Goal: Communication & Community: Share content

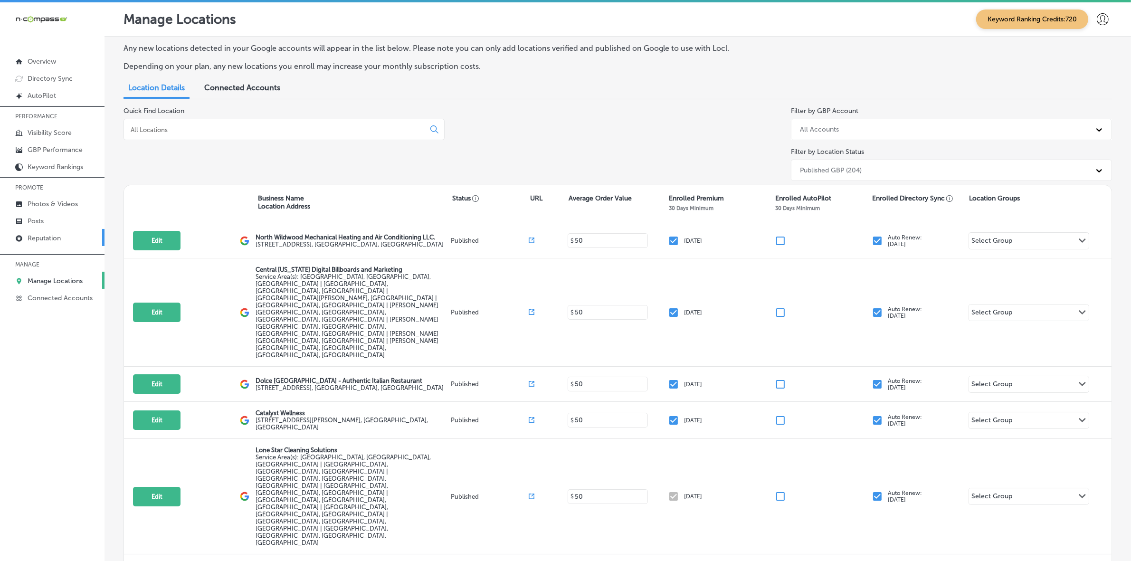
click at [29, 242] on p "Reputation" at bounding box center [44, 238] width 33 height 8
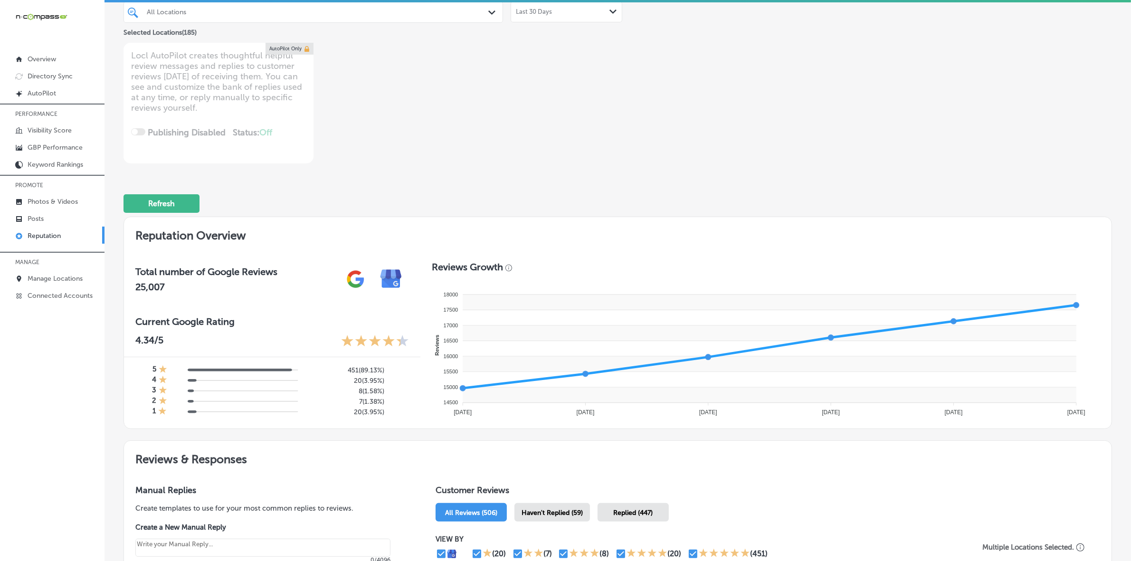
scroll to position [238, 0]
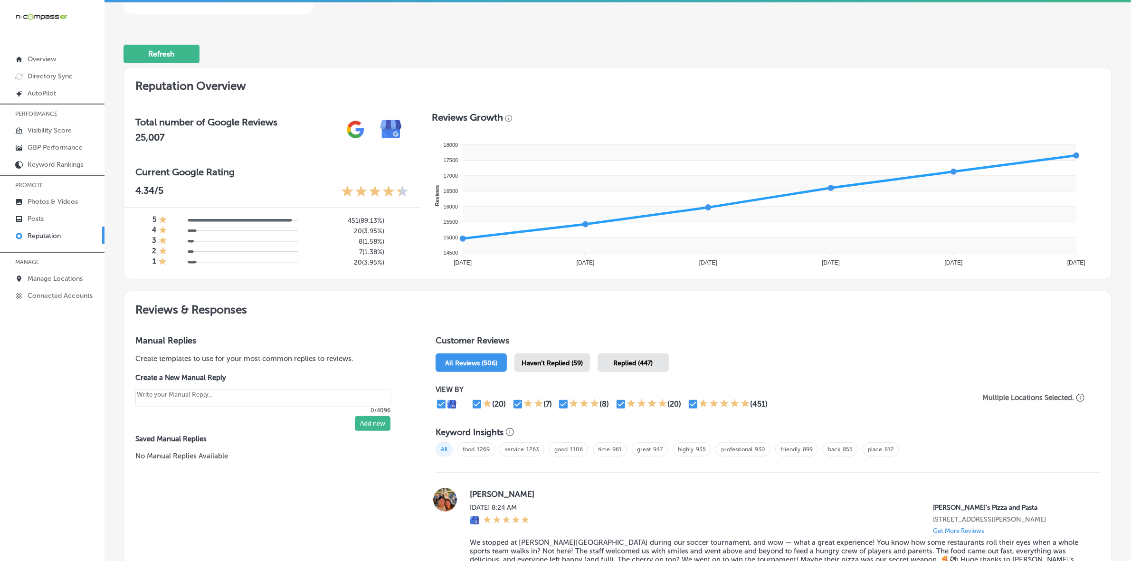
click at [551, 364] on span "Haven't Replied (59)" at bounding box center [552, 363] width 61 height 8
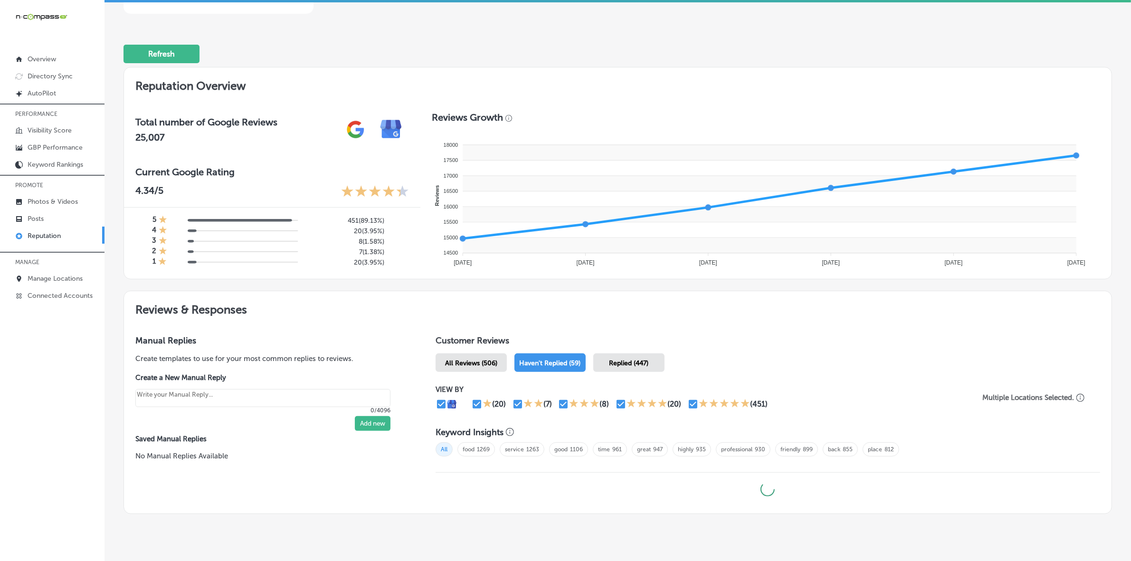
type textarea "x"
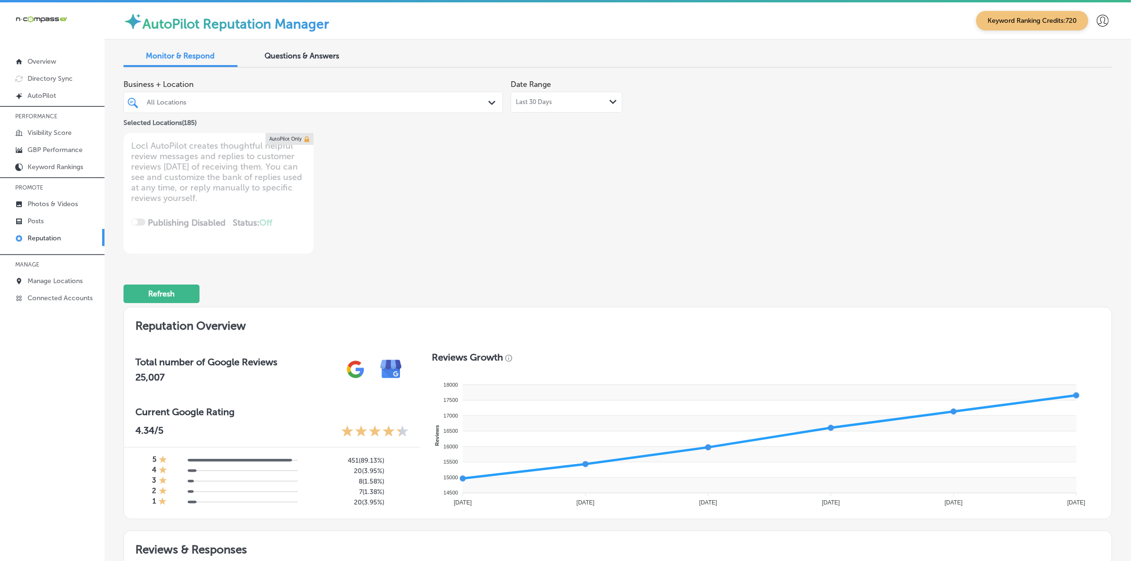
click at [243, 94] on div "All Locations Path Created with Sketch." at bounding box center [314, 102] width 380 height 21
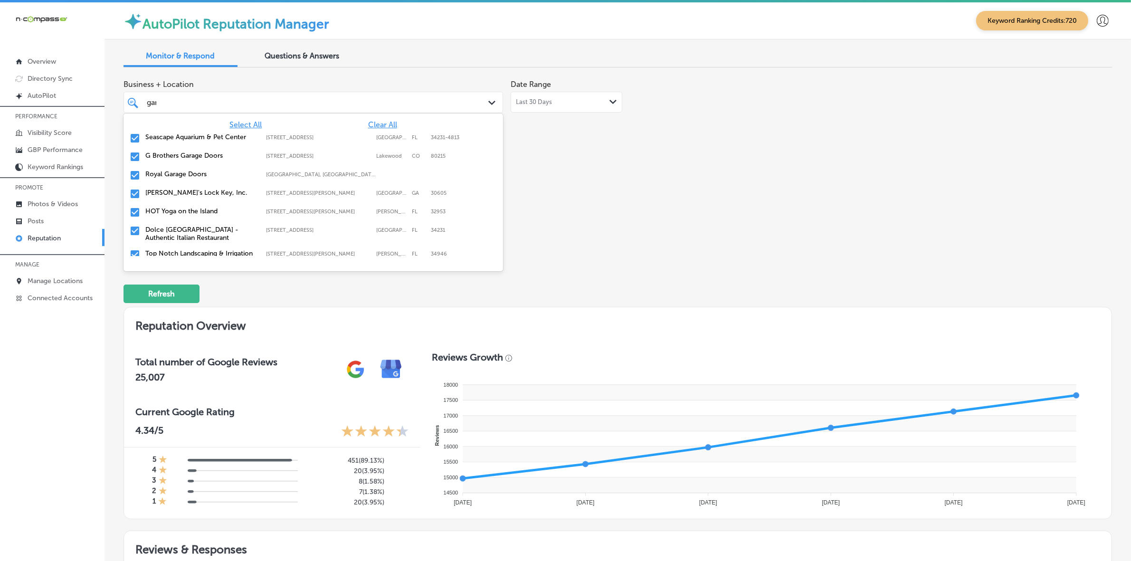
type input "gara"
click at [171, 142] on div "G Brothers Garage Doors [STREET_ADDRESS] [STREET_ADDRESS]" at bounding box center [313, 138] width 372 height 15
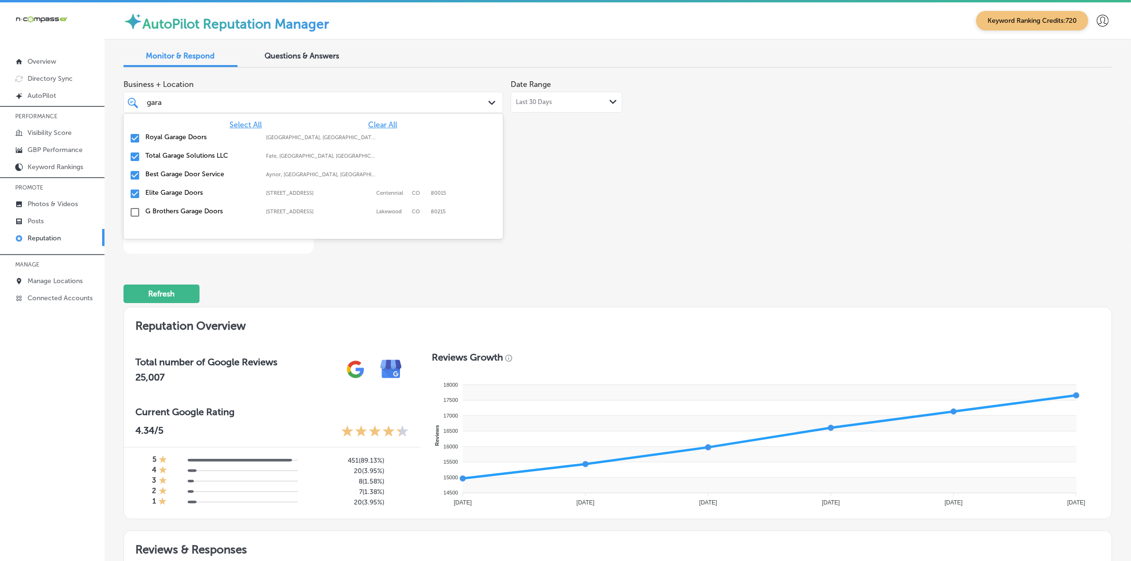
click at [171, 142] on div "Royal Garage Doors [GEOGRAPHIC_DATA], [GEOGRAPHIC_DATA], [GEOGRAPHIC_DATA] | [G…" at bounding box center [313, 138] width 372 height 15
click at [171, 142] on div "Total Garage Solutions LLC [GEOGRAPHIC_DATA], [GEOGRAPHIC_DATA], [GEOGRAPHIC_DA…" at bounding box center [313, 138] width 372 height 15
click at [171, 142] on div "Best Garage Door Service Aynor, [GEOGRAPHIC_DATA], [GEOGRAPHIC_DATA] | [GEOGRAP…" at bounding box center [313, 138] width 372 height 15
click at [171, 143] on div "Elite Garage Doors [STREET_ADDRESS] [STREET_ADDRESS]" at bounding box center [313, 138] width 372 height 15
type textarea "x"
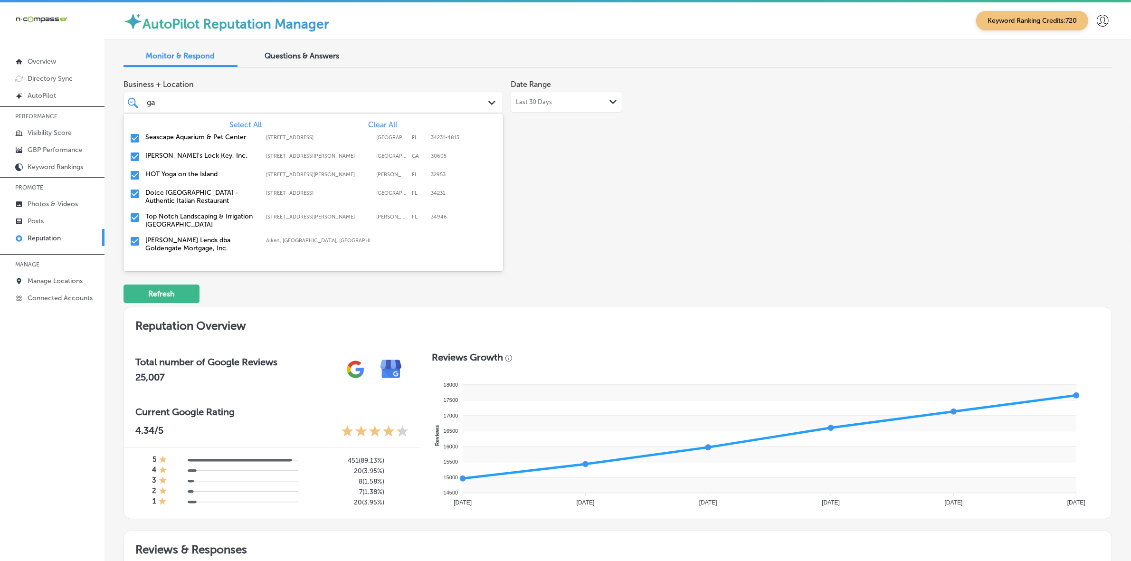
type input "g"
type input "s &"
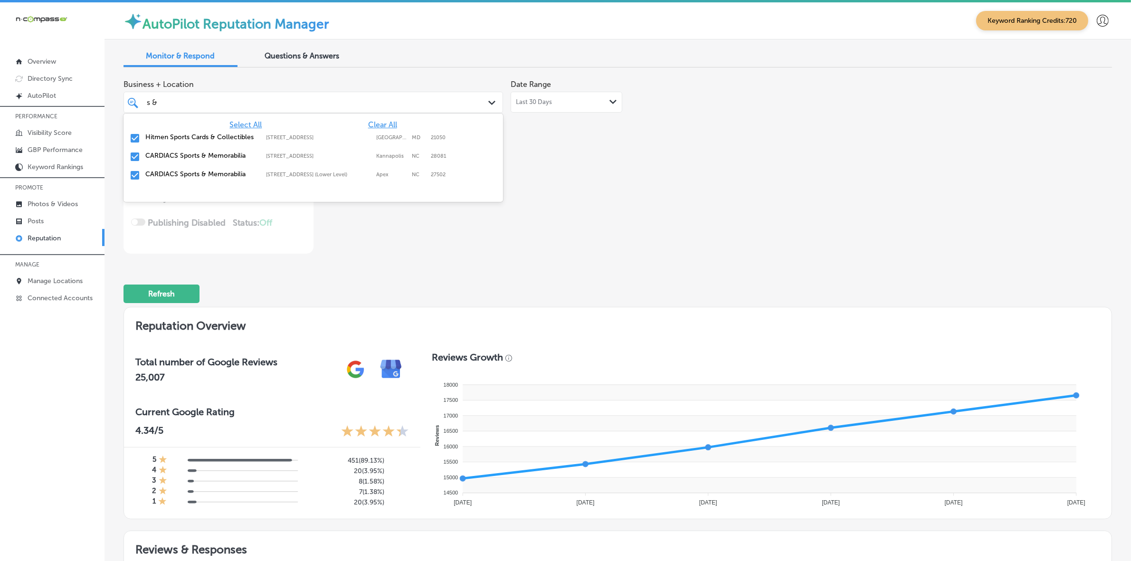
click at [196, 132] on div "Hitmen Sports Cards & Collectibles [STREET_ADDRESS][GEOGRAPHIC_DATA][STREET_ADD…" at bounding box center [313, 138] width 372 height 15
type textarea "x"
type input "s"
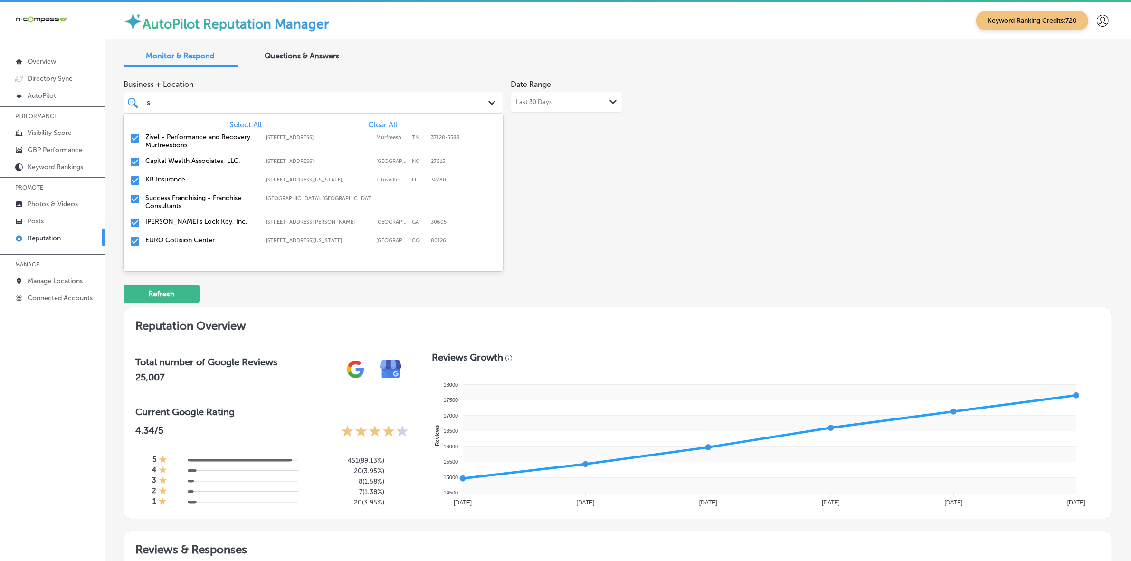
click at [172, 136] on label "Zivel - Performance and Recovery Murfreesboro" at bounding box center [200, 141] width 111 height 16
click at [172, 136] on label "Capital Wealth Associates, LLC." at bounding box center [200, 137] width 111 height 8
click at [172, 136] on label "KB Insurance" at bounding box center [200, 137] width 111 height 8
click at [172, 136] on label "Success Franchising - Franchise Consultants" at bounding box center [200, 141] width 111 height 16
click at [172, 154] on label "EURO Collision Center" at bounding box center [200, 156] width 111 height 8
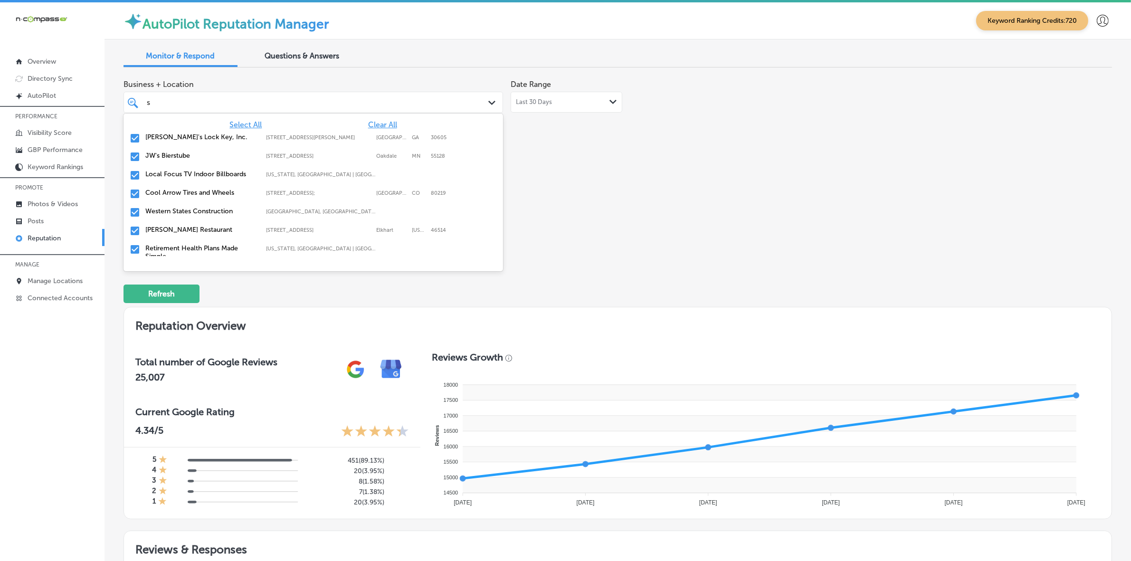
click at [172, 154] on label "JW's Bierstube" at bounding box center [200, 156] width 111 height 8
click at [172, 154] on label "Local Focus TV Indoor Billboards" at bounding box center [200, 156] width 111 height 8
click at [172, 154] on label "Cool Arrow Tires and Wheels" at bounding box center [200, 156] width 111 height 8
type textarea "x"
type input "s"
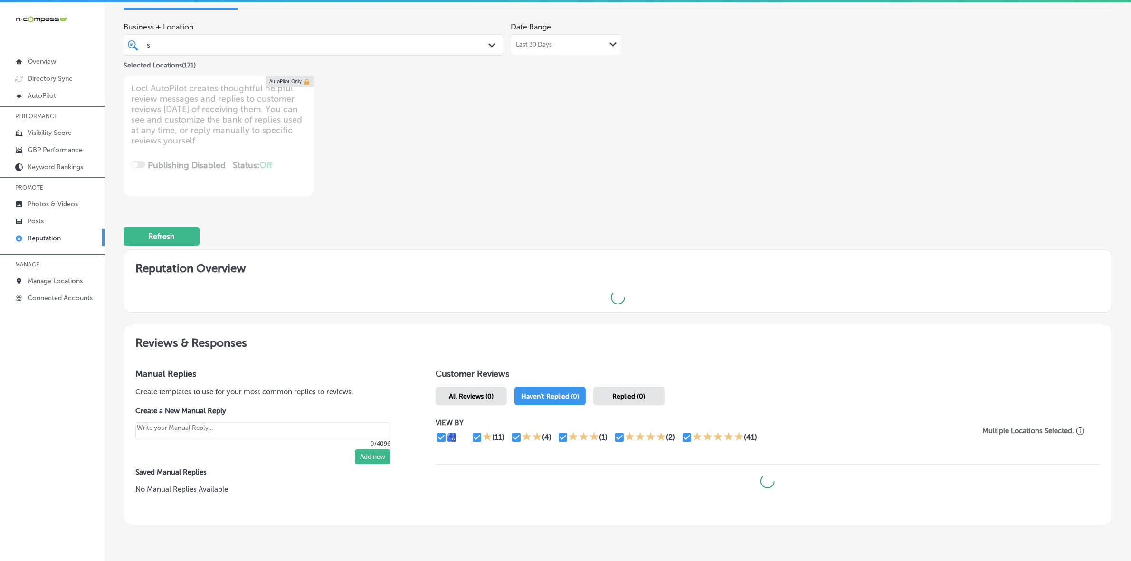
scroll to position [97, 0]
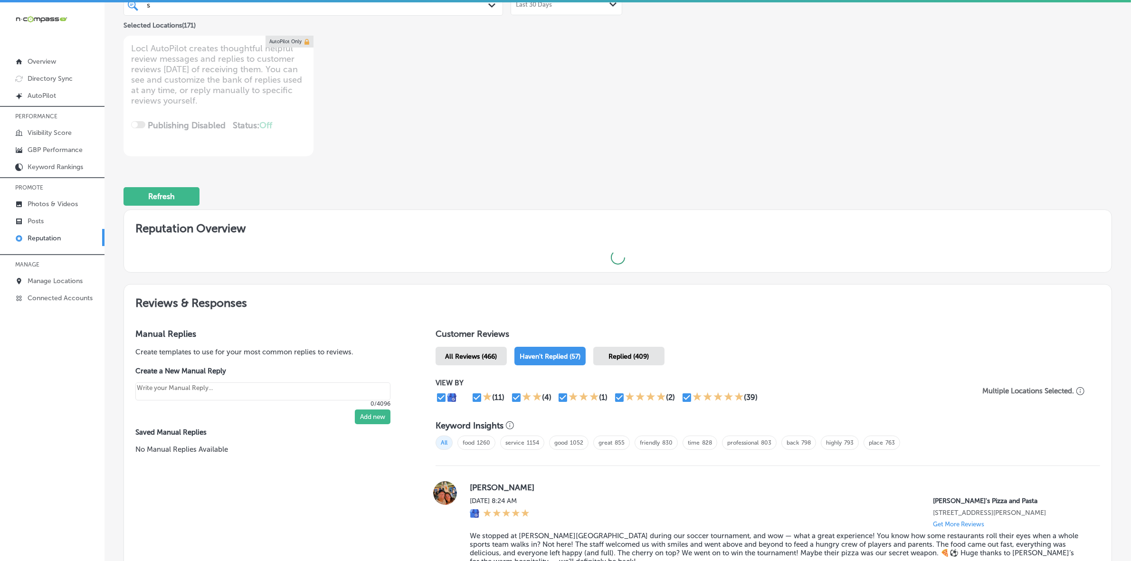
type textarea "x"
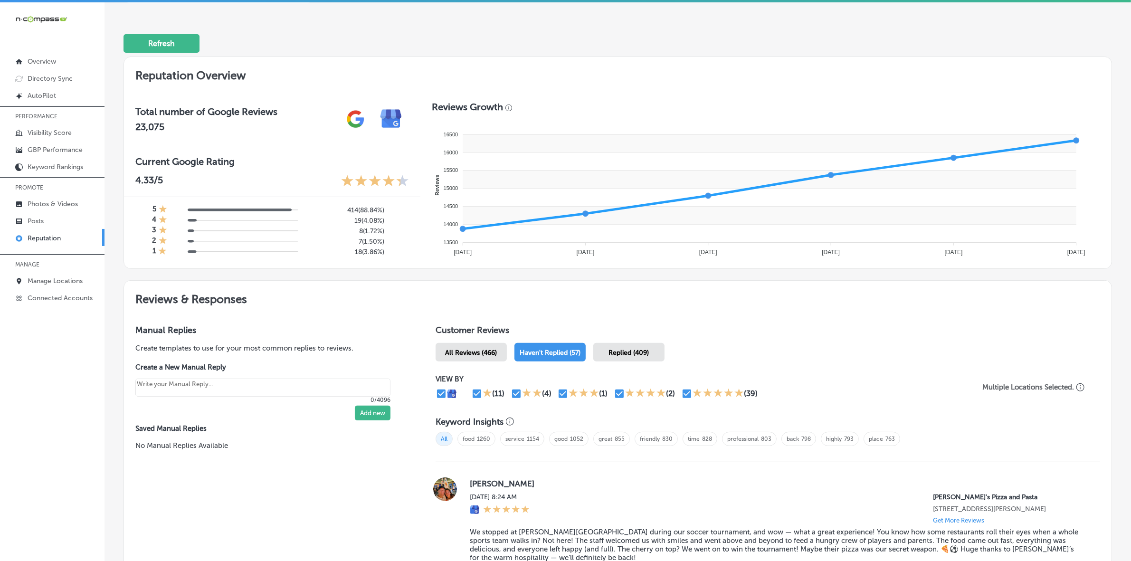
scroll to position [0, 0]
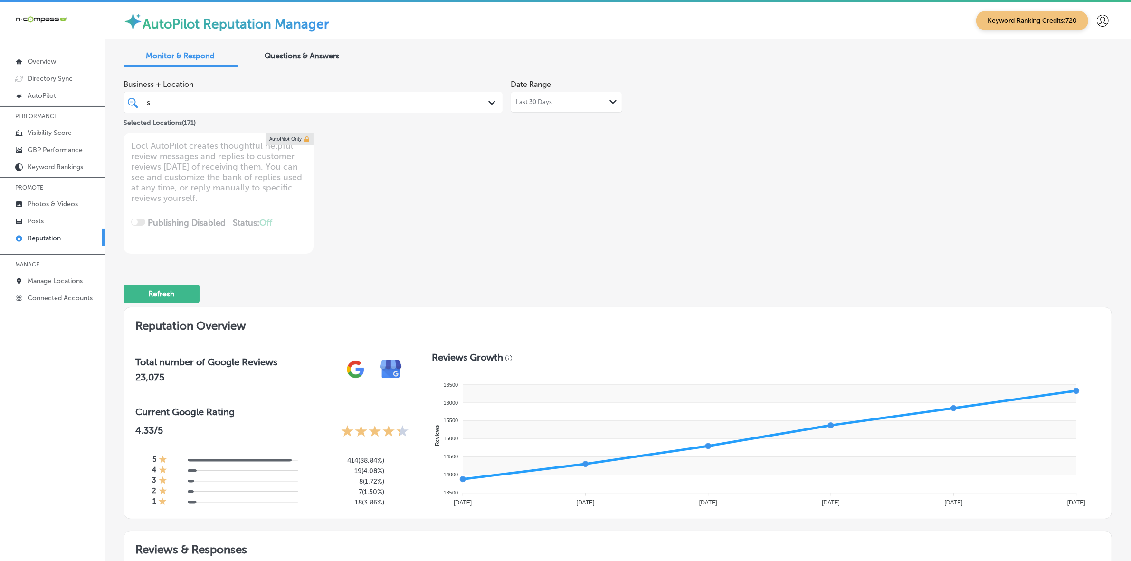
click at [372, 102] on div "s s" at bounding box center [297, 102] width 302 height 13
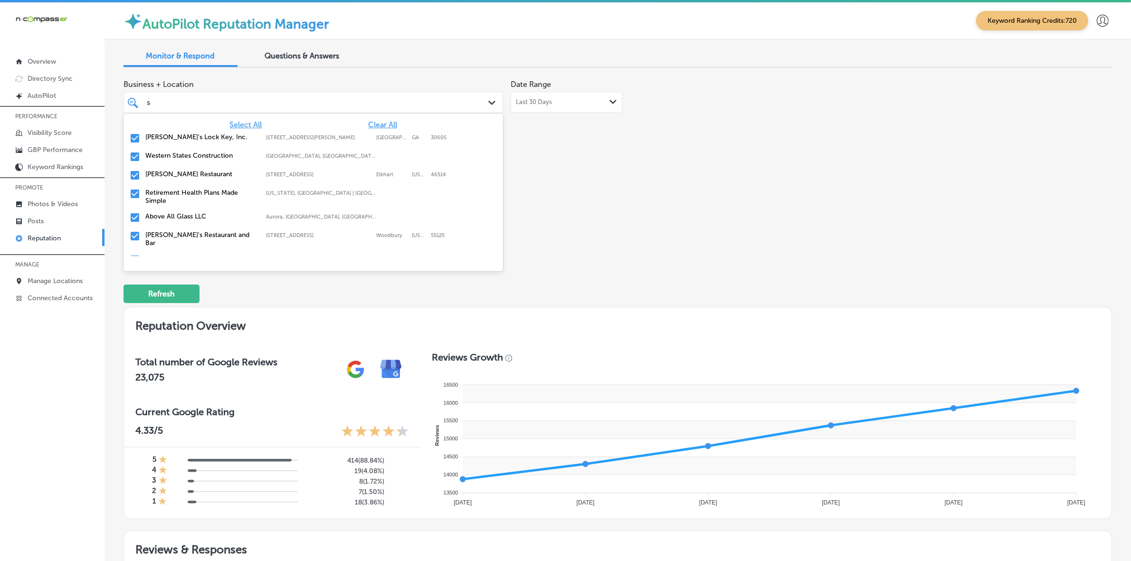
type input "s"
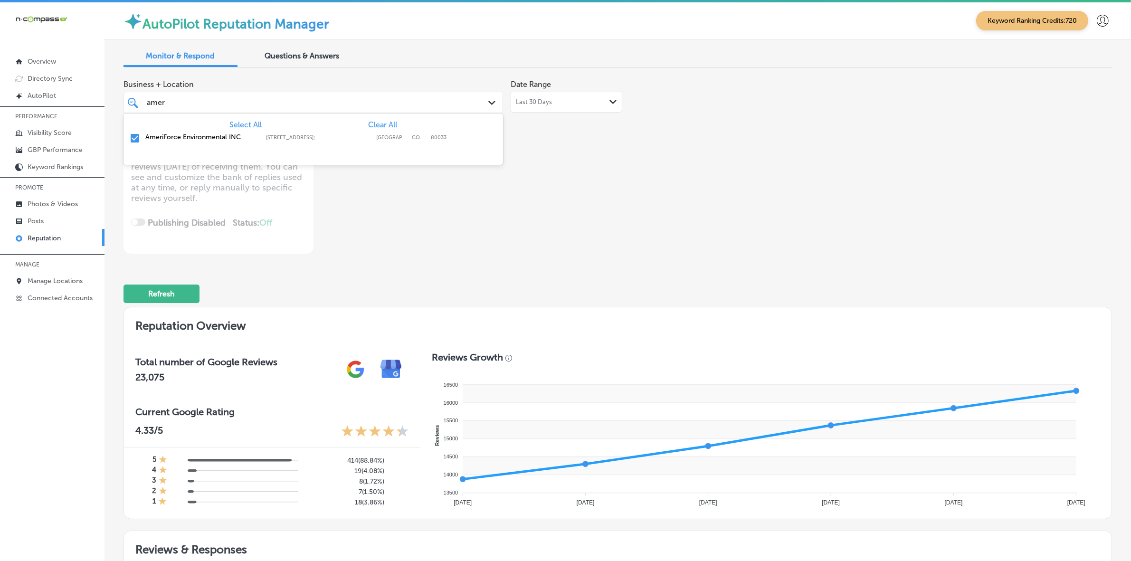
type input "ameri"
click at [324, 142] on div "AmeriForce Environmental INC [STREET_ADDRESS] [STREET_ADDRESS]" at bounding box center [313, 138] width 372 height 15
type textarea "x"
type input "am"
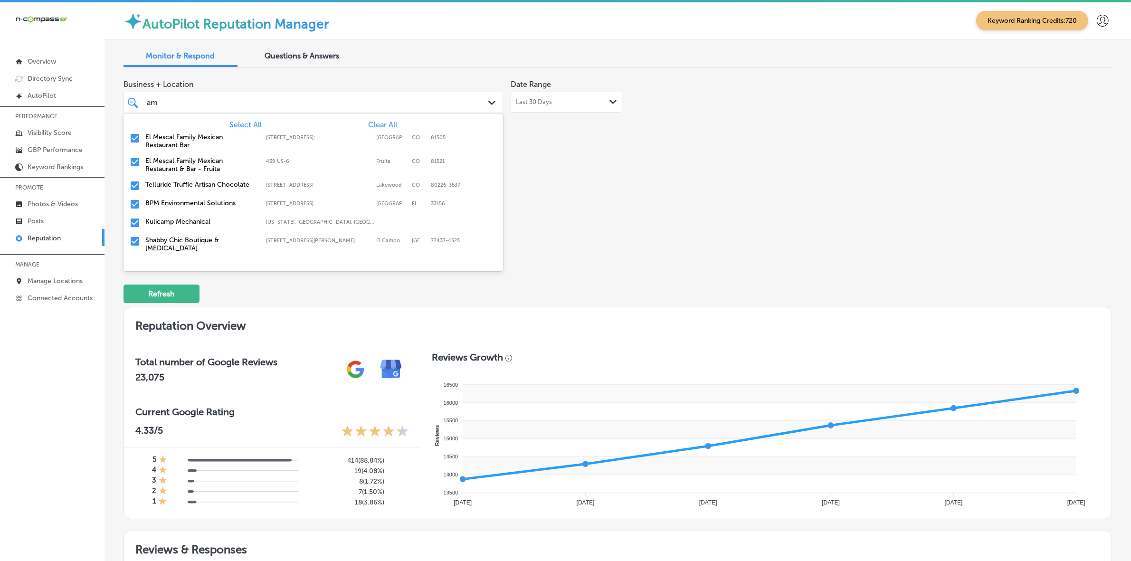
click at [319, 134] on label "[STREET_ADDRESS];" at bounding box center [318, 137] width 105 height 6
click at [319, 134] on label "439 US-6;" at bounding box center [318, 137] width 105 height 6
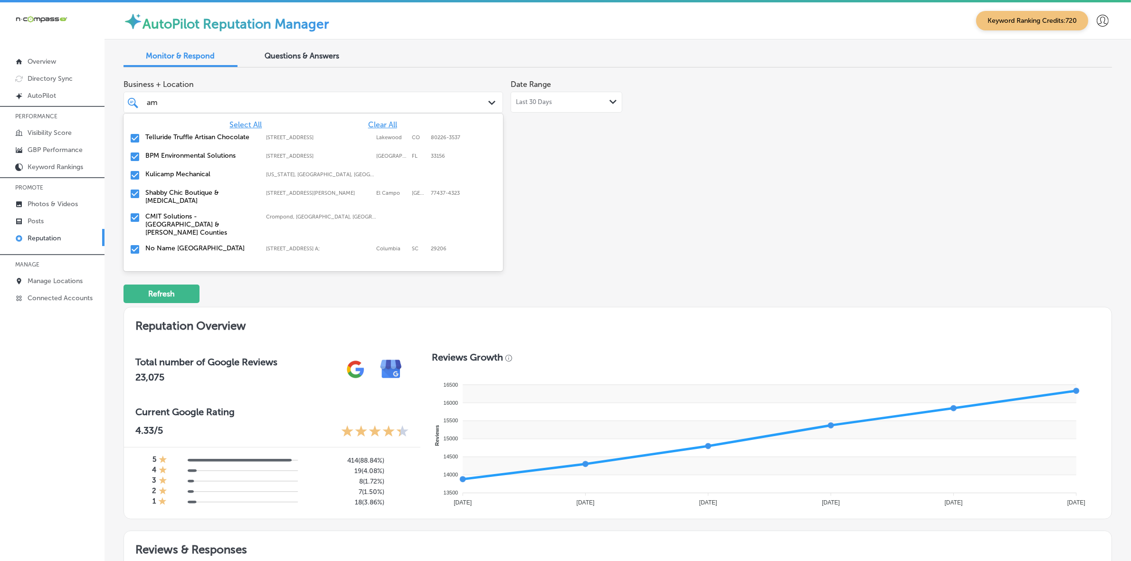
click at [244, 170] on label "Kulicamp Mechanical" at bounding box center [200, 174] width 111 height 8
click at [244, 170] on label "Shabby Chic Boutique & [MEDICAL_DATA]" at bounding box center [200, 178] width 111 height 16
click at [244, 170] on label "CMIT Solutions - [GEOGRAPHIC_DATA] & [PERSON_NAME] Counties" at bounding box center [200, 182] width 111 height 24
click at [244, 170] on label "No Name [GEOGRAPHIC_DATA]" at bounding box center [200, 174] width 111 height 8
click at [244, 170] on label "Happy Family [MEDICAL_DATA]" at bounding box center [200, 174] width 111 height 8
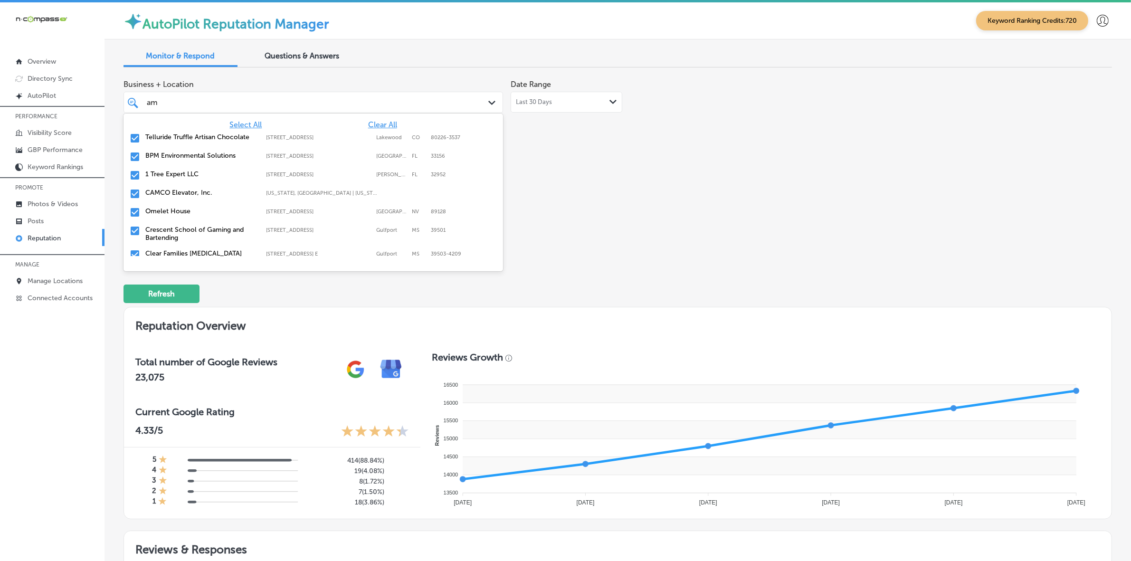
click at [244, 189] on label "CAMCO Elevator, Inc." at bounding box center [200, 193] width 111 height 8
type textarea "x"
type input "a"
type input "pre"
click at [300, 134] on label "[STREET_ADDRESS]" at bounding box center [318, 137] width 105 height 6
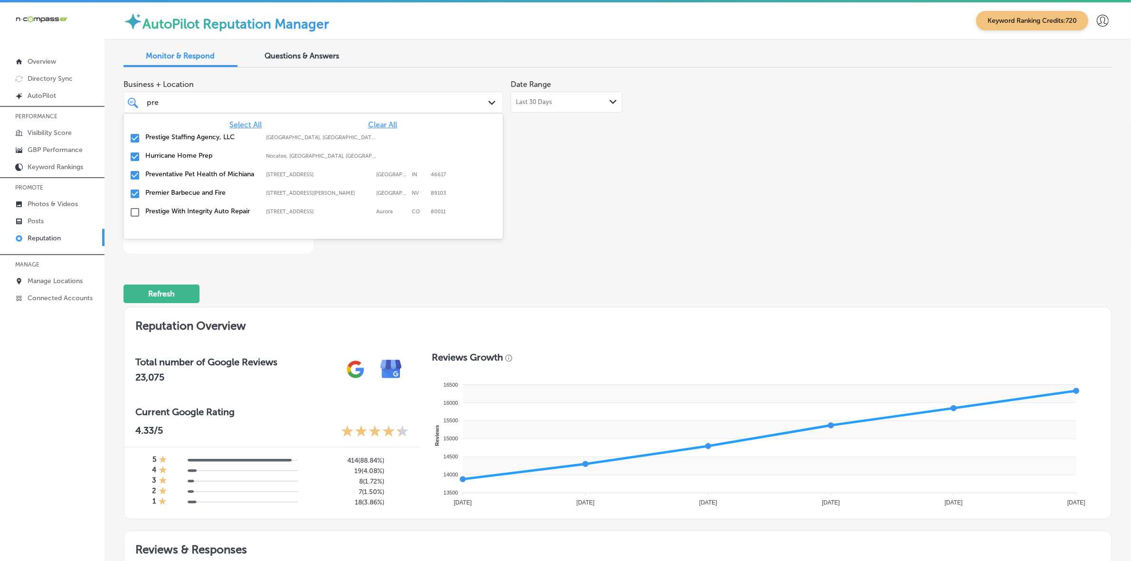
click at [300, 134] on label "[GEOGRAPHIC_DATA], [GEOGRAPHIC_DATA], [GEOGRAPHIC_DATA] | [GEOGRAPHIC_DATA], [G…" at bounding box center [321, 137] width 111 height 6
click at [300, 134] on label "Nocatee, [GEOGRAPHIC_DATA], [GEOGRAPHIC_DATA] | [GEOGRAPHIC_DATA], [GEOGRAPHIC_…" at bounding box center [321, 137] width 111 height 6
click at [300, 134] on label "[STREET_ADDRESS]" at bounding box center [318, 137] width 105 height 6
click at [300, 134] on label "[STREET_ADDRESS][PERSON_NAME]" at bounding box center [318, 137] width 105 height 6
type textarea "x"
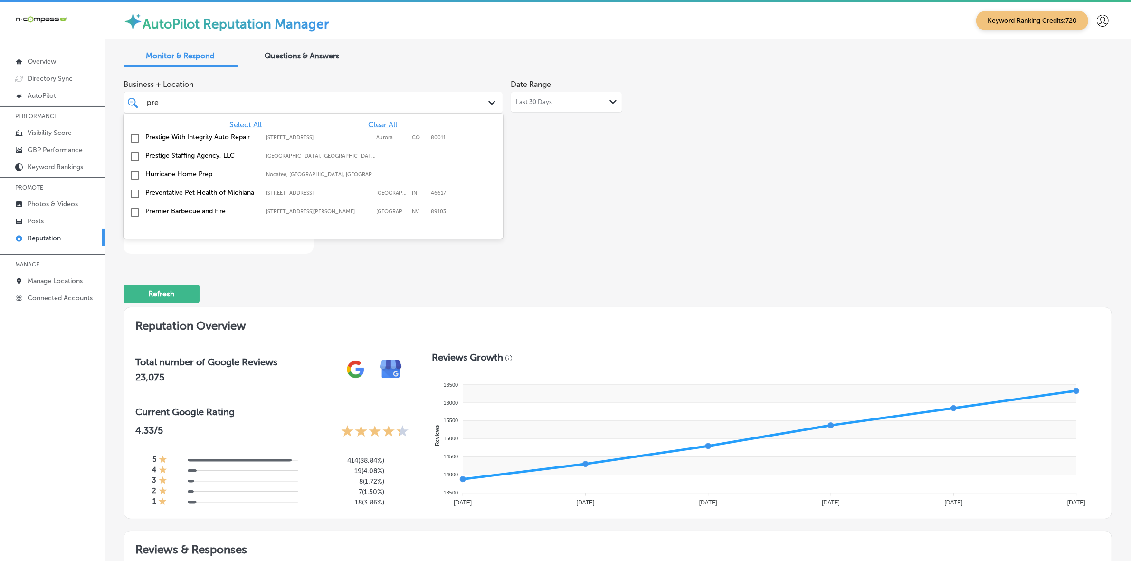
type input "pr"
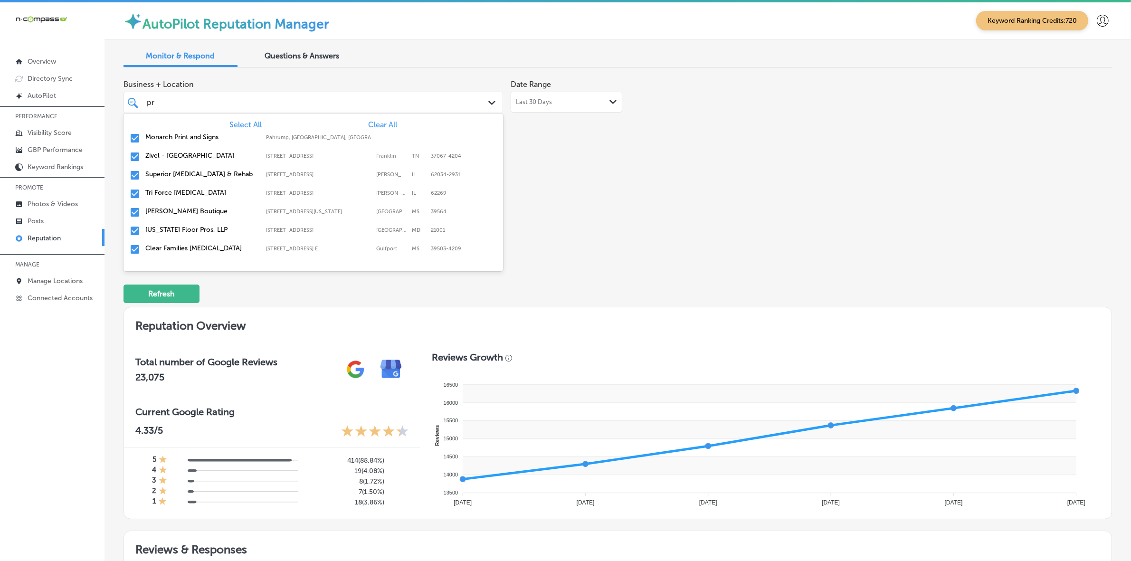
click at [296, 133] on div "Monarch Print and Signs Pahrump, [GEOGRAPHIC_DATA], [GEOGRAPHIC_DATA] | [GEOGRA…" at bounding box center [283, 137] width 277 height 8
click at [296, 133] on div "Zivel - [GEOGRAPHIC_DATA] [STREET_ADDRESS] [STREET_ADDRESS]" at bounding box center [283, 137] width 277 height 8
click at [210, 155] on label "Tri Force [MEDICAL_DATA]" at bounding box center [200, 156] width 111 height 8
click at [210, 155] on label "[PERSON_NAME] Boutique" at bounding box center [200, 156] width 111 height 8
click at [210, 155] on label "[US_STATE] Floor Pros, LLP" at bounding box center [200, 156] width 111 height 8
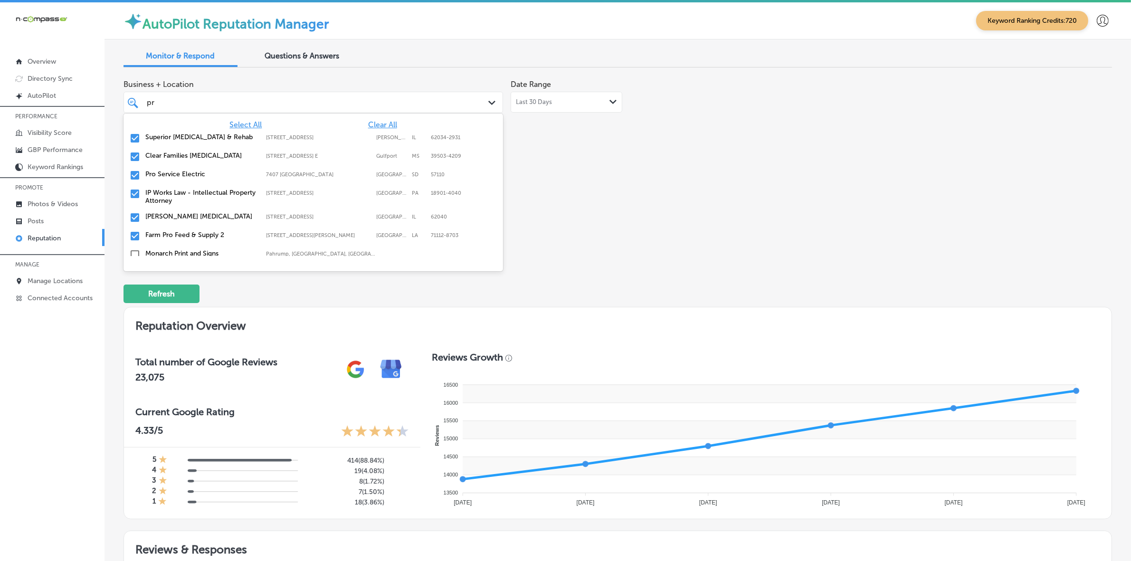
click at [207, 170] on label "Pro Service Electric" at bounding box center [200, 174] width 111 height 8
click at [207, 170] on label "IP Works Law - Intellectual Property Attorney" at bounding box center [200, 178] width 111 height 16
click at [207, 191] on label "Farm Pro Feed & Supply 2" at bounding box center [200, 193] width 111 height 8
type textarea "x"
type input "p"
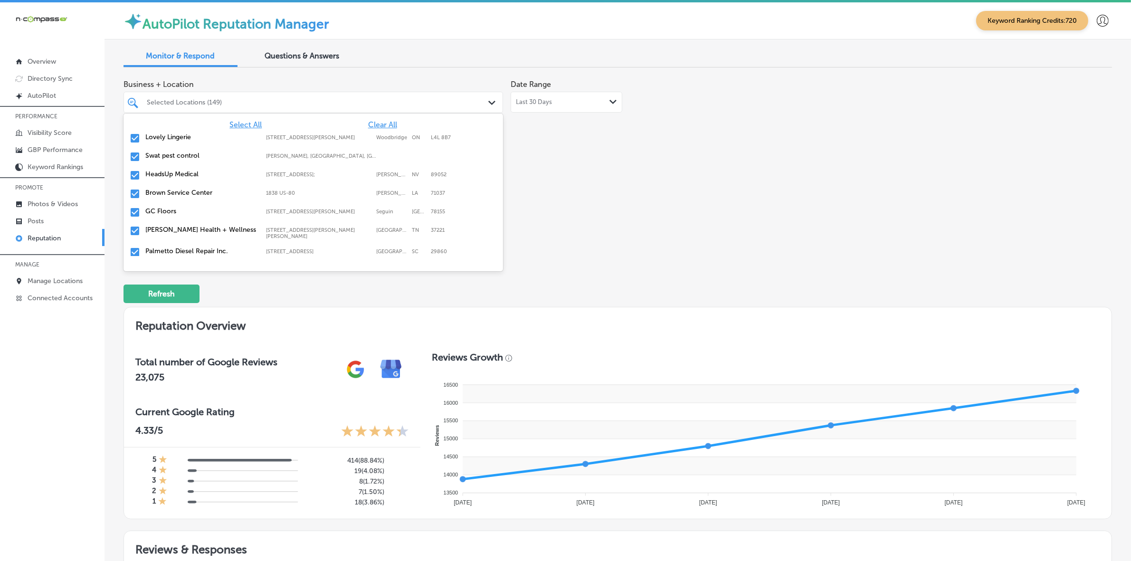
click at [556, 200] on div "Business + Location option [STREET_ADDRESS][PERSON_NAME] option [STREET_ADDRESS…" at bounding box center [420, 164] width 593 height 179
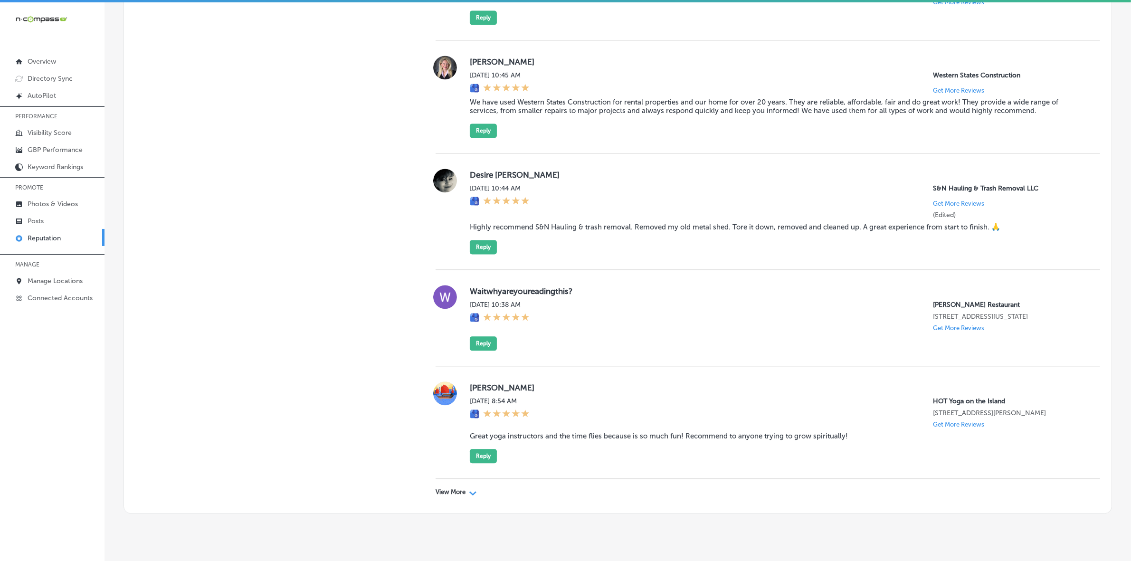
scroll to position [2613, 0]
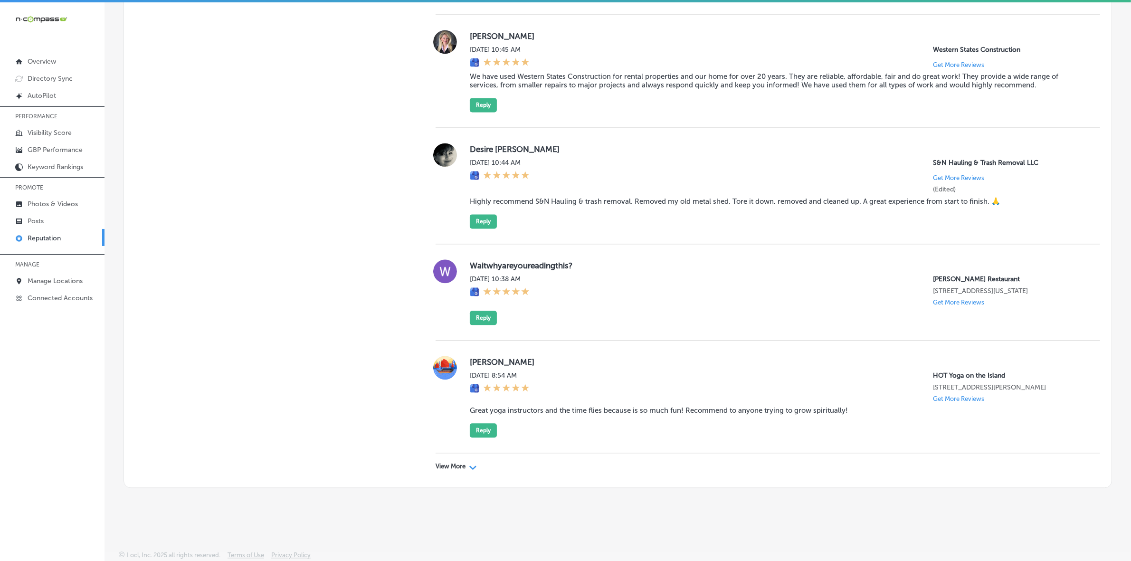
click at [450, 454] on div "View More Path Created with Sketch." at bounding box center [768, 466] width 665 height 27
click at [449, 464] on p "View More" at bounding box center [451, 467] width 30 height 8
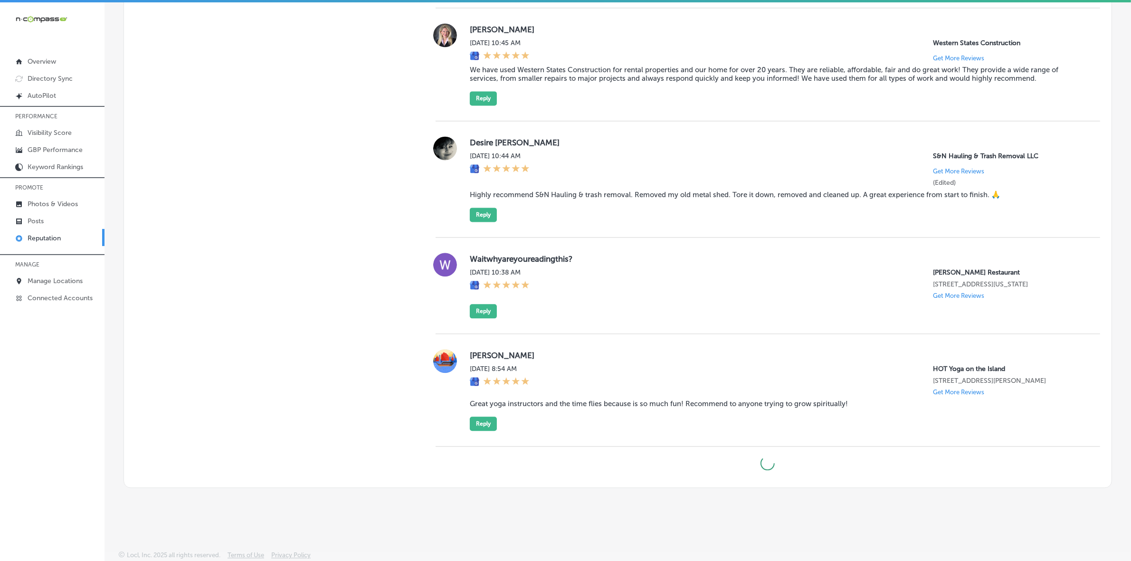
type textarea "x"
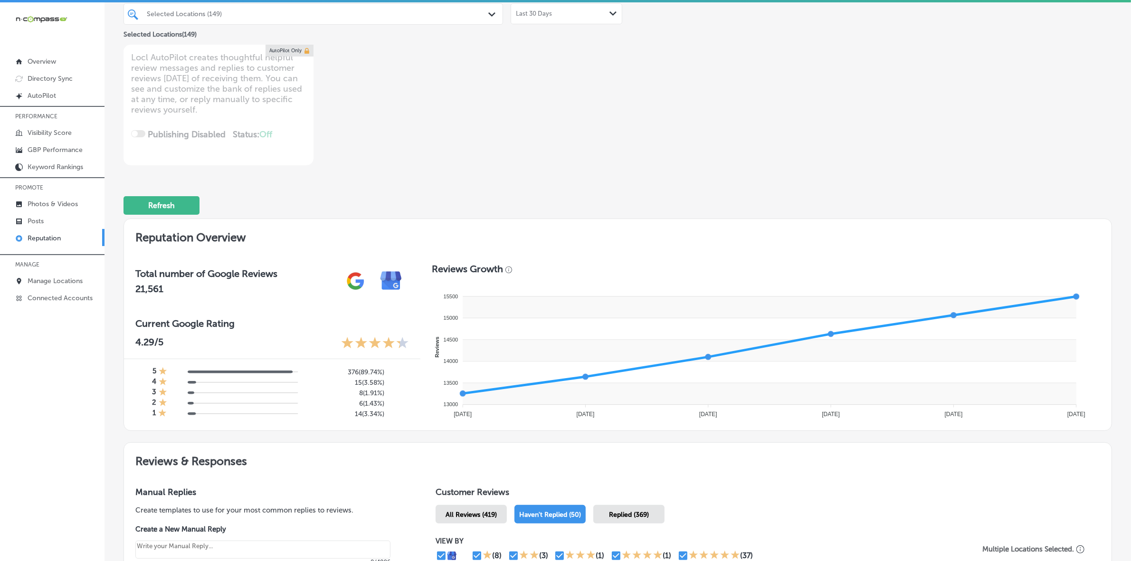
scroll to position [0, 0]
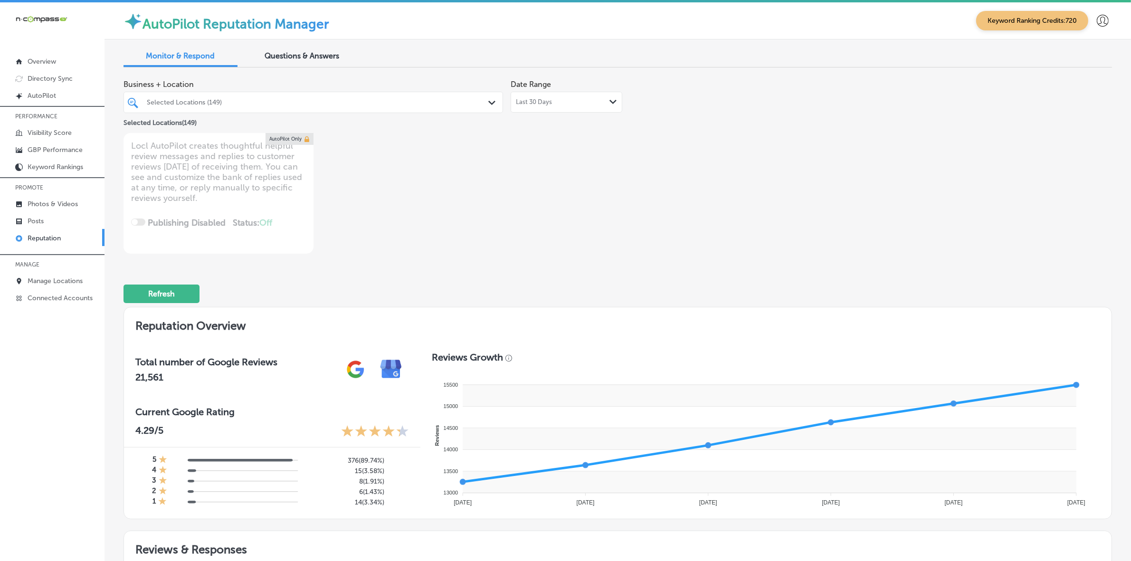
click at [452, 103] on div "Selected Locations (149)" at bounding box center [318, 102] width 343 height 8
type input "munch"
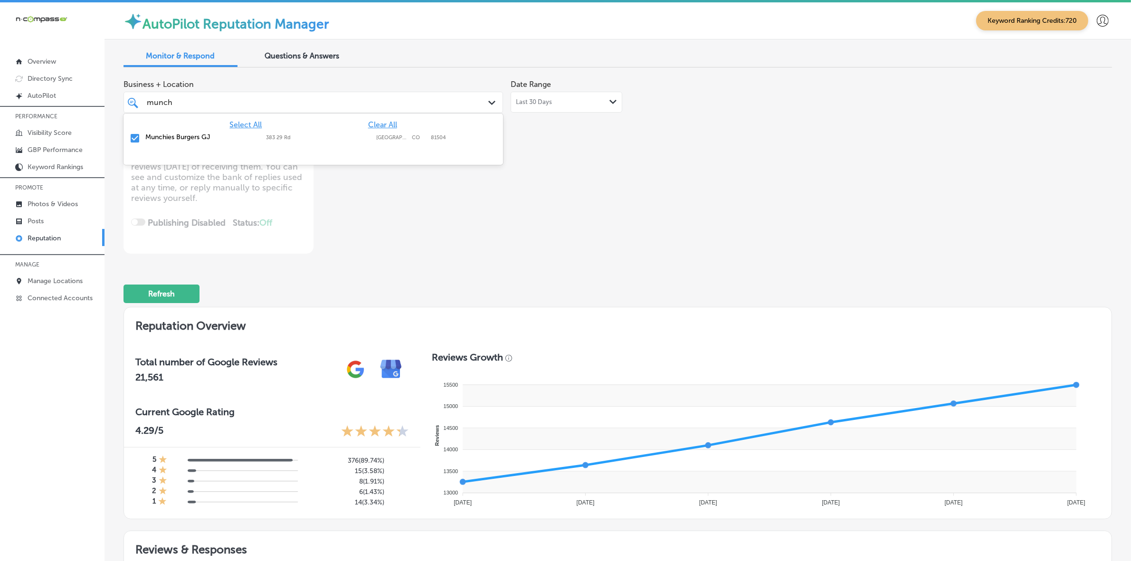
click at [435, 134] on label "81504" at bounding box center [438, 137] width 15 height 6
type textarea "x"
type input "m"
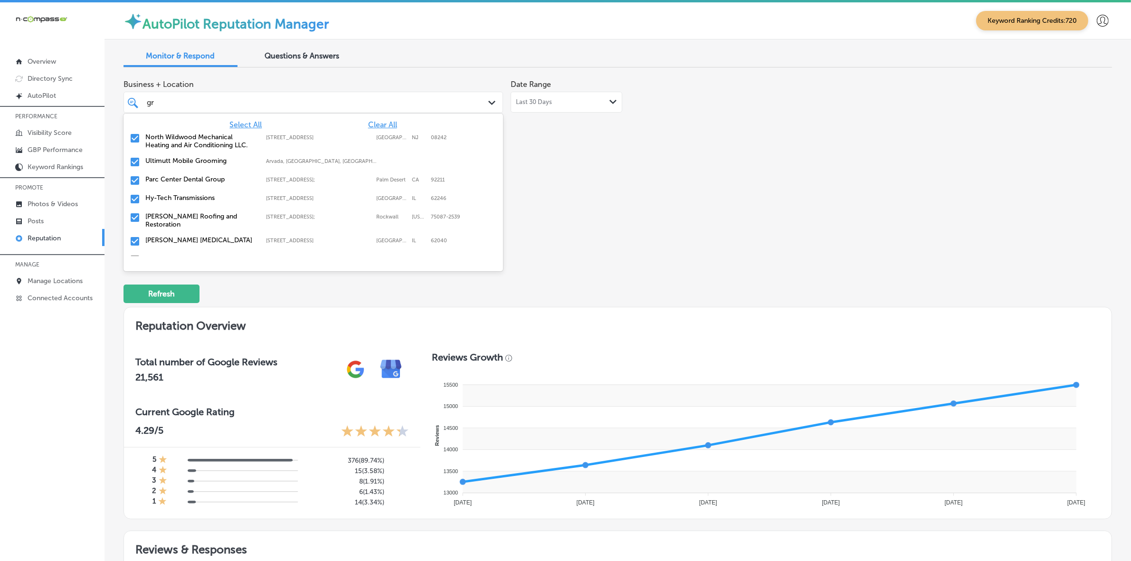
type input "gra"
click at [180, 136] on label "North Wildwood Mechanical Heating and Air Conditioning LLC." at bounding box center [200, 141] width 111 height 16
click at [180, 136] on label "[PERSON_NAME] Roofing and Restoration" at bounding box center [200, 141] width 111 height 16
type textarea "x"
type input "g"
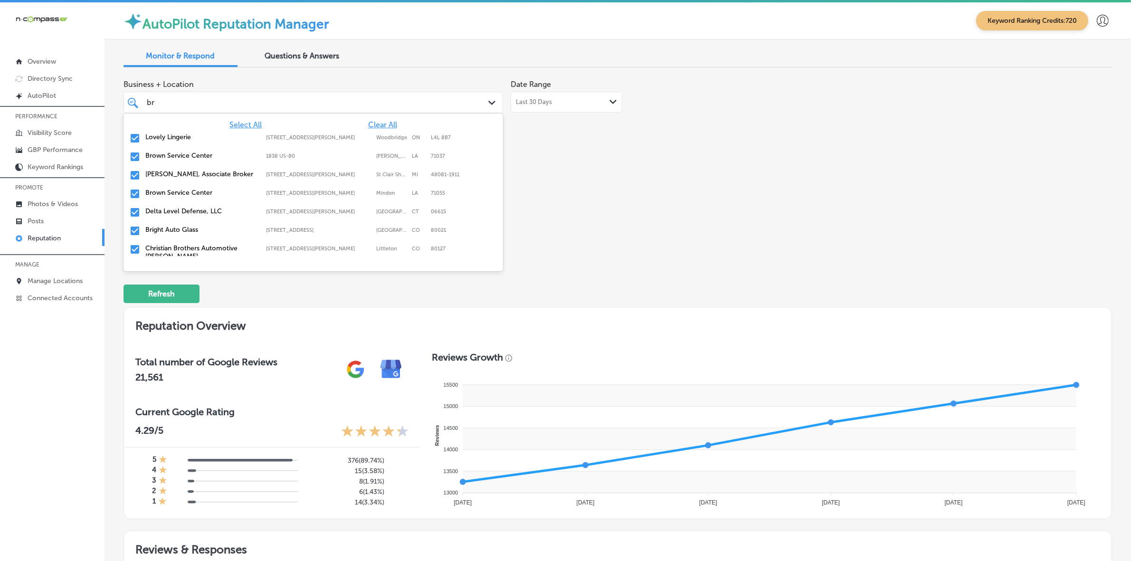
type input "bro"
click at [215, 136] on label "Brown Service Center" at bounding box center [200, 137] width 111 height 8
click at [221, 139] on label "[PERSON_NAME], Associate Broker" at bounding box center [200, 137] width 111 height 8
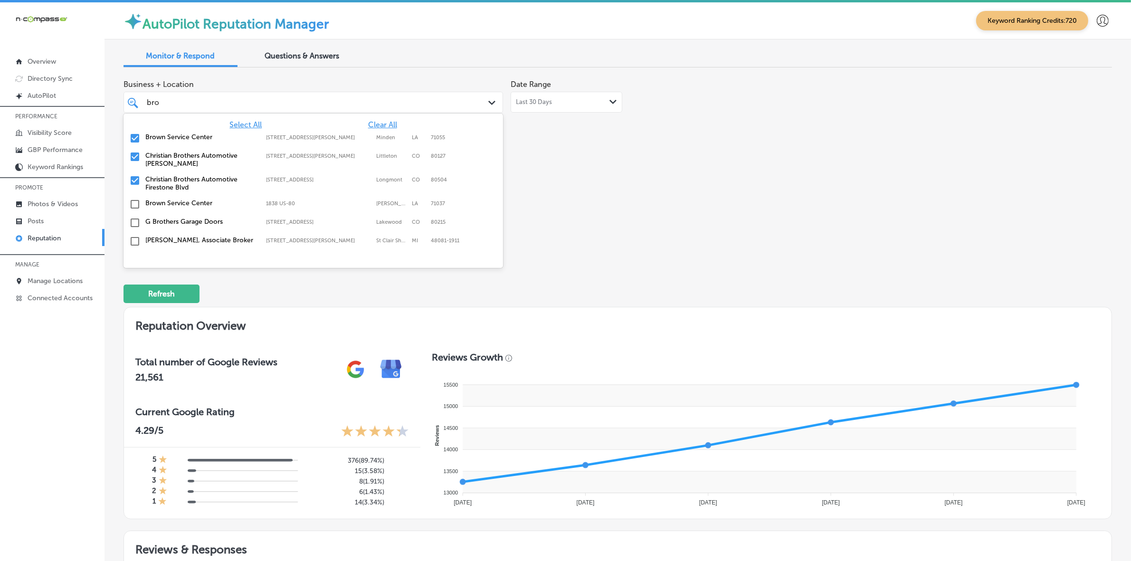
click at [221, 139] on label "Brown Service Center" at bounding box center [200, 137] width 111 height 8
click at [183, 162] on label "Christian Brothers Automotive Firestone Blvd" at bounding box center [200, 165] width 111 height 16
type textarea "x"
type input "b"
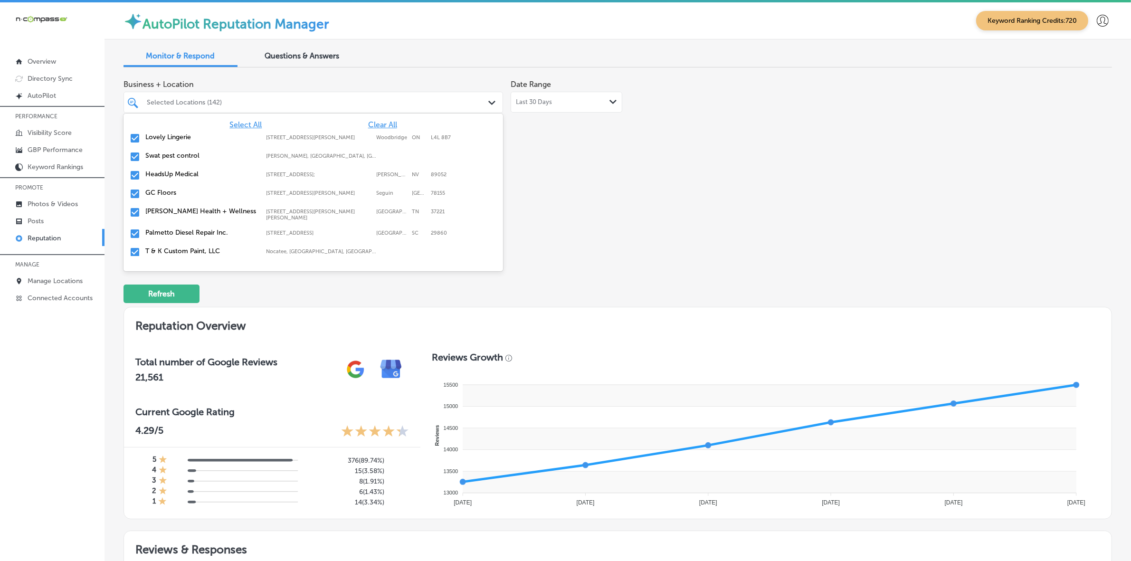
click at [717, 226] on div "Business + Location option [STREET_ADDRESS], deselected. option focused, 3 of 1…" at bounding box center [618, 164] width 989 height 179
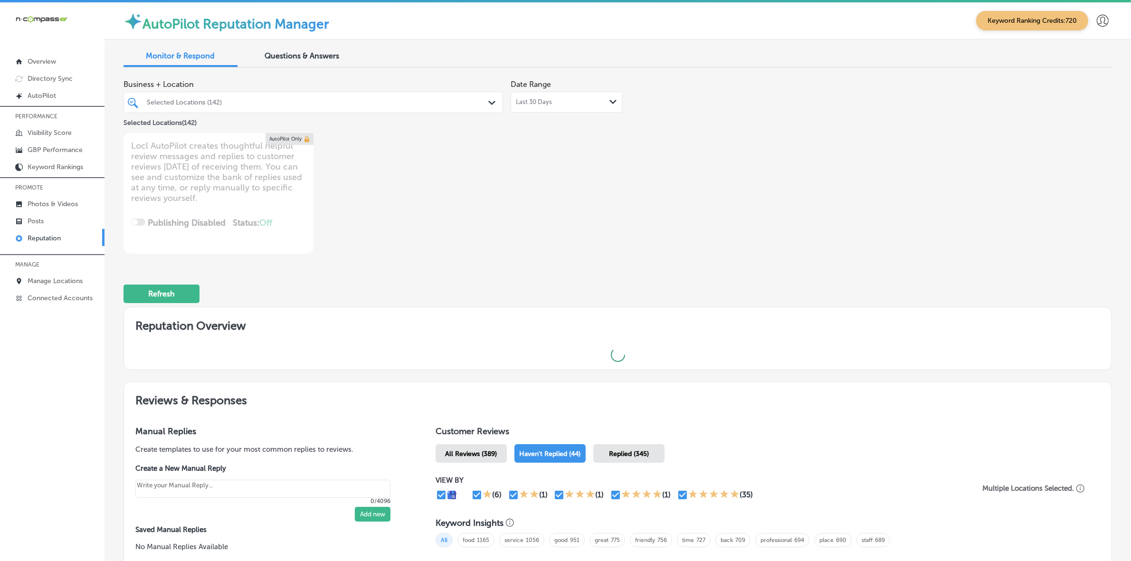
type textarea "x"
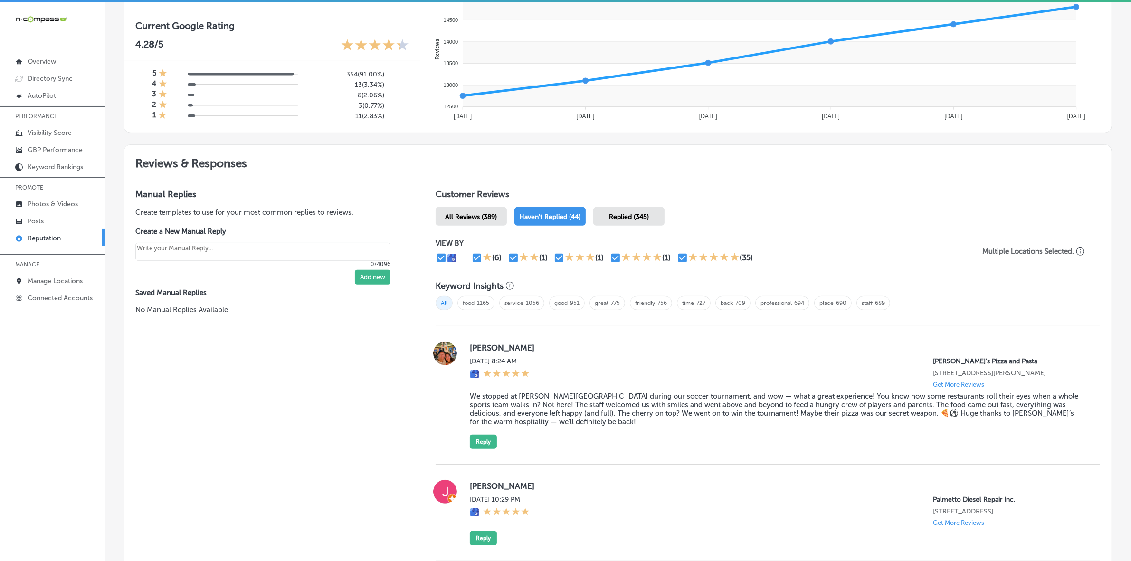
scroll to position [412, 0]
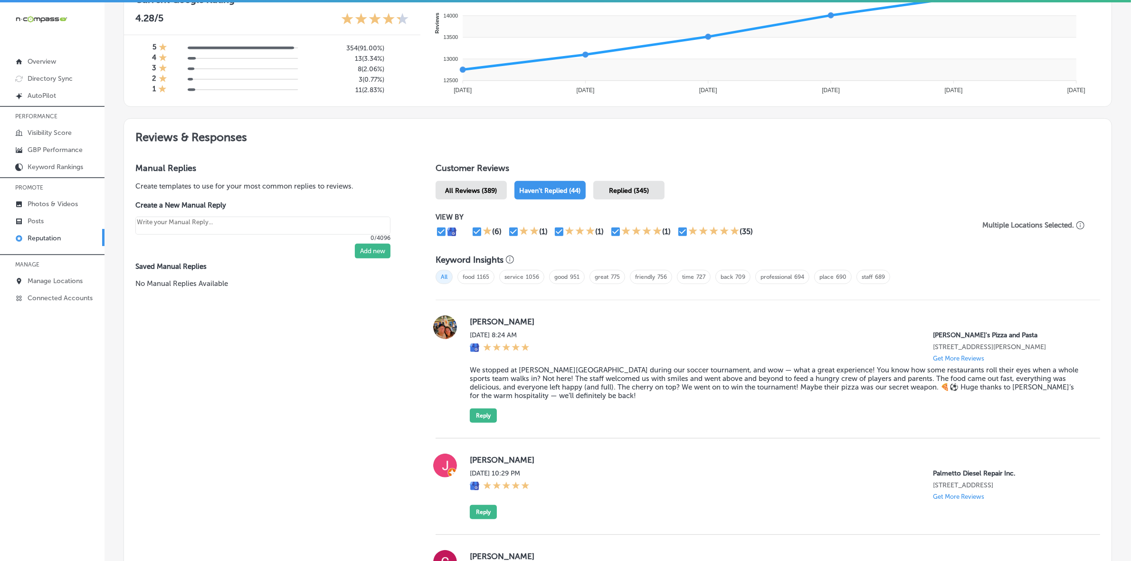
click at [482, 325] on label "[PERSON_NAME]" at bounding box center [777, 322] width 615 height 10
click at [487, 324] on label "[PERSON_NAME]" at bounding box center [777, 322] width 615 height 10
copy label "[PERSON_NAME]"
click at [495, 386] on blockquote "We stopped at [PERSON_NAME][GEOGRAPHIC_DATA] during our soccer tournament, and …" at bounding box center [777, 383] width 615 height 34
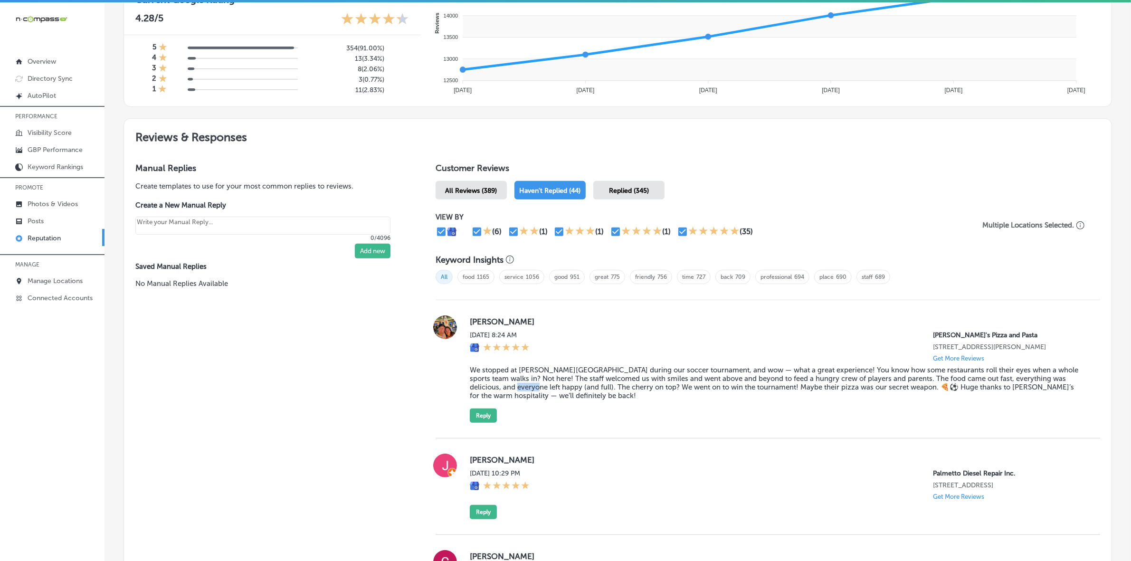
click at [495, 386] on blockquote "We stopped at [PERSON_NAME][GEOGRAPHIC_DATA] during our soccer tournament, and …" at bounding box center [777, 383] width 615 height 34
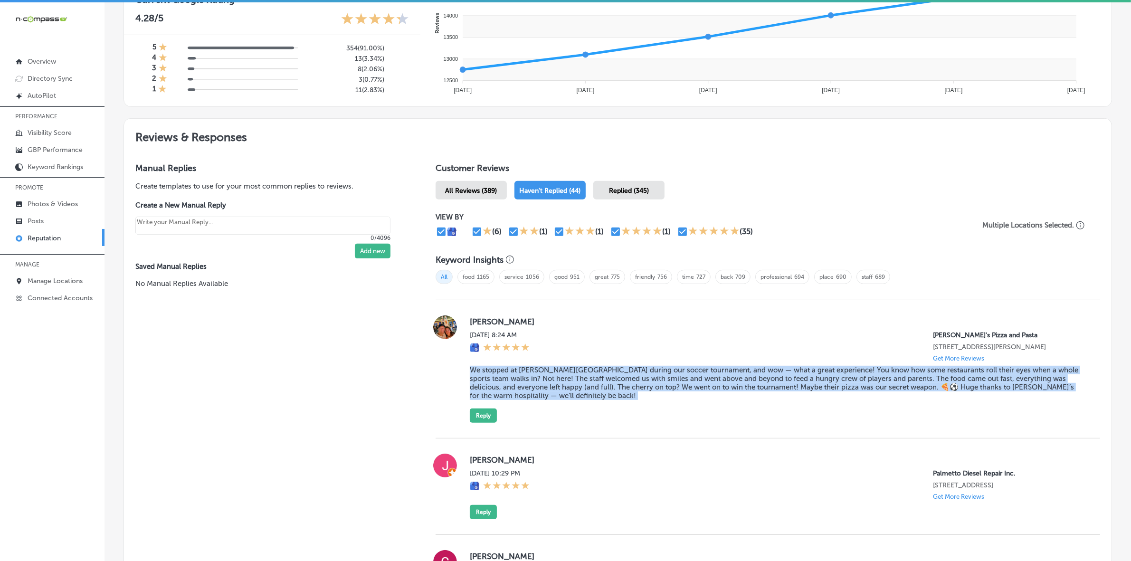
click at [495, 386] on blockquote "We stopped at [PERSON_NAME][GEOGRAPHIC_DATA] during our soccer tournament, and …" at bounding box center [777, 383] width 615 height 34
copy blockquote "We stopped at [PERSON_NAME][GEOGRAPHIC_DATA] during our soccer tournament, and …"
click at [486, 421] on button "Reply" at bounding box center [483, 416] width 27 height 14
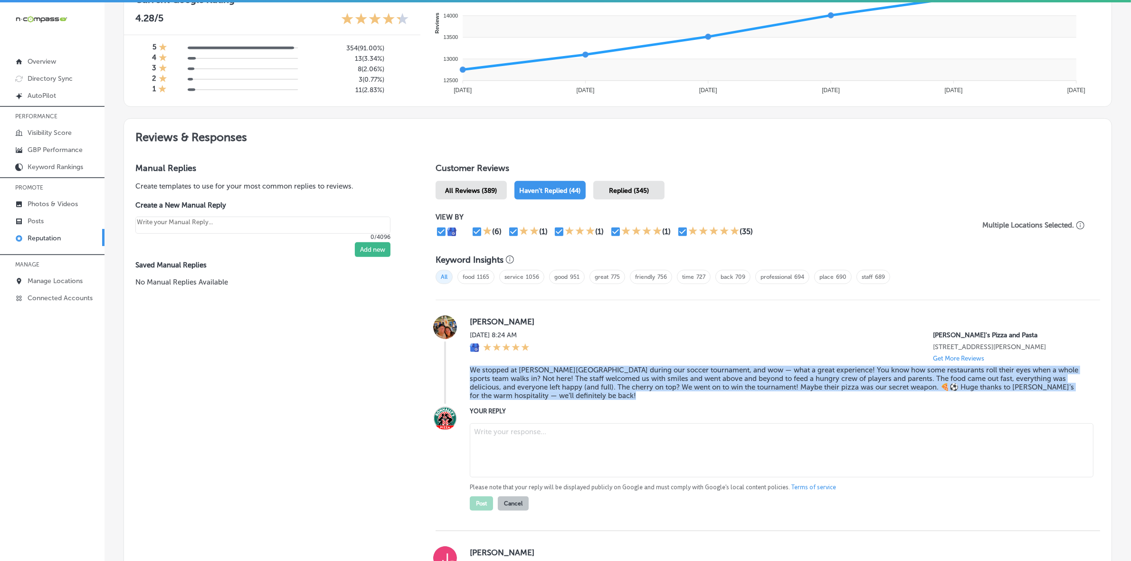
type textarea "x"
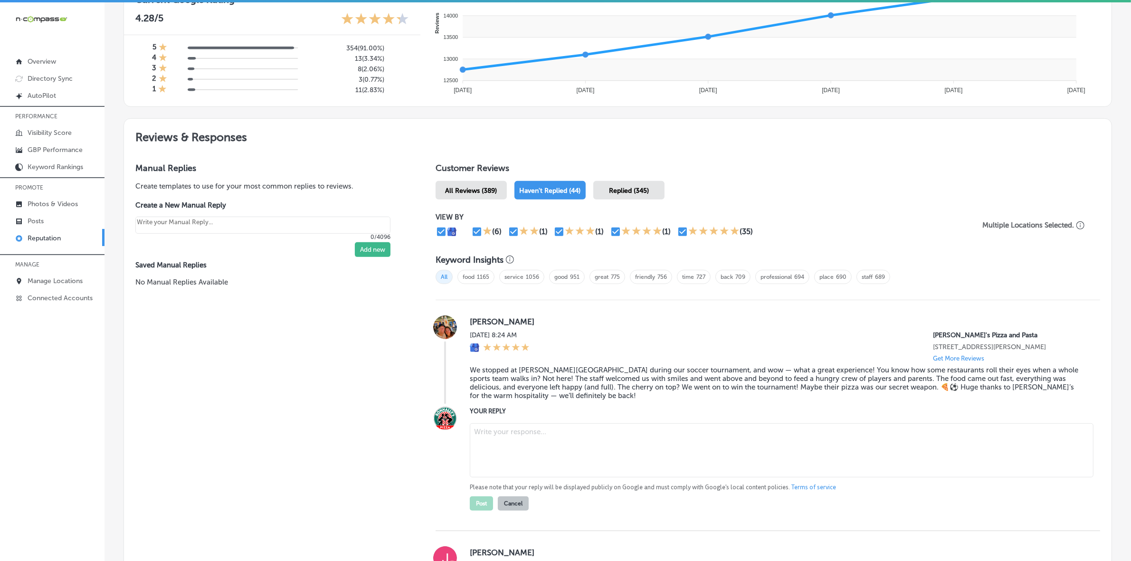
click at [518, 440] on textarea at bounding box center [782, 450] width 624 height 54
paste textarea "Hi [PERSON_NAME], thank you for sharing your experience! We’re so glad [PERSON_…"
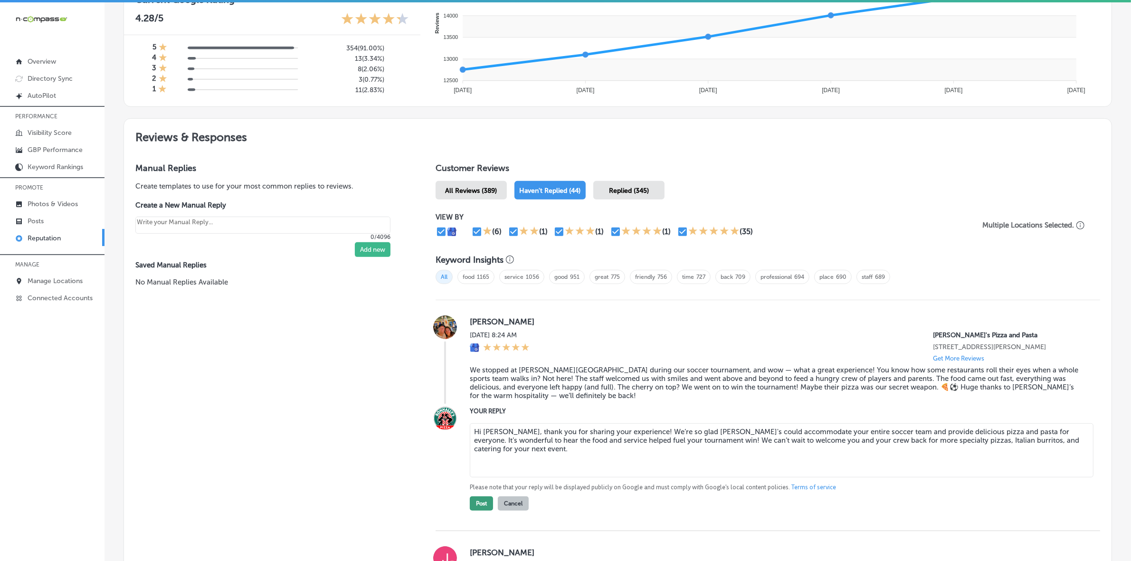
type textarea "Hi [PERSON_NAME], thank you for sharing your experience! We’re so glad [PERSON_…"
click at [478, 502] on button "Post" at bounding box center [481, 504] width 23 height 14
type textarea "x"
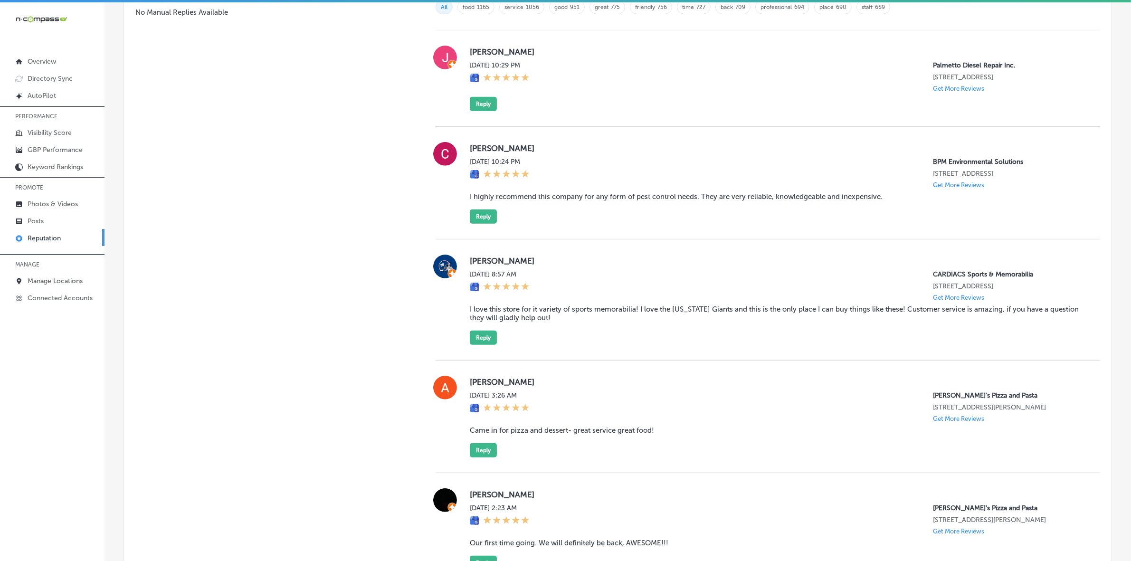
scroll to position [709, 0]
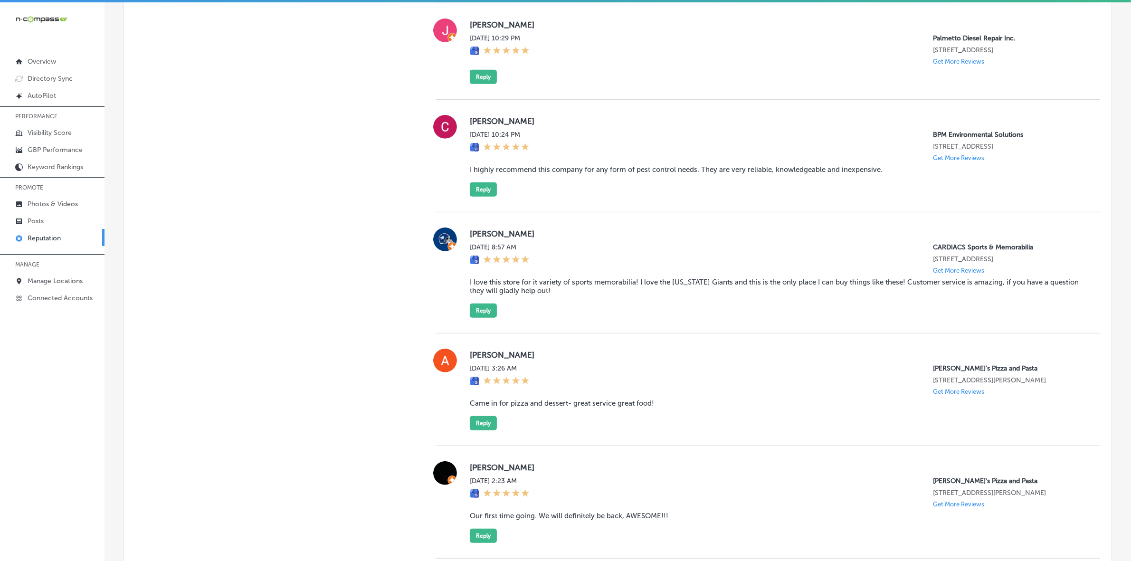
click at [473, 360] on label "[PERSON_NAME]" at bounding box center [777, 355] width 615 height 10
copy label "[PERSON_NAME]"
click at [520, 408] on blockquote "Came in for pizza and dessert- great service great food!" at bounding box center [777, 403] width 615 height 9
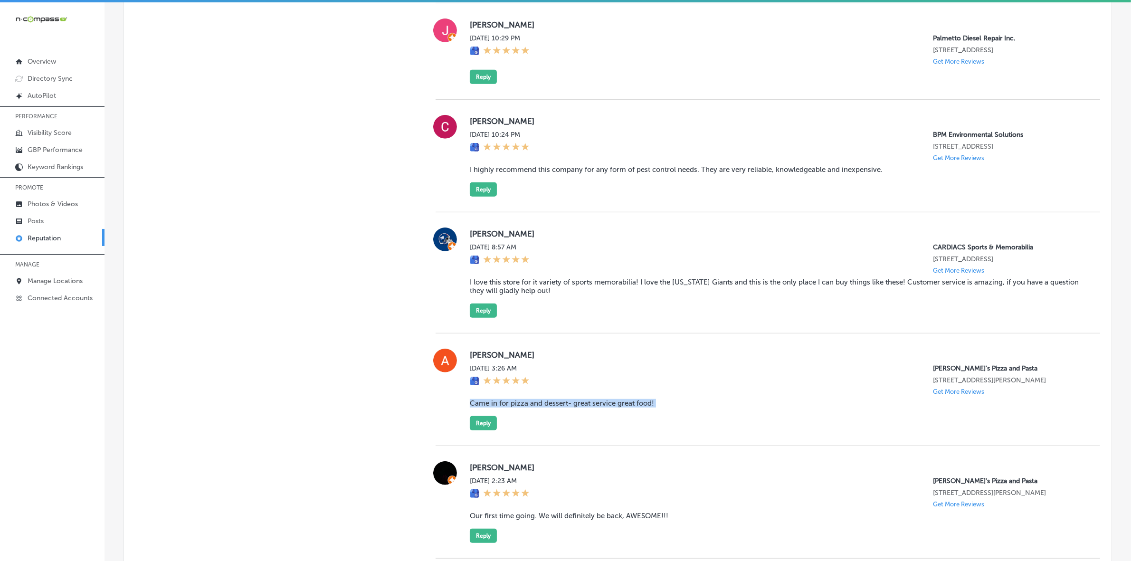
click at [520, 408] on blockquote "Came in for pizza and dessert- great service great food!" at bounding box center [777, 403] width 615 height 9
copy blockquote "Came in for pizza and dessert- great service great food!"
click at [481, 431] on button "Reply" at bounding box center [483, 423] width 27 height 14
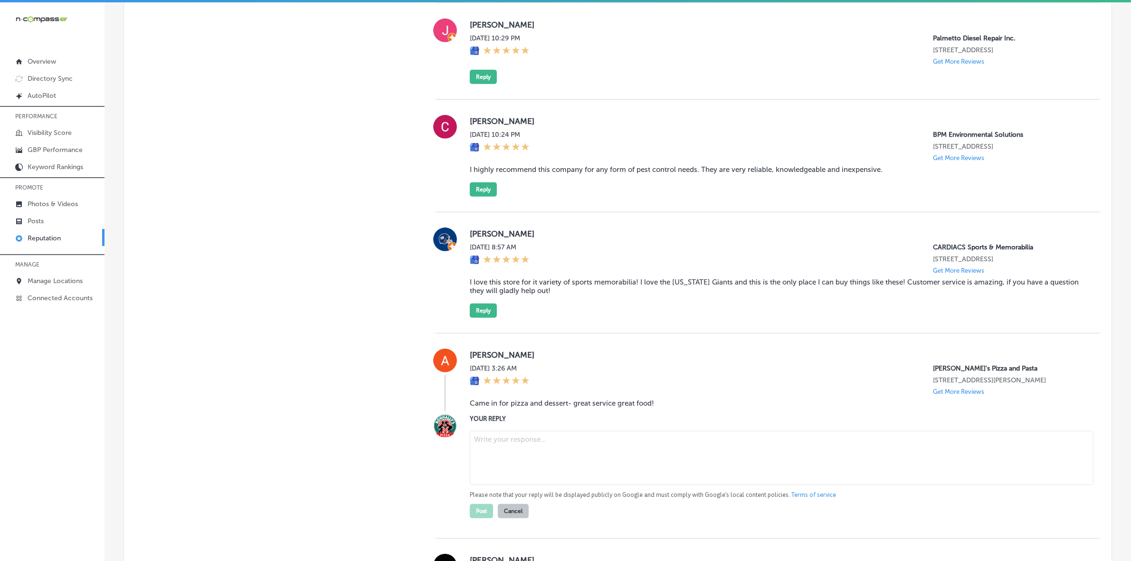
click at [509, 454] on textarea at bounding box center [782, 458] width 624 height 54
click at [500, 463] on textarea at bounding box center [782, 458] width 624 height 54
paste textarea "Thank you for the wonderful review, [PERSON_NAME]! We're so happy to hear you e…"
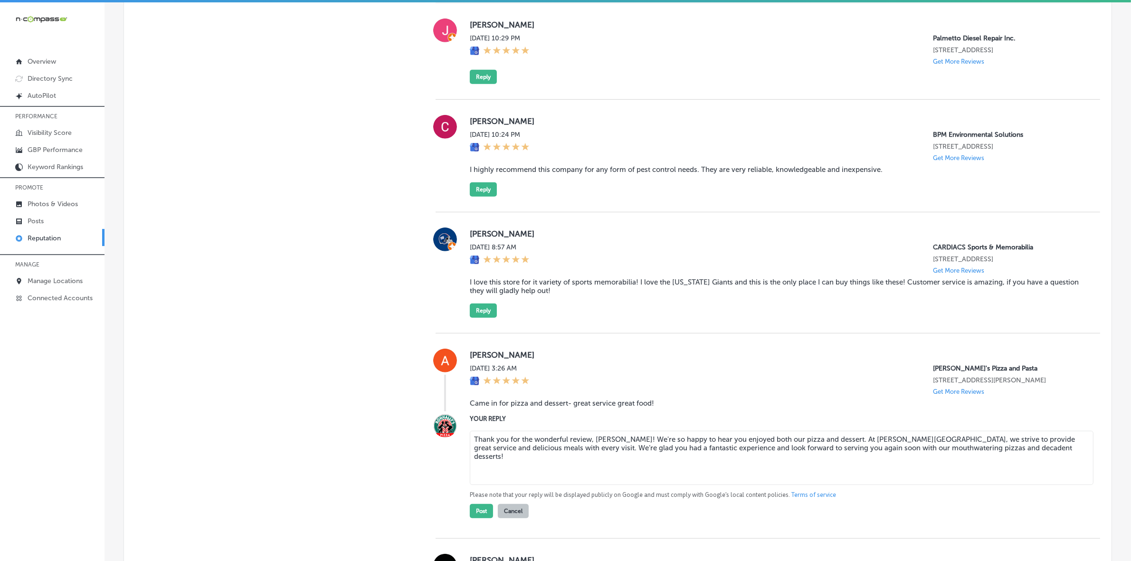
scroll to position [769, 0]
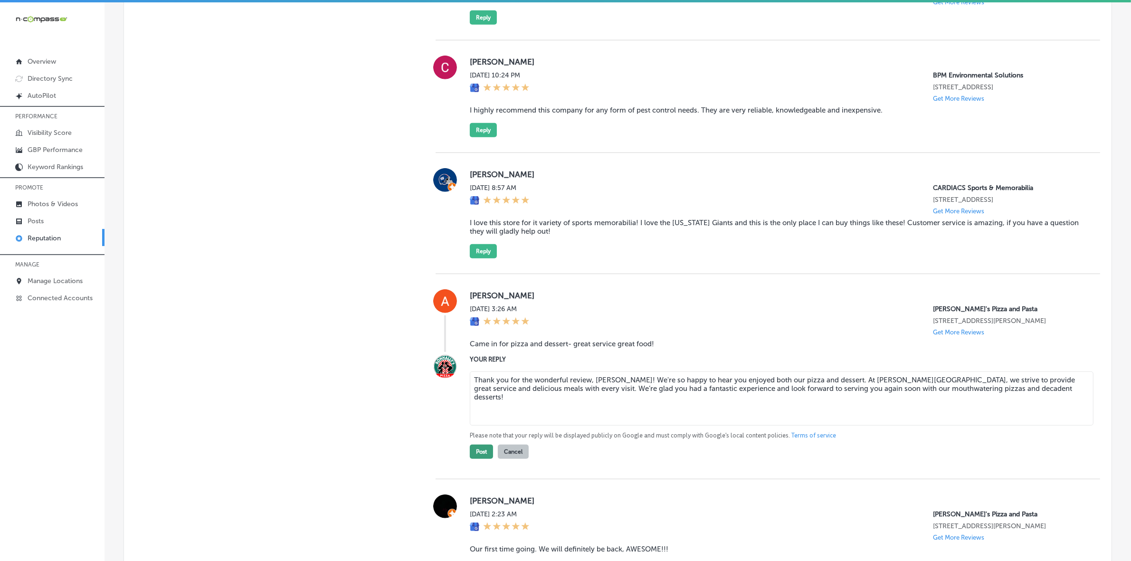
type textarea "Thank you for the wonderful review, [PERSON_NAME]! We're so happy to hear you e…"
click at [483, 459] on button "Post" at bounding box center [481, 452] width 23 height 14
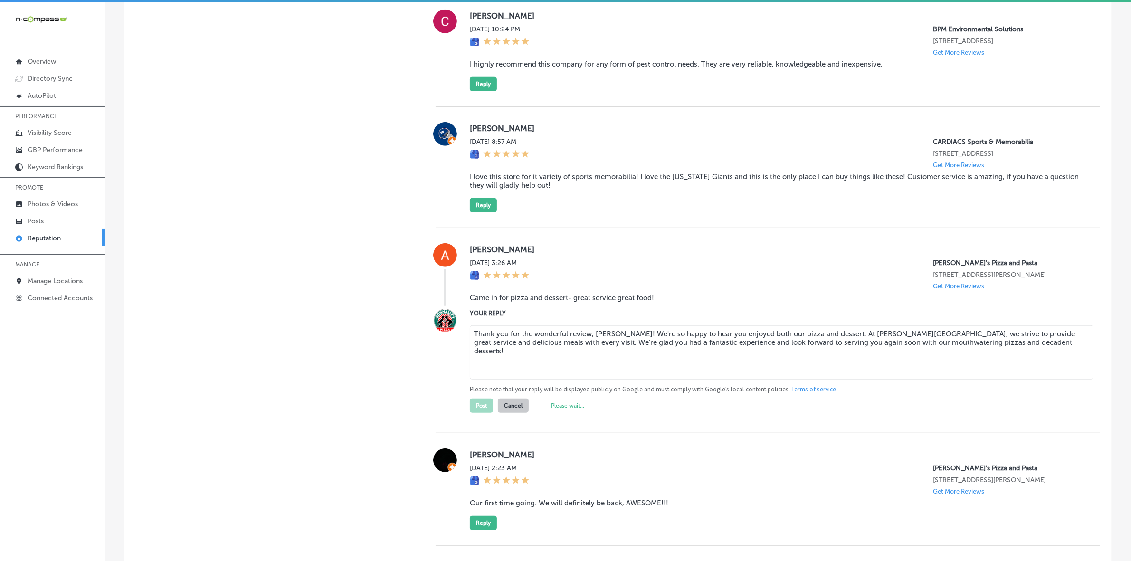
scroll to position [947, 0]
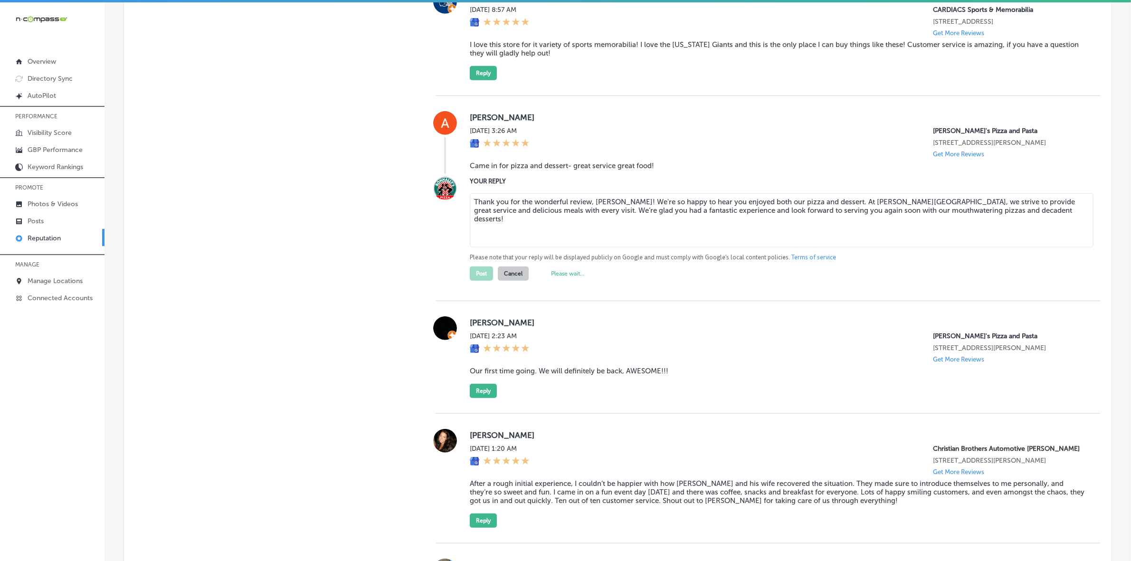
type textarea "x"
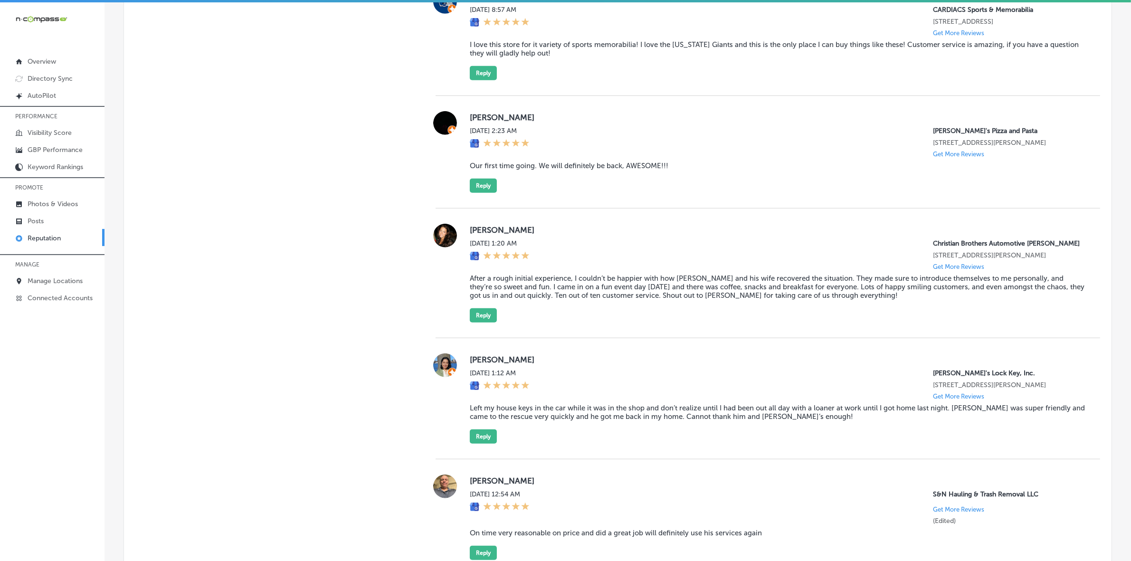
scroll to position [888, 0]
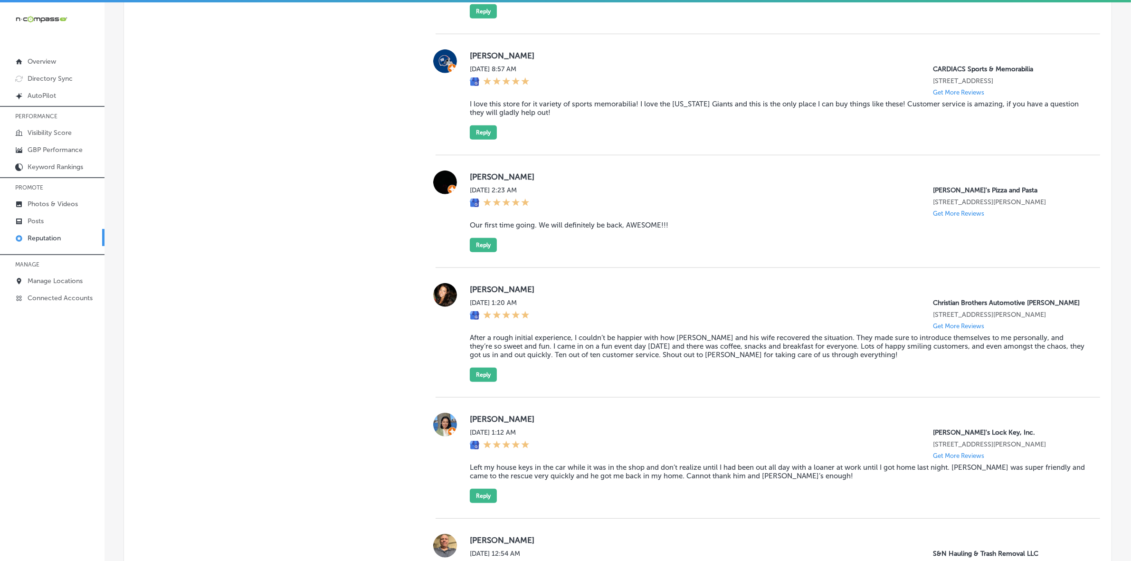
click at [465, 188] on div "[PERSON_NAME][DATE] 2:23 AM [PERSON_NAME]'s Pizza and Pasta [STREET_ADDRESS][PE…" at bounding box center [768, 212] width 665 height 82
copy label "[PERSON_NAME]"
click at [574, 230] on blockquote "Our first time going. We will definitely be back, AWESOME!!!" at bounding box center [777, 225] width 615 height 9
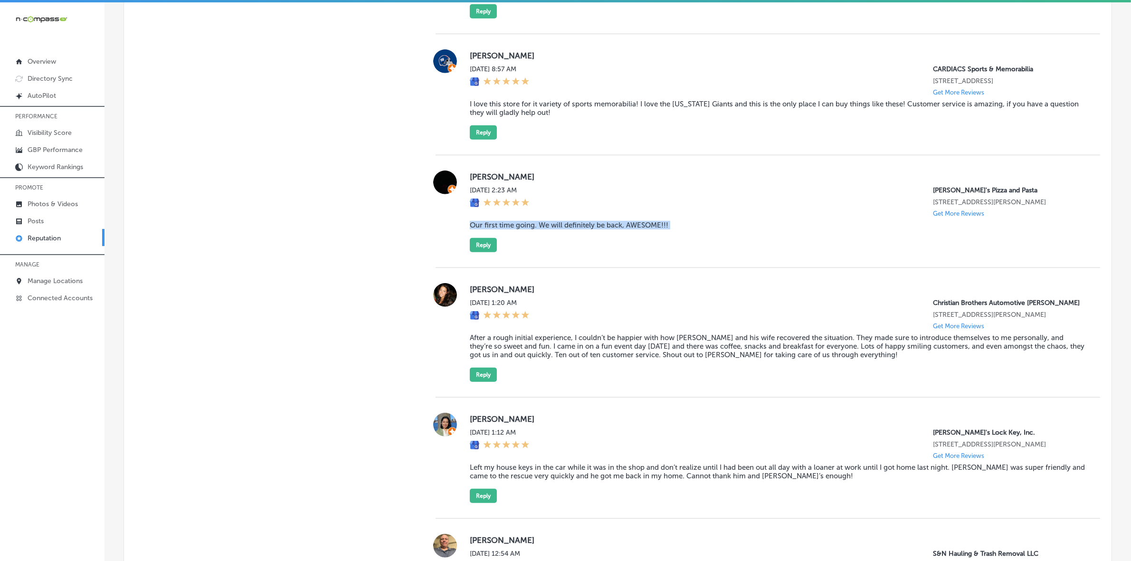
click at [574, 230] on blockquote "Our first time going. We will definitely be back, AWESOME!!!" at bounding box center [777, 225] width 615 height 9
copy blockquote "Our first time going. We will definitely be back, AWESOME!!!"
click at [481, 252] on button "Reply" at bounding box center [483, 245] width 27 height 14
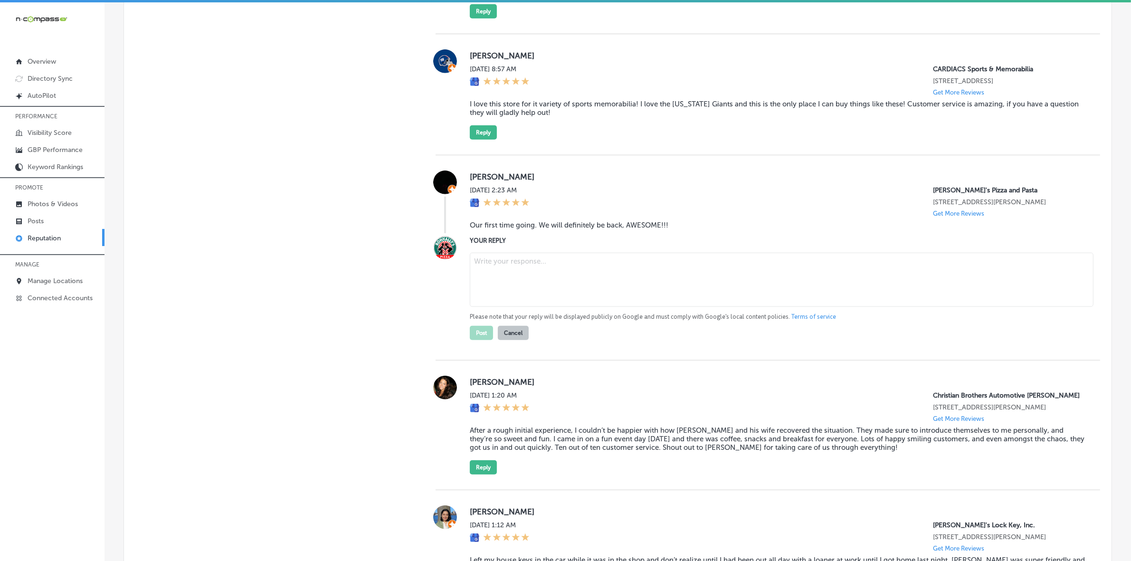
click at [532, 307] on textarea at bounding box center [782, 280] width 624 height 54
paste textarea "Thank you for the fantastic review, [PERSON_NAME]! We’re so happy to hear you e…"
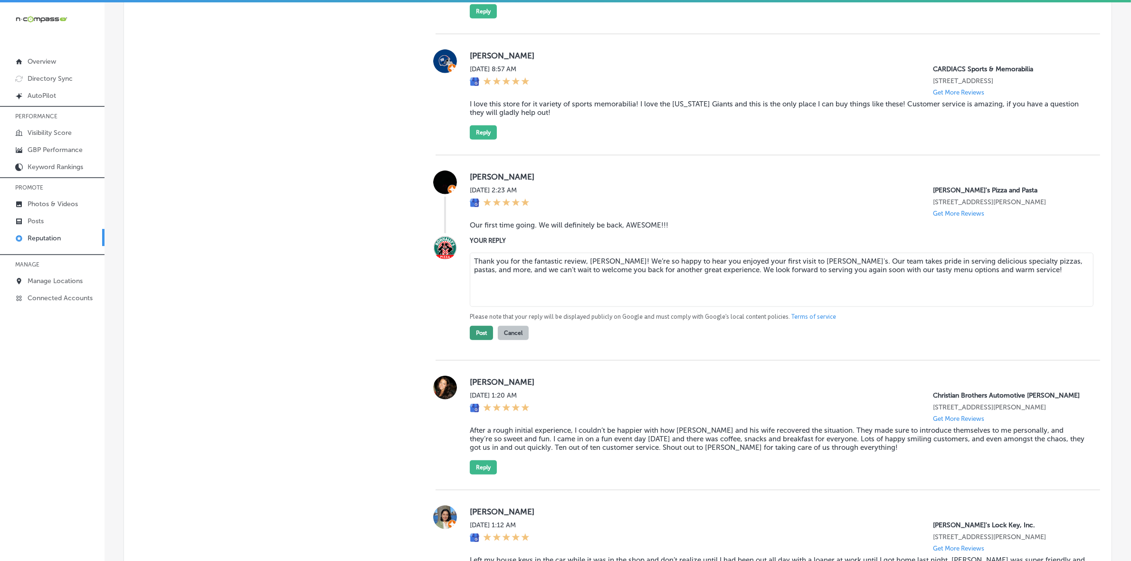
type textarea "Thank you for the fantastic review, [PERSON_NAME]! We’re so happy to hear you e…"
click at [485, 340] on button "Post" at bounding box center [481, 333] width 23 height 14
type textarea "x"
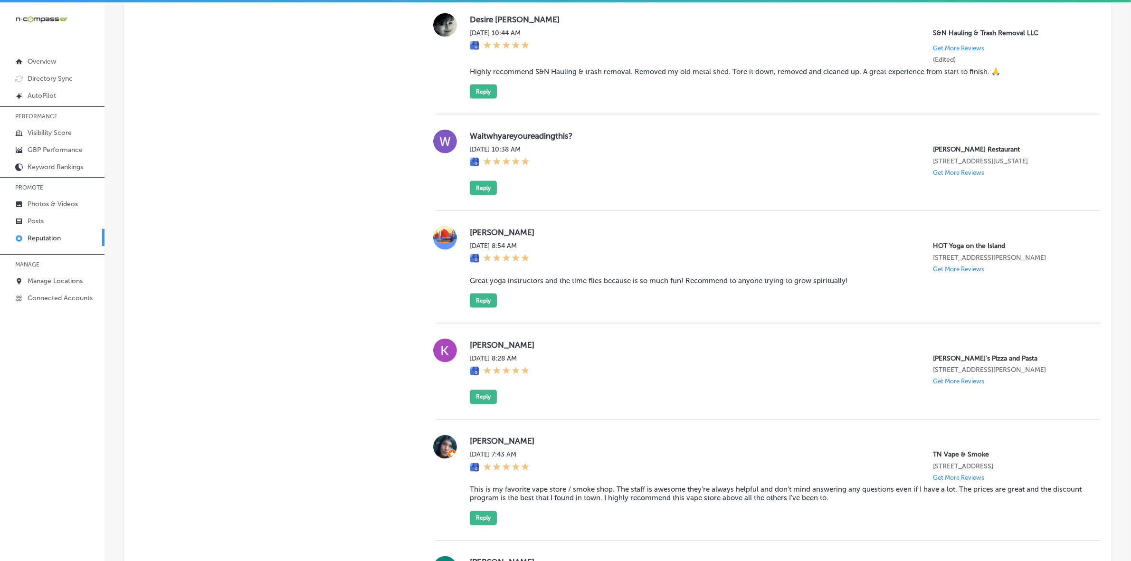
scroll to position [2016, 0]
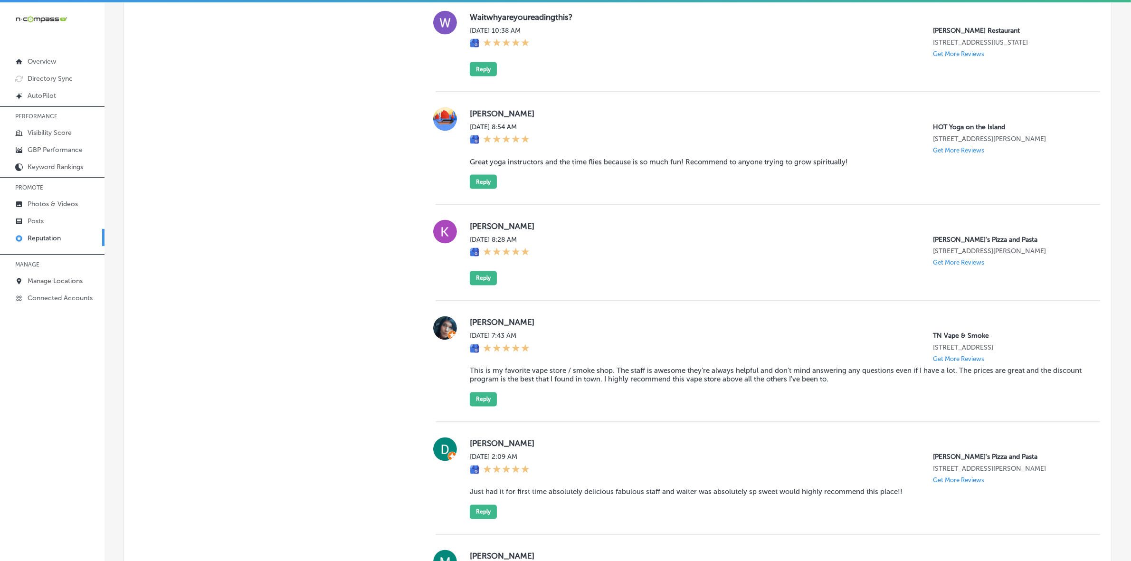
click at [479, 231] on label "[PERSON_NAME]" at bounding box center [777, 226] width 615 height 10
click at [470, 231] on label "[PERSON_NAME]" at bounding box center [777, 226] width 615 height 10
copy label "Kitt"
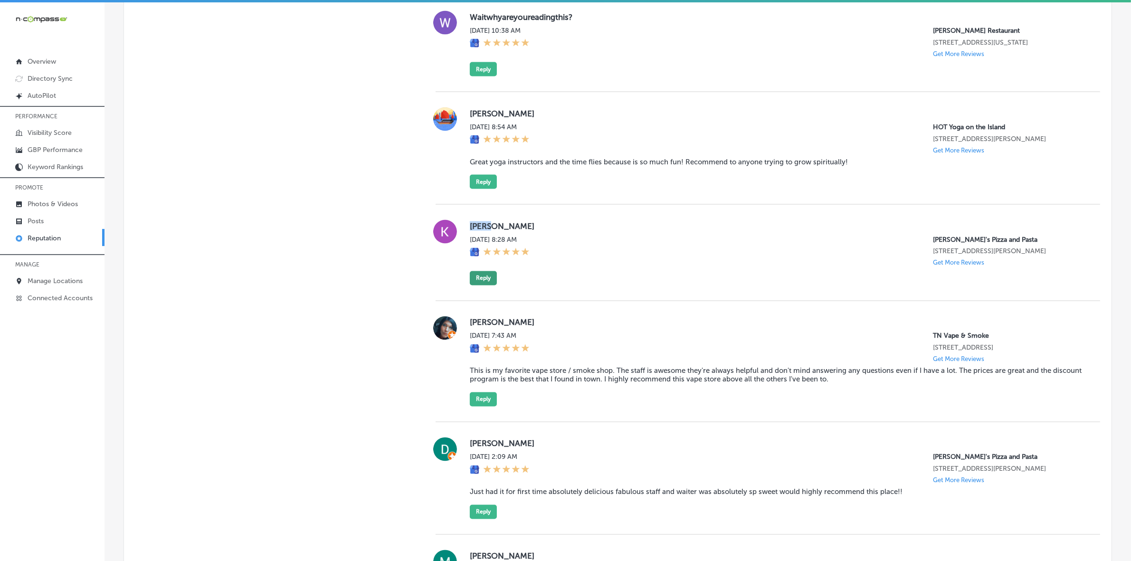
click at [488, 286] on button "Reply" at bounding box center [483, 278] width 27 height 14
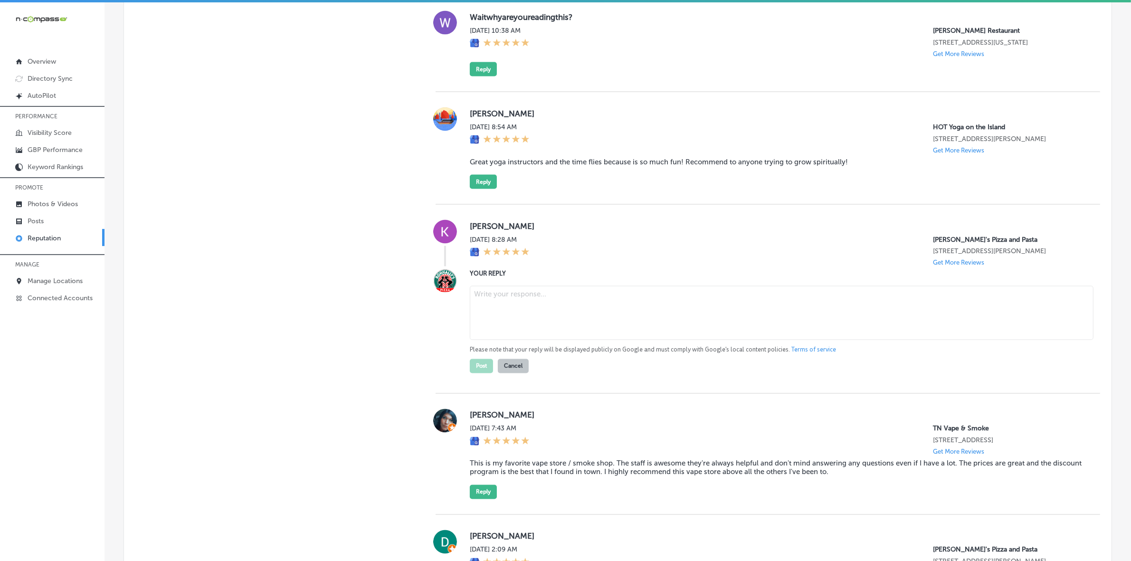
click at [559, 340] on textarea at bounding box center [782, 313] width 624 height 54
paste textarea "Thank you for the 5-star review, Kitt! We're so happy to hear you enjoyed your …"
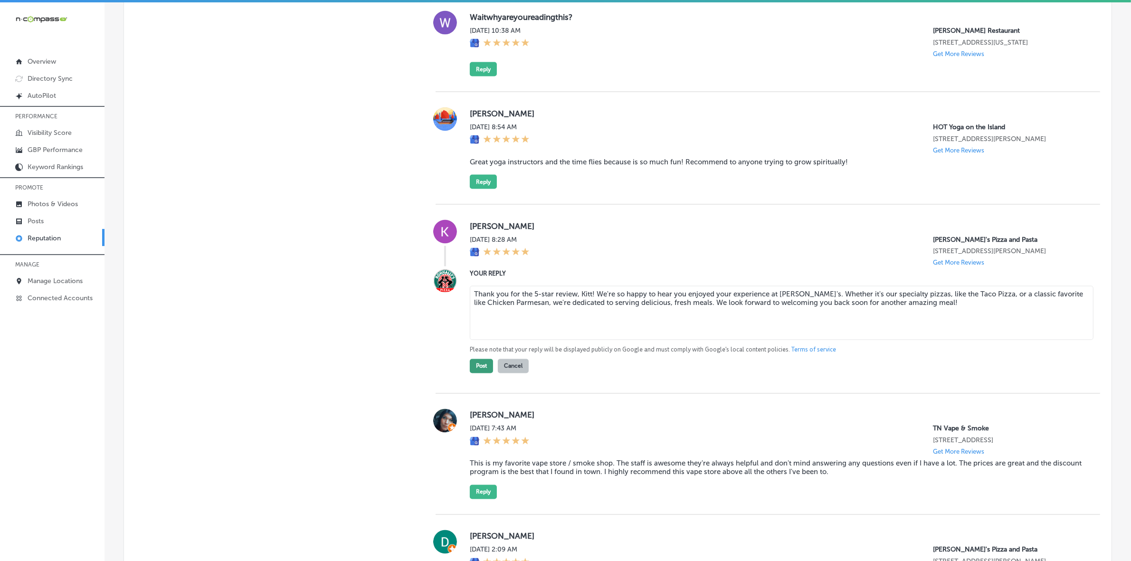
type textarea "Thank you for the 5-star review, Kitt! We're so happy to hear you enjoyed your …"
click at [478, 373] on button "Post" at bounding box center [481, 366] width 23 height 14
type textarea "x"
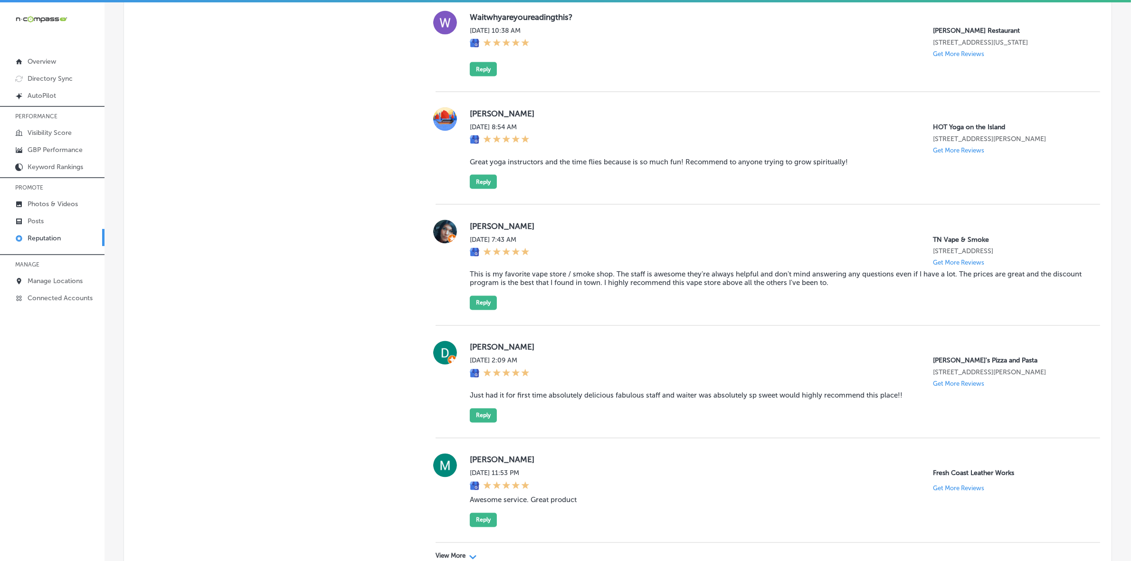
scroll to position [2076, 0]
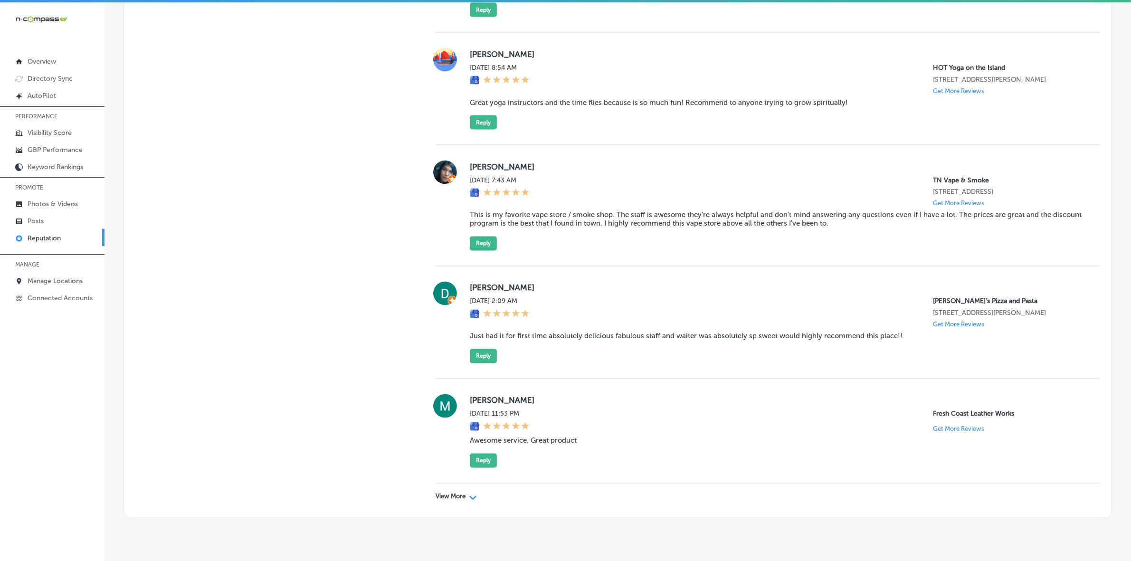
click at [473, 293] on label "[PERSON_NAME]" at bounding box center [777, 288] width 615 height 10
copy label "[PERSON_NAME]"
click at [612, 341] on blockquote "Just had it for first time absolutely delicious fabulous staff and waiter was a…" at bounding box center [777, 336] width 615 height 9
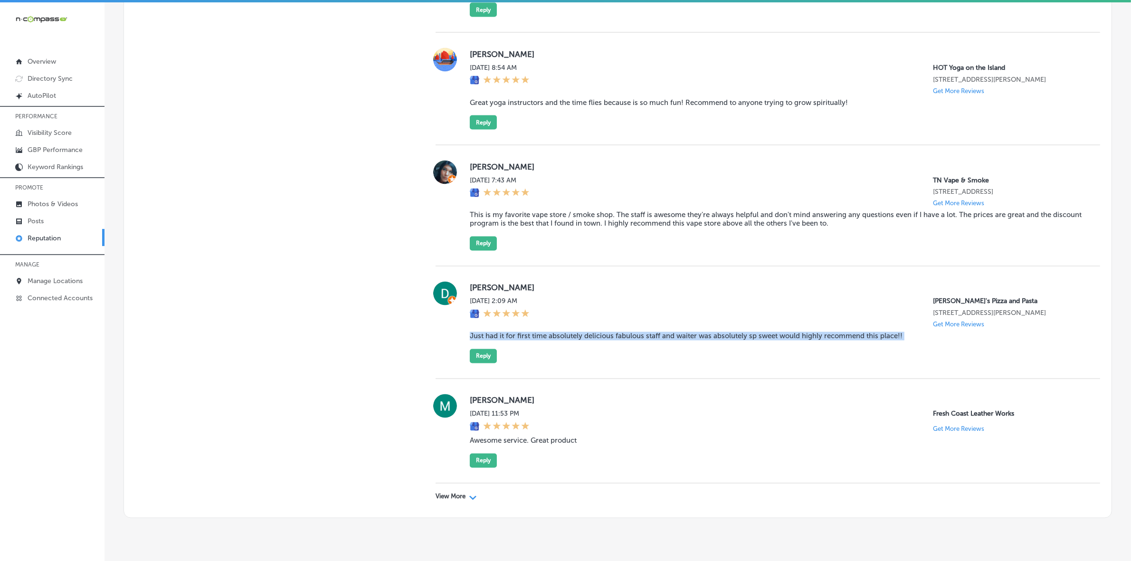
click at [612, 341] on blockquote "Just had it for first time absolutely delicious fabulous staff and waiter was a…" at bounding box center [777, 336] width 615 height 9
copy blockquote "Just had it for first time absolutely delicious fabulous staff and waiter was a…"
click at [471, 364] on button "Reply" at bounding box center [483, 356] width 27 height 14
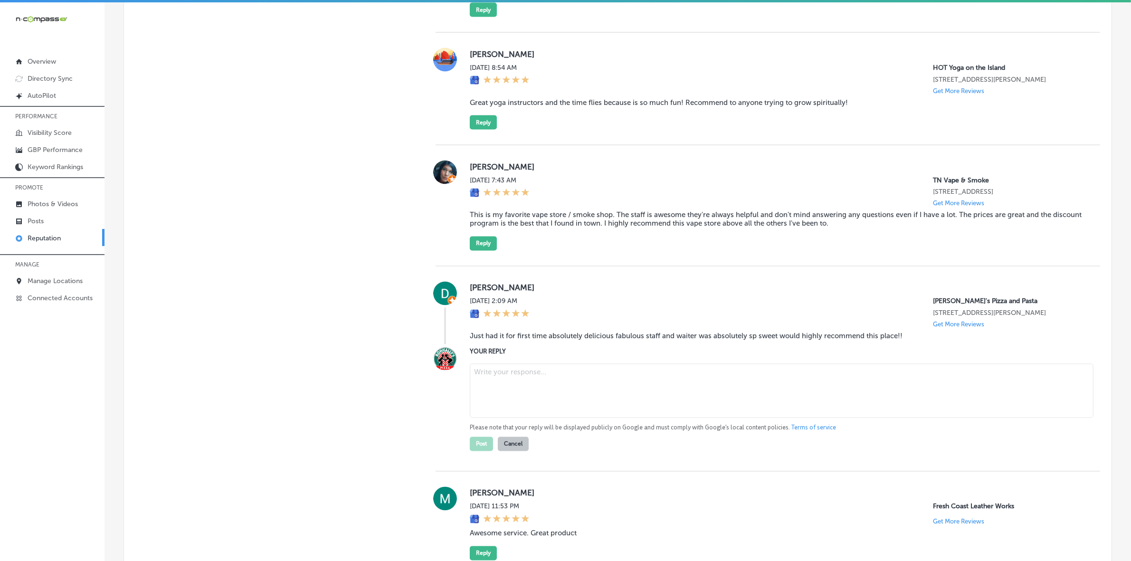
click at [519, 418] on textarea at bounding box center [782, 391] width 624 height 54
paste textarea "ChatGPT said: Thank you so much for the wonderful 5-star review, [PERSON_NAME]!…"
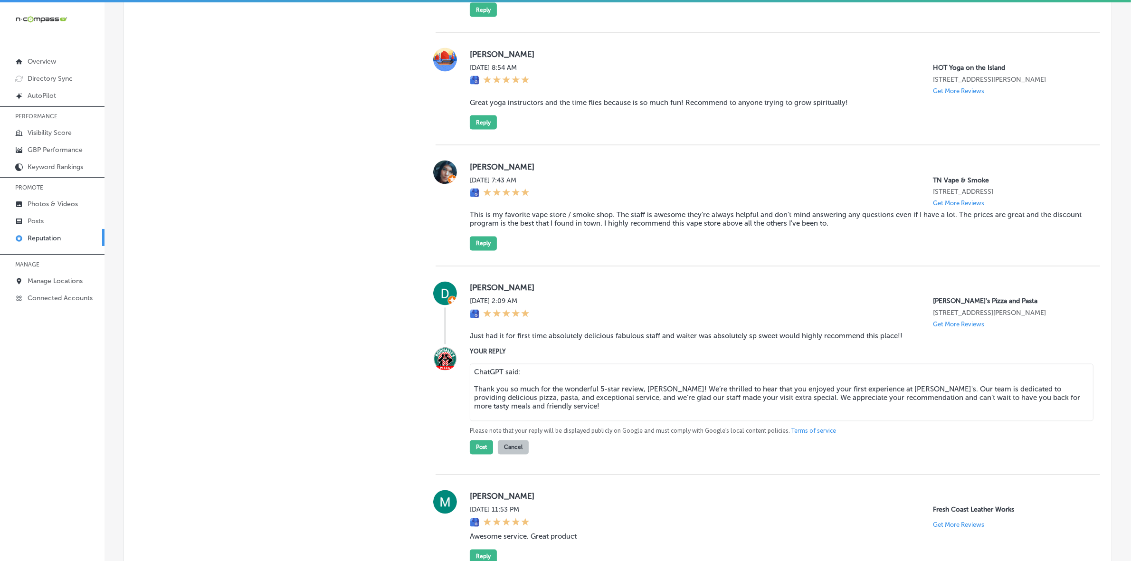
drag, startPoint x: 519, startPoint y: 420, endPoint x: 418, endPoint y: 421, distance: 101.2
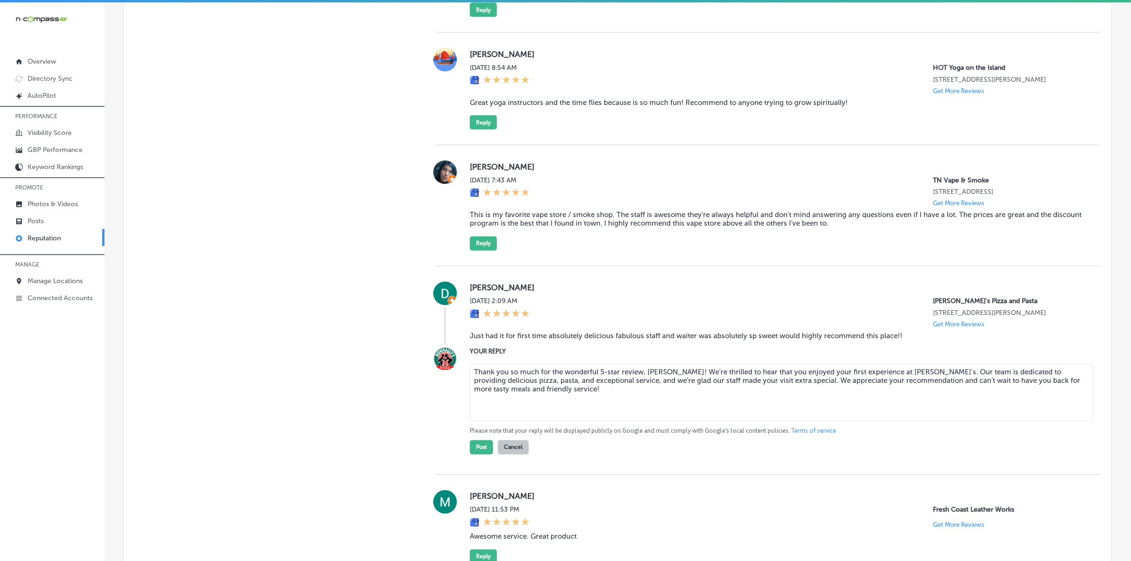
click at [473, 421] on textarea "Thank you so much for the wonderful 5-star review, [PERSON_NAME]! We’re thrille…" at bounding box center [782, 392] width 624 height 57
type textarea "Thank you so much for the wonderful 5-star review, [PERSON_NAME]! We’re thrille…"
click at [478, 451] on button "Post" at bounding box center [481, 444] width 23 height 14
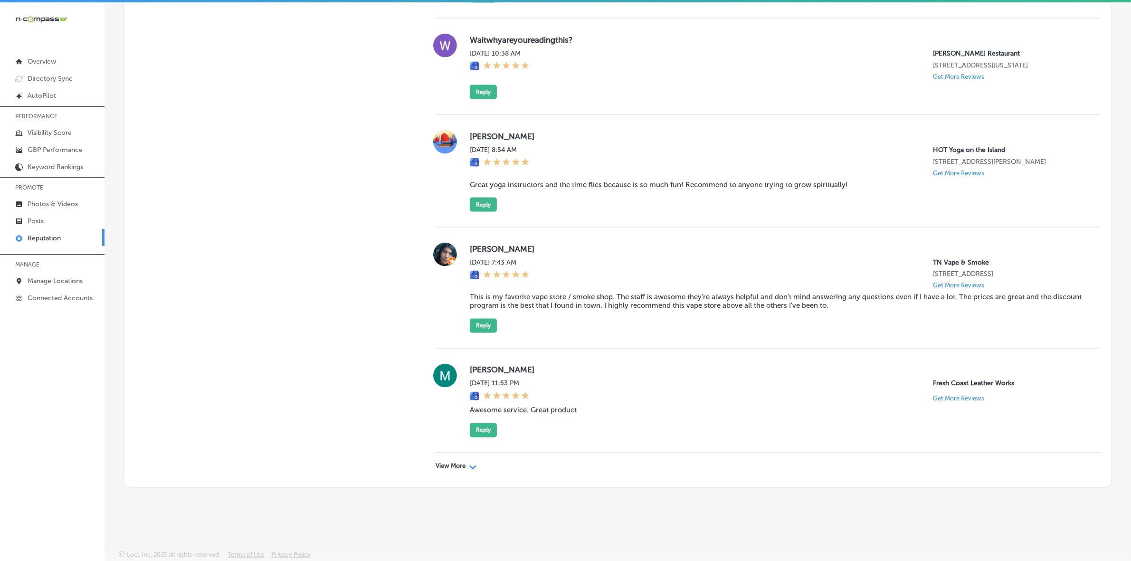
scroll to position [2041, 0]
click at [449, 463] on p "View More" at bounding box center [451, 467] width 30 height 8
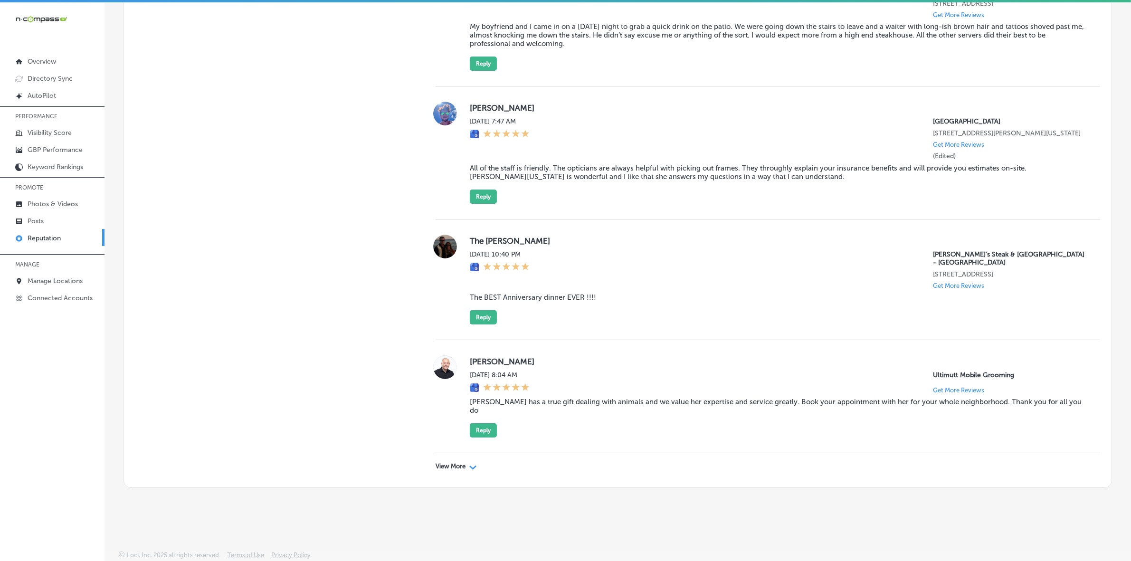
scroll to position [4379, 0]
click at [456, 461] on div "View More Path Created with Sketch." at bounding box center [768, 466] width 665 height 27
click at [450, 473] on div "View More Path Created with Sketch." at bounding box center [768, 466] width 665 height 27
click at [450, 469] on div "View More Path Created with Sketch." at bounding box center [768, 466] width 665 height 27
click at [450, 463] on p "View More" at bounding box center [451, 467] width 30 height 8
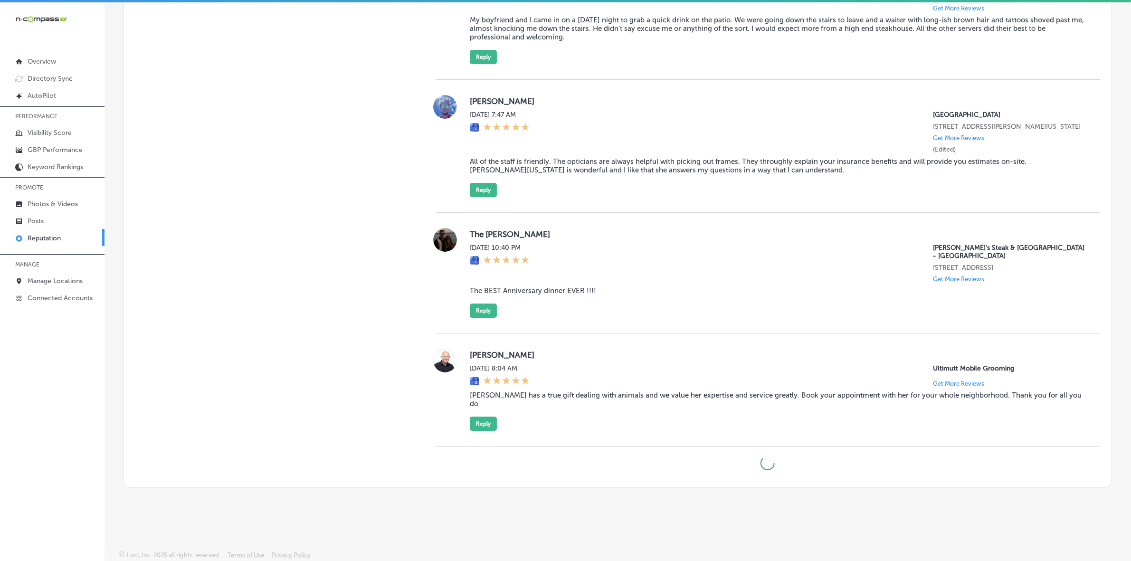
type textarea "x"
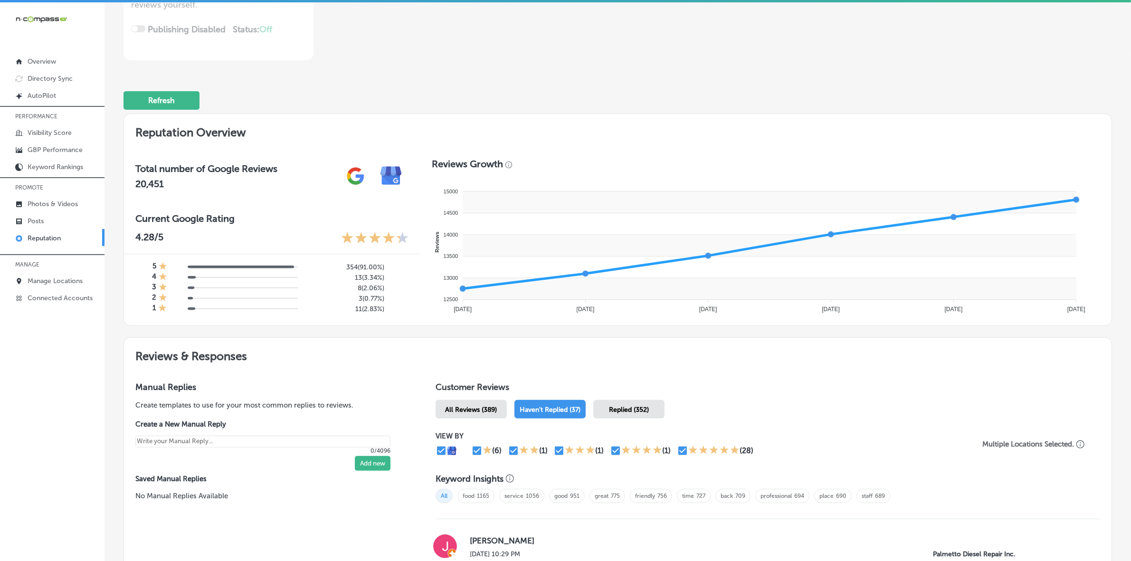
scroll to position [0, 0]
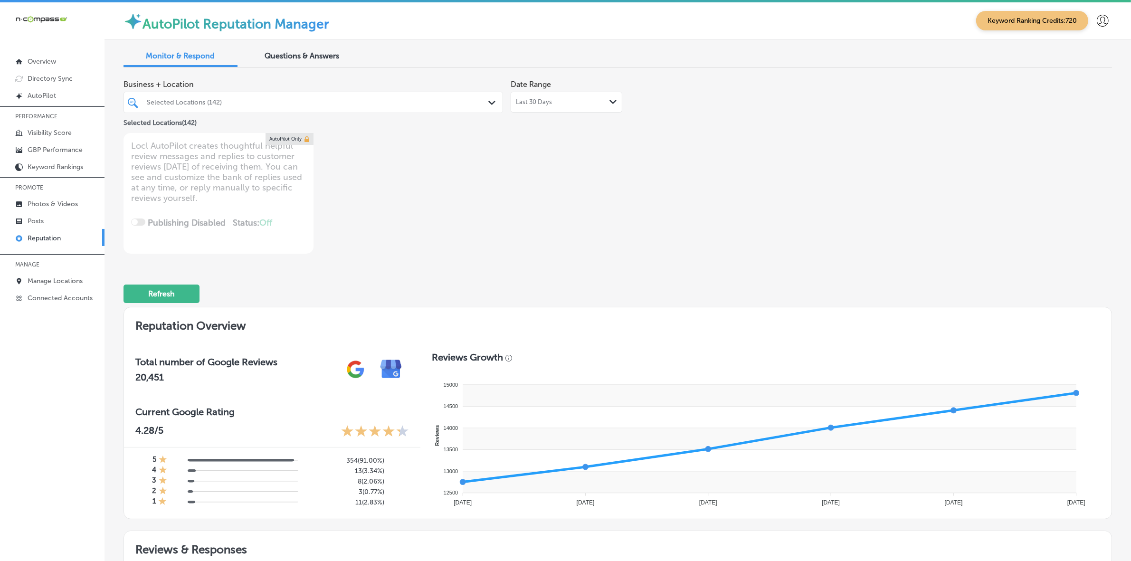
click at [428, 94] on div "Selected Locations (142) Path Created with Sketch." at bounding box center [314, 102] width 380 height 21
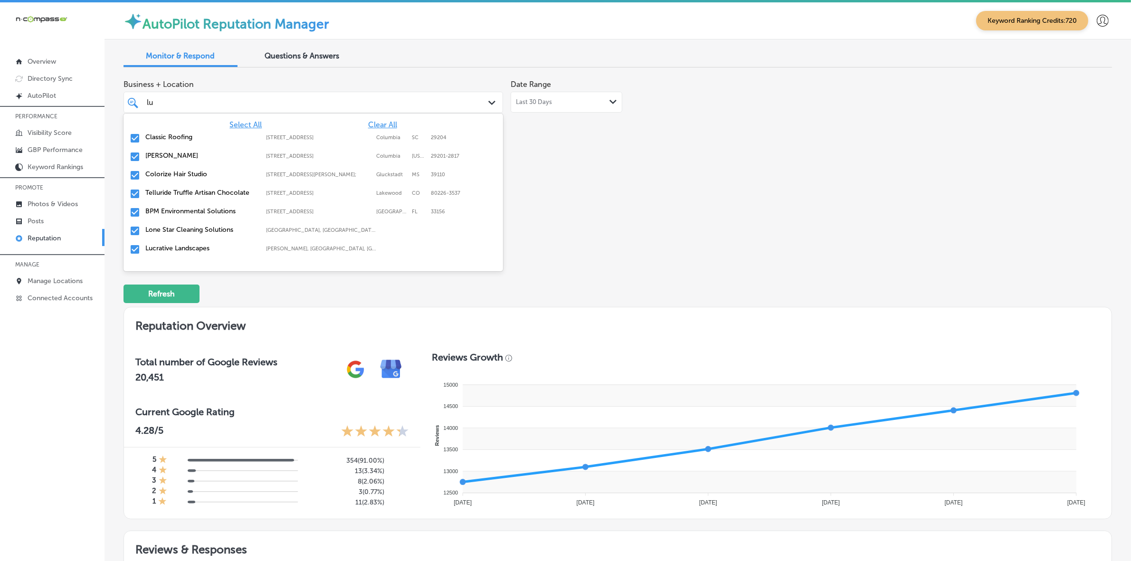
type input "luc"
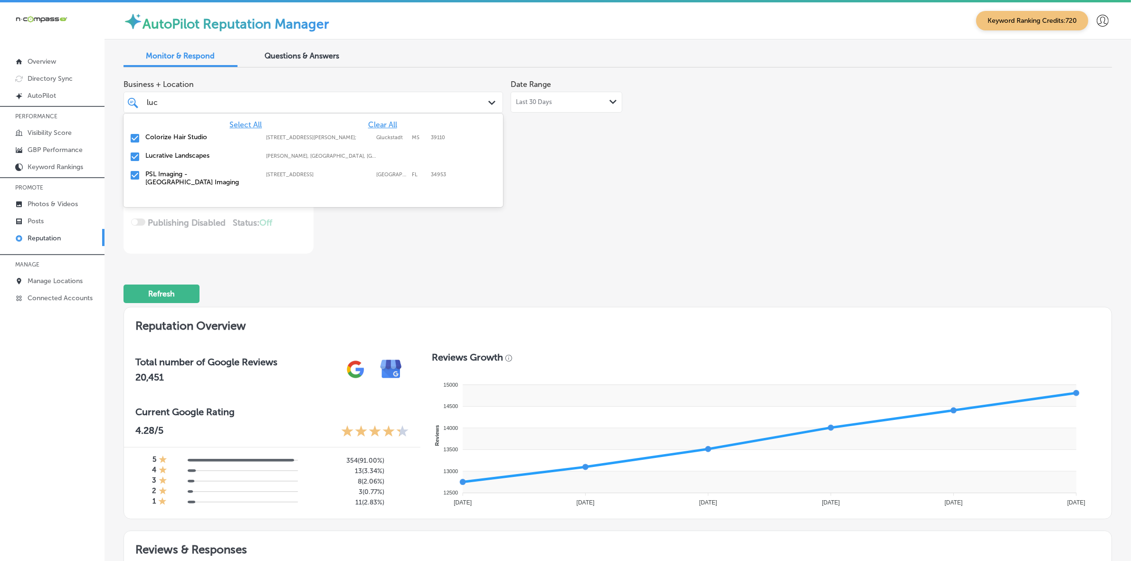
click at [424, 141] on div "Colorize Hair Studio [STREET_ADDRESS][PERSON_NAME][PERSON_NAME] [STREET_ADDRESS…" at bounding box center [313, 138] width 372 height 15
click at [424, 141] on div "Lucrative Landscapes [PERSON_NAME], [GEOGRAPHIC_DATA], [GEOGRAPHIC_DATA] | [GEO…" at bounding box center [313, 138] width 372 height 15
type textarea "x"
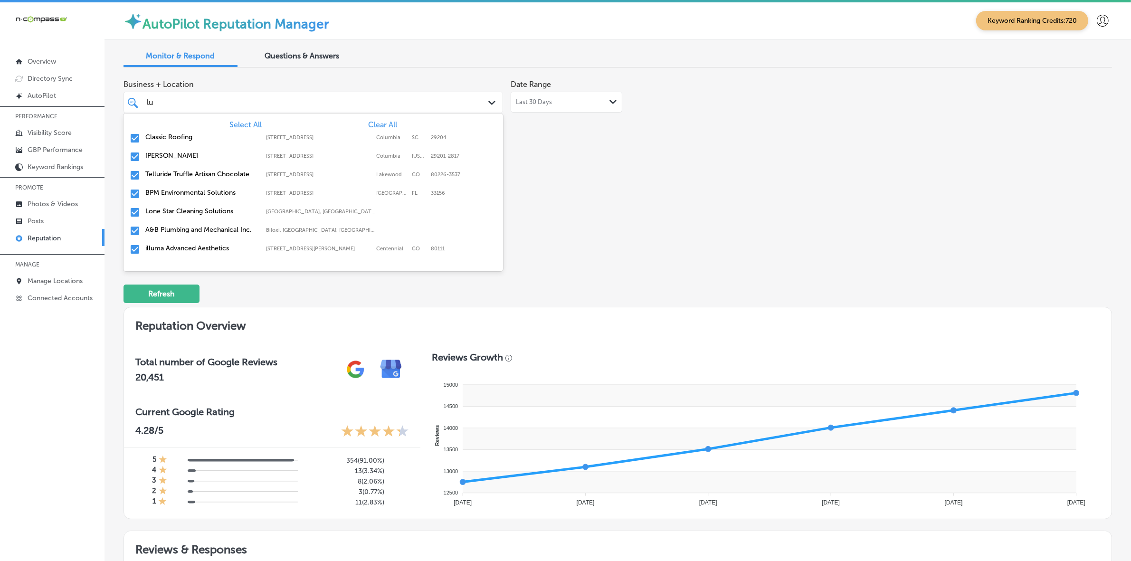
type input "l"
type input "[PERSON_NAME]"
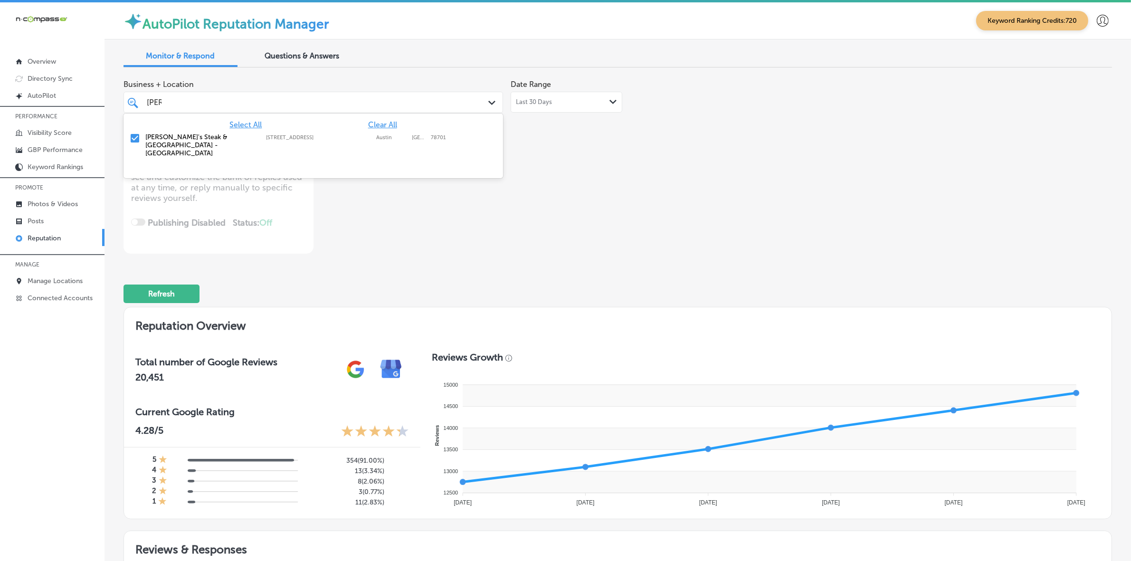
click at [424, 141] on div "[PERSON_NAME]'s Steak & [GEOGRAPHIC_DATA] - [GEOGRAPHIC_DATA] [STREET_ADDRESS][…" at bounding box center [313, 145] width 372 height 28
type textarea "x"
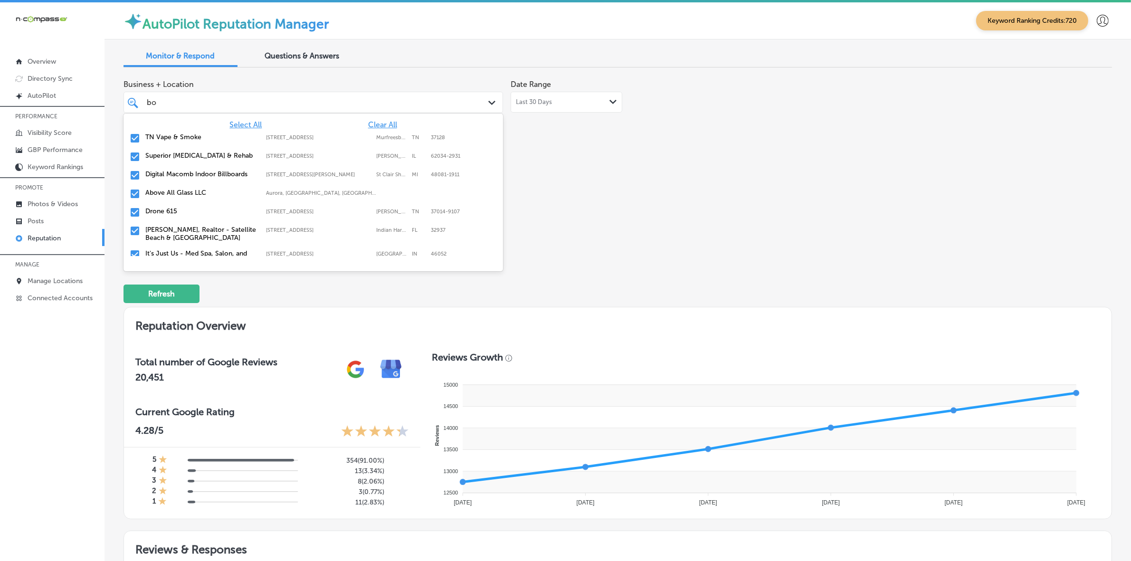
type input "b"
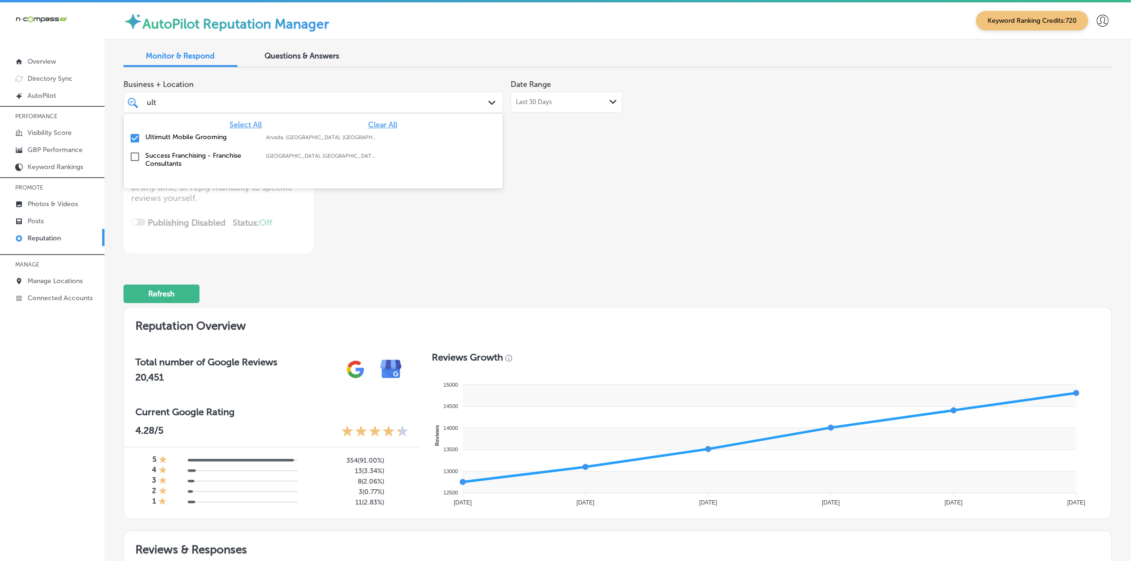
type input "ulti"
click at [422, 134] on div "Ultimutt Mobile Grooming [GEOGRAPHIC_DATA], [GEOGRAPHIC_DATA], [GEOGRAPHIC_DATA…" at bounding box center [313, 138] width 372 height 15
type textarea "x"
type input "ul"
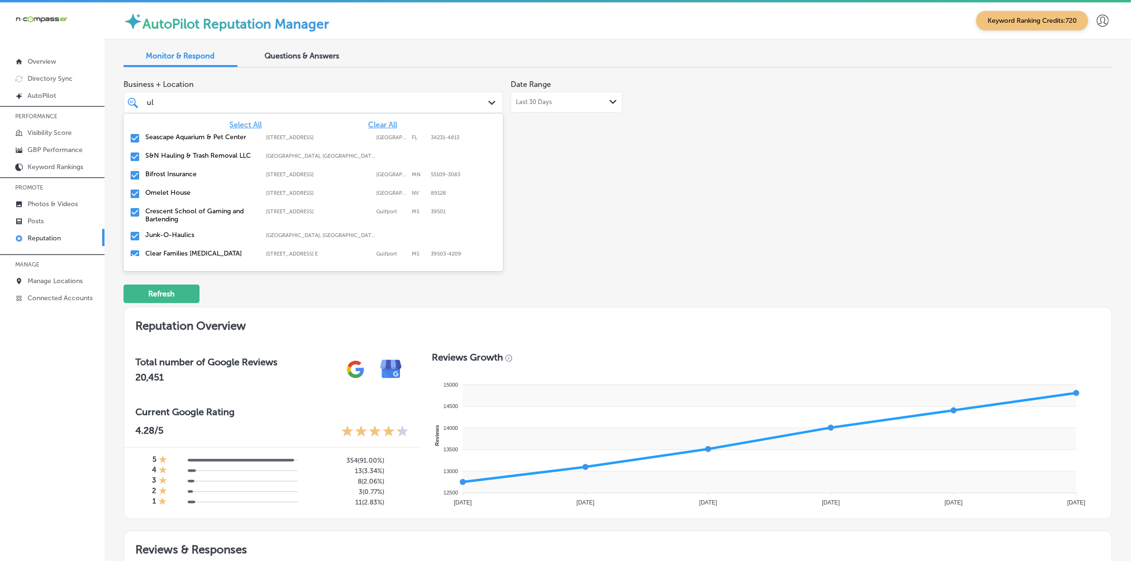
click at [266, 156] on label "[GEOGRAPHIC_DATA], [GEOGRAPHIC_DATA], [GEOGRAPHIC_DATA] | [GEOGRAPHIC_DATA], [G…" at bounding box center [321, 156] width 111 height 6
click at [266, 156] on label "[STREET_ADDRESS]" at bounding box center [318, 156] width 105 height 6
click at [228, 194] on label "Junk-O-Haulics" at bounding box center [200, 198] width 111 height 8
type textarea "x"
type input "ul"
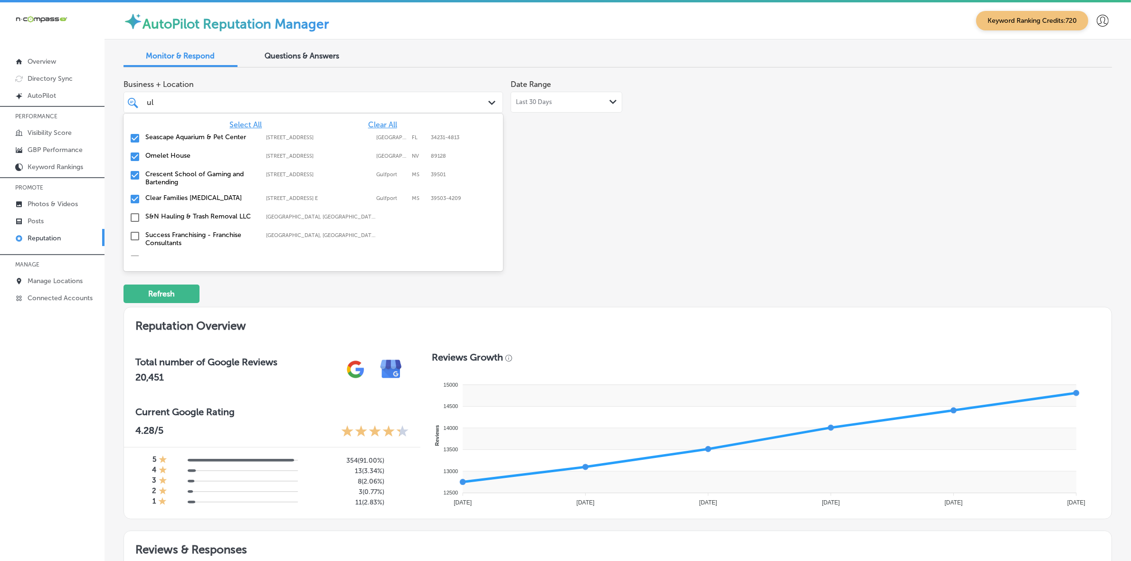
click at [704, 207] on div "Business + Location option [STREET_ADDRESS] E focused, 122 of 186. 12 results a…" at bounding box center [420, 164] width 593 height 179
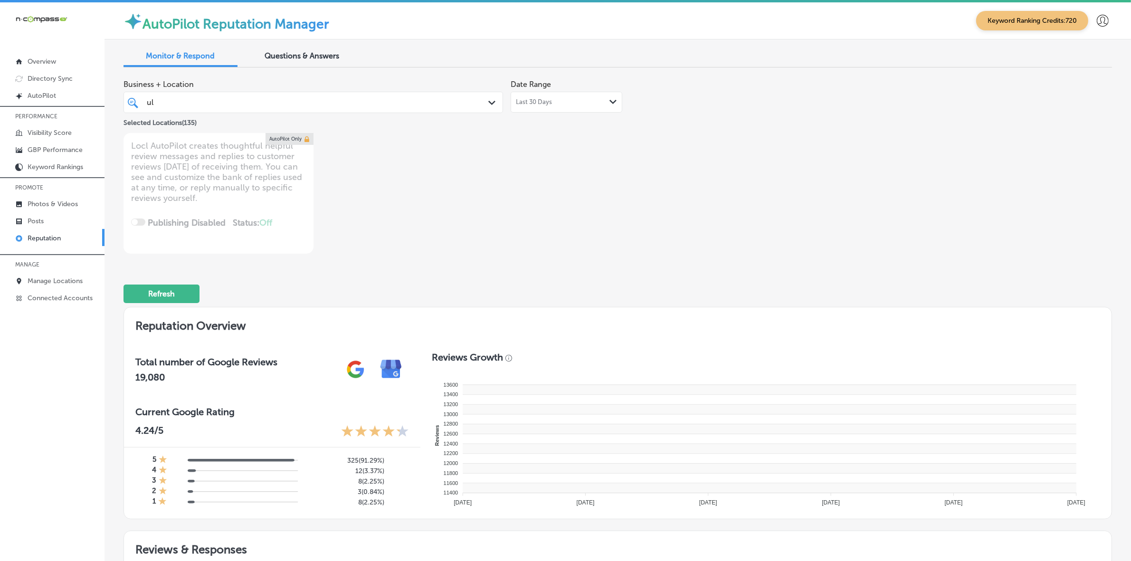
type textarea "x"
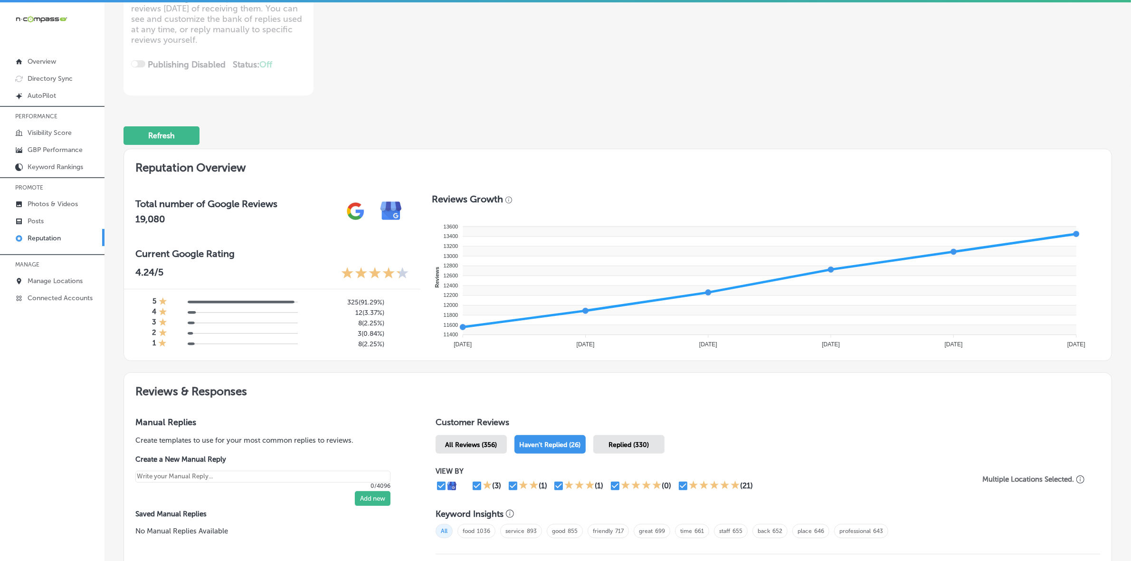
scroll to position [475, 0]
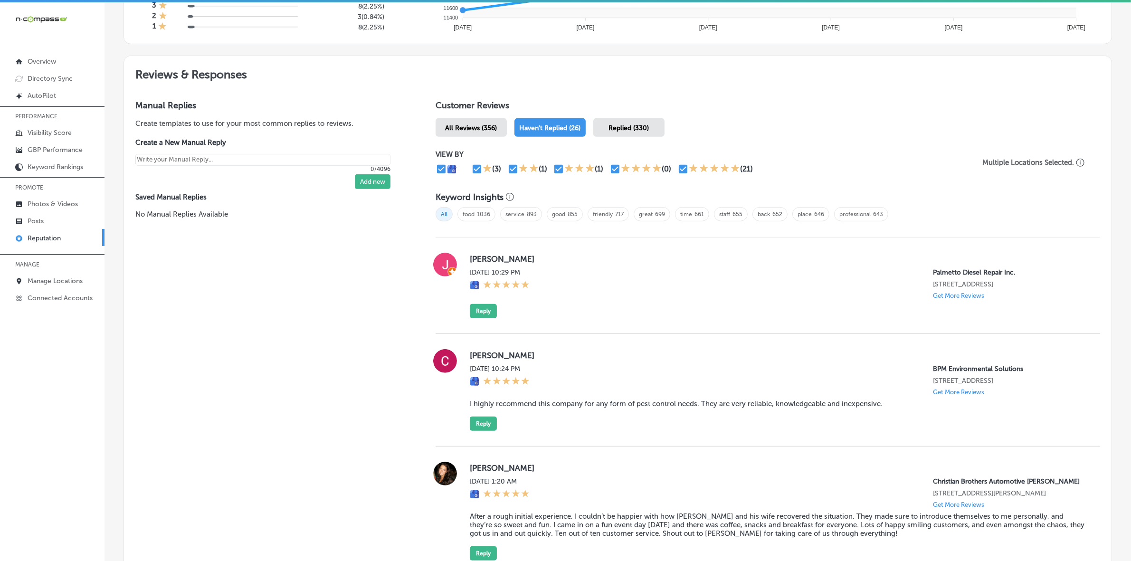
click at [478, 264] on label "[PERSON_NAME]" at bounding box center [777, 259] width 615 height 10
copy label "[PERSON_NAME]"
click at [492, 315] on button "Reply" at bounding box center [483, 311] width 27 height 14
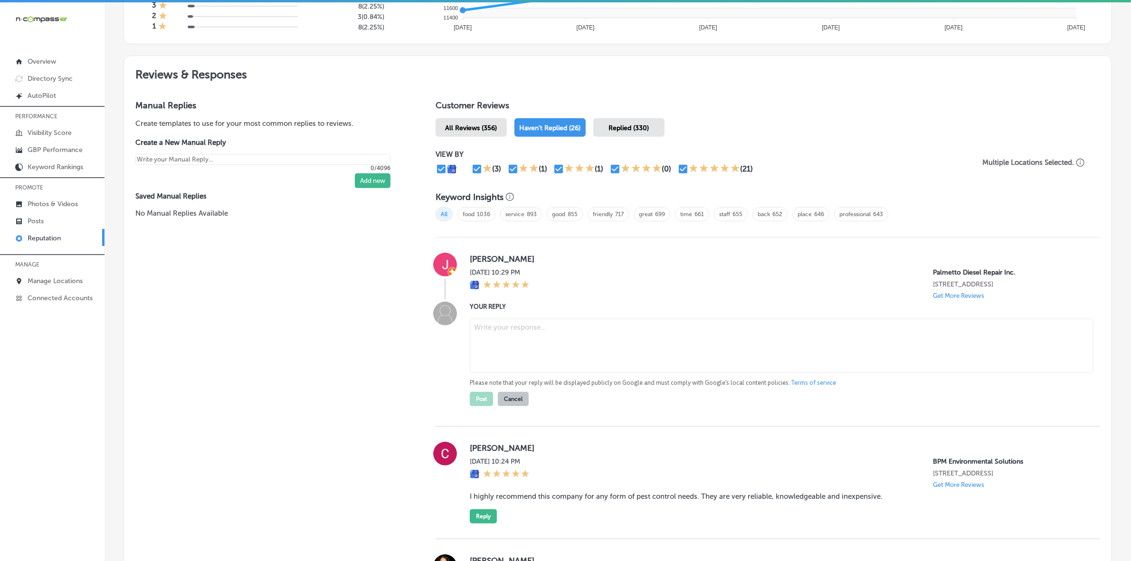
click at [548, 346] on textarea at bounding box center [782, 346] width 624 height 54
paste textarea "Thank you so much for the 5-star rating, [PERSON_NAME]! At **Palmetto Diesel Re…"
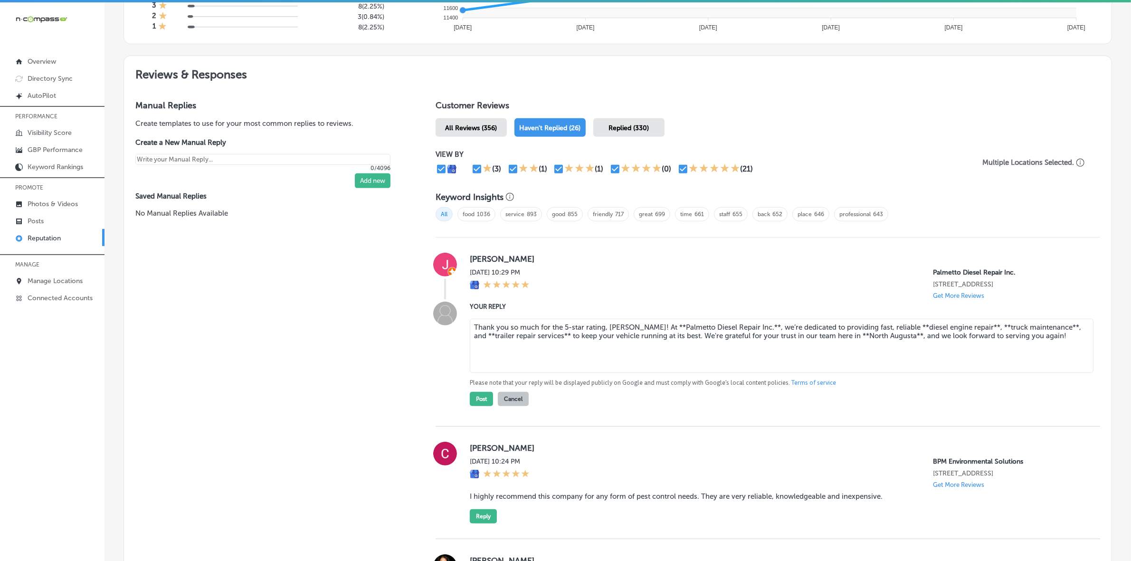
click at [480, 336] on textarea "Thank you so much for the 5-star rating, [PERSON_NAME]! At **Palmetto Diesel Re…" at bounding box center [782, 346] width 624 height 54
click at [1039, 331] on textarea "Thank you so much for the 5-star rating, [PERSON_NAME]! At **Palmetto Diesel Re…" at bounding box center [782, 346] width 624 height 54
click at [968, 329] on textarea "Thank you so much for the 5-star rating, [PERSON_NAME]! At **Palmetto Diesel Re…" at bounding box center [782, 346] width 624 height 54
click at [970, 330] on textarea "Thank you so much for the 5-star rating, [PERSON_NAME]! At **Palmetto Diesel Re…" at bounding box center [782, 346] width 624 height 54
click at [959, 332] on textarea "Thank you so much for the 5-star rating, [PERSON_NAME]! At **Palmetto Diesel Re…" at bounding box center [782, 346] width 624 height 54
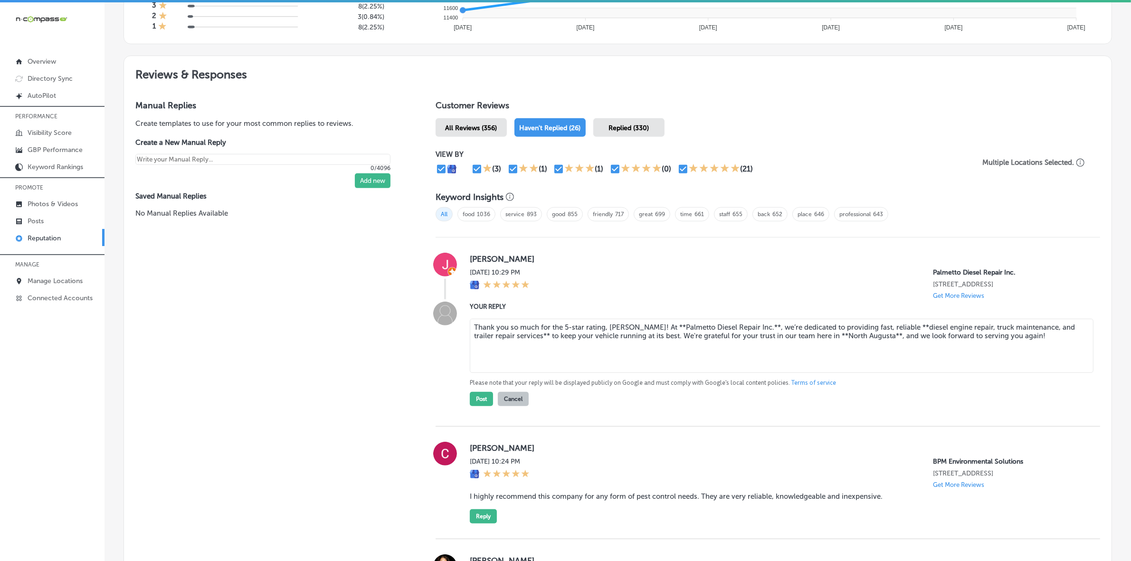
click at [889, 331] on textarea "Thank you so much for the 5-star rating, [PERSON_NAME]! At **Palmetto Diesel Re…" at bounding box center [782, 346] width 624 height 54
drag, startPoint x: 856, startPoint y: 339, endPoint x: 861, endPoint y: 343, distance: 5.7
click at [856, 338] on textarea "Thank you so much for the 5-star rating, [PERSON_NAME]! At **Palmetto Diesel Re…" at bounding box center [782, 346] width 624 height 54
click at [740, 331] on textarea "Thank you so much for the 5-star rating, [PERSON_NAME]! At **Palmetto Diesel Re…" at bounding box center [782, 346] width 624 height 54
click at [645, 328] on textarea "Thank you so much for the 5-star rating, [PERSON_NAME]! At **Palmetto Diesel Re…" at bounding box center [782, 346] width 624 height 54
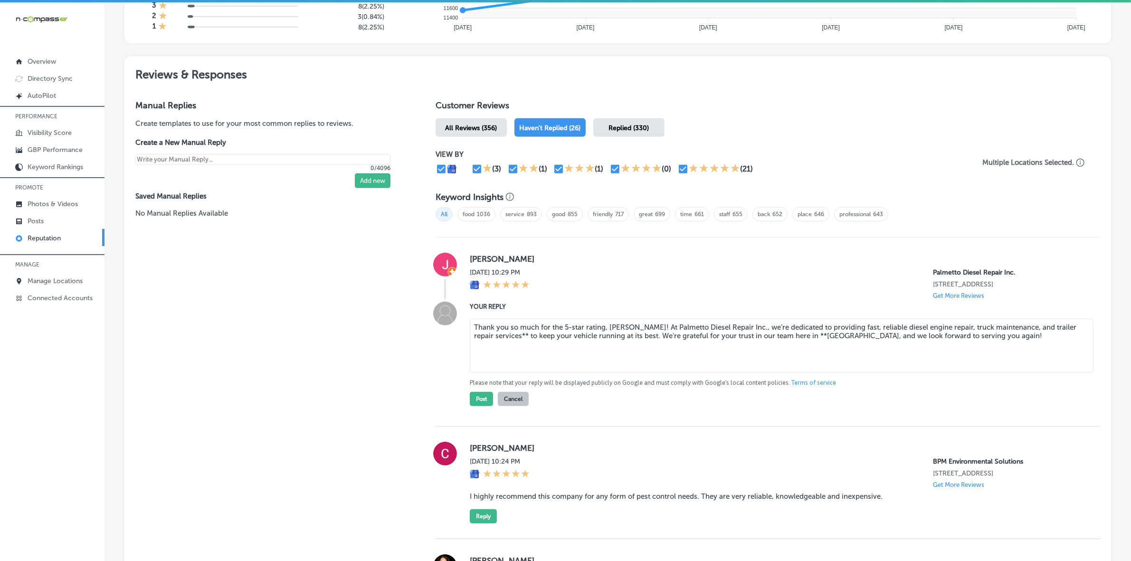
click at [504, 337] on textarea "Thank you so much for the 5-star rating, [PERSON_NAME]! At Palmetto Diesel Repa…" at bounding box center [782, 346] width 624 height 54
click at [795, 338] on textarea "Thank you so much for the 5-star rating, [PERSON_NAME]! At Palmetto Diesel Repa…" at bounding box center [782, 346] width 624 height 54
type textarea "Thank you so much for the 5-star rating, [PERSON_NAME]! At Palmetto Diesel Repa…"
click at [481, 403] on button "Post" at bounding box center [481, 399] width 23 height 14
type textarea "x"
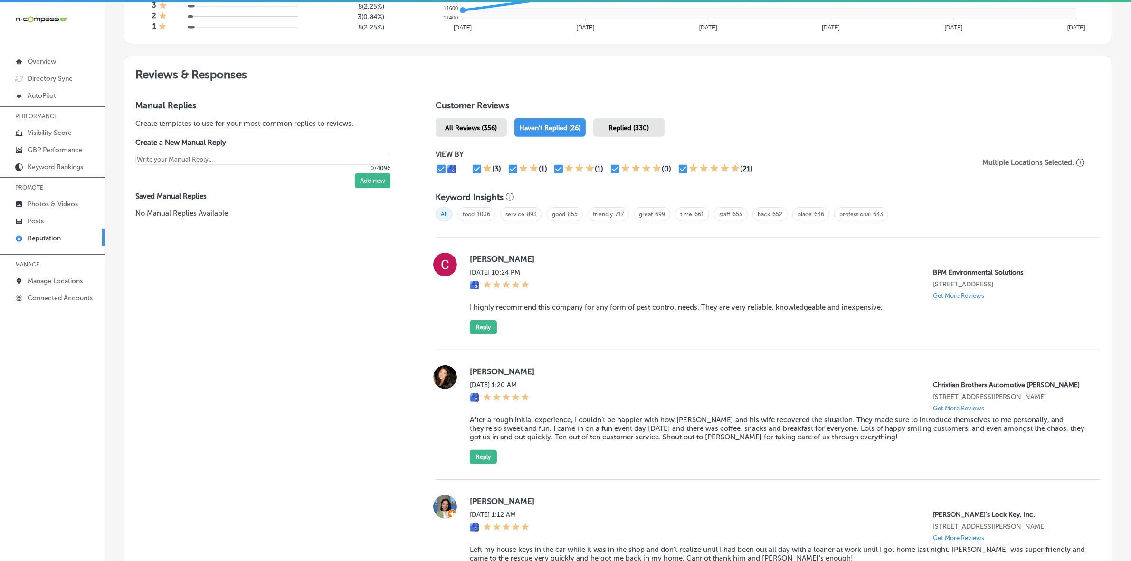
click at [480, 257] on label "[PERSON_NAME]" at bounding box center [777, 259] width 615 height 10
click at [502, 312] on blockquote "I highly recommend this company for any form of pest control needs. They are ve…" at bounding box center [777, 307] width 615 height 9
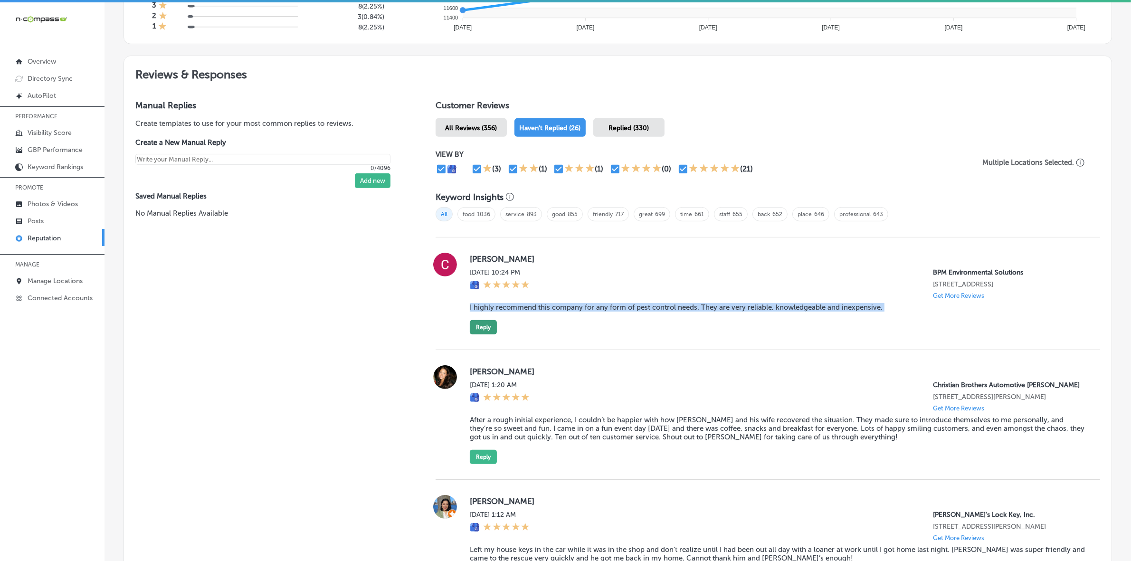
click at [478, 334] on button "Reply" at bounding box center [483, 327] width 27 height 14
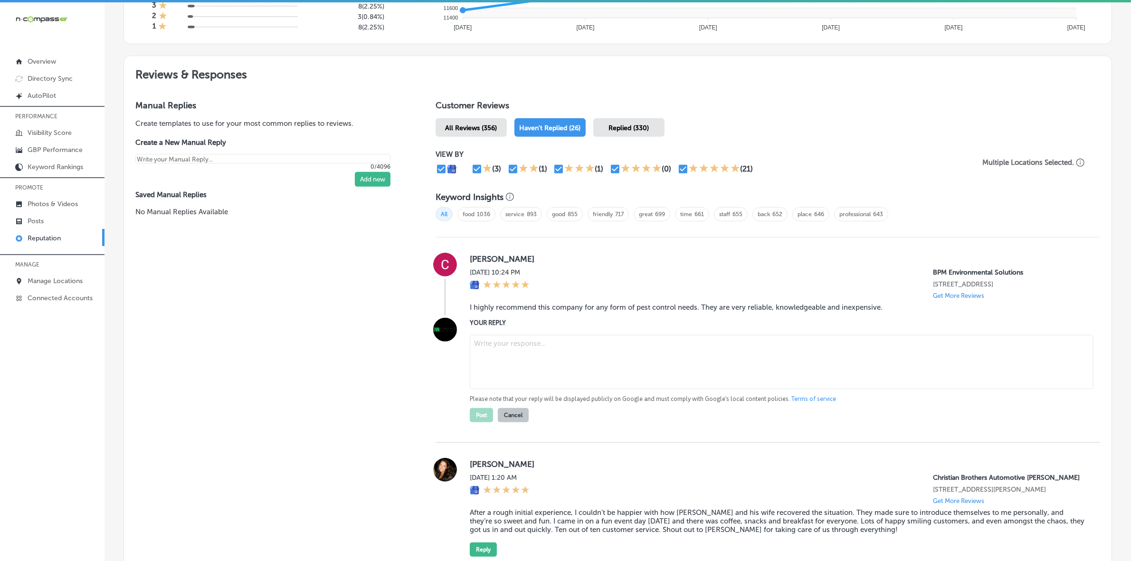
click at [565, 374] on textarea at bounding box center [782, 362] width 624 height 54
click at [590, 361] on textarea at bounding box center [782, 362] width 624 height 54
paste textarea "Thank you for the great review, Cheddi! We’re thrilled to hear you found **BPM …"
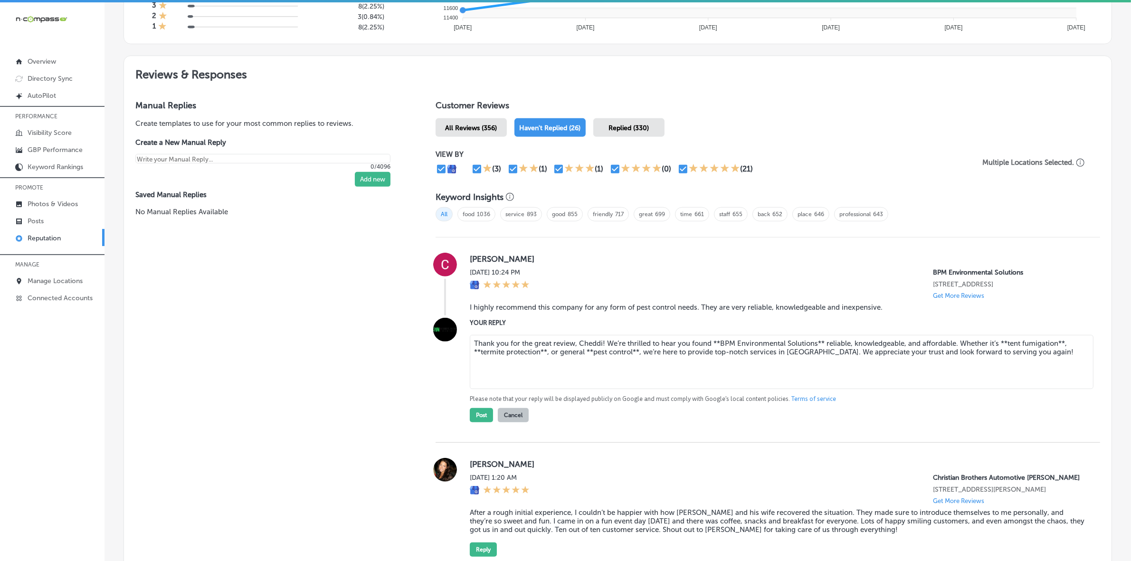
click at [476, 355] on textarea "Thank you for the great review, Cheddi! We’re thrilled to hear you found **BPM …" at bounding box center [782, 362] width 624 height 54
click at [538, 354] on textarea "Thank you for the great review, Cheddi! We’re thrilled to hear you found **BPM …" at bounding box center [782, 362] width 624 height 54
click at [579, 355] on textarea "Thank you for the great review, Cheddi! We’re thrilled to hear you found **BPM …" at bounding box center [782, 362] width 624 height 54
click at [617, 354] on textarea "Thank you for the great review, Cheddi! We’re thrilled to hear you found **BPM …" at bounding box center [782, 362] width 624 height 54
click at [1005, 344] on textarea "Thank you for the great review, Cheddi! We’re thrilled to hear you found **BPM …" at bounding box center [782, 362] width 624 height 54
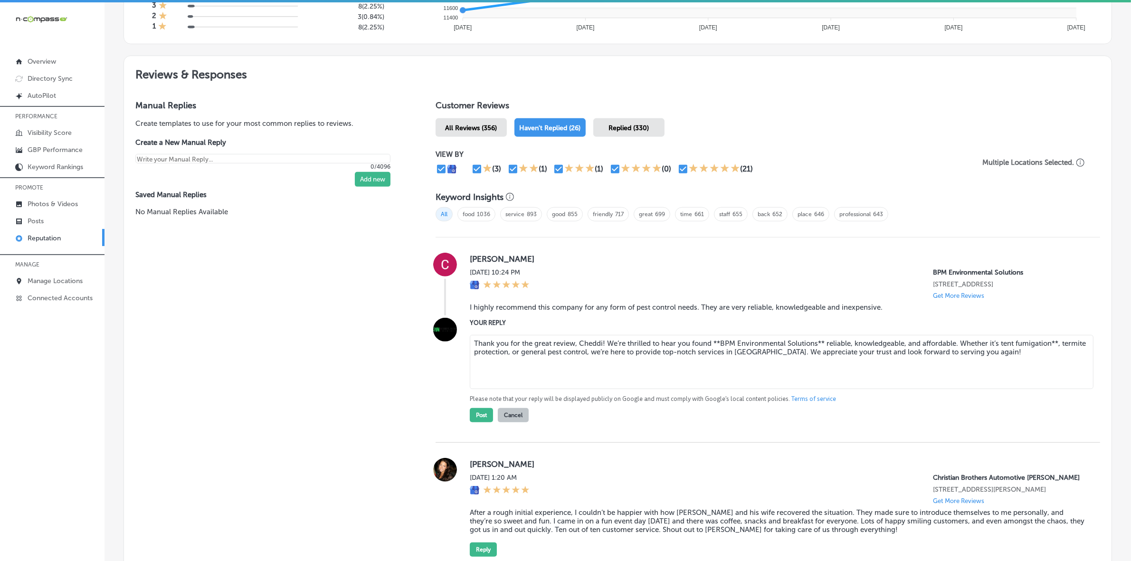
click at [1056, 347] on textarea "Thank you for the great review, Cheddi! We’re thrilled to hear you found **BPM …" at bounding box center [782, 362] width 624 height 54
type textarea "Thank you for the great review, Cheddi! We’re thrilled to hear you found **BPM …"
click at [483, 419] on button "Post" at bounding box center [481, 415] width 23 height 14
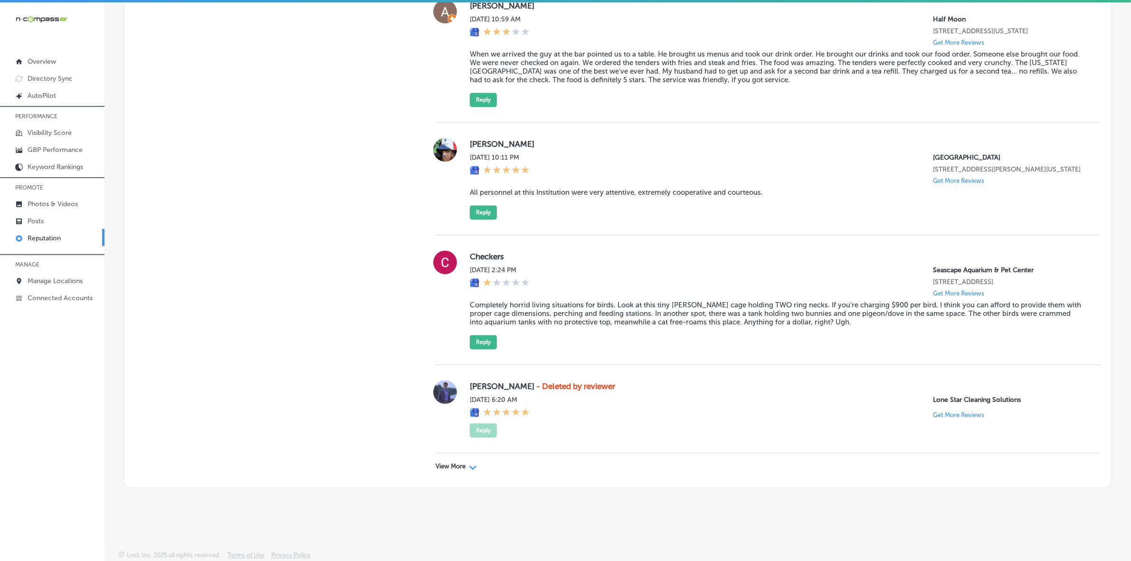
scroll to position [2549, 0]
click at [436, 459] on div "View More Path Created with Sketch." at bounding box center [768, 466] width 665 height 27
click at [439, 469] on p "View More" at bounding box center [451, 467] width 30 height 8
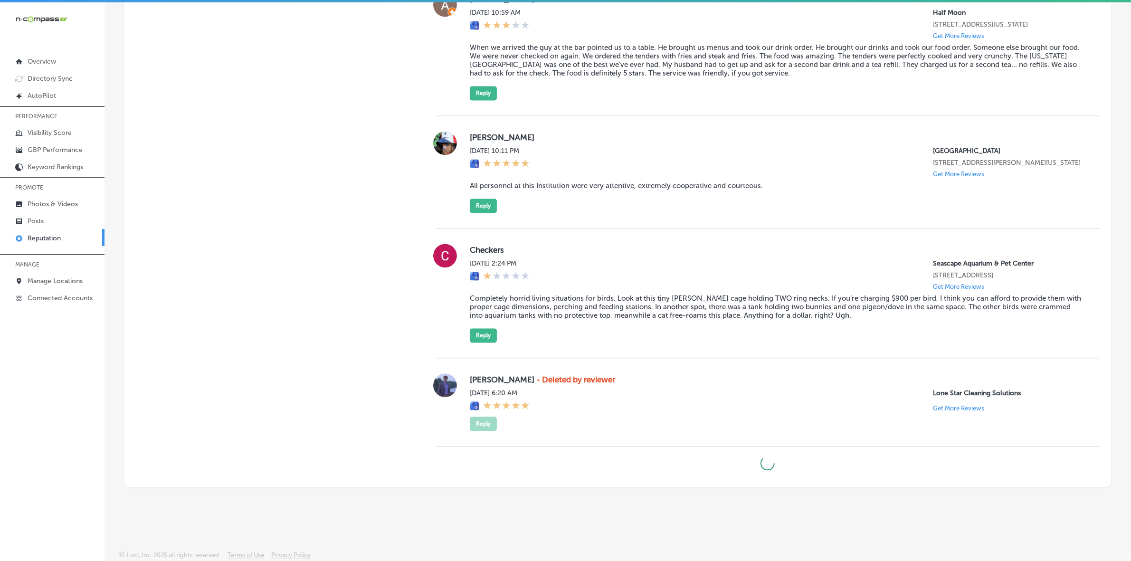
type textarea "x"
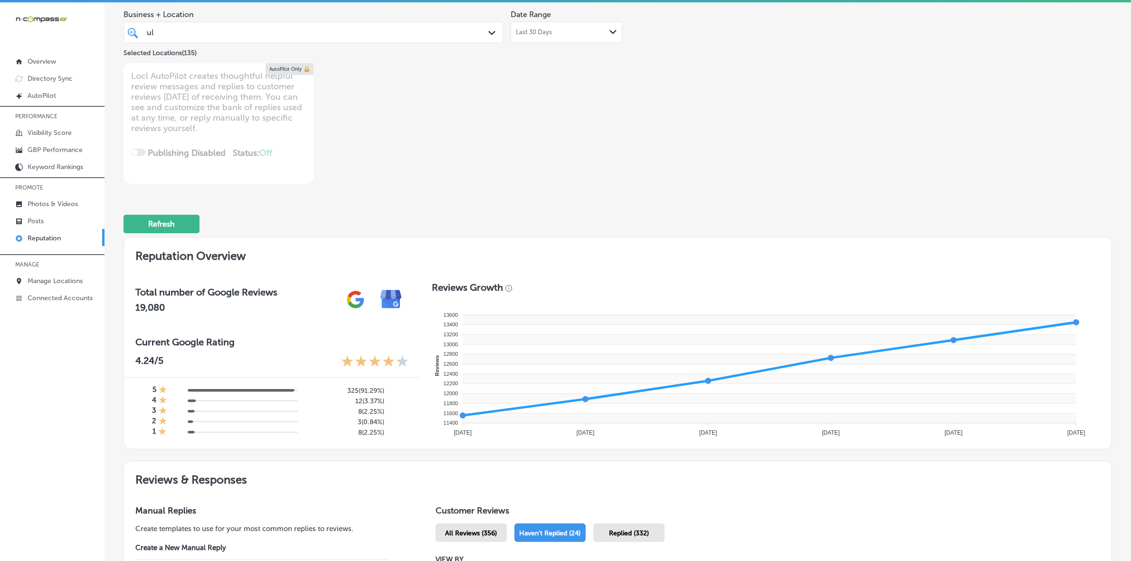
scroll to position [0, 0]
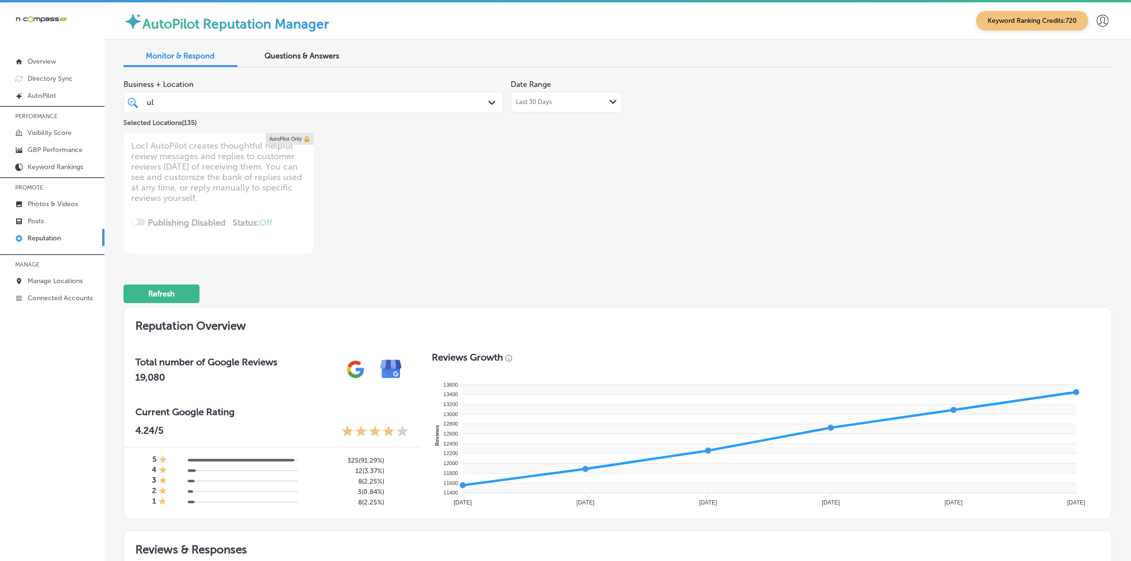
click at [220, 103] on div "ul ul" at bounding box center [297, 102] width 302 height 13
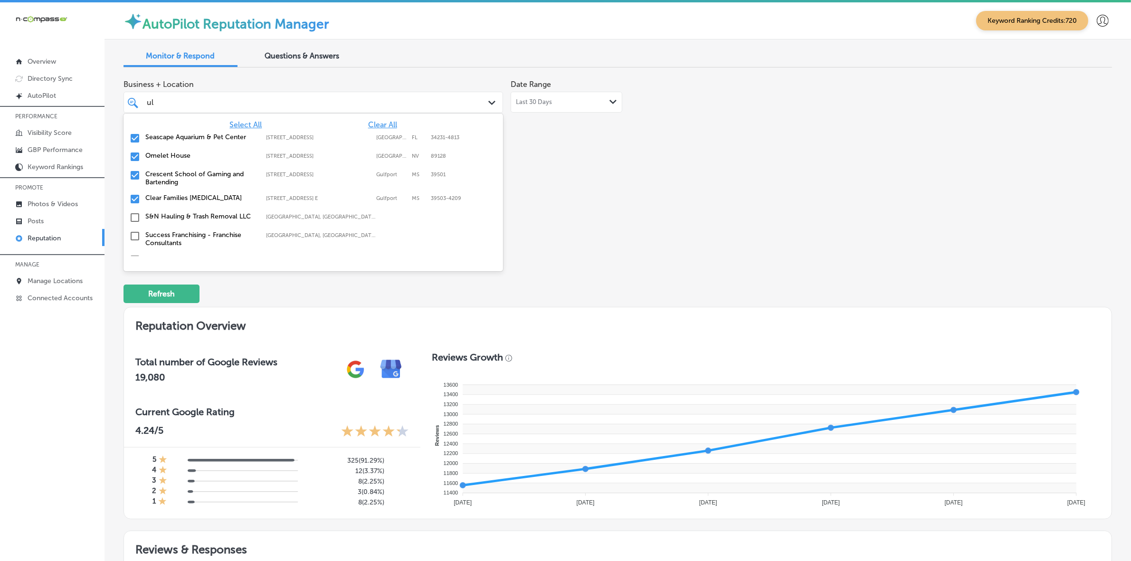
type input "u"
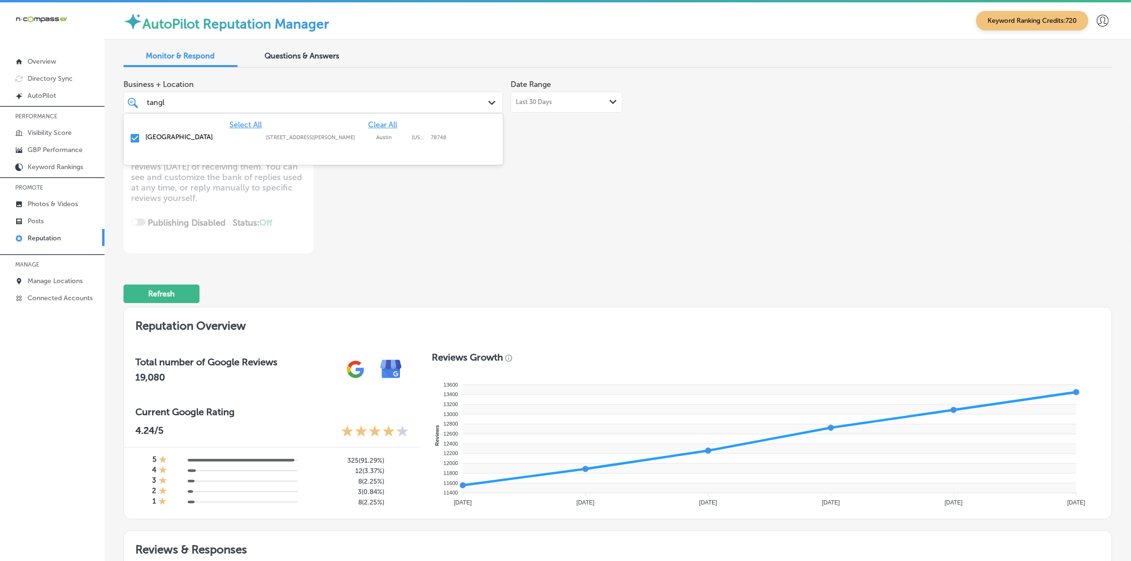
type input "tangle"
click at [234, 145] on div "[GEOGRAPHIC_DATA] [STREET_ADDRESS][PERSON_NAME][US_STATE] [STREET_ADDRESS][PERS…" at bounding box center [313, 138] width 372 height 15
type textarea "x"
type input "t"
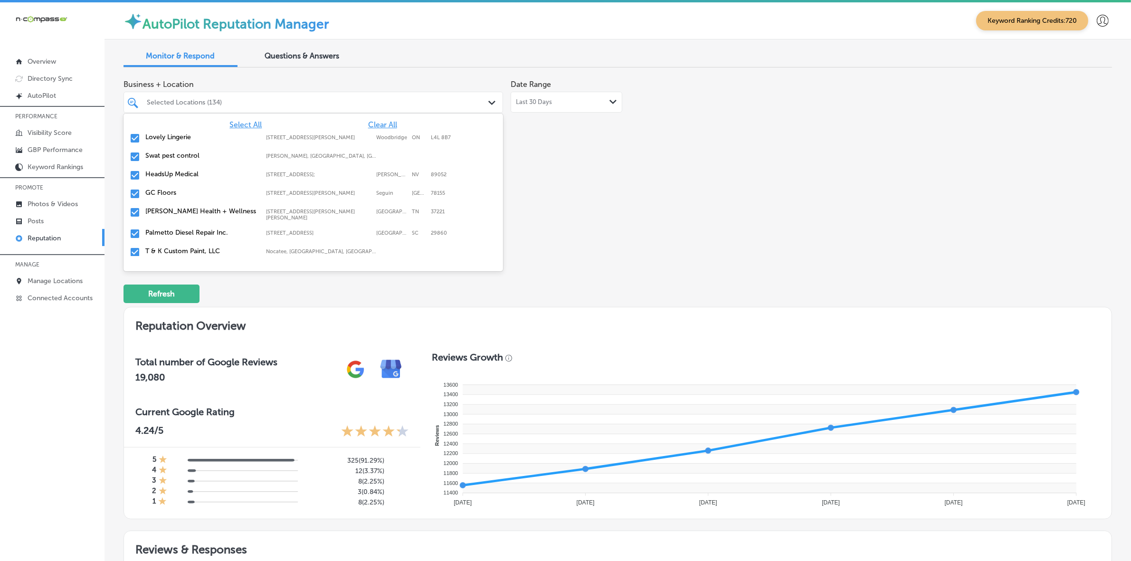
click at [691, 240] on div "Business + Location option [STREET_ADDRESS][PERSON_NAME]. option [STREET_ADDRES…" at bounding box center [420, 164] width 593 height 179
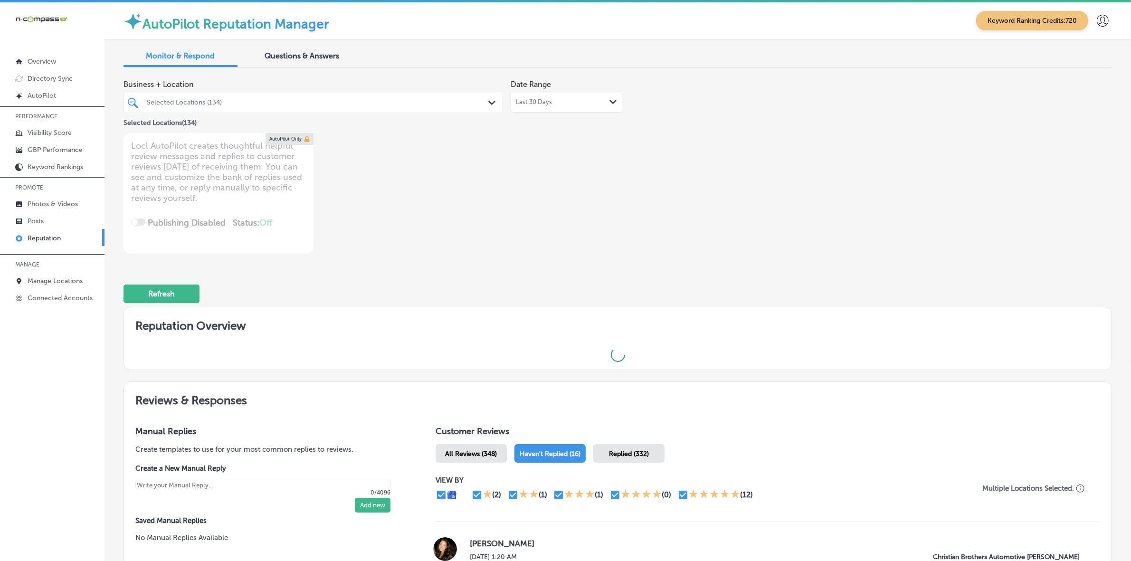
type textarea "x"
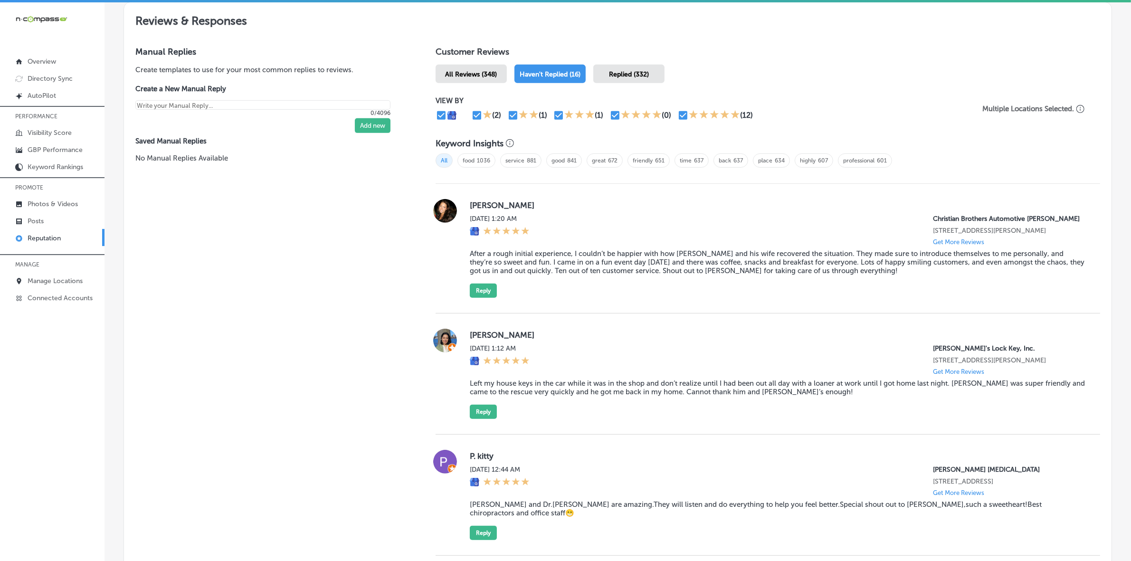
scroll to position [535, 0]
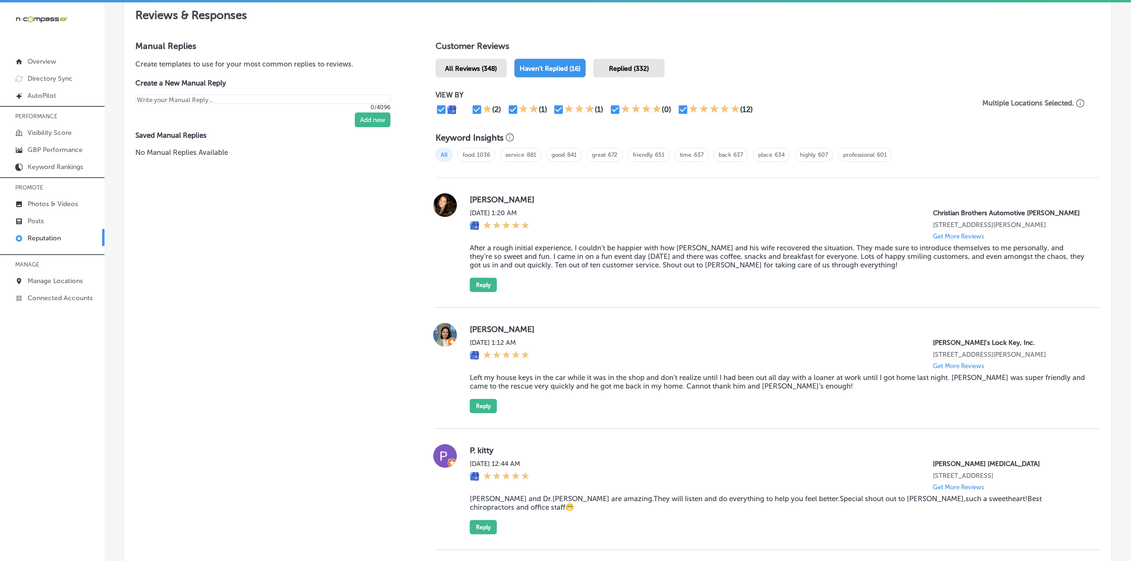
click at [479, 203] on label "[PERSON_NAME]" at bounding box center [777, 200] width 615 height 10
click at [504, 269] on blockquote "After a rough initial experience, I couldn’t be happier with how [PERSON_NAME] …" at bounding box center [777, 257] width 615 height 26
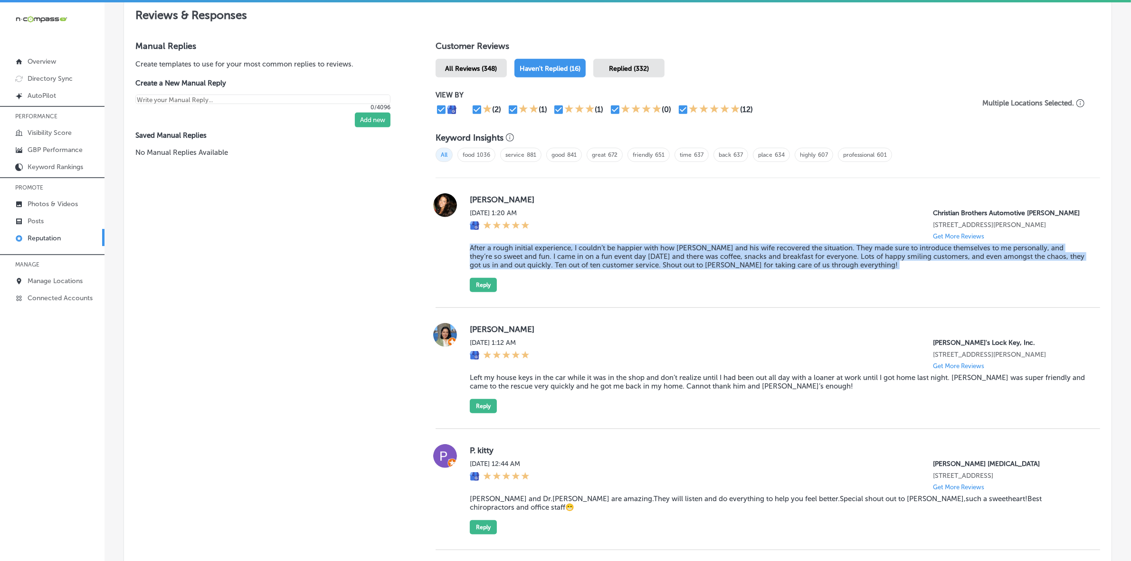
click at [504, 269] on blockquote "After a rough initial experience, I couldn’t be happier with how [PERSON_NAME] …" at bounding box center [777, 257] width 615 height 26
click at [481, 292] on button "Reply" at bounding box center [483, 285] width 27 height 14
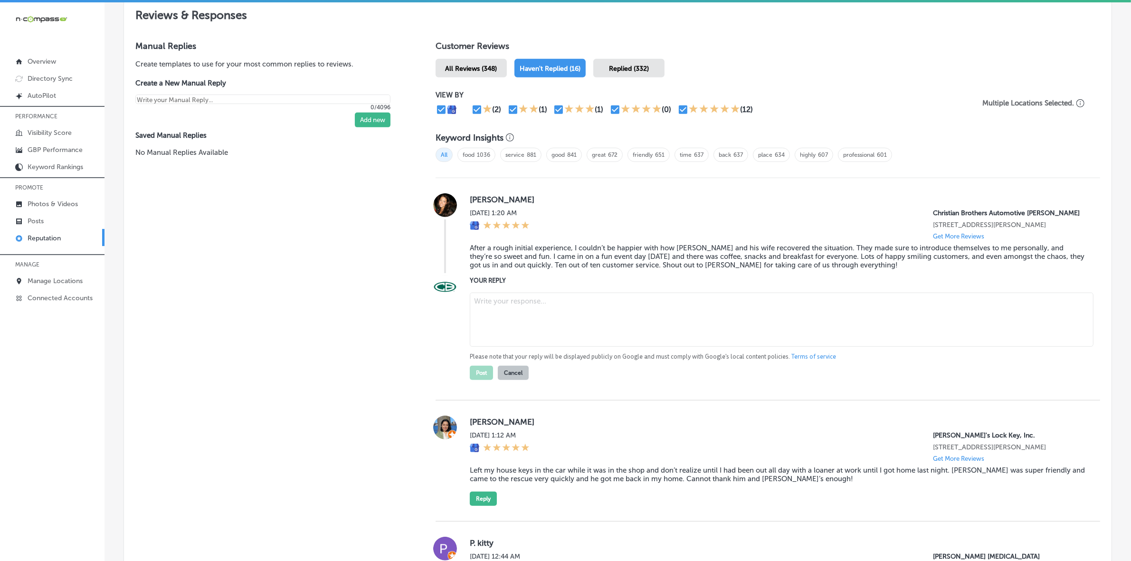
click at [599, 344] on textarea at bounding box center [782, 320] width 624 height 54
click at [524, 313] on textarea at bounding box center [782, 320] width 624 height 54
paste textarea "Thank you for your feedback, [PERSON_NAME]! We’re so glad to hear that **[PERSO…"
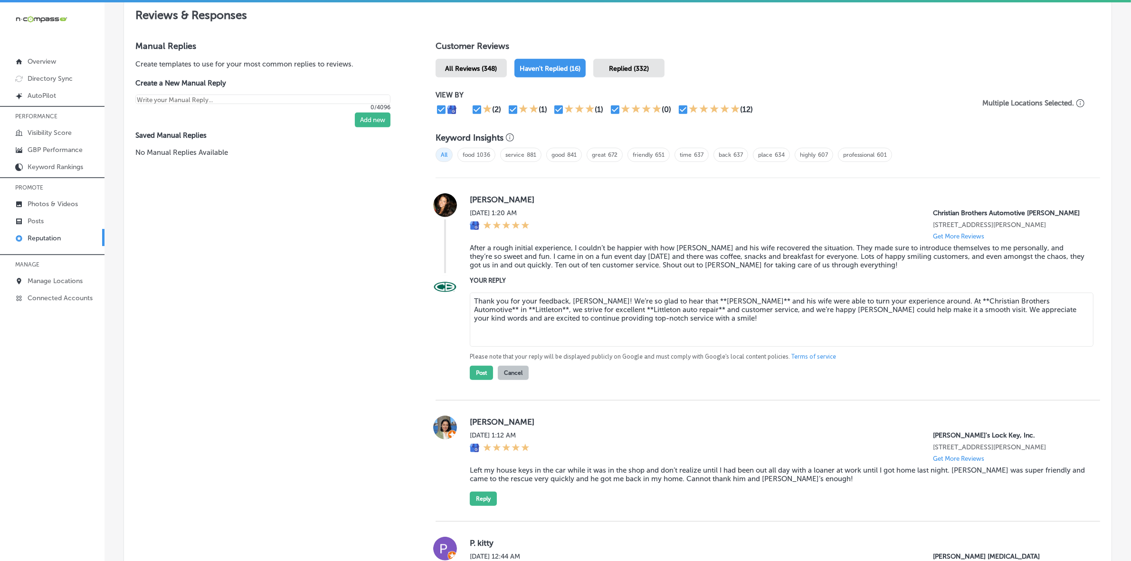
click at [542, 321] on textarea "Thank you for your feedback, [PERSON_NAME]! We’re so glad to hear that **[PERSO…" at bounding box center [782, 320] width 624 height 54
click at [607, 317] on textarea "Thank you for your feedback, [PERSON_NAME]! We’re so glad to hear that **[PERSO…" at bounding box center [782, 320] width 624 height 54
click at [683, 311] on textarea "Thank you for your feedback, [PERSON_NAME]! We’re so glad to hear that **[PERSO…" at bounding box center [782, 320] width 624 height 54
click at [695, 310] on textarea "Thank you for your feedback, [PERSON_NAME]! We’re so glad to hear that [PERSON_…" at bounding box center [782, 320] width 624 height 54
drag, startPoint x: 995, startPoint y: 313, endPoint x: 995, endPoint y: 325, distance: 12.8
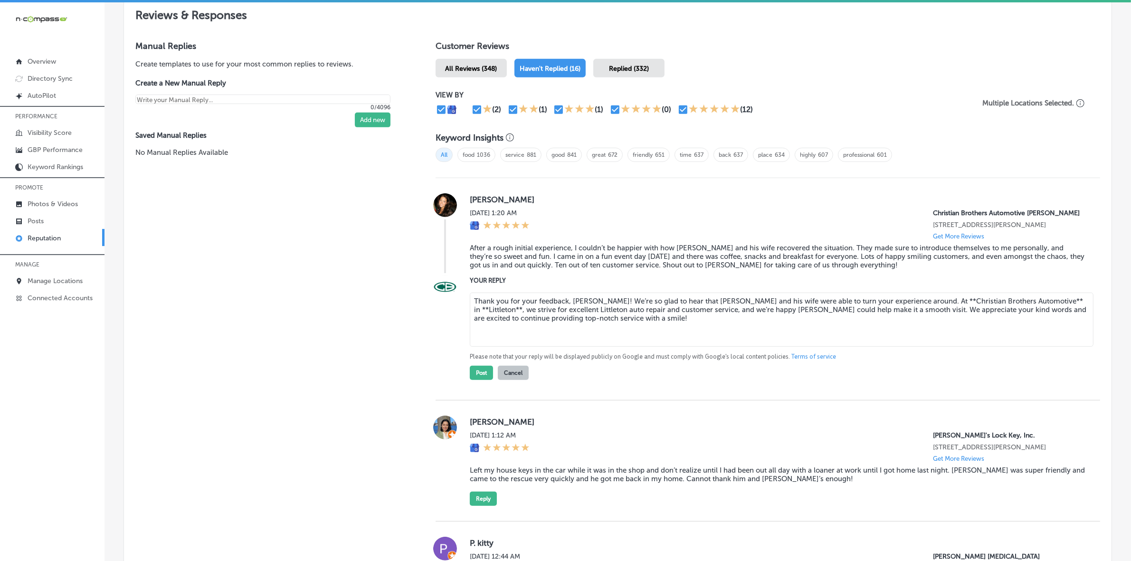
click at [995, 313] on textarea "Thank you for your feedback, [PERSON_NAME]! We’re so glad to hear that [PERSON_…" at bounding box center [782, 320] width 624 height 54
click at [888, 314] on textarea "Thank you for your feedback, [PERSON_NAME]! We’re so glad to hear that [PERSON_…" at bounding box center [782, 320] width 624 height 54
click at [997, 312] on textarea "Thank you for your feedback, [PERSON_NAME]! We’re so glad to hear that [PERSON_…" at bounding box center [782, 320] width 624 height 54
click at [1025, 311] on textarea "Thank you for your feedback, [PERSON_NAME]! We’re so glad to hear that [PERSON_…" at bounding box center [782, 320] width 624 height 54
type textarea "Thank you for your feedback, [PERSON_NAME]! We’re so glad to hear that [PERSON_…"
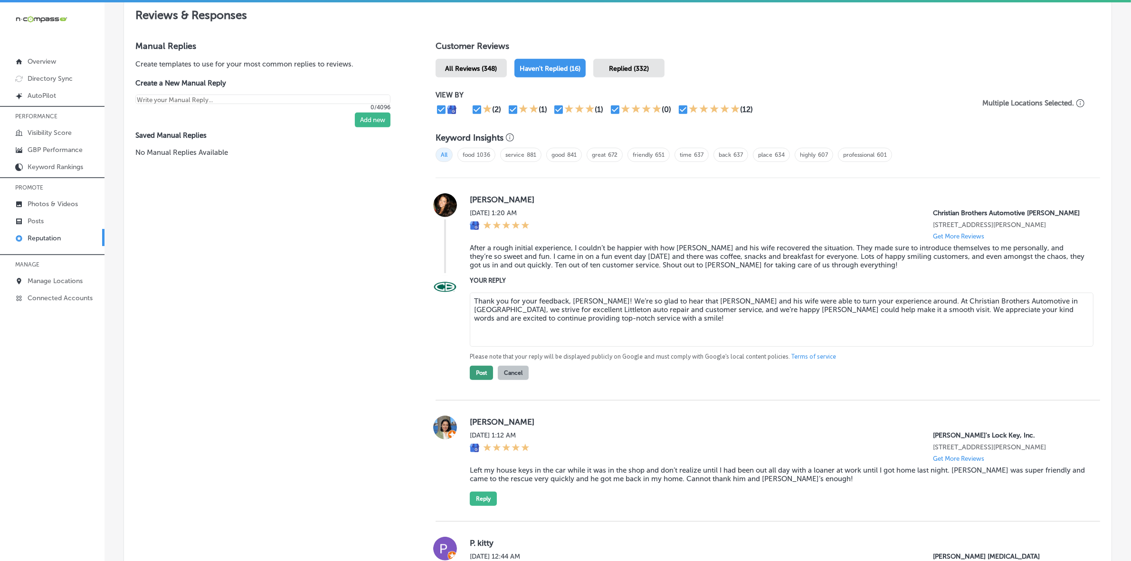
click at [480, 380] on button "Post" at bounding box center [481, 373] width 23 height 14
type textarea "x"
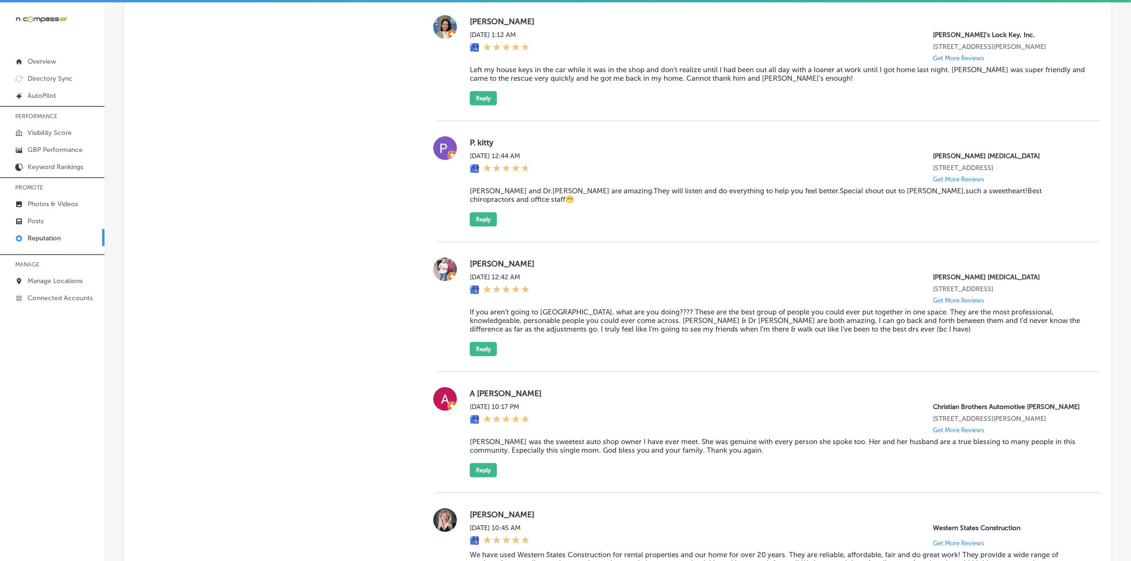
scroll to position [772, 0]
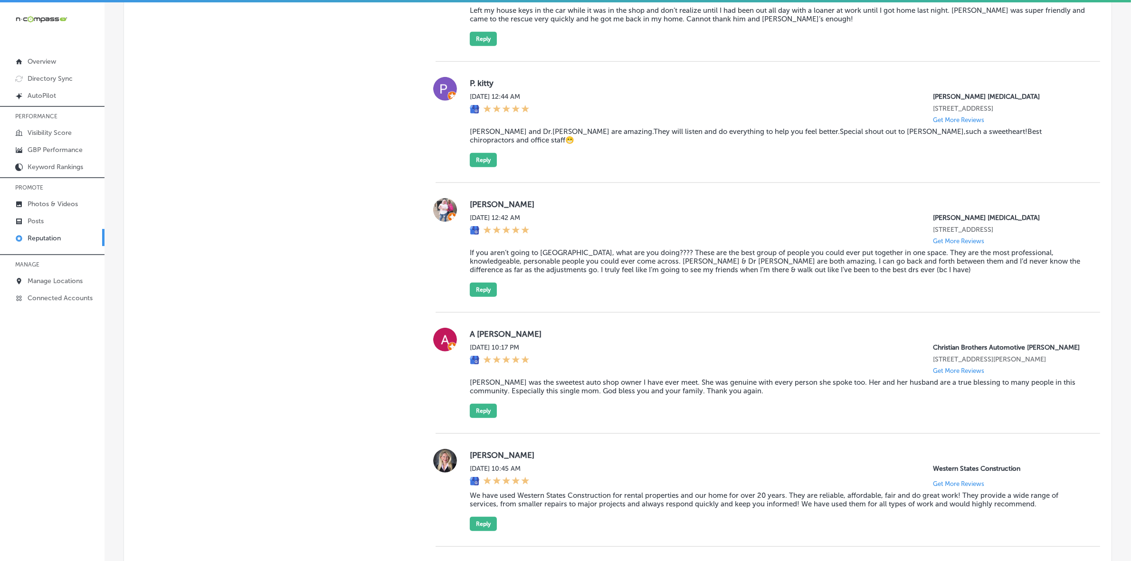
click at [470, 335] on label "A [PERSON_NAME]" at bounding box center [777, 334] width 615 height 10
click at [550, 395] on blockquote "[PERSON_NAME] was the sweetest auto shop owner I have ever meet. She was genuin…" at bounding box center [777, 386] width 615 height 17
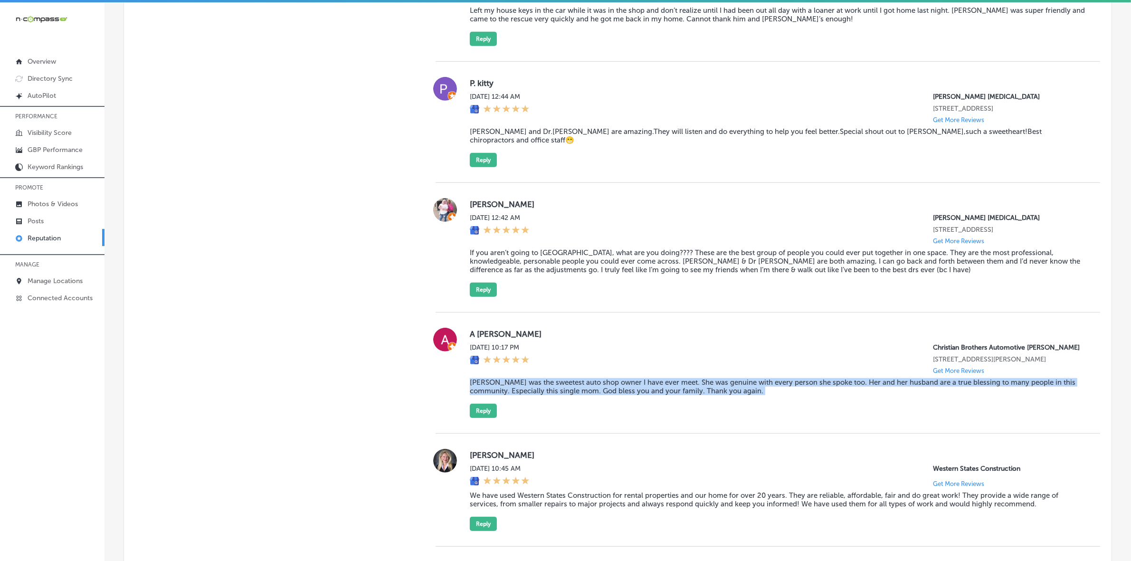
click at [550, 395] on blockquote "[PERSON_NAME] was the sweetest auto shop owner I have ever meet. She was genuin…" at bounding box center [777, 386] width 615 height 17
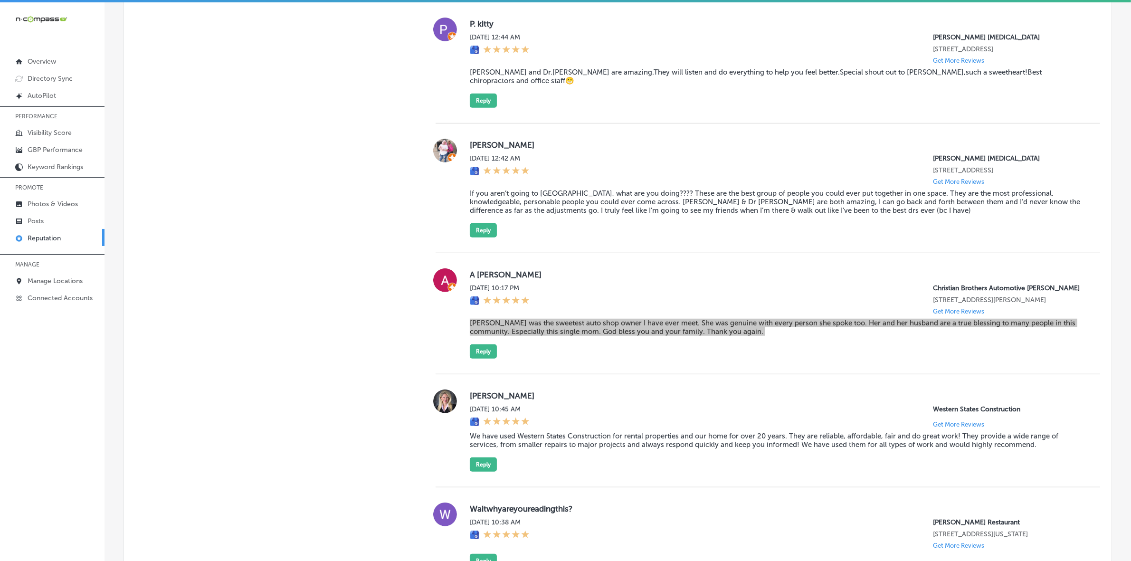
scroll to position [891, 0]
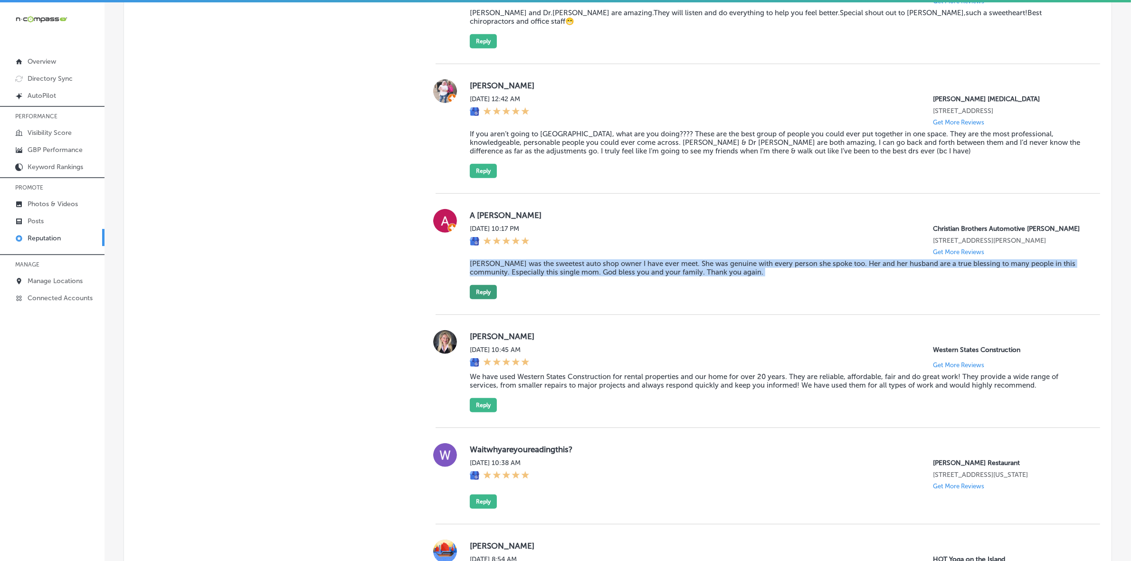
click at [476, 299] on button "Reply" at bounding box center [483, 292] width 27 height 14
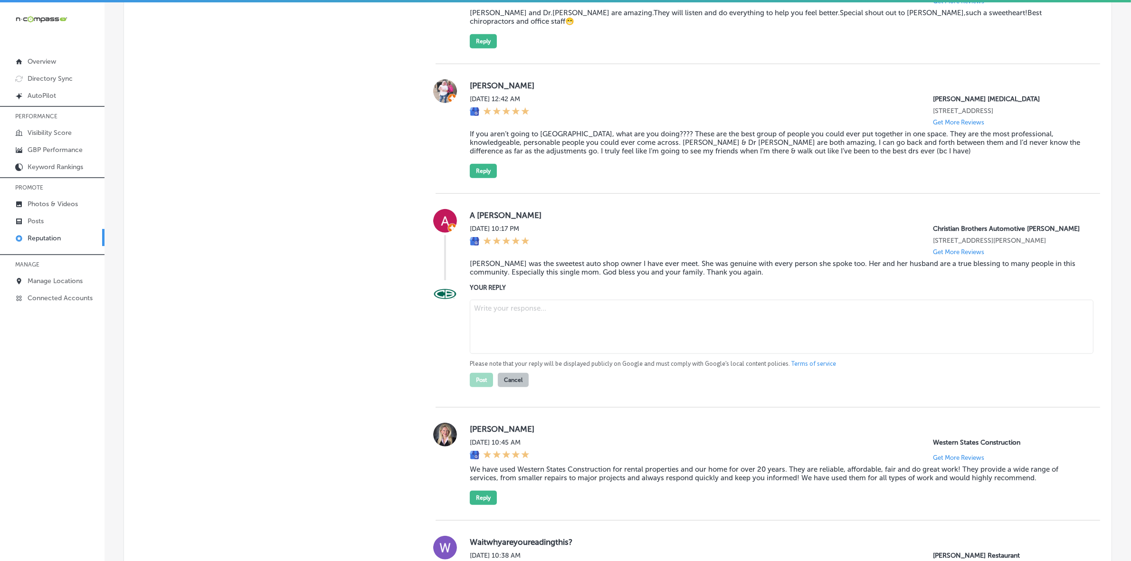
click at [535, 329] on textarea at bounding box center [782, 327] width 624 height 54
paste textarea "Thank you so much for the heartfelt review, A! We're thrilled to hear that **[P…"
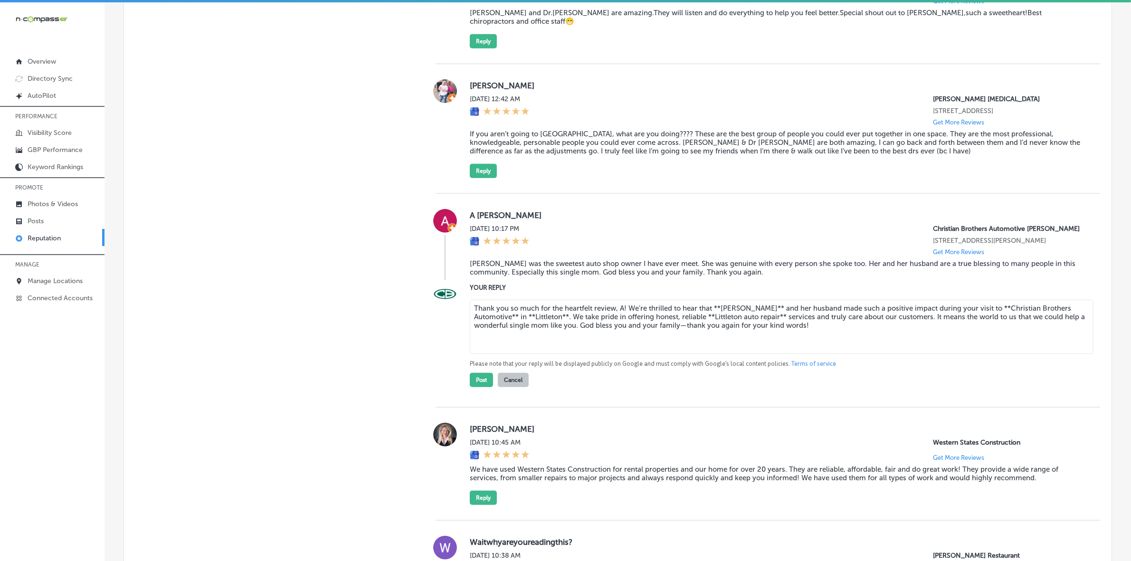
click at [517, 323] on textarea "Thank you so much for the heartfelt review, A! We're thrilled to hear that **[P…" at bounding box center [782, 327] width 624 height 54
click at [526, 322] on textarea "Thank you so much for the heartfelt review, A! We're thrilled to hear that **[P…" at bounding box center [782, 327] width 624 height 54
click at [553, 322] on textarea "Thank you so much for the heartfelt review, A! We're thrilled to hear that **[P…" at bounding box center [782, 327] width 624 height 54
click at [694, 324] on textarea "Thank you so much for the heartfelt review, A! We're thrilled to hear that **[P…" at bounding box center [782, 327] width 624 height 54
click at [719, 316] on textarea "Thank you so much for the heartfelt review, A! We're thrilled to hear that **[P…" at bounding box center [782, 327] width 624 height 54
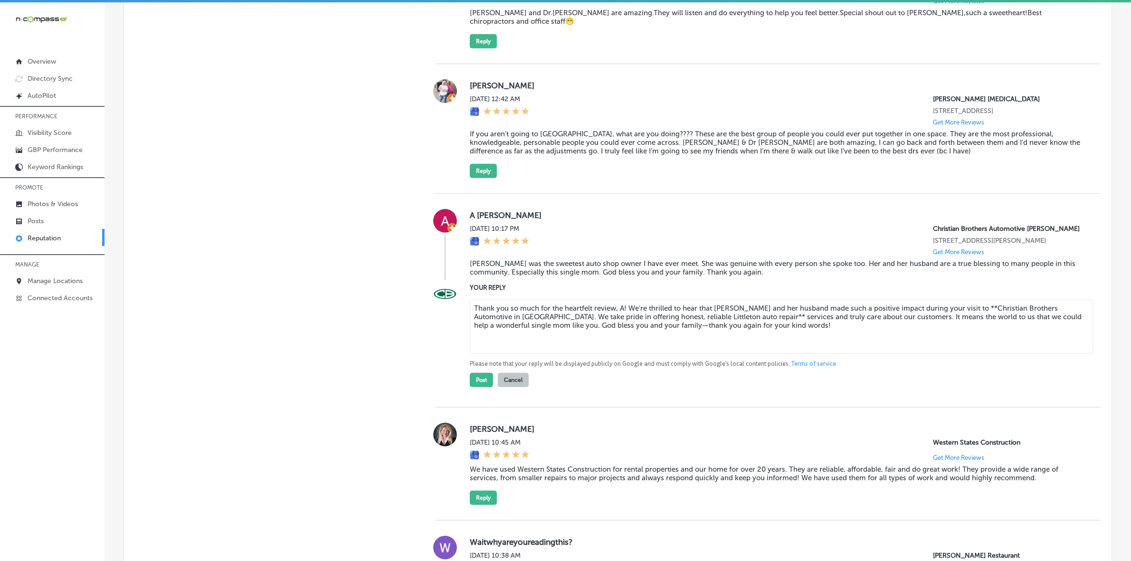
click at [709, 325] on textarea "Thank you so much for the heartfelt review, A! We're thrilled to hear that [PER…" at bounding box center [782, 327] width 624 height 54
click at [621, 314] on textarea "Thank you so much for the heartfelt review, A! We're thrilled to hear that [PER…" at bounding box center [782, 327] width 624 height 54
click at [964, 315] on textarea "Thank you so much for the heartfelt review! We're thrilled to hear that [PERSON…" at bounding box center [782, 327] width 624 height 54
click at [652, 315] on textarea "Thank you so much for the heartfelt review! We're thrilled to hear that [PERSON…" at bounding box center [782, 327] width 624 height 54
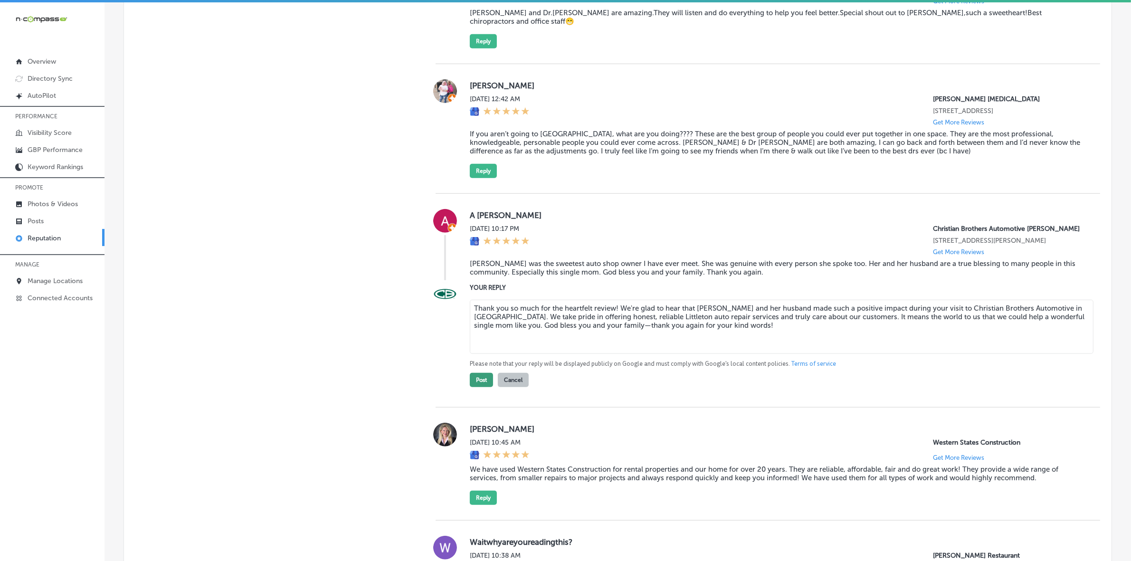
type textarea "Thank you so much for the heartfelt review! We're glad to hear that [PERSON_NAM…"
click at [480, 387] on button "Post" at bounding box center [481, 380] width 23 height 14
type textarea "x"
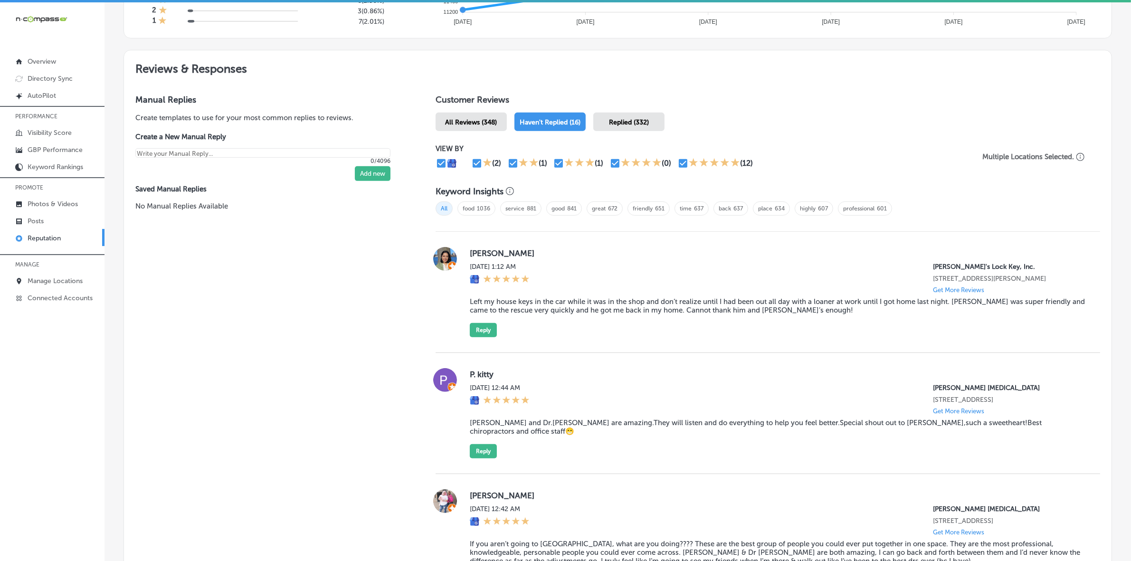
scroll to position [535, 0]
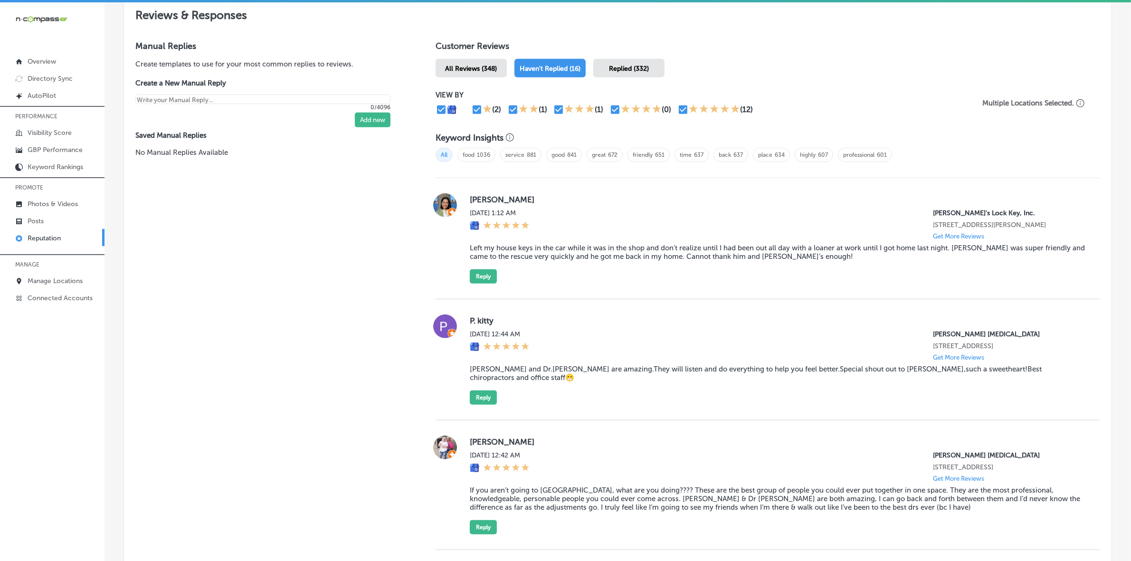
click at [489, 200] on label "[PERSON_NAME]" at bounding box center [777, 200] width 615 height 10
click at [490, 252] on blockquote "Left my house keys in the car while it was in the shop and don’t realize until …" at bounding box center [777, 252] width 615 height 17
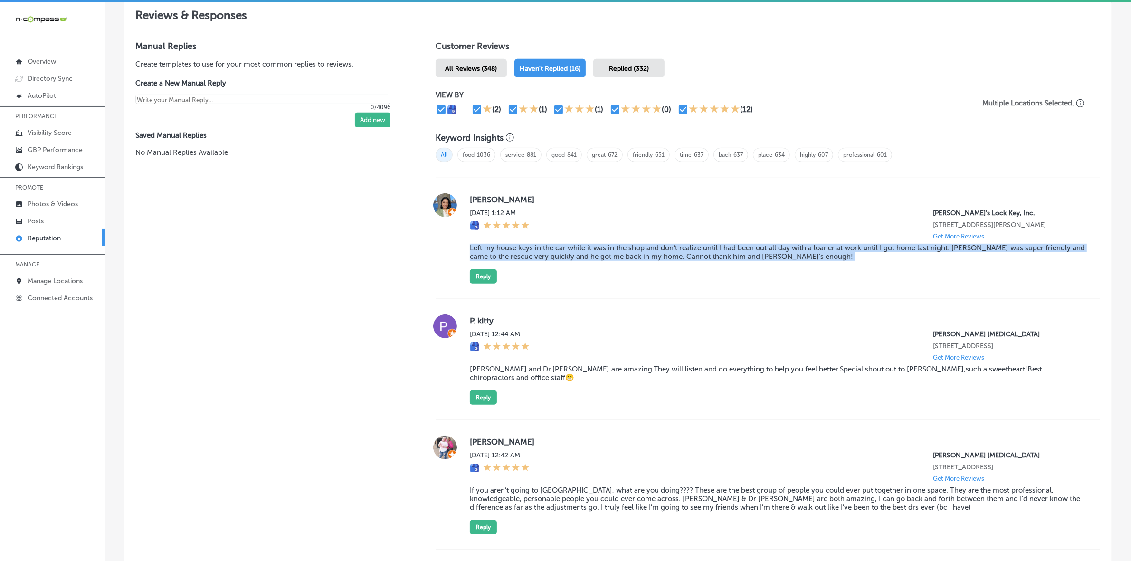
click at [490, 252] on blockquote "Left my house keys in the car while it was in the shop and don’t realize until …" at bounding box center [777, 252] width 615 height 17
click at [476, 284] on button "Reply" at bounding box center [483, 276] width 27 height 14
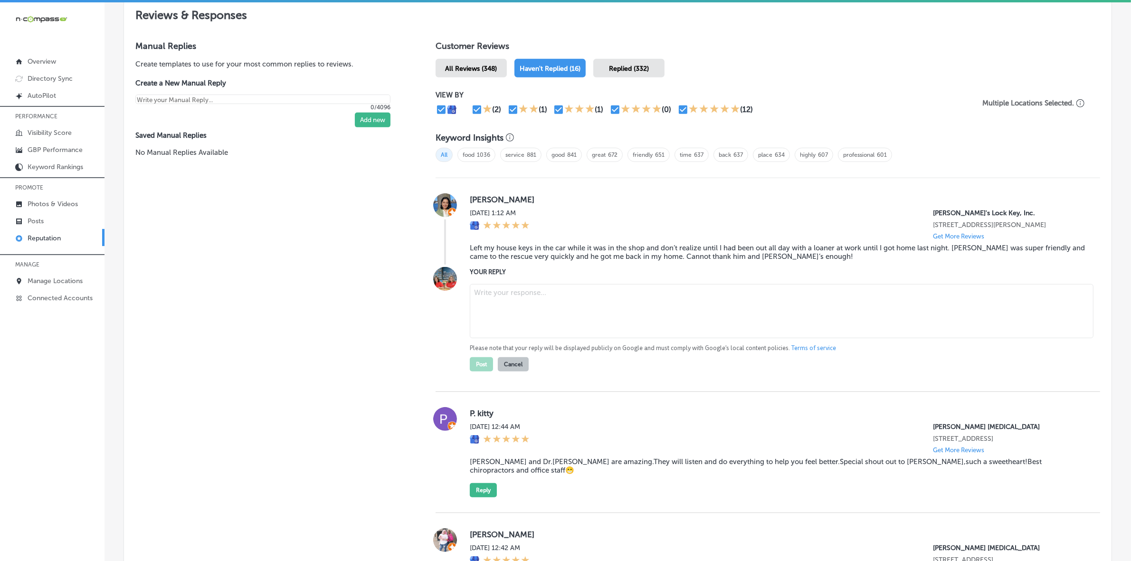
click at [534, 298] on textarea at bounding box center [782, 311] width 624 height 54
click at [497, 310] on textarea at bounding box center [782, 311] width 624 height 54
paste textarea "Thank you for the wonderful review, [PERSON_NAME]! We’re so glad [PERSON_NAME] …"
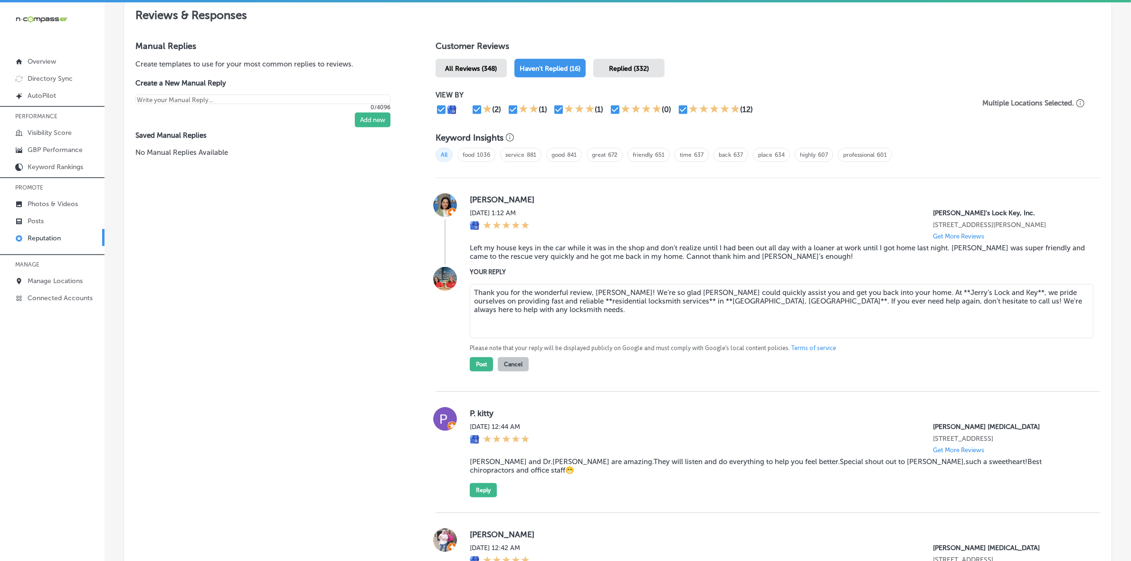
click at [565, 303] on textarea "Thank you for the wonderful review, [PERSON_NAME]! We’re so glad [PERSON_NAME] …" at bounding box center [782, 311] width 624 height 54
click at [661, 303] on textarea "Thank you for the wonderful review, [PERSON_NAME]! We’re so glad [PERSON_NAME] …" at bounding box center [782, 311] width 624 height 54
click at [671, 302] on textarea "Thank you for the wonderful review, [PERSON_NAME]! We’re so glad [PERSON_NAME] …" at bounding box center [782, 311] width 624 height 54
click at [707, 304] on textarea "Thank you for the wonderful review, [PERSON_NAME]! We’re so glad [PERSON_NAME] …" at bounding box center [782, 311] width 624 height 54
click at [909, 294] on textarea "Thank you for the wonderful review, [PERSON_NAME]! We’re so glad [PERSON_NAME] …" at bounding box center [782, 311] width 624 height 54
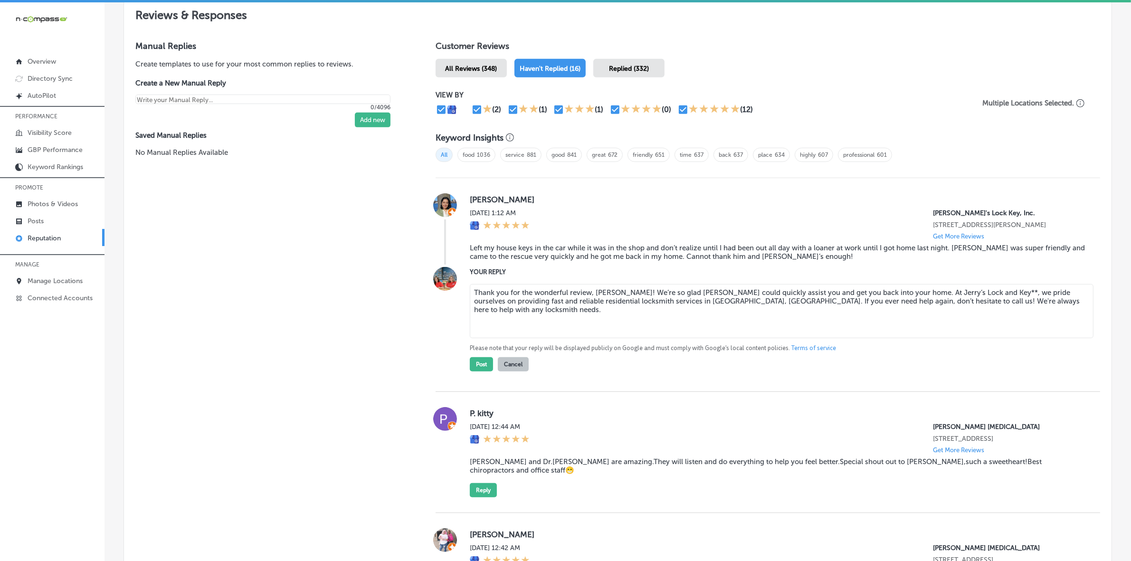
click at [975, 296] on textarea "Thank you for the wonderful review, [PERSON_NAME]! We’re so glad [PERSON_NAME] …" at bounding box center [782, 311] width 624 height 54
type textarea "Thank you for the wonderful review, [PERSON_NAME]! We’re so glad [PERSON_NAME] …"
click at [481, 369] on button "Post" at bounding box center [481, 364] width 23 height 14
type textarea "x"
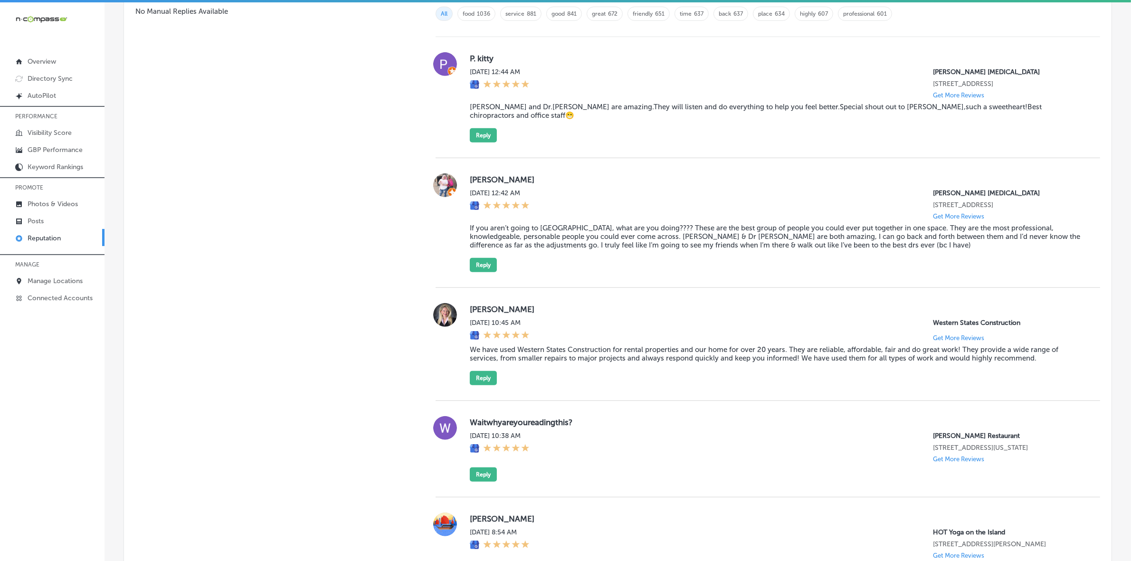
scroll to position [557, 0]
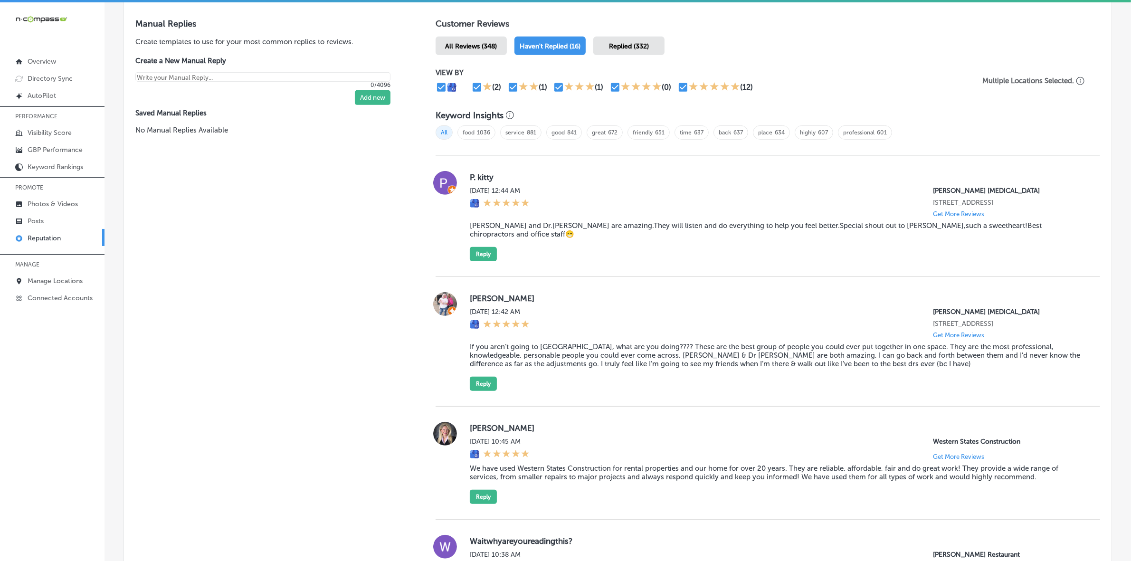
click at [487, 180] on label "P. kitty" at bounding box center [777, 177] width 615 height 10
click at [488, 181] on label "P. kitty" at bounding box center [777, 177] width 615 height 10
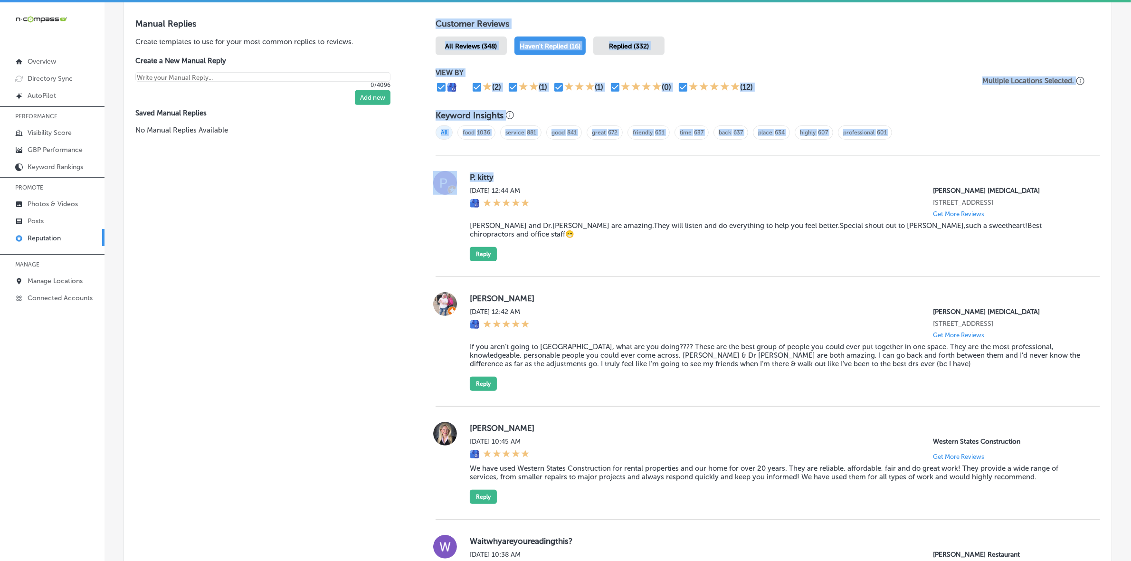
click at [500, 185] on div "P. kitty [DATE] 12:44 AM [PERSON_NAME] [MEDICAL_DATA] [STREET_ADDRESS] Get More…" at bounding box center [777, 216] width 615 height 90
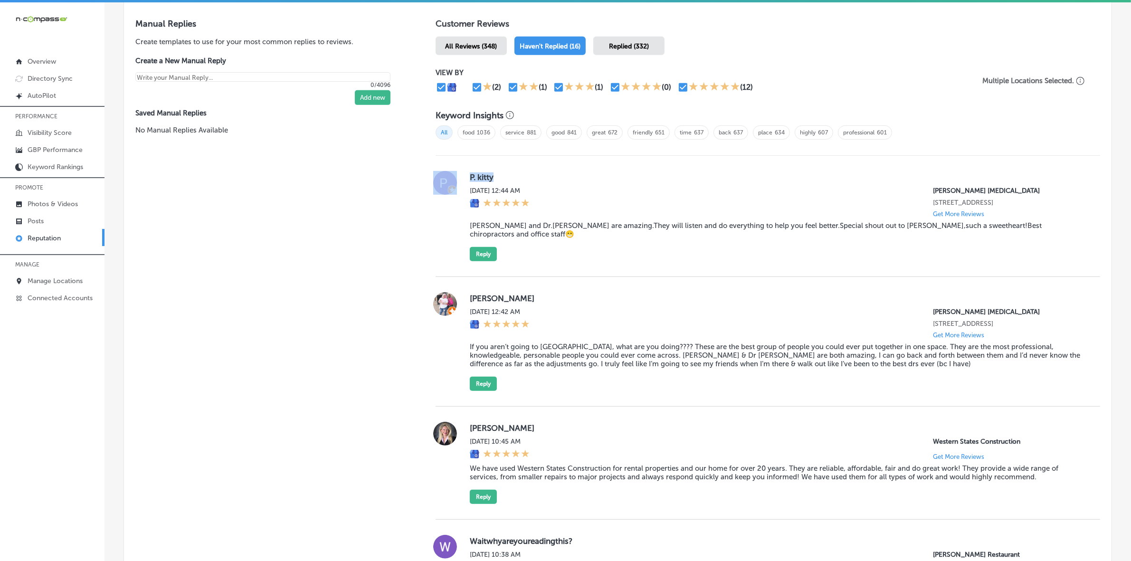
drag, startPoint x: 463, startPoint y: 185, endPoint x: 446, endPoint y: 186, distance: 17.6
click at [446, 186] on div "P. kitty [DATE] 12:44 AM [PERSON_NAME] [MEDICAL_DATA] [STREET_ADDRESS] Get More…" at bounding box center [768, 216] width 665 height 90
click at [499, 230] on blockquote "[PERSON_NAME] and Dr.[PERSON_NAME] are amazing.They will listen and do everythi…" at bounding box center [777, 229] width 615 height 17
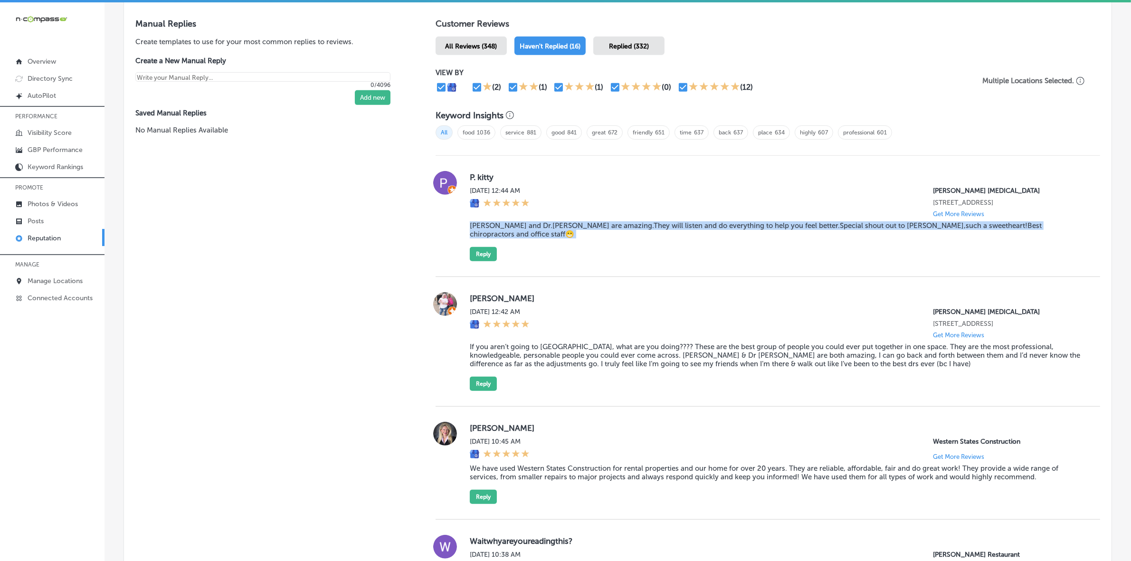
click at [499, 230] on blockquote "[PERSON_NAME] and Dr.[PERSON_NAME] are amazing.They will listen and do everythi…" at bounding box center [777, 229] width 615 height 17
click at [493, 250] on button "Reply" at bounding box center [483, 254] width 27 height 14
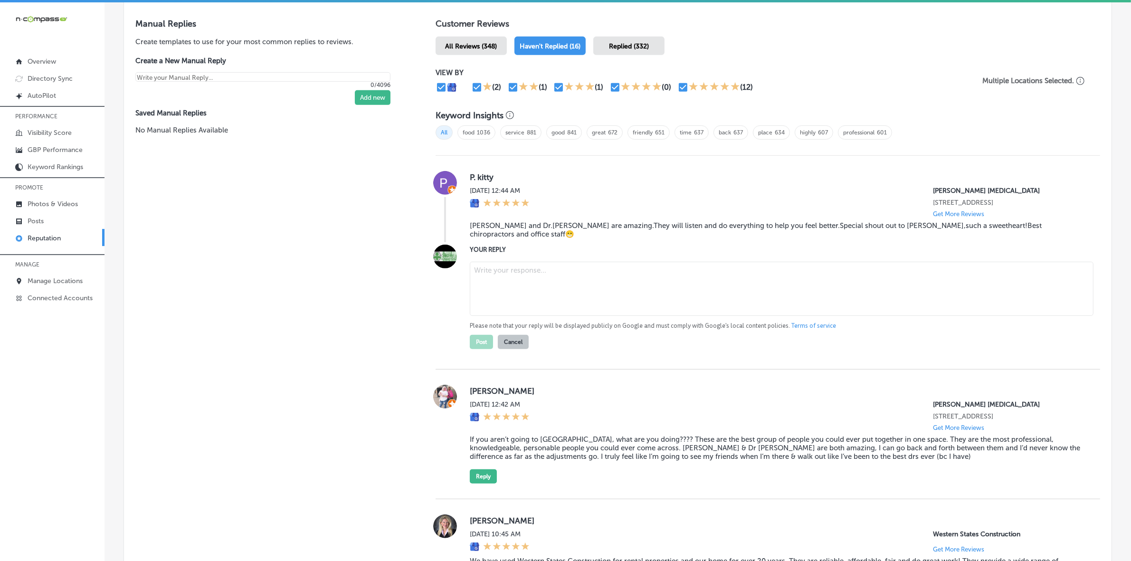
click at [506, 286] on textarea at bounding box center [782, 289] width 624 height 54
click at [489, 288] on textarea at bounding box center [782, 289] width 624 height 54
paste textarea "Thank you so much, **P. Kitty**, for the kind words! We’re thrilled to hear tha…"
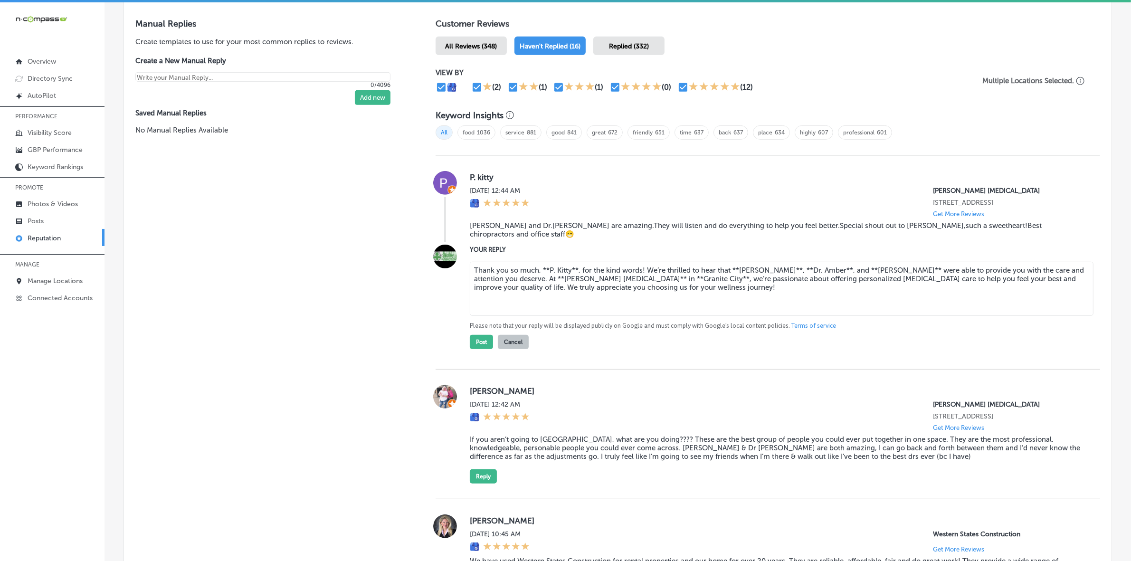
click at [576, 265] on textarea "Thank you so much, **P. Kitty**, for the kind words! We’re thrilled to hear tha…" at bounding box center [782, 289] width 624 height 54
click at [547, 265] on textarea "Thank you so much, **P. [PERSON_NAME], for the kind words! We’re thrilled to he…" at bounding box center [782, 289] width 624 height 54
click at [724, 264] on textarea "Thank you so much, P. [PERSON_NAME], for the kind words! We’re thrilled to hear…" at bounding box center [782, 289] width 624 height 54
click at [756, 265] on textarea "Thank you so much, P. [PERSON_NAME], for the kind words! We’re thrilled to hear…" at bounding box center [782, 289] width 624 height 54
click at [764, 265] on textarea "Thank you so much, P. [PERSON_NAME], for the kind words! We’re thrilled to hear…" at bounding box center [782, 289] width 624 height 54
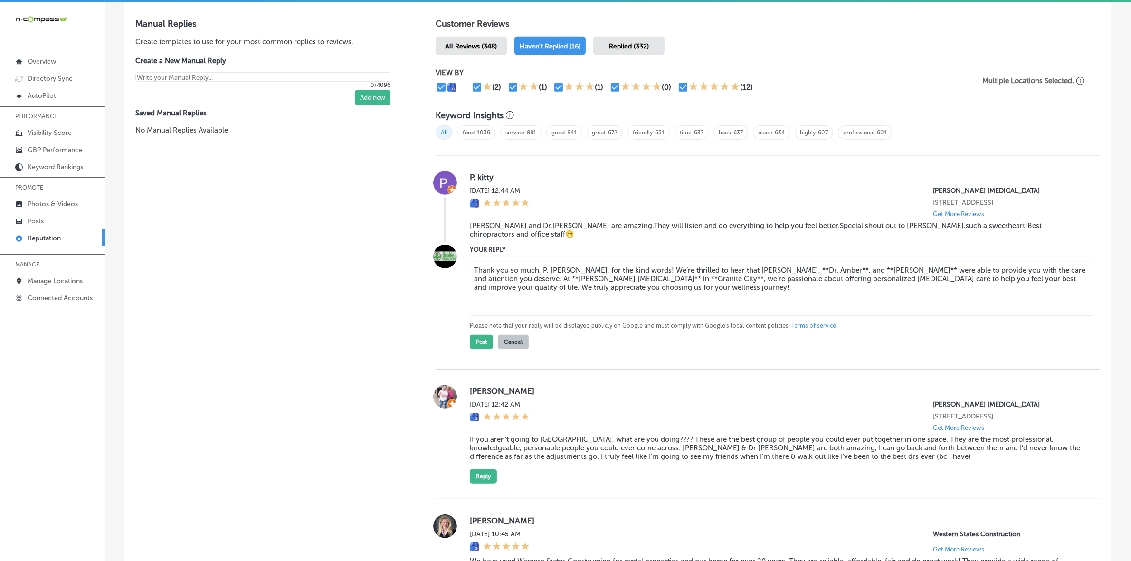
click at [761, 267] on textarea "Thank you so much, P. [PERSON_NAME], for the kind words! We’re thrilled to hear…" at bounding box center [782, 289] width 624 height 54
click at [794, 266] on textarea "Thank you so much, P. [PERSON_NAME], for the kind words! We’re thrilled to hear…" at bounding box center [782, 289] width 624 height 54
click at [814, 267] on textarea "Thank you so much, P. [PERSON_NAME], for the kind words! We’re thrilled to hear…" at bounding box center [782, 289] width 624 height 54
click at [838, 266] on textarea "Thank you so much, P. [PERSON_NAME], for the kind words! We’re thrilled to hear…" at bounding box center [782, 289] width 624 height 54
click at [834, 265] on textarea "Thank you so much, P. [PERSON_NAME], for the kind words! We’re thrilled to hear…" at bounding box center [782, 289] width 624 height 54
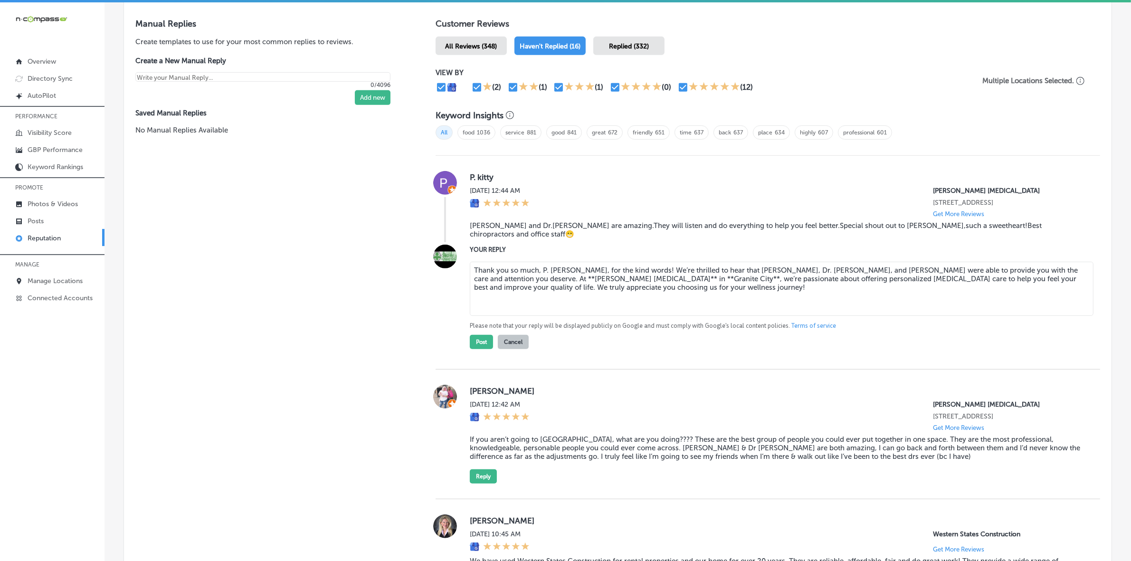
click at [614, 271] on textarea "Thank you so much, P. [PERSON_NAME], for the kind words! We’re thrilled to hear…" at bounding box center [782, 289] width 624 height 54
click at [550, 274] on textarea "Thank you so much, P. [PERSON_NAME], for the kind words! We’re thrilled to hear…" at bounding box center [782, 289] width 624 height 54
click at [561, 274] on textarea "Thank you so much, P. [PERSON_NAME], for the kind words! We’re thrilled to hear…" at bounding box center [782, 289] width 624 height 54
click at [479, 274] on textarea "Thank you so much, P. [PERSON_NAME], for the kind words! We’re thrilled to hear…" at bounding box center [782, 289] width 624 height 54
click at [661, 263] on textarea "Thank you so much, P. [PERSON_NAME], for the kind words! We’re thrilled to hear…" at bounding box center [782, 289] width 624 height 54
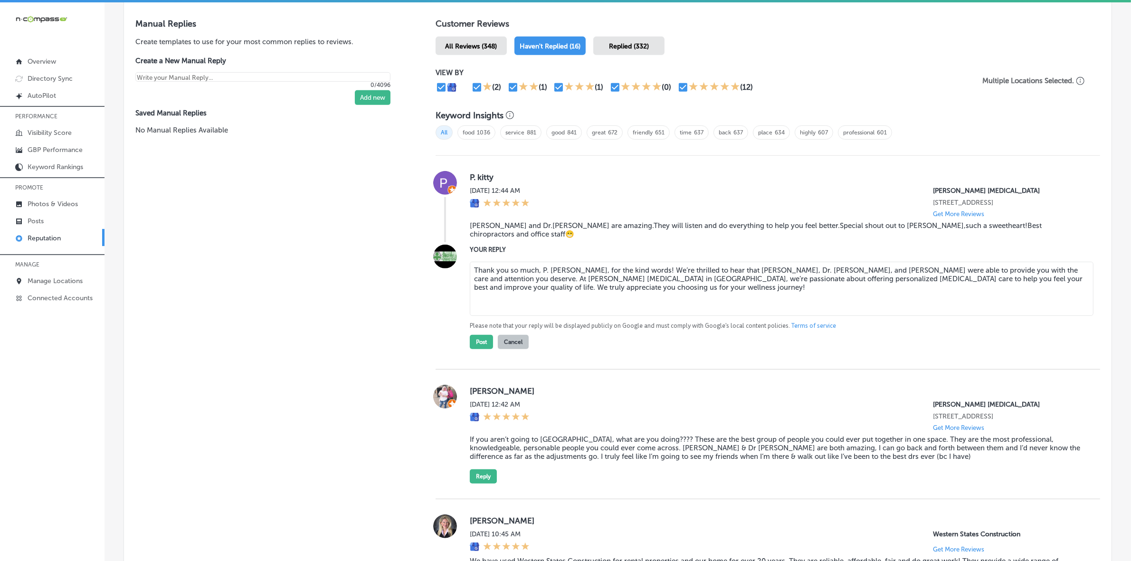
click at [661, 263] on textarea "Thank you so much, P. [PERSON_NAME], for the kind words! We’re thrilled to hear…" at bounding box center [782, 289] width 624 height 54
type textarea "Thank you so much, P. [PERSON_NAME], for the kind words! We’re glad to hear tha…"
click at [472, 338] on button "Post" at bounding box center [481, 342] width 23 height 14
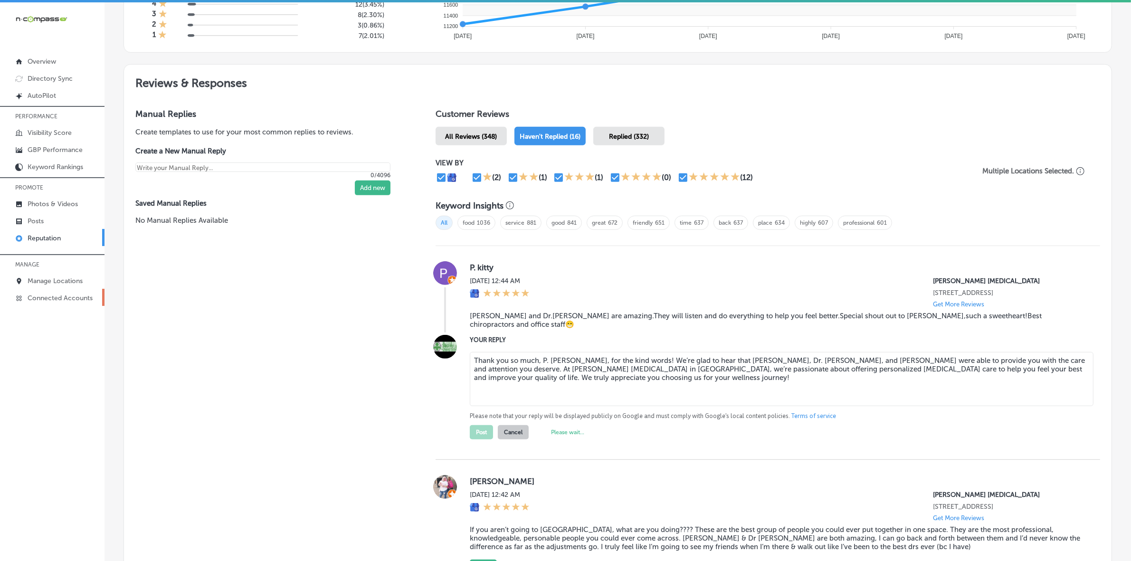
scroll to position [379, 0]
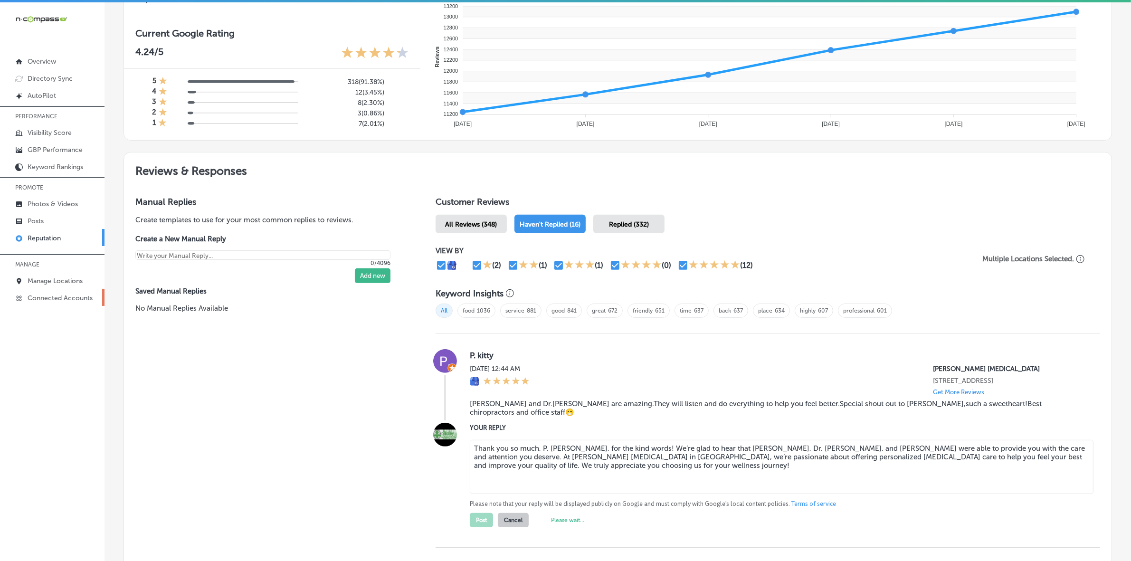
type textarea "x"
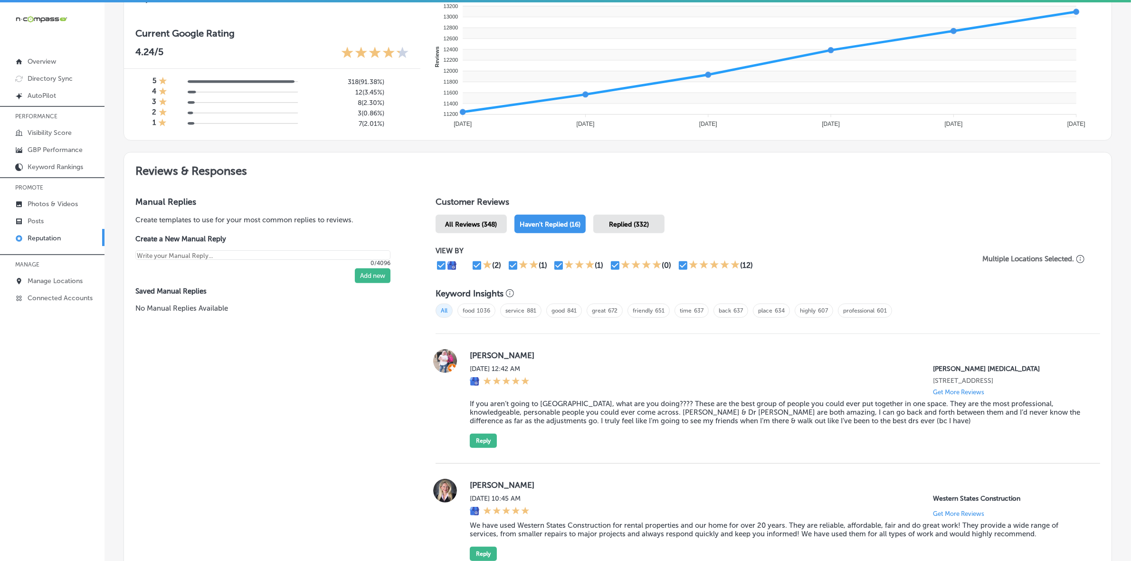
click at [480, 357] on label "[PERSON_NAME]" at bounding box center [777, 356] width 615 height 10
click at [568, 409] on blockquote "If you aren’t going to [GEOGRAPHIC_DATA], what are you doing???? These are the …" at bounding box center [777, 413] width 615 height 26
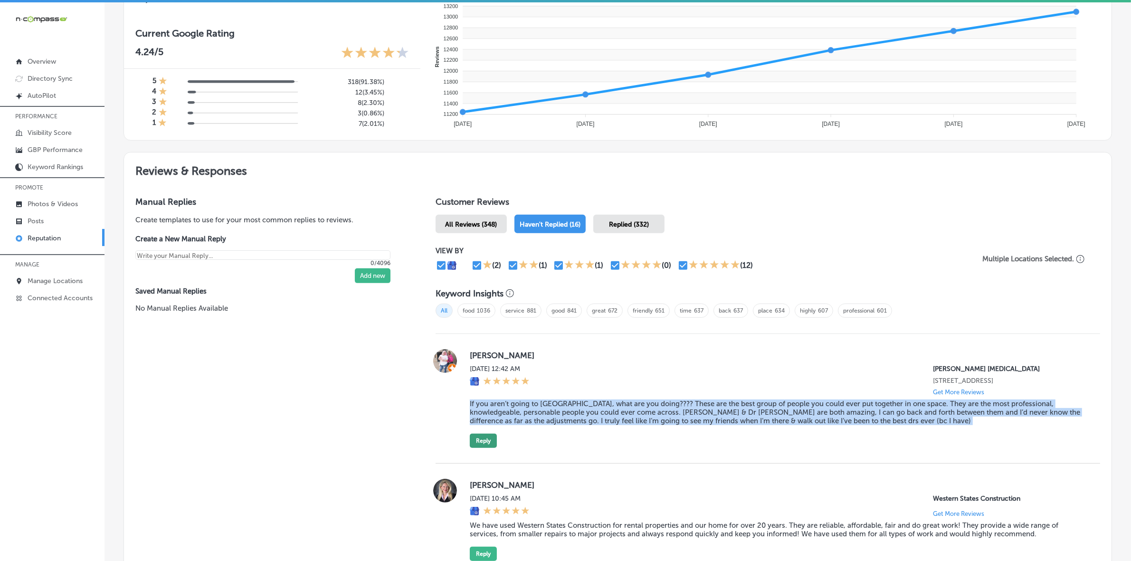
click at [481, 443] on button "Reply" at bounding box center [483, 441] width 27 height 14
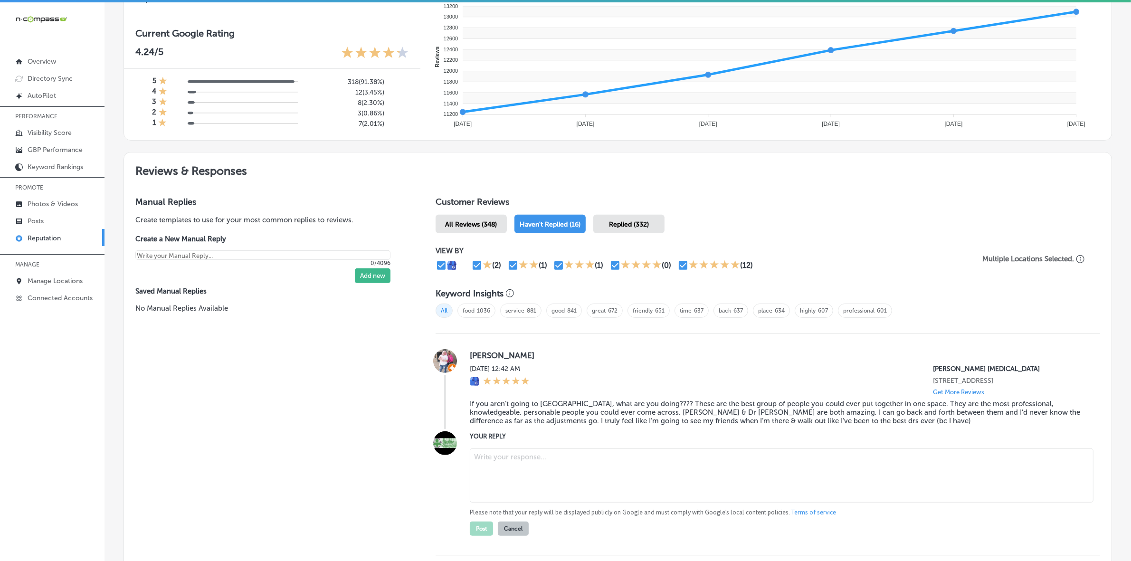
drag, startPoint x: 481, startPoint y: 443, endPoint x: 512, endPoint y: 459, distance: 34.9
paste textarea "Thank you so much for the amazing review, [PERSON_NAME]! We’re beyond grateful …"
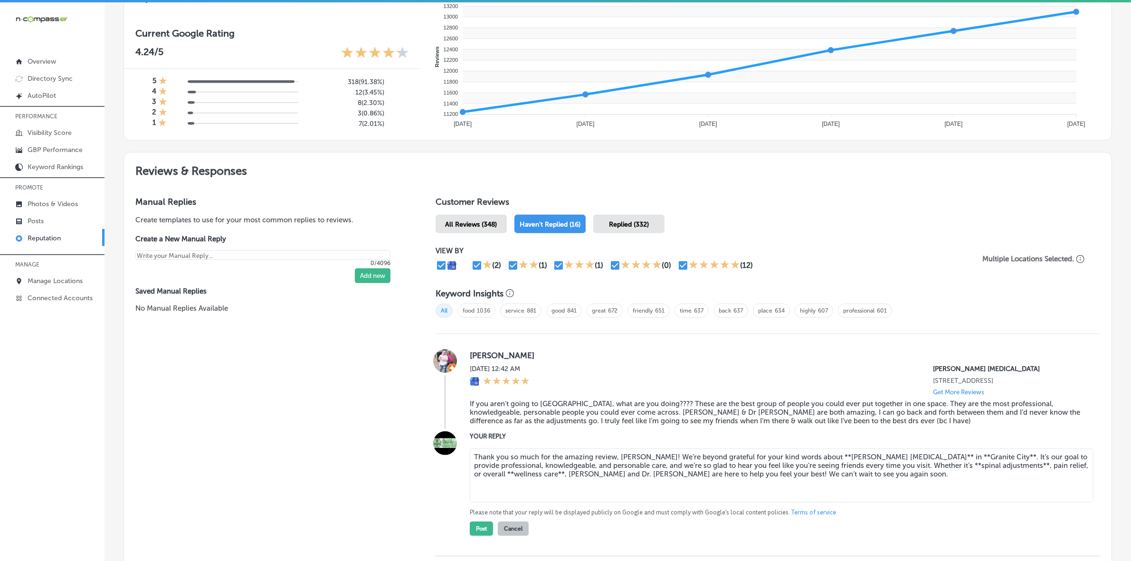
click at [479, 476] on textarea "Thank you so much for the amazing review, [PERSON_NAME]! We’re beyond grateful …" at bounding box center [782, 476] width 624 height 54
click at [491, 476] on textarea "Thank you so much for the amazing review, [PERSON_NAME]! We’re beyond grateful …" at bounding box center [782, 476] width 624 height 54
click at [908, 469] on textarea "Thank you so much for the amazing review, [PERSON_NAME]! We’re beyond grateful …" at bounding box center [782, 476] width 624 height 54
click at [968, 468] on textarea "Thank you so much for the amazing review, [PERSON_NAME]! We’re beyond grateful …" at bounding box center [782, 476] width 624 height 54
click at [941, 459] on textarea "Thank you so much for the amazing review, [PERSON_NAME]! We’re beyond grateful …" at bounding box center [782, 476] width 624 height 54
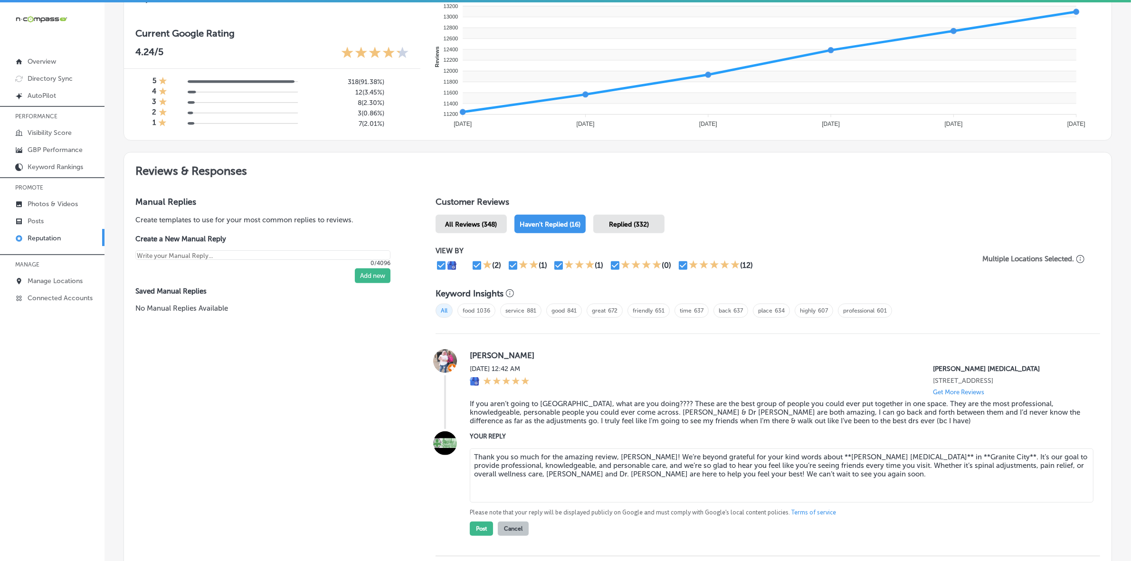
click at [942, 459] on textarea "Thank you so much for the amazing review, [PERSON_NAME]! We’re beyond grateful …" at bounding box center [782, 476] width 624 height 54
click at [899, 459] on textarea "Thank you so much for the amazing review, [PERSON_NAME]! We’re beyond grateful …" at bounding box center [782, 476] width 624 height 54
click at [882, 461] on textarea "Thank you so much for the amazing review, [PERSON_NAME]! We’re beyond grateful …" at bounding box center [782, 476] width 624 height 54
click at [809, 459] on textarea "Thank you so much for the amazing review, [PERSON_NAME]! We’re beyond grateful …" at bounding box center [782, 476] width 624 height 54
type textarea "Thank you so much for the amazing review, [PERSON_NAME]! We’re beyond grateful …"
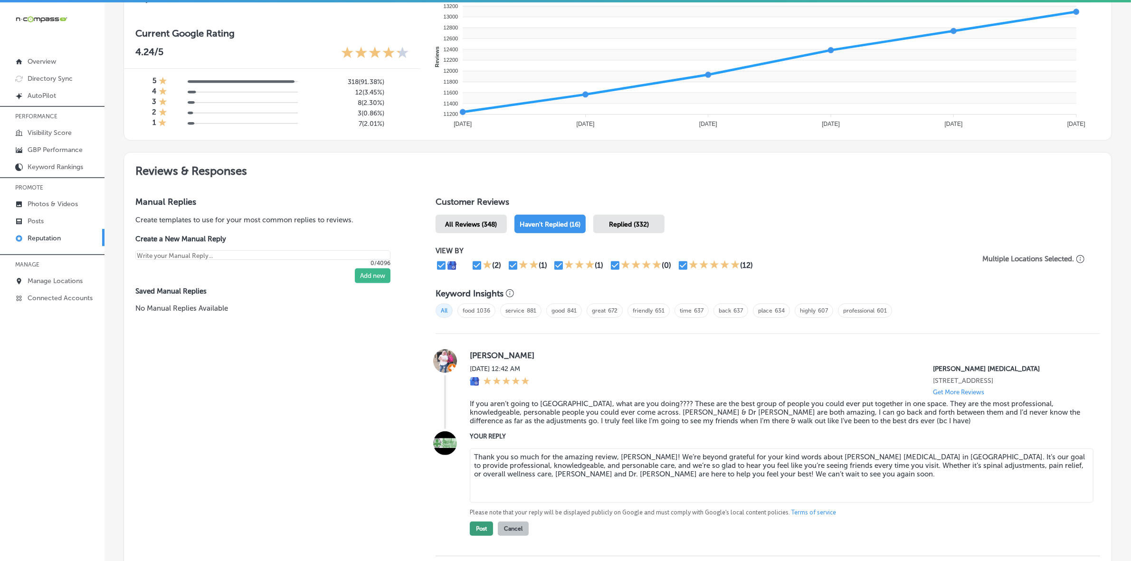
click at [481, 531] on button "Post" at bounding box center [481, 529] width 23 height 14
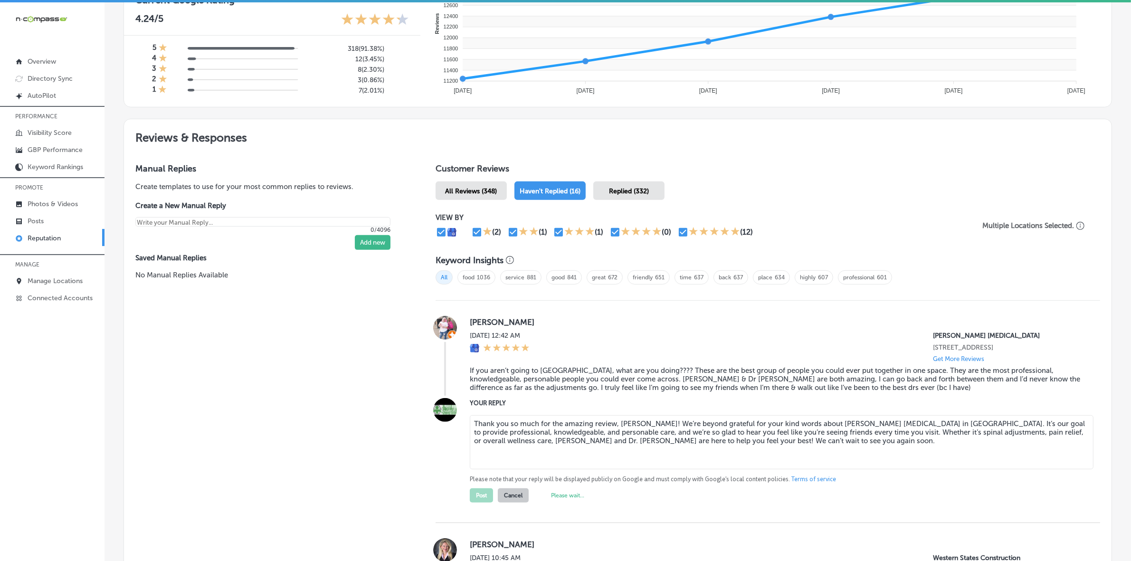
scroll to position [438, 0]
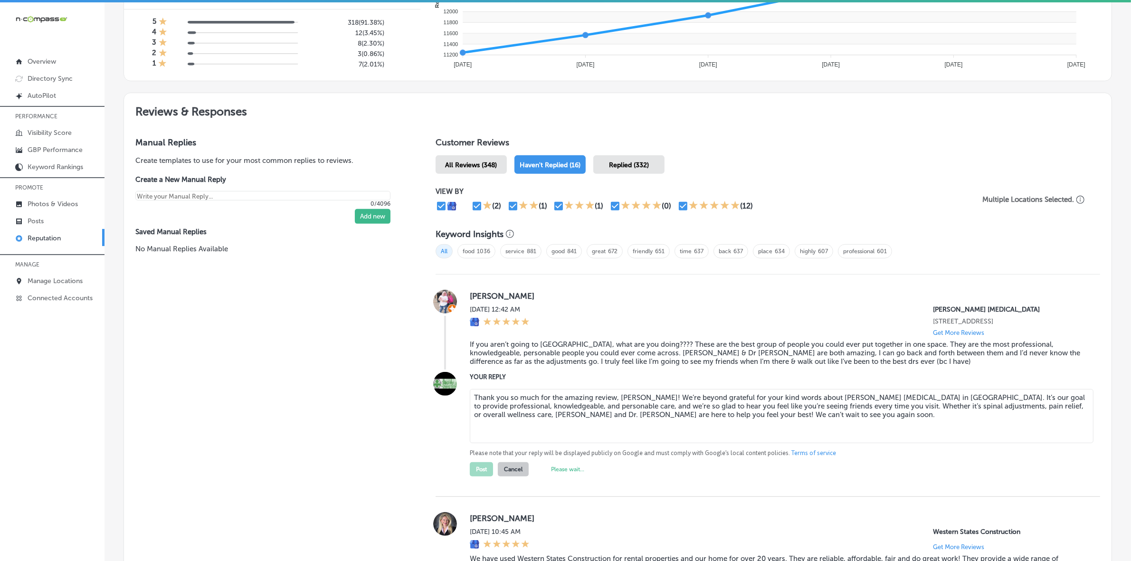
type textarea "x"
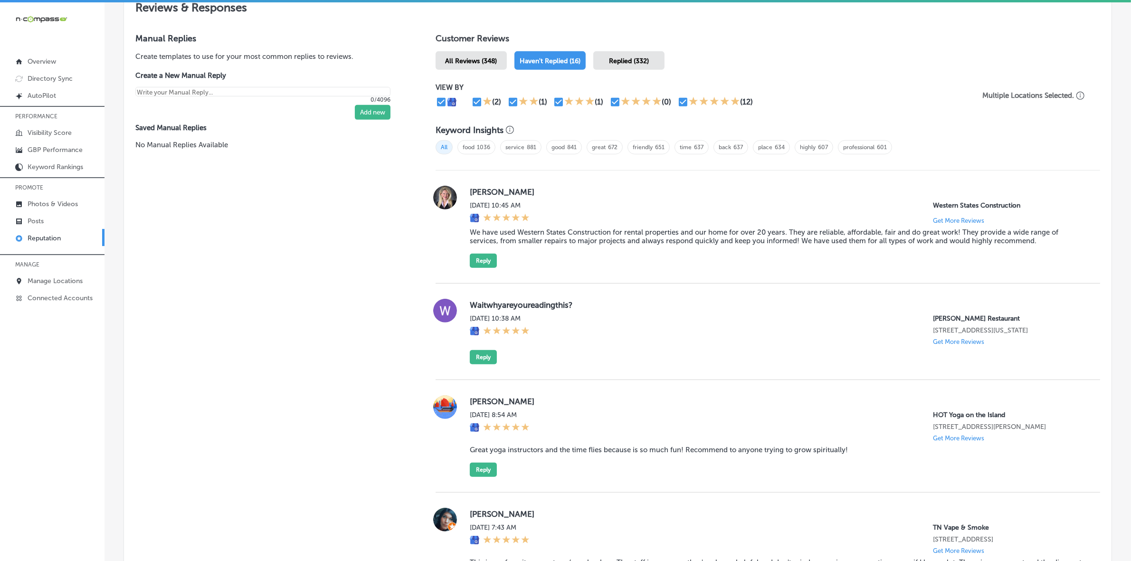
scroll to position [489, 0]
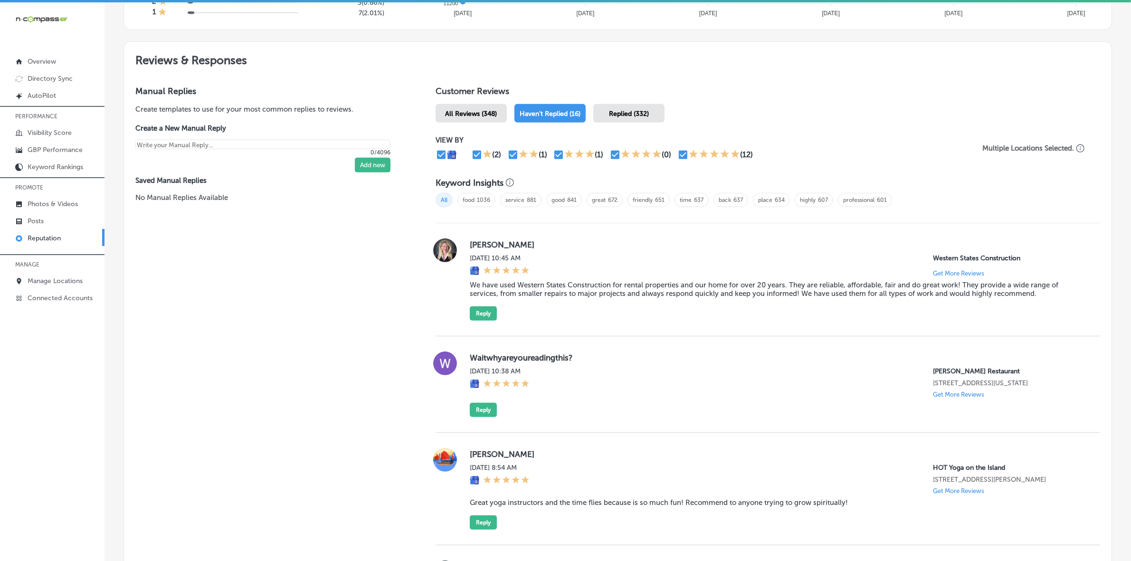
click at [480, 246] on label "[PERSON_NAME]" at bounding box center [777, 245] width 615 height 10
click at [538, 290] on blockquote "We have used Western States Construction for rental properties and our home for…" at bounding box center [777, 289] width 615 height 17
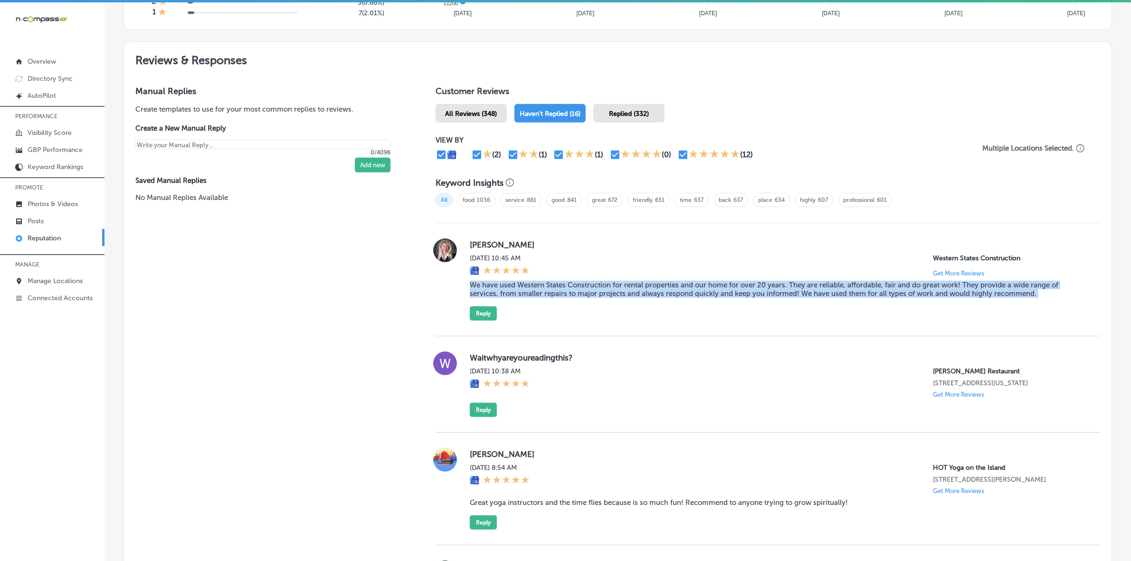
click at [538, 290] on blockquote "We have used Western States Construction for rental properties and our home for…" at bounding box center [777, 289] width 615 height 17
click at [483, 319] on button "Reply" at bounding box center [483, 313] width 27 height 14
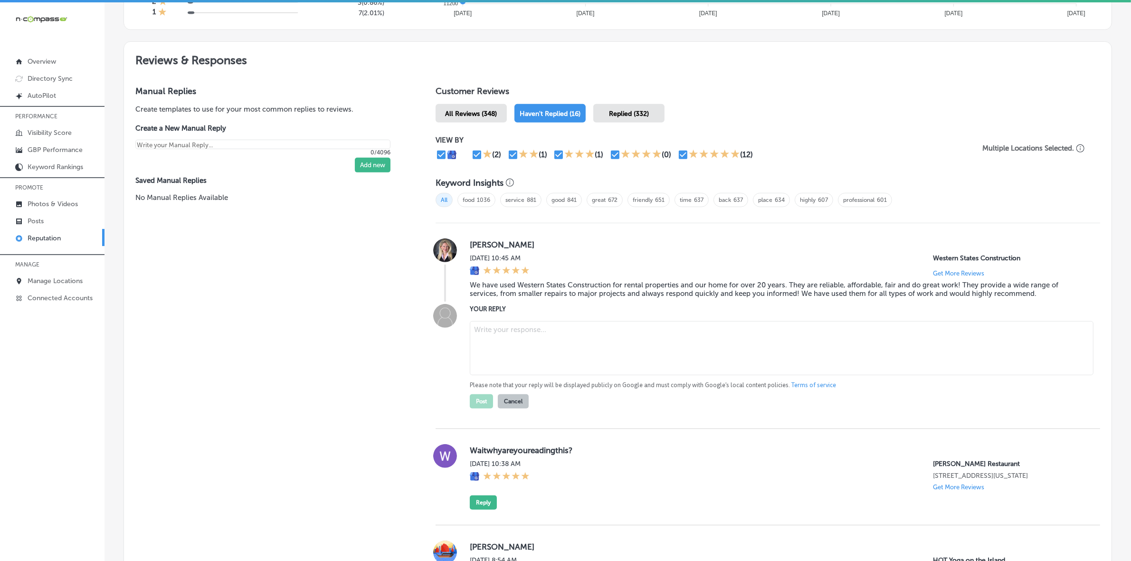
click at [511, 334] on textarea at bounding box center [782, 348] width 624 height 54
click at [535, 337] on textarea at bounding box center [782, 348] width 624 height 54
paste textarea "Thank you so much for the wonderful review, [PERSON_NAME]! We truly appreciate …"
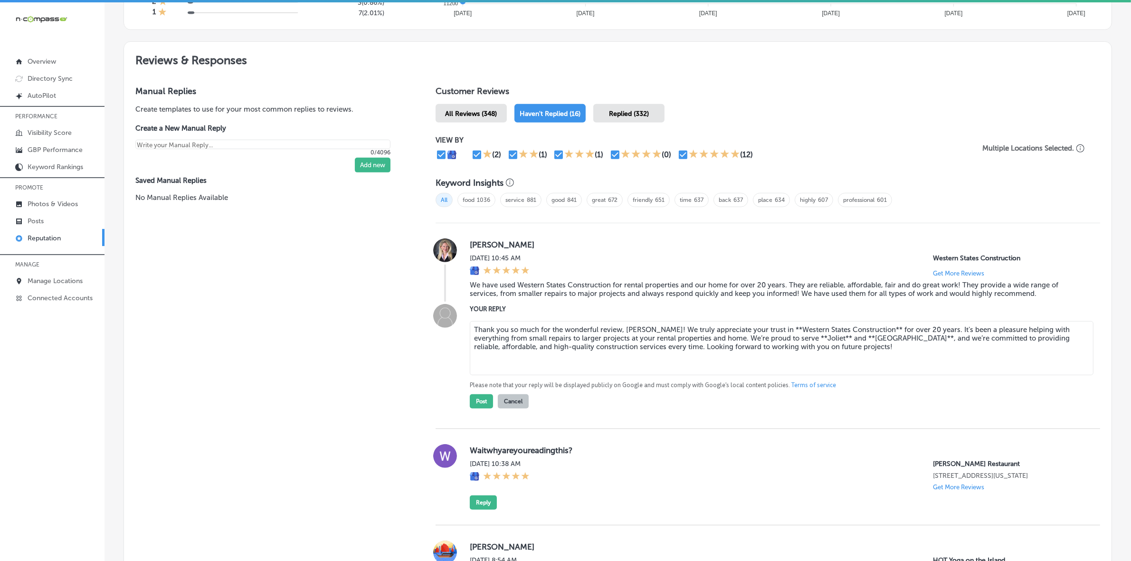
click at [785, 338] on textarea "Thank you so much for the wonderful review, [PERSON_NAME]! We truly appreciate …" at bounding box center [782, 348] width 624 height 54
click at [804, 341] on textarea "Thank you so much for the wonderful review, [PERSON_NAME]! We truly appreciate …" at bounding box center [782, 348] width 624 height 54
click at [820, 339] on textarea "Thank you so much for the wonderful review, [PERSON_NAME]! We truly appreciate …" at bounding box center [782, 348] width 624 height 54
click at [857, 340] on textarea "Thank you so much for the wonderful review, [PERSON_NAME]! We truly appreciate …" at bounding box center [782, 348] width 624 height 54
click at [861, 331] on textarea "Thank you so much for the wonderful review, [PERSON_NAME]! We truly appreciate …" at bounding box center [782, 348] width 624 height 54
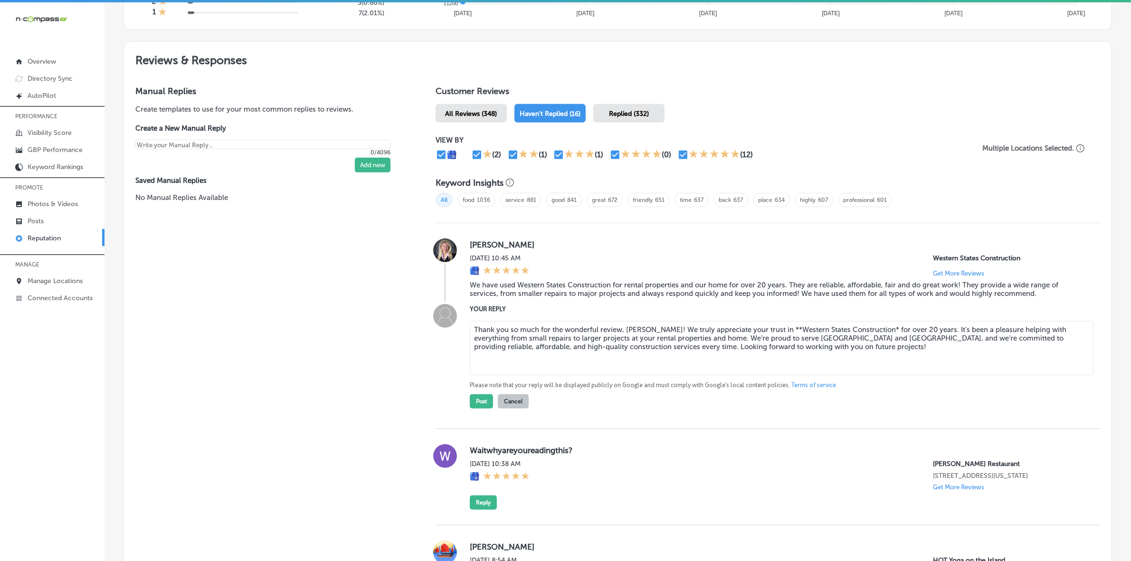
click at [859, 331] on textarea "Thank you so much for the wonderful review, [PERSON_NAME]! We truly appreciate …" at bounding box center [782, 348] width 624 height 54
click at [763, 330] on textarea "Thank you so much for the wonderful review, [PERSON_NAME]! We truly appreciate …" at bounding box center [782, 348] width 624 height 54
type textarea "Thank you so much for the wonderful review, [PERSON_NAME]! We truly appreciate …"
click at [480, 408] on button "Post" at bounding box center [481, 401] width 23 height 14
type textarea "x"
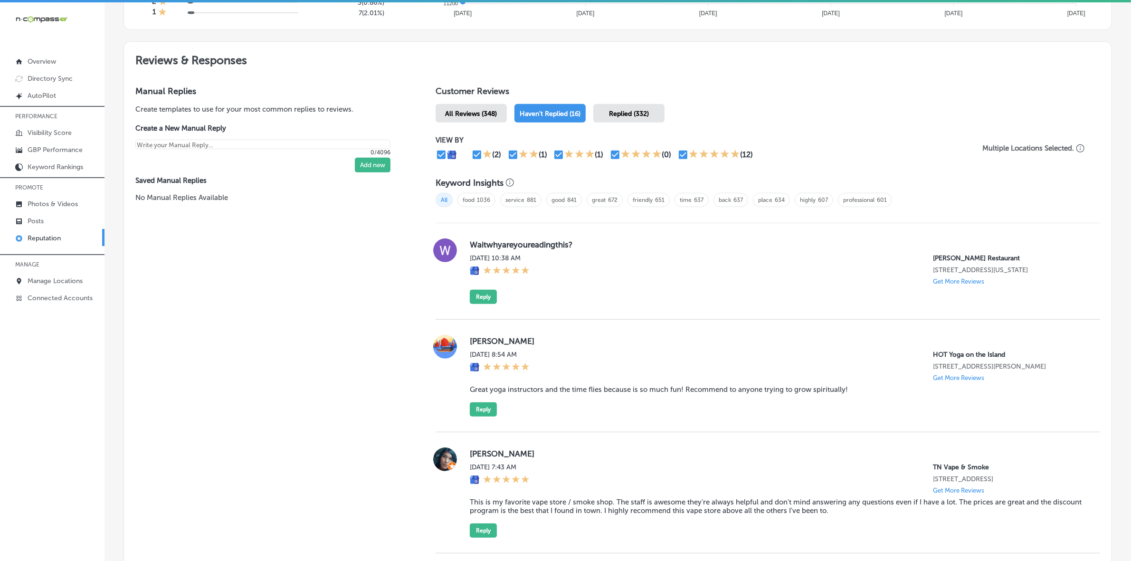
click at [516, 245] on label "Waitwhyareyoureadingthis?" at bounding box center [777, 245] width 615 height 10
click at [516, 244] on label "Waitwhyareyoureadingthis?" at bounding box center [777, 245] width 615 height 10
click at [478, 304] on button "Reply" at bounding box center [483, 297] width 27 height 14
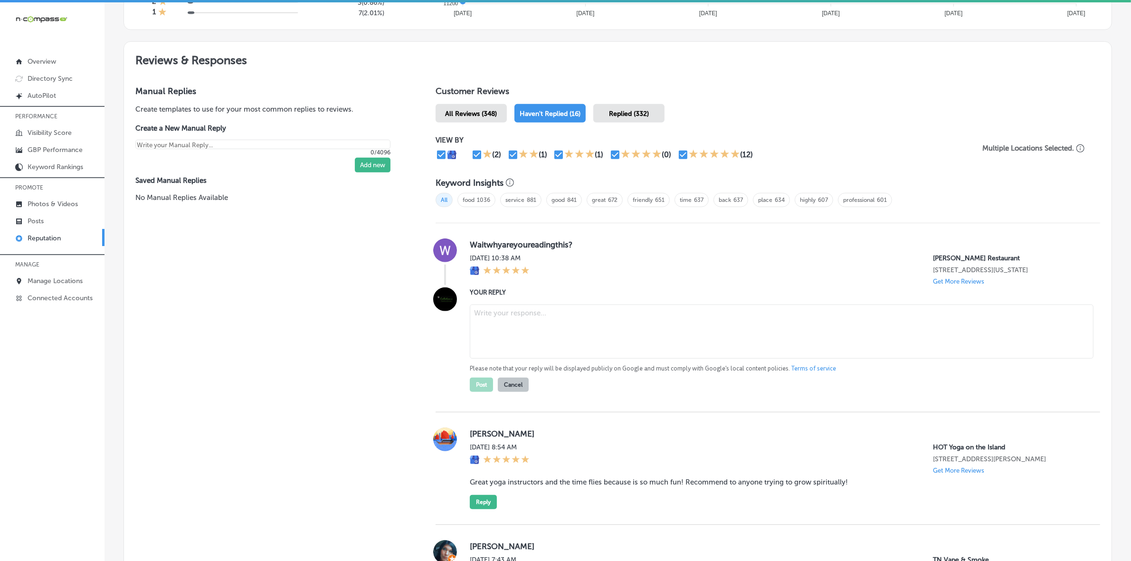
click at [565, 341] on textarea at bounding box center [782, 332] width 624 height 54
click at [547, 319] on textarea at bounding box center [782, 332] width 624 height 54
drag, startPoint x: 550, startPoint y: 322, endPoint x: 541, endPoint y: 323, distance: 9.1
paste textarea "Thank you for the 5-star review, **Waitwhyareyoureadingthis**! We’re so glad yo…"
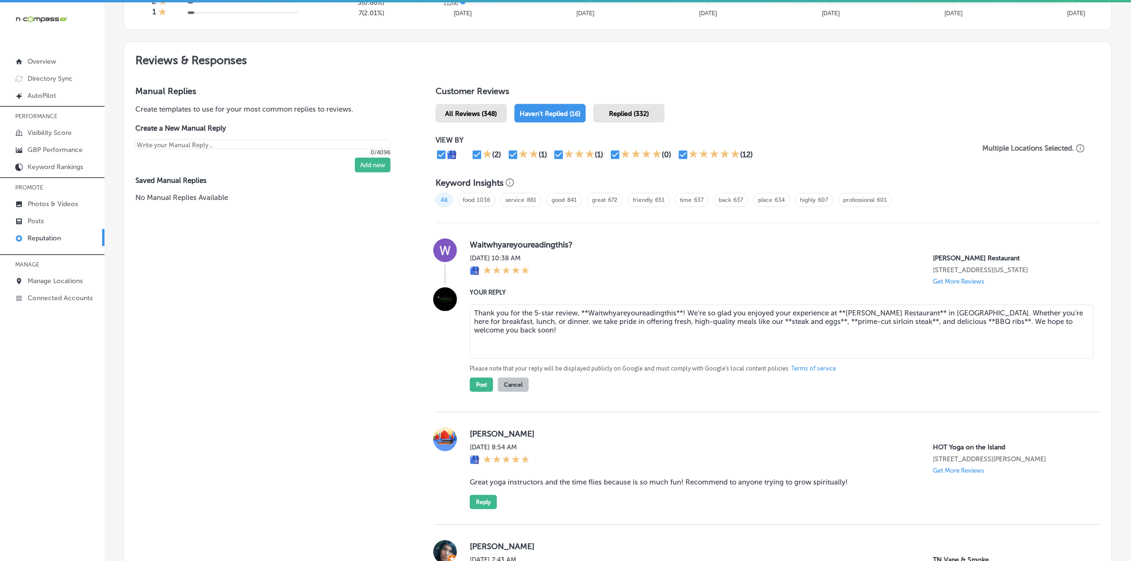
drag, startPoint x: 575, startPoint y: 317, endPoint x: 680, endPoint y: 314, distance: 105.1
click at [680, 314] on textarea "Thank you for the 5-star review, **Waitwhyareyoureadingthis**! We’re so glad yo…" at bounding box center [782, 332] width 624 height 54
click at [735, 316] on textarea "Thank you for the 5-star review! We’re so glad you enjoyed your experience at *…" at bounding box center [782, 332] width 624 height 54
click at [733, 316] on textarea "Thank you for the 5-star review! We’re so glad you enjoyed your experience at *…" at bounding box center [782, 332] width 624 height 54
drag, startPoint x: 808, startPoint y: 314, endPoint x: 813, endPoint y: 319, distance: 7.4
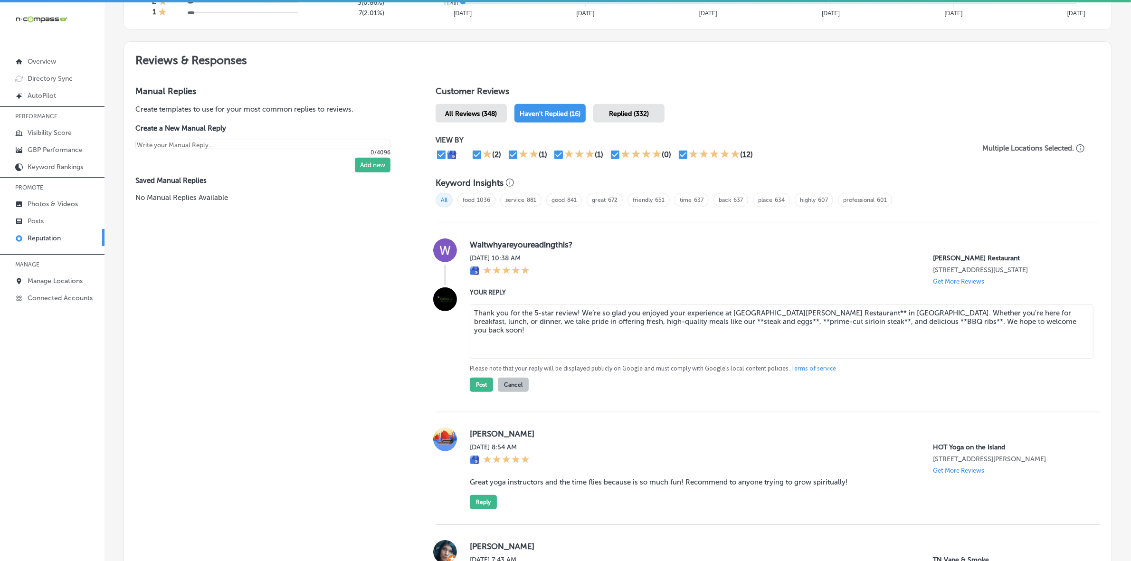
click at [808, 315] on textarea "Thank you for the 5-star review! We’re so glad you enjoyed your experience at […" at bounding box center [782, 332] width 624 height 54
click at [816, 325] on textarea "Thank you for the 5-star review! We’re so glad you enjoyed your experience at […" at bounding box center [782, 332] width 624 height 54
click at [761, 325] on textarea "Thank you for the 5-star review! We’re so glad you enjoyed your experience at […" at bounding box center [782, 332] width 624 height 54
click at [682, 322] on textarea "Thank you for the 5-star review! We’re so glad you enjoyed your experience at […" at bounding box center [782, 332] width 624 height 54
click at [670, 323] on textarea "Thank you for the 5-star review! We’re so glad you enjoyed your experience at […" at bounding box center [782, 332] width 624 height 54
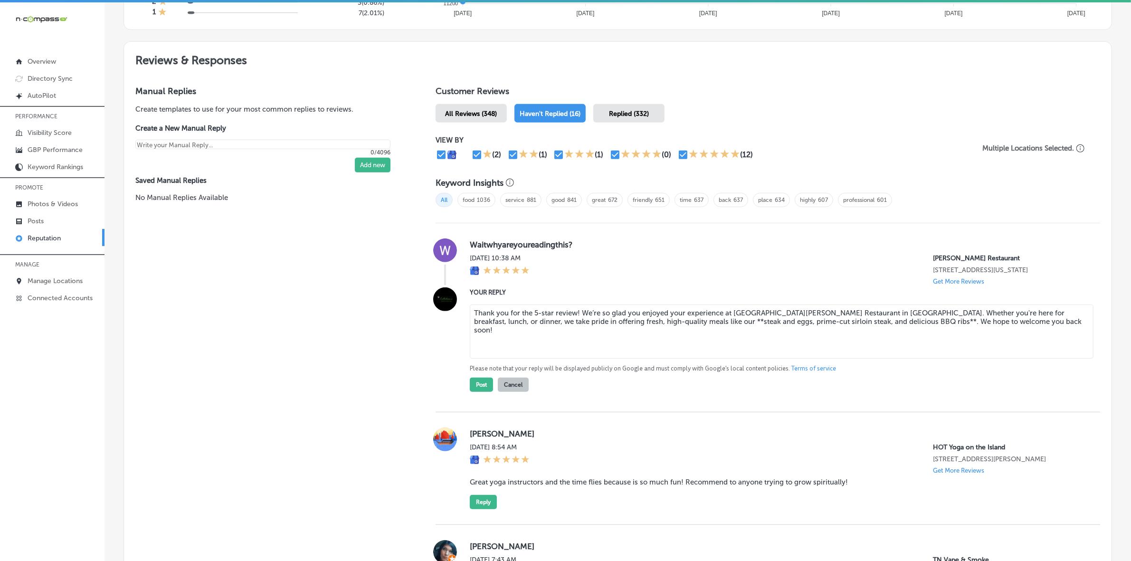
click at [616, 324] on textarea "Thank you for the 5-star review! We’re so glad you enjoyed your experience at […" at bounding box center [782, 332] width 624 height 54
click at [821, 325] on textarea "Thank you for the 5-star review! We’re so glad you enjoyed your experience at […" at bounding box center [782, 332] width 624 height 54
type textarea "Thank you for the 5-star review! We’re so glad you enjoyed your experience at […"
click at [486, 385] on button "Post" at bounding box center [481, 385] width 23 height 14
type textarea "x"
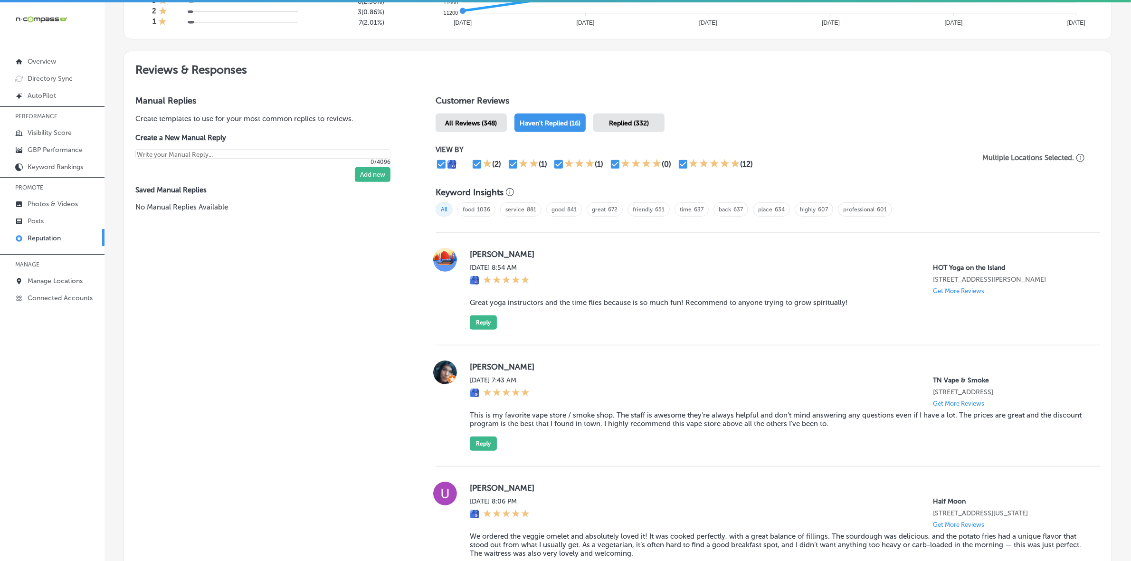
scroll to position [455, 0]
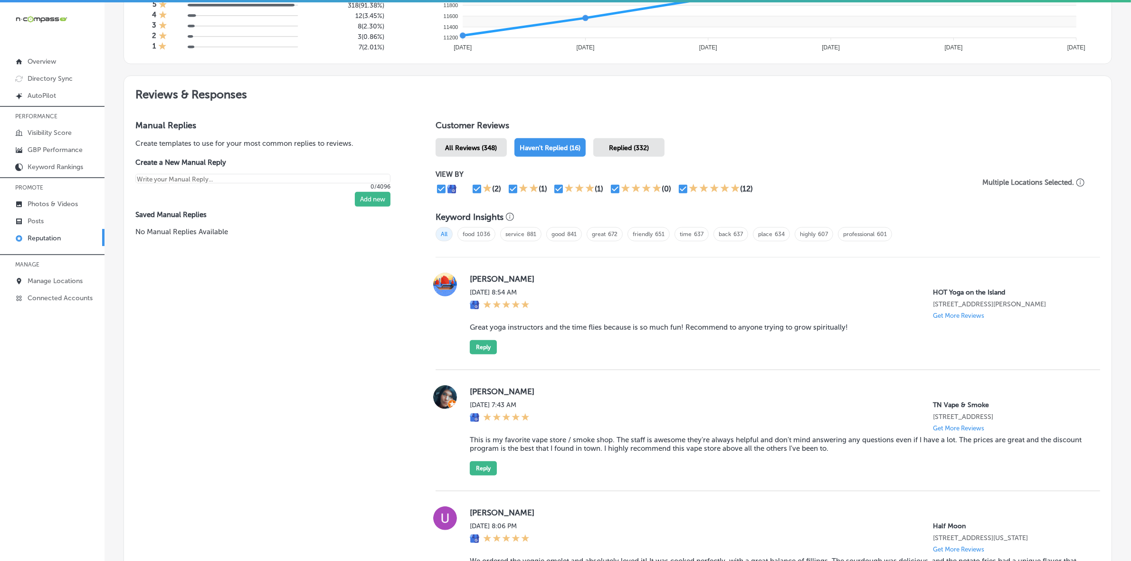
click at [486, 278] on label "[PERSON_NAME]" at bounding box center [777, 279] width 615 height 10
click at [527, 335] on div "[PERSON_NAME][DATE] 8:54 AM HOT Yoga on the [GEOGRAPHIC_DATA][STREET_ADDRESS][P…" at bounding box center [777, 314] width 615 height 82
click at [532, 332] on blockquote "Great yoga instructors and the time flies because is so much fun! Recommend to …" at bounding box center [777, 327] width 615 height 9
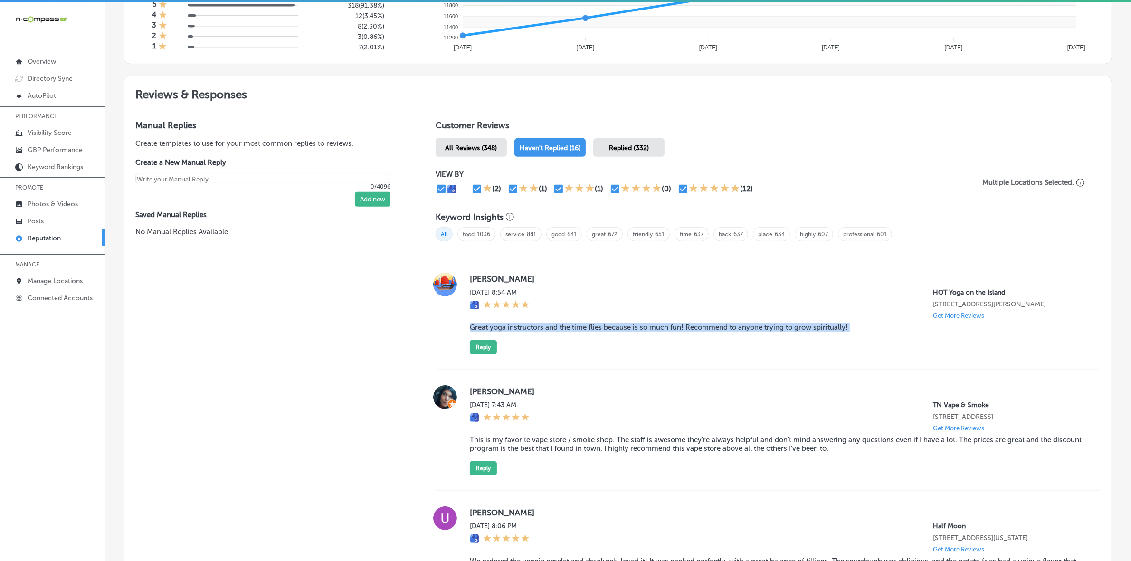
click at [532, 332] on blockquote "Great yoga instructors and the time flies because is so much fun! Recommend to …" at bounding box center [777, 327] width 615 height 9
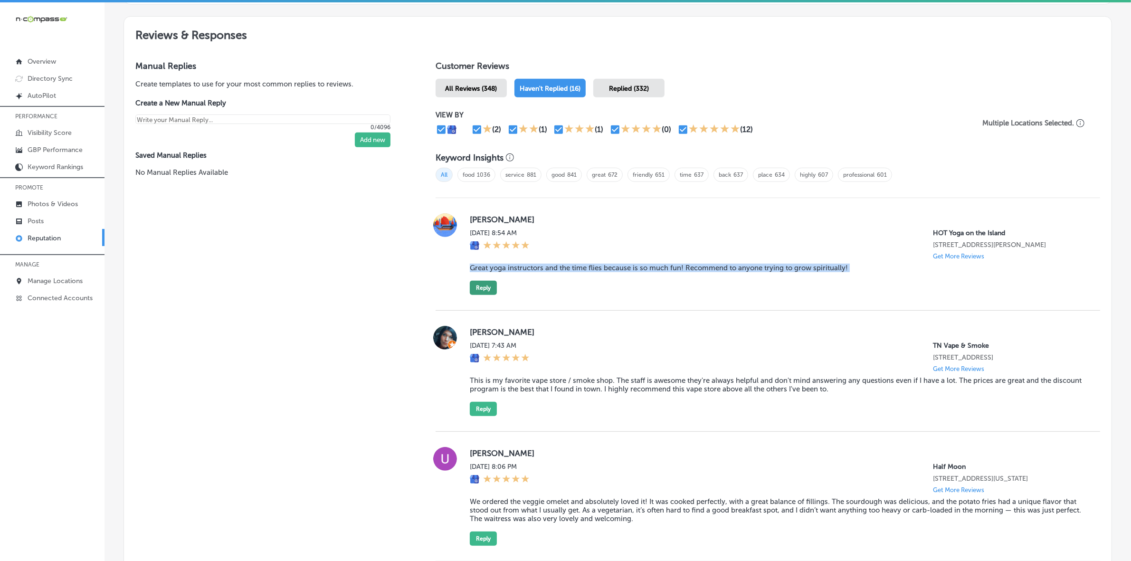
click at [473, 291] on button "Reply" at bounding box center [483, 288] width 27 height 14
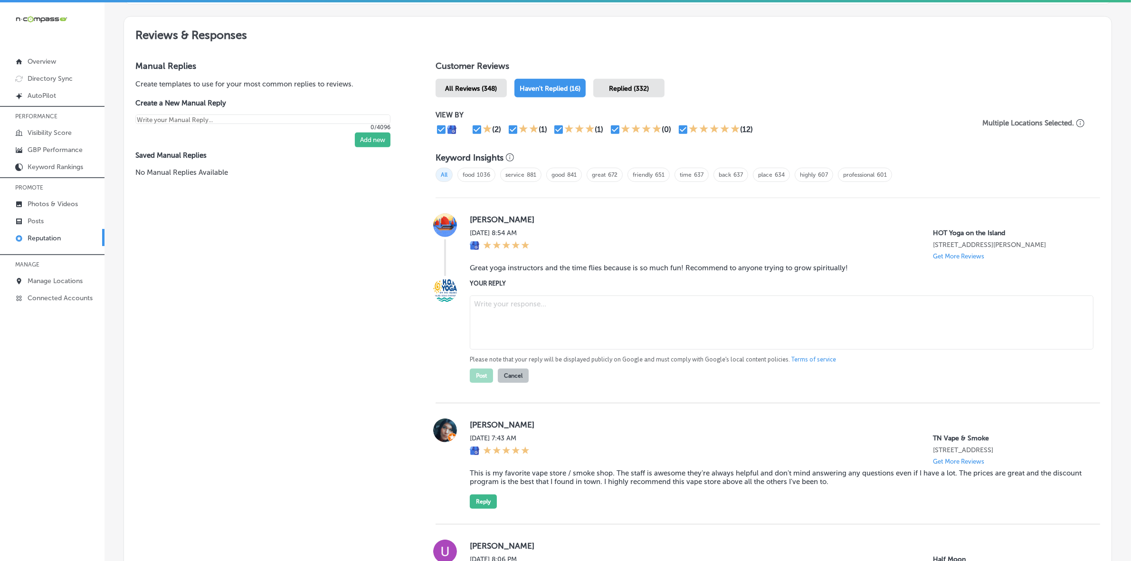
click at [565, 329] on textarea at bounding box center [782, 323] width 624 height 54
click at [528, 315] on textarea at bounding box center [782, 323] width 624 height 54
paste textarea "Thank you, [PERSON_NAME], for your kind words! We're so glad to hear that you e…"
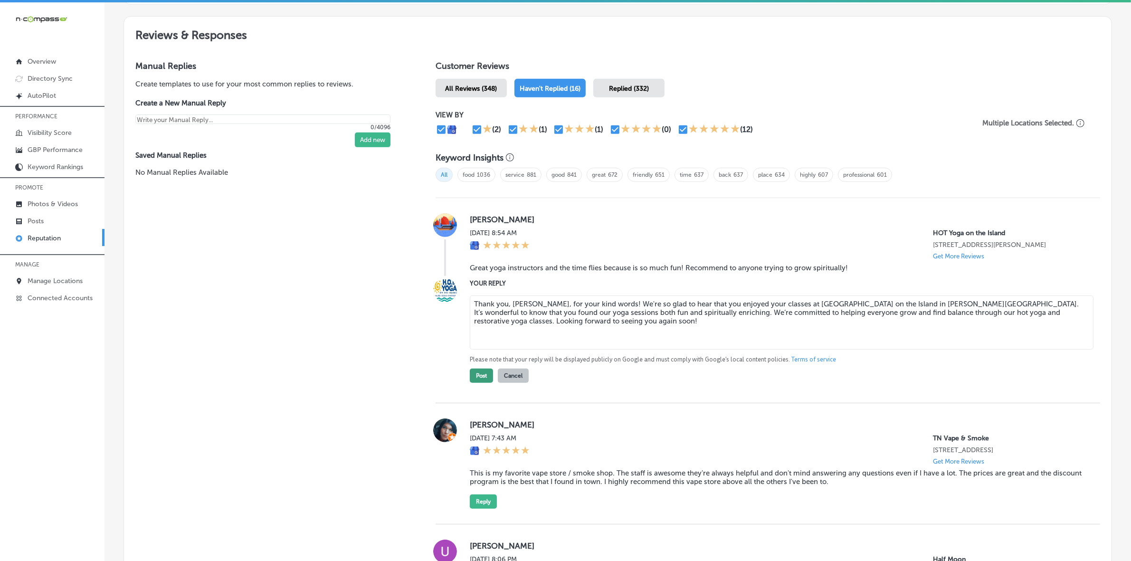
type textarea "Thank you, [PERSON_NAME], for your kind words! We're so glad to hear that you e…"
click at [481, 378] on button "Post" at bounding box center [481, 376] width 23 height 14
type textarea "x"
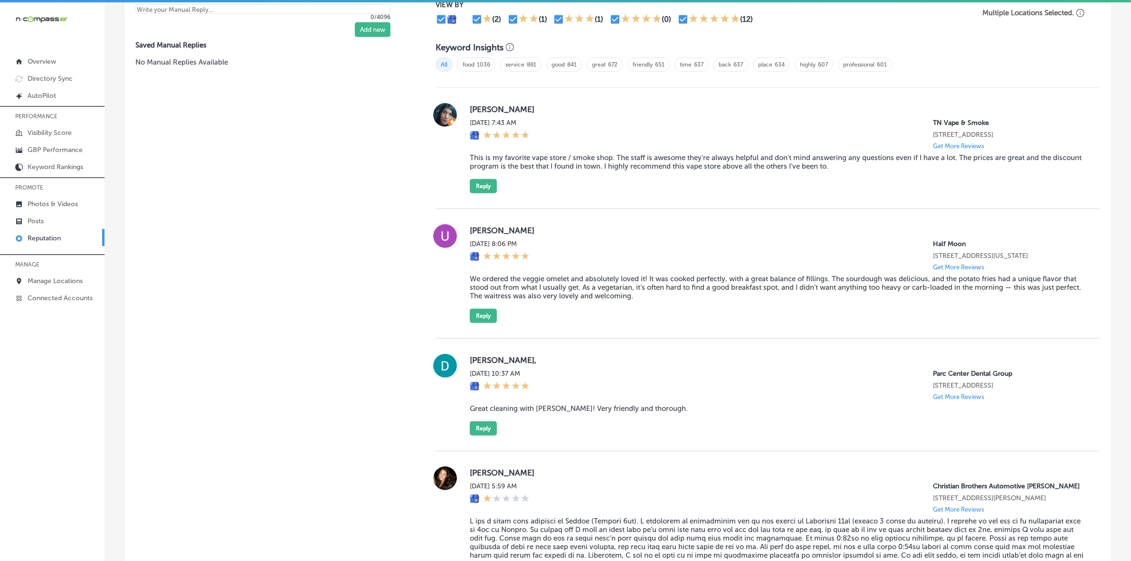
scroll to position [633, 0]
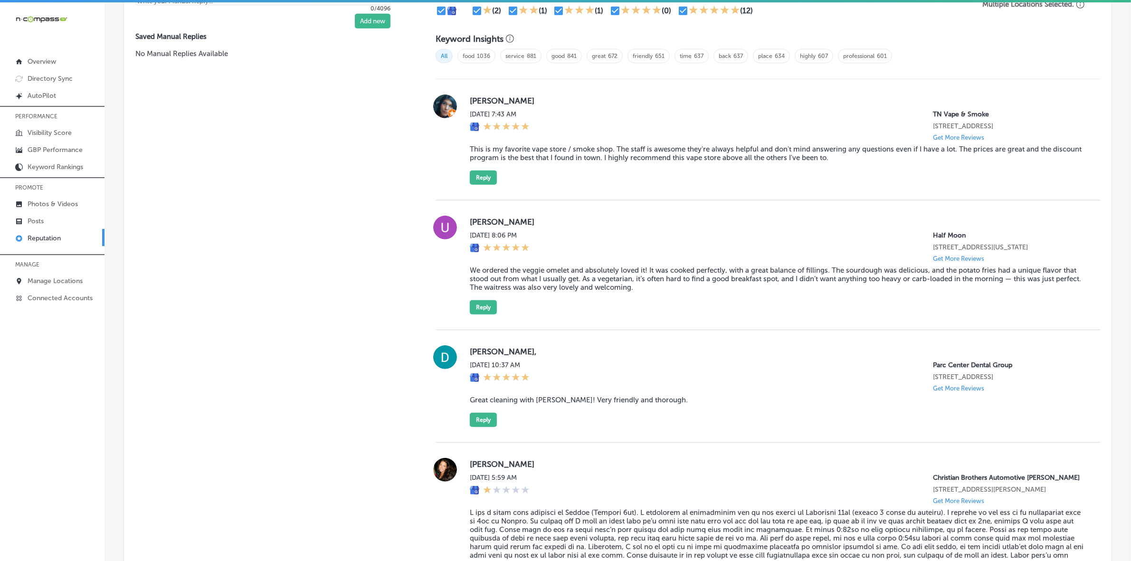
click at [475, 227] on label "[PERSON_NAME]" at bounding box center [777, 222] width 615 height 10
click at [599, 291] on blockquote "We ordered the veggie omelet and absolutely loved it! It was cooked perfectly, …" at bounding box center [777, 279] width 615 height 26
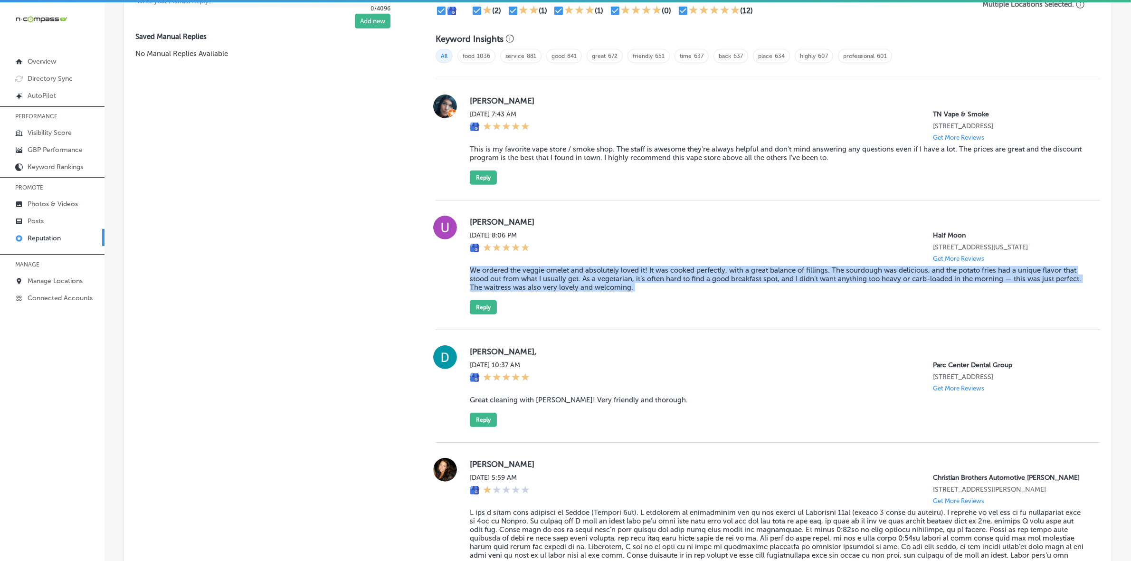
click at [599, 291] on blockquote "We ordered the veggie omelet and absolutely loved it! It was cooked perfectly, …" at bounding box center [777, 279] width 615 height 26
click at [481, 315] on button "Reply" at bounding box center [483, 307] width 27 height 14
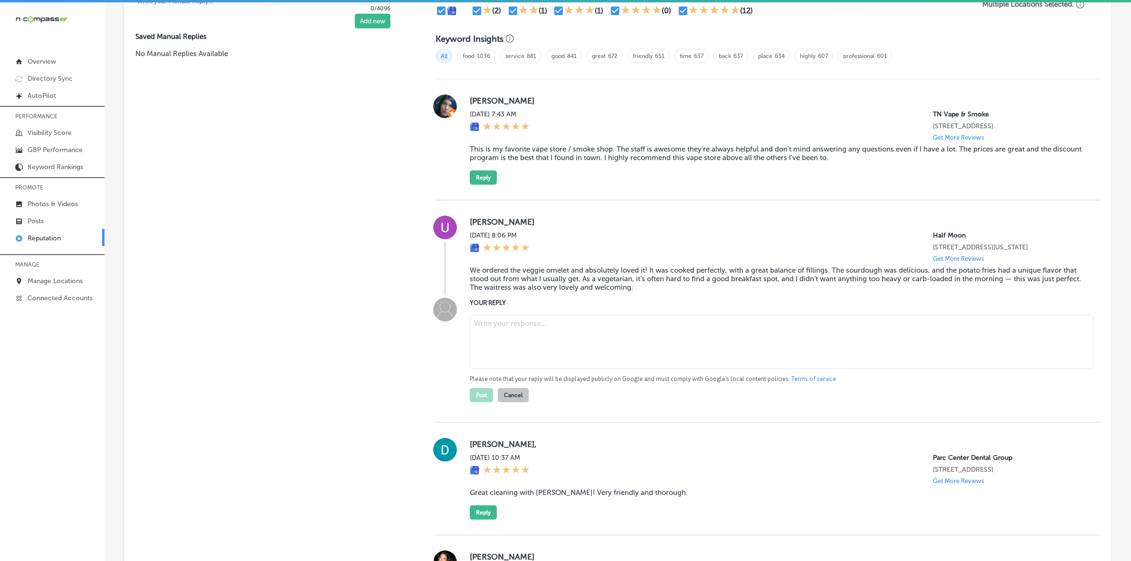
click at [510, 341] on textarea at bounding box center [782, 342] width 624 height 54
paste textarea "Thank you for your wonderful review, [PERSON_NAME]! We’re so happy to hear that…"
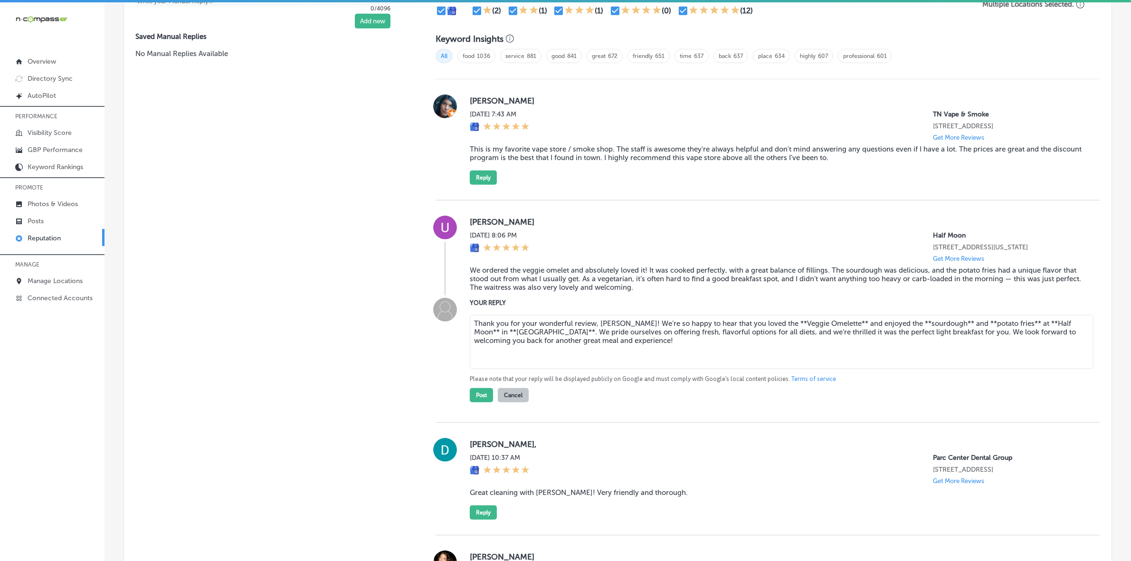
click at [478, 344] on textarea "Thank you for your wonderful review, [PERSON_NAME]! We’re so happy to hear that…" at bounding box center [782, 342] width 624 height 54
click at [513, 343] on textarea "Thank you for your wonderful review, [PERSON_NAME]! We’re so happy to hear that…" at bounding box center [782, 342] width 624 height 54
click at [769, 334] on textarea "Thank you for your wonderful review, [PERSON_NAME]! We’re so happy to hear that…" at bounding box center [782, 342] width 624 height 54
click at [823, 335] on textarea "Thank you for your wonderful review, [PERSON_NAME]! We’re so happy to hear that…" at bounding box center [782, 342] width 624 height 54
click at [879, 333] on textarea "Thank you for your wonderful review, [PERSON_NAME]! We’re so happy to hear that…" at bounding box center [782, 342] width 624 height 54
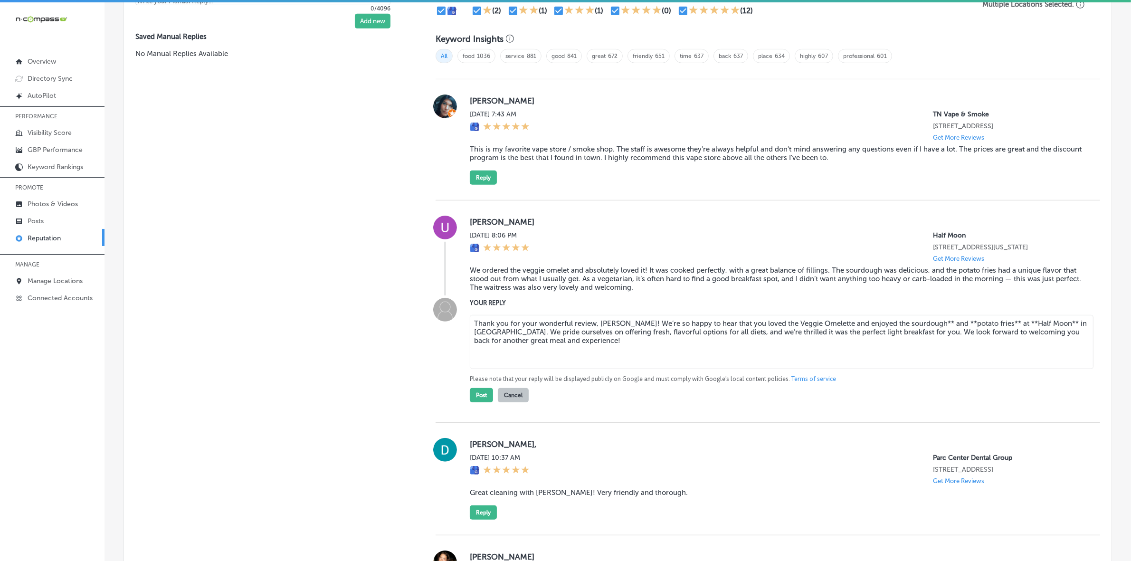
click at [915, 335] on textarea "Thank you for your wonderful review, [PERSON_NAME]! We’re so happy to hear that…" at bounding box center [782, 342] width 624 height 54
drag, startPoint x: 912, startPoint y: 334, endPoint x: 919, endPoint y: 335, distance: 6.3
click at [912, 333] on textarea "Thank you for your wonderful review, [PERSON_NAME]! We’re so happy to hear that…" at bounding box center [782, 342] width 624 height 54
click at [934, 335] on textarea "Thank you for your wonderful review, [PERSON_NAME]! We’re so happy to hear that…" at bounding box center [782, 342] width 624 height 54
click at [972, 335] on textarea "Thank you for your wonderful review, [PERSON_NAME]! We’re so happy to hear that…" at bounding box center [782, 342] width 624 height 54
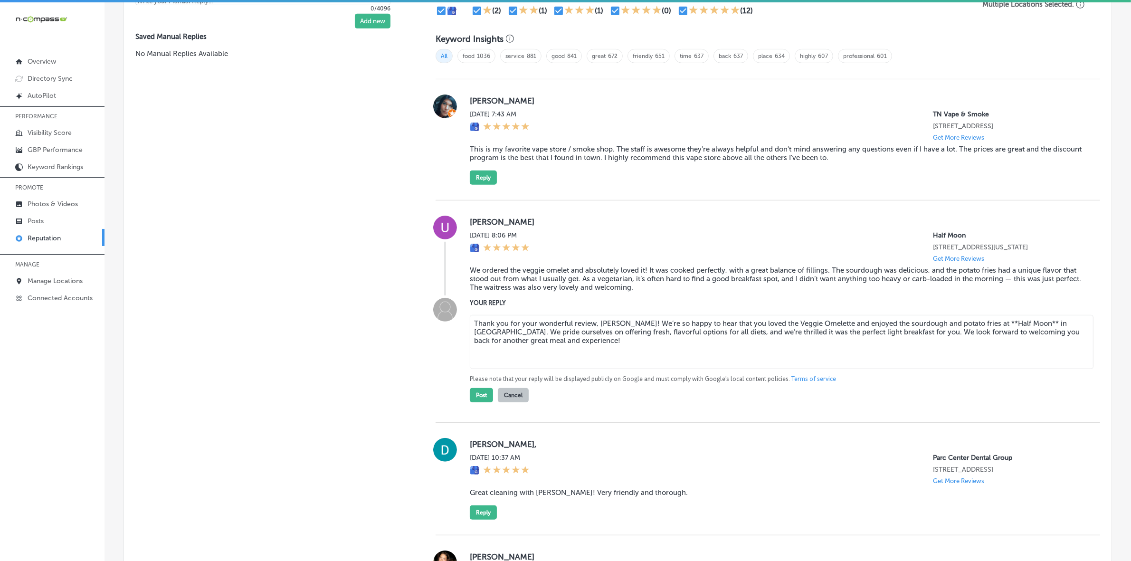
click at [980, 334] on textarea "Thank you for your wonderful review, [PERSON_NAME]! We’re so happy to hear that…" at bounding box center [782, 342] width 624 height 54
click at [1014, 336] on textarea "Thank you for your wonderful review, [PERSON_NAME]! We’re so happy to hear that…" at bounding box center [782, 342] width 624 height 54
type textarea "Thank you for your wonderful review, [PERSON_NAME]! We’re so happy to hear that…"
click at [480, 402] on button "Post" at bounding box center [481, 395] width 23 height 14
type textarea "x"
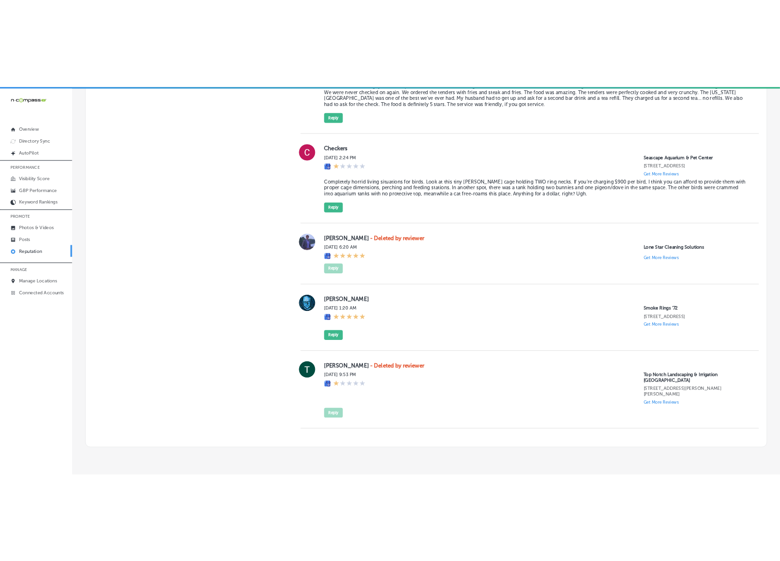
scroll to position [1101, 0]
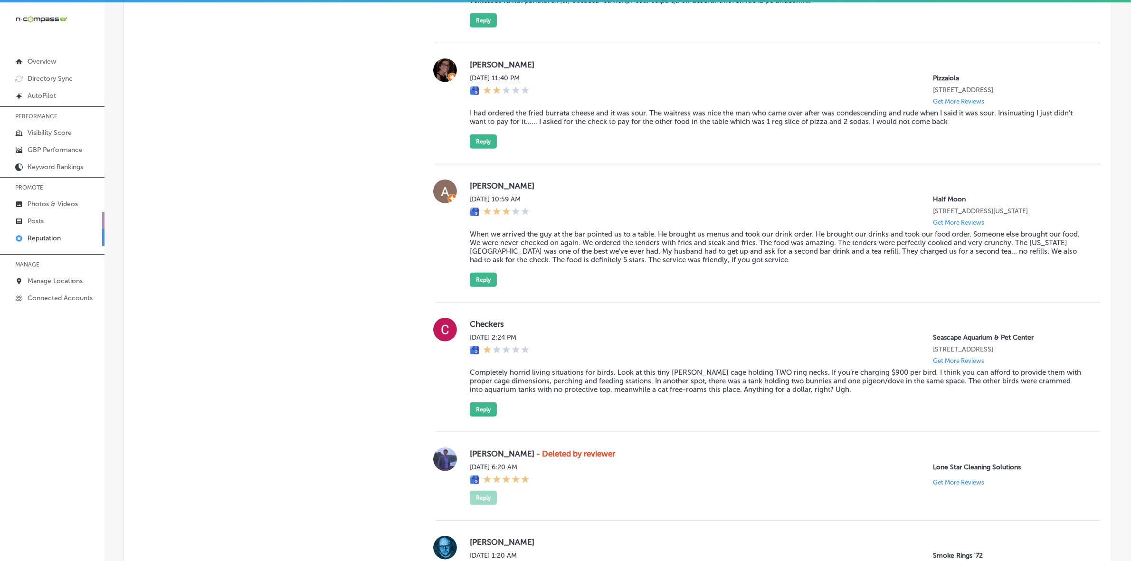
click at [38, 222] on p "Posts" at bounding box center [36, 221] width 16 height 8
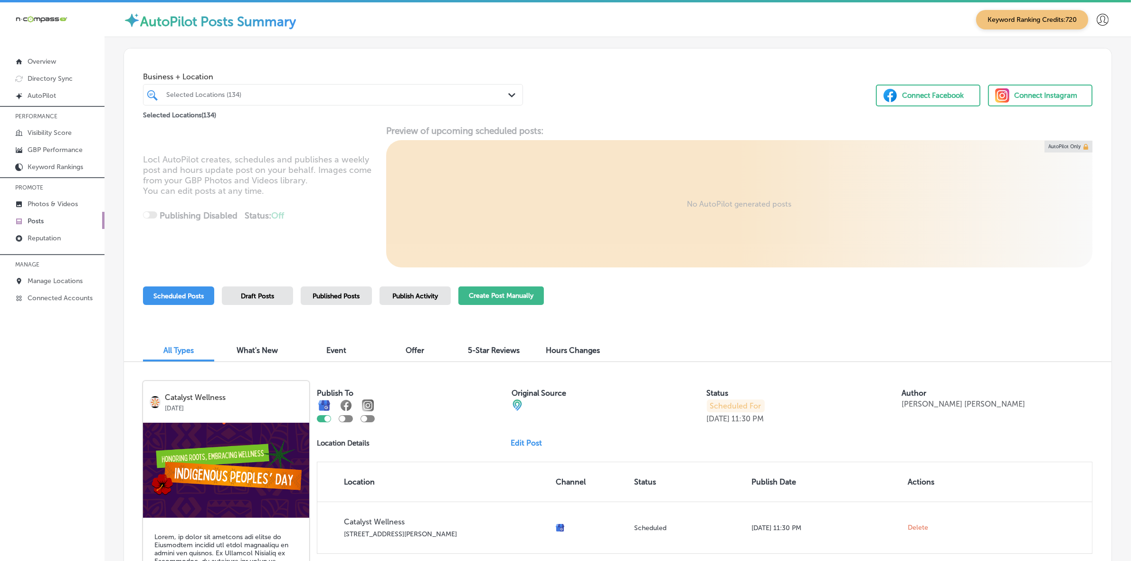
click at [512, 296] on button "Create Post Manually" at bounding box center [502, 296] width 86 height 19
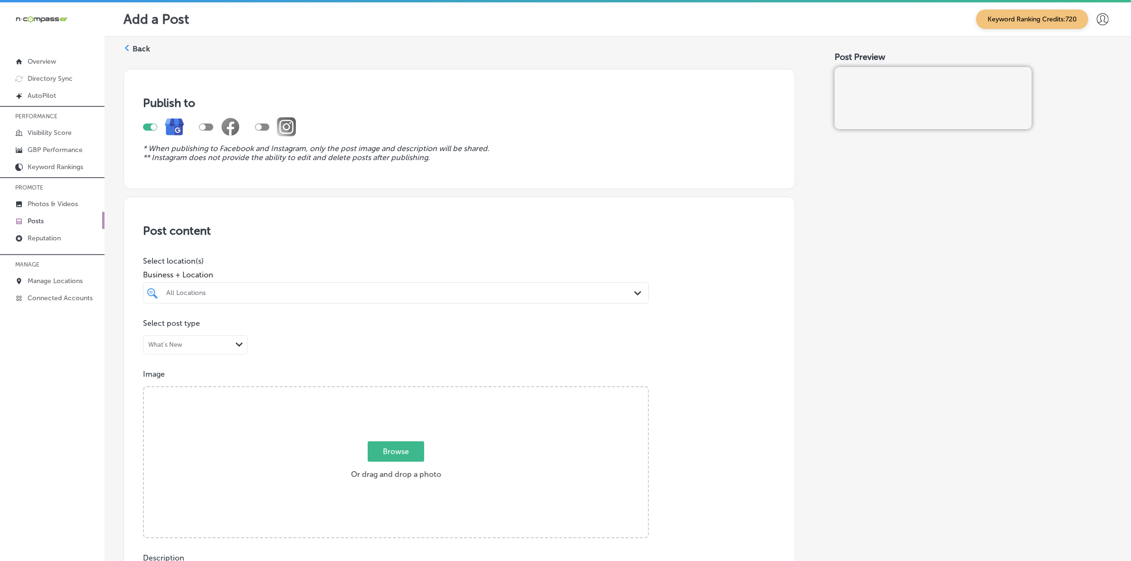
click at [215, 295] on div "All Locations" at bounding box center [400, 293] width 469 height 8
click at [227, 324] on label "Telluride Truffle Artisan Chocolate" at bounding box center [239, 328] width 149 height 8
type input "tellu"
click at [782, 377] on div "Post content Select location(s) Business + Location option [STREET_ADDRESS]. op…" at bounding box center [460, 498] width 672 height 602
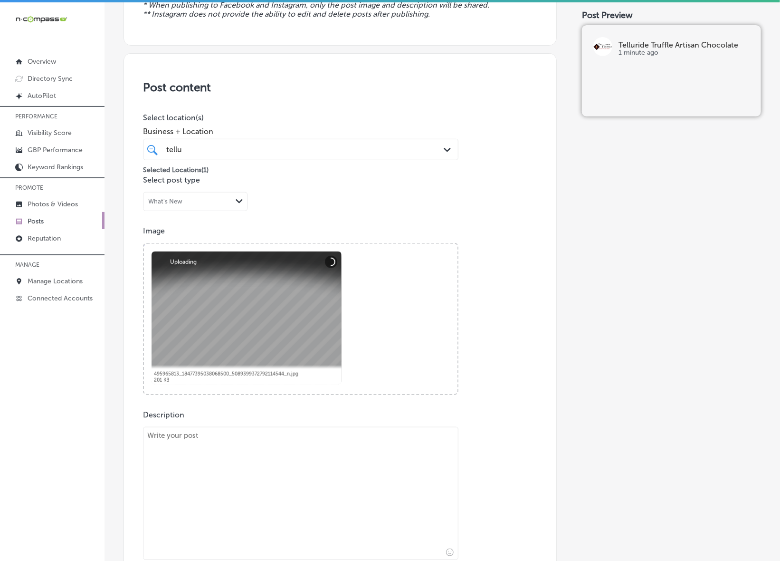
scroll to position [178, 0]
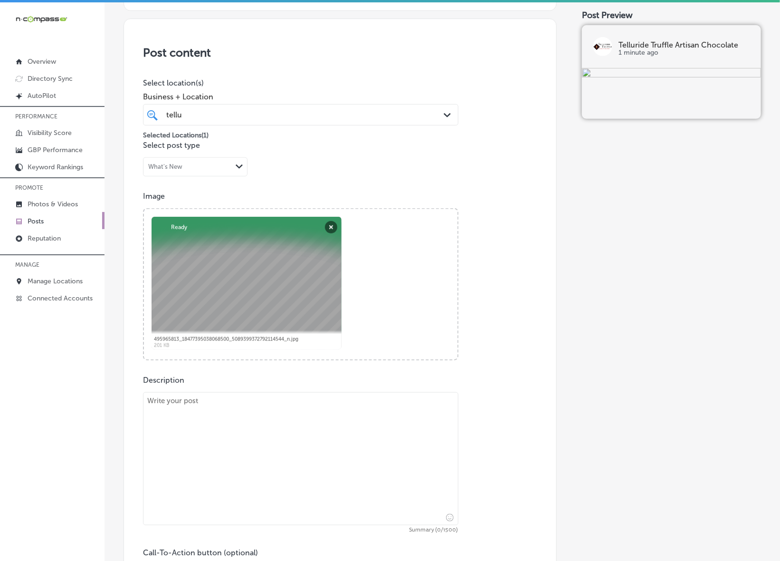
click at [329, 474] on textarea at bounding box center [301, 458] width 316 height 133
paste textarea "At Telluride Truffle Artisan Chocolate, we’re proud to be named a [US_STATE] Co…"
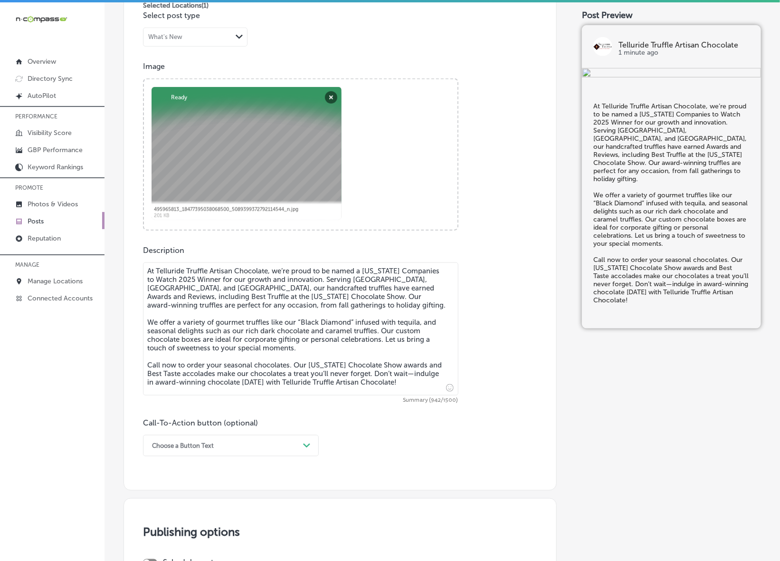
scroll to position [356, 0]
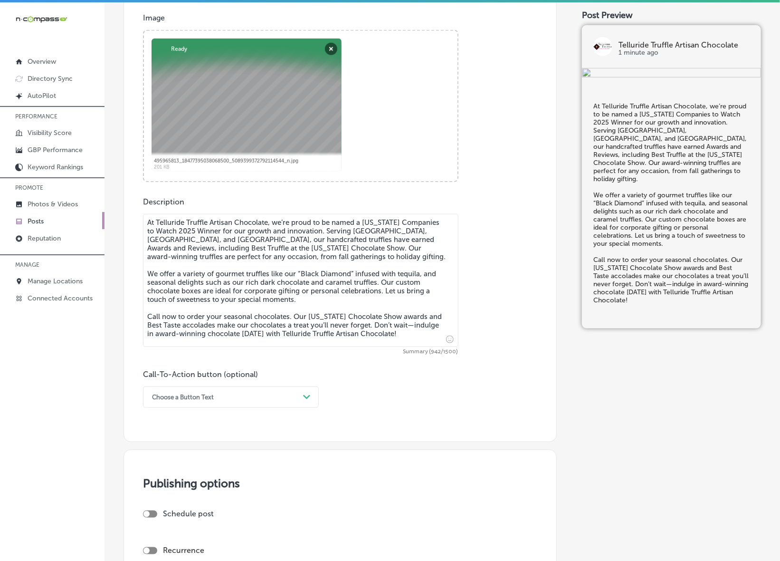
type textarea "At Telluride Truffle Artisan Chocolate, we’re proud to be named a [US_STATE] Co…"
click at [293, 394] on div "Choose a Button Text" at bounding box center [223, 397] width 152 height 15
click at [164, 519] on div "Call Now" at bounding box center [231, 517] width 176 height 17
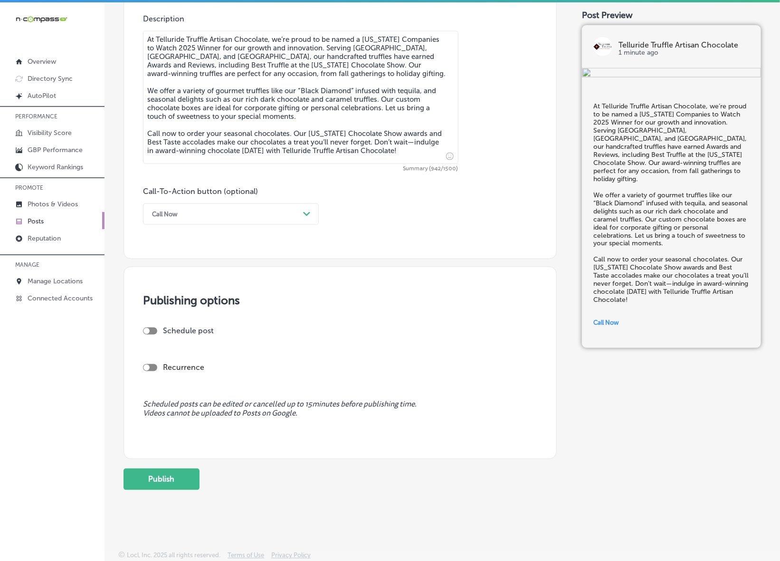
scroll to position [540, 0]
click at [152, 331] on div at bounding box center [150, 330] width 14 height 7
checkbox input "true"
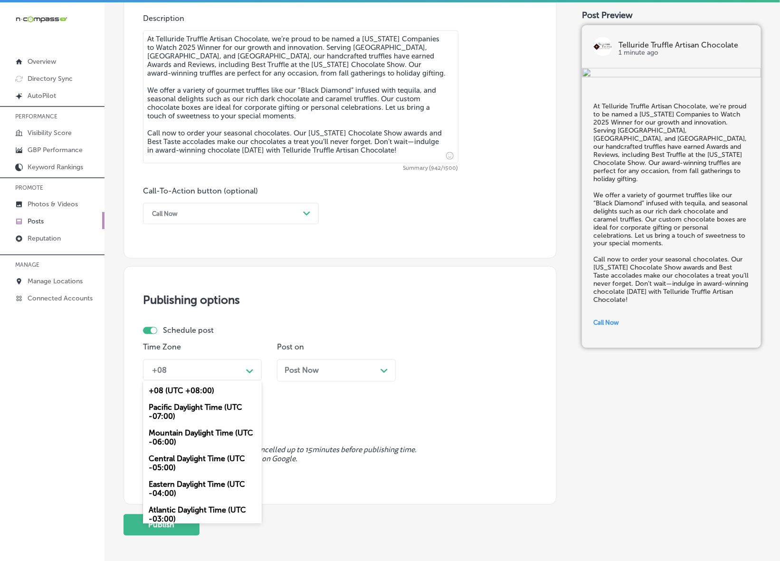
click at [211, 370] on div "+08" at bounding box center [194, 370] width 95 height 17
click at [209, 438] on div "Mountain Daylight Time (UTC -06:00)" at bounding box center [202, 438] width 119 height 26
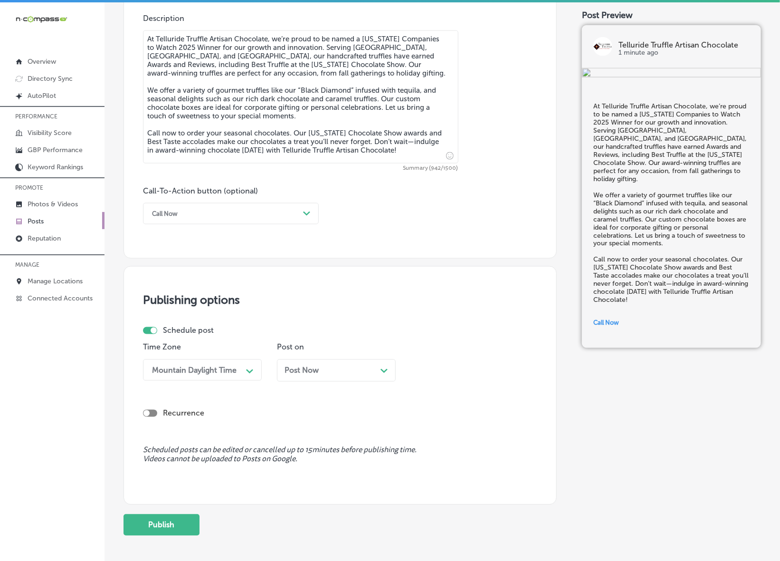
click at [357, 372] on div "Post Now Path Created with Sketch." at bounding box center [337, 370] width 104 height 9
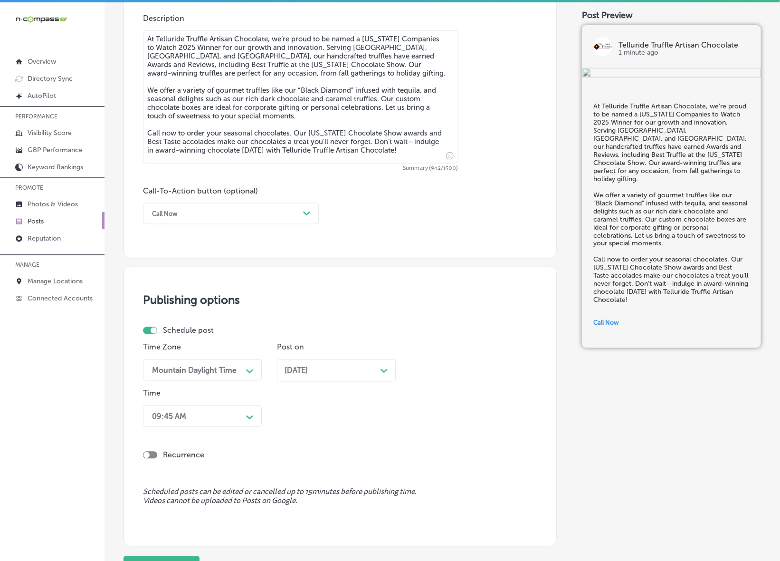
click at [229, 421] on div "09:45 AM Path Created with Sketch." at bounding box center [202, 415] width 119 height 21
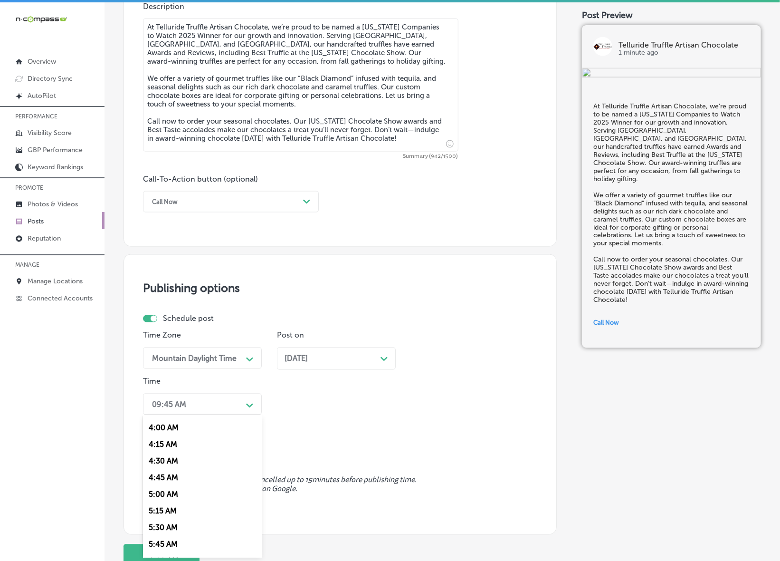
scroll to position [356, 0]
click at [169, 526] on div "7:00 AM" at bounding box center [202, 534] width 119 height 17
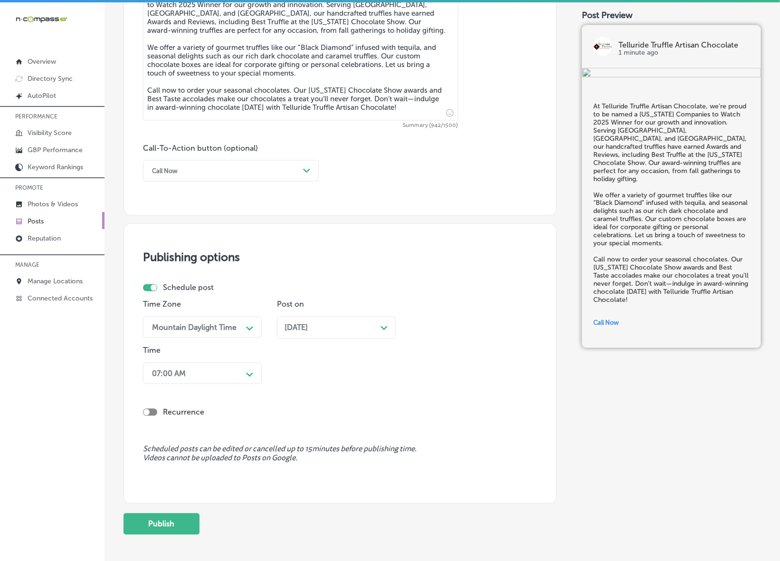
scroll to position [628, 0]
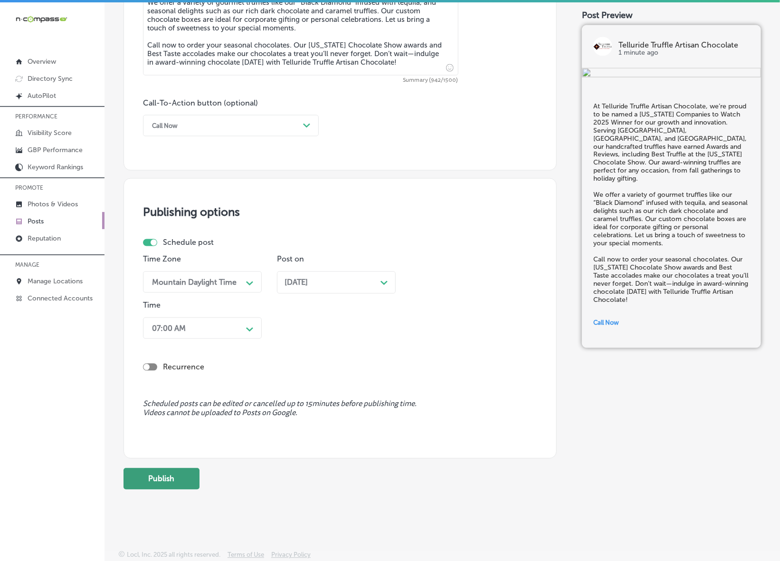
click at [175, 487] on button "Publish" at bounding box center [162, 478] width 76 height 21
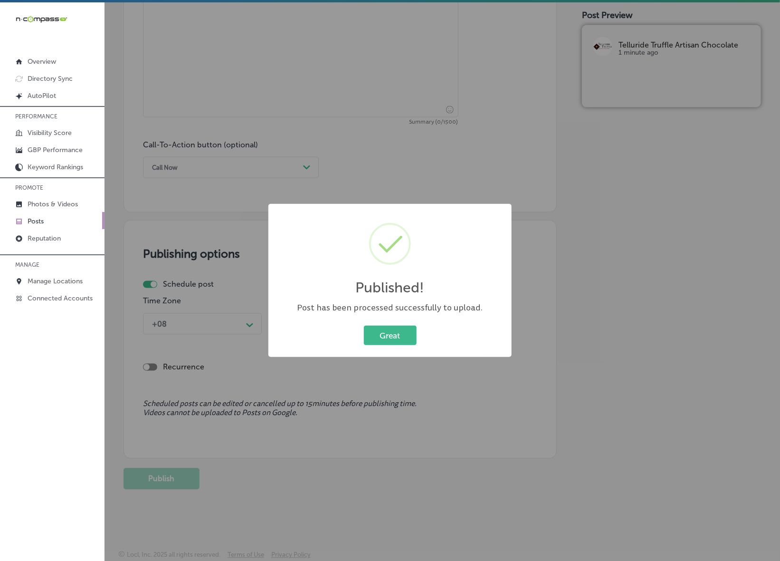
scroll to position [586, 0]
click at [383, 335] on button "Great" at bounding box center [390, 334] width 53 height 19
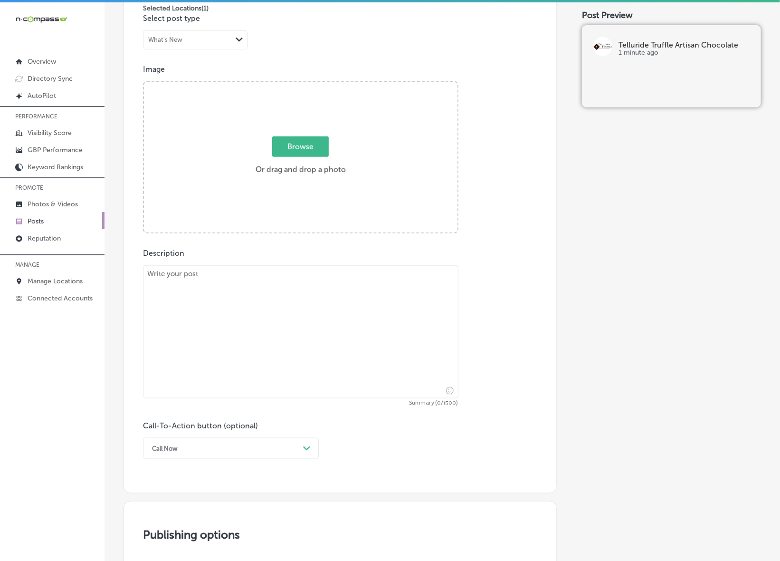
scroll to position [230, 0]
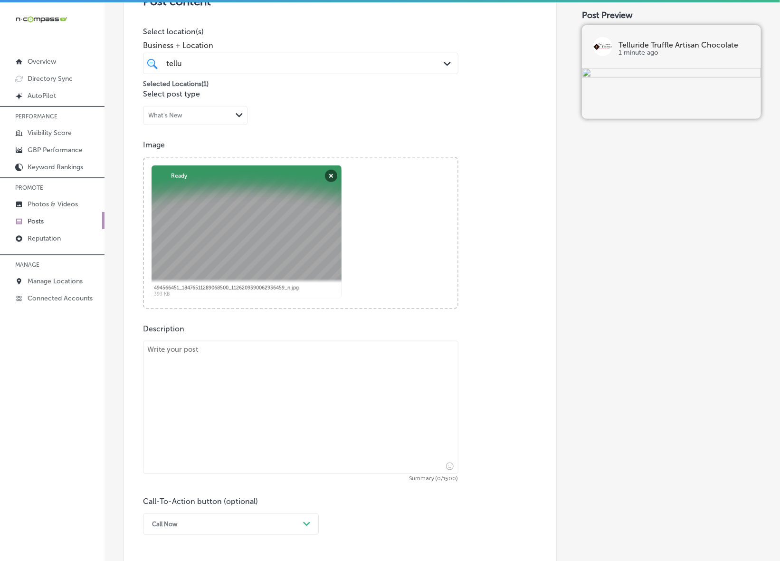
drag, startPoint x: 212, startPoint y: 380, endPoint x: 239, endPoint y: 388, distance: 28.1
click at [212, 381] on textarea at bounding box center [301, 407] width 316 height 133
paste textarea "Lor ipsumdo sitame co ad eli sed do Eiusmodte Incidid Utlabor Etdolorem, aliqu …"
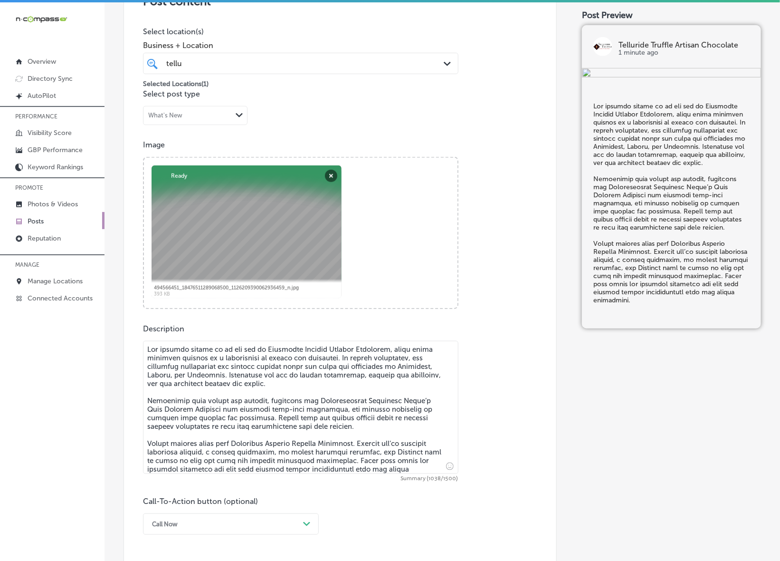
type textarea "Lor ipsumdo sitame co ad eli sed do Eiusmodte Incidid Utlabor Etdolorem, aliqu …"
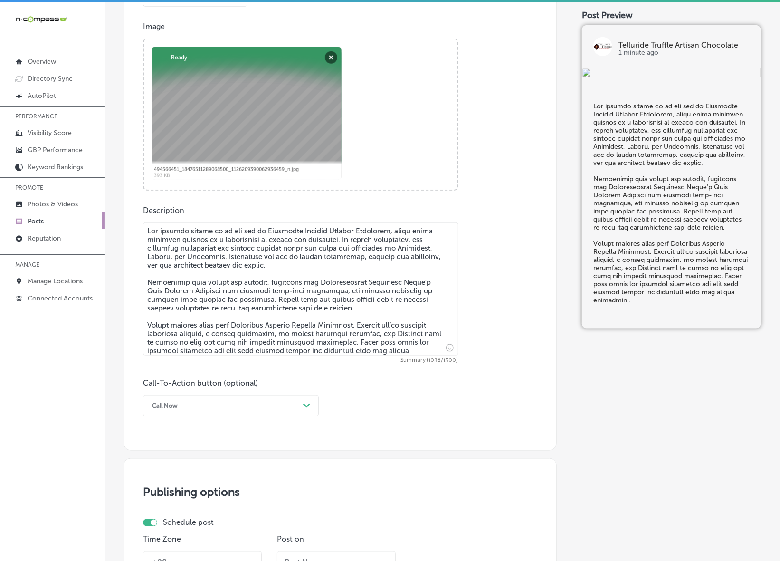
scroll to position [348, 0]
click at [313, 405] on div "Path Created with Sketch." at bounding box center [306, 405] width 15 height 15
click at [162, 489] on div "Learn more" at bounding box center [231, 492] width 176 height 17
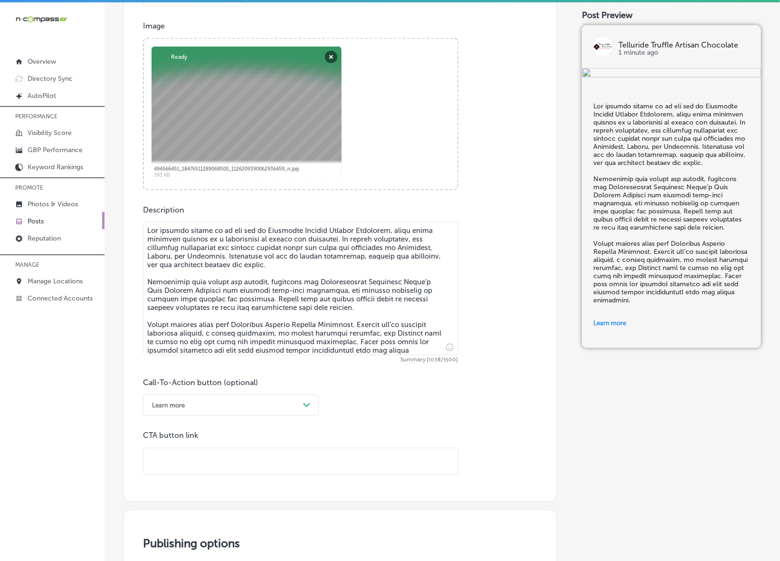
click at [210, 459] on input "text" at bounding box center [301, 461] width 315 height 26
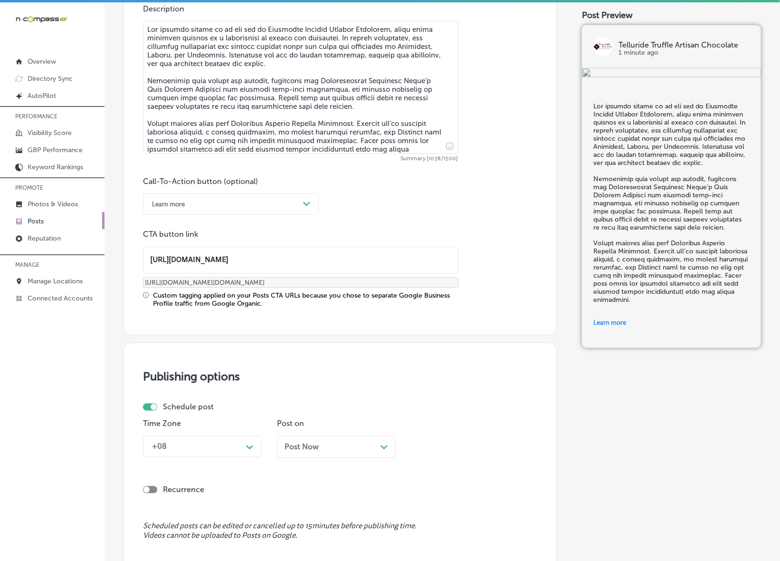
scroll to position [638, 0]
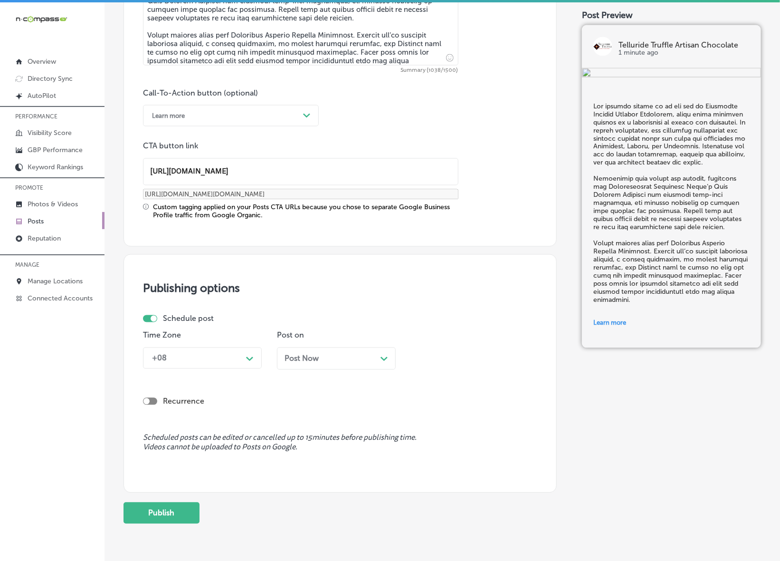
type input "[URL][DOMAIN_NAME]"
click at [240, 339] on p "Time Zone" at bounding box center [202, 335] width 119 height 9
click at [246, 366] on div "+08 Path Created with Sketch." at bounding box center [202, 357] width 119 height 21
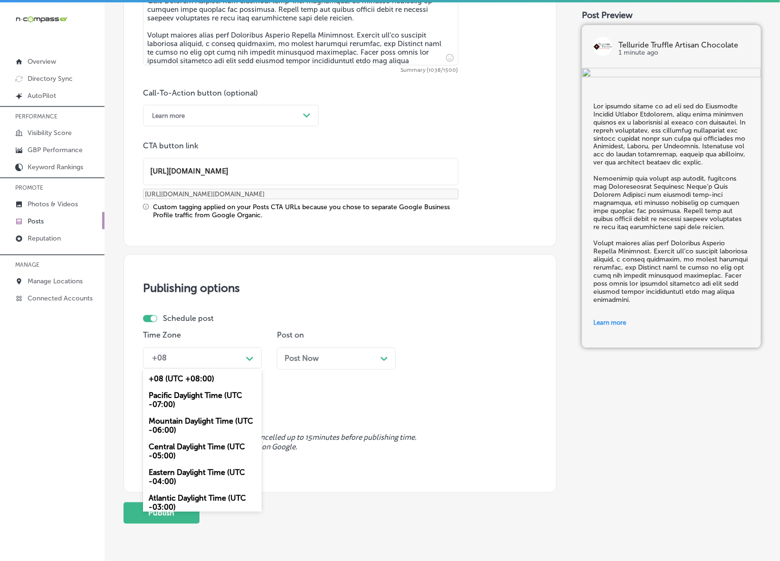
click at [210, 431] on div "Mountain Daylight Time (UTC -06:00)" at bounding box center [202, 426] width 119 height 26
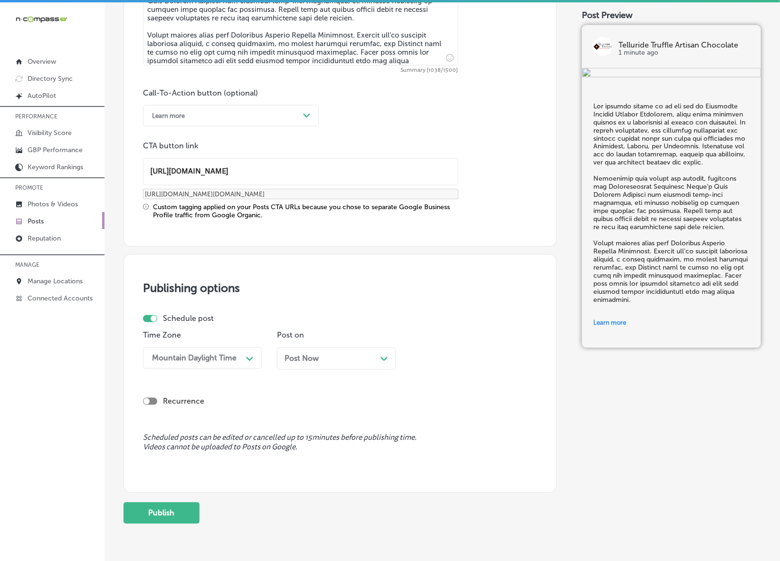
click at [326, 348] on div "Post Now Path Created with Sketch." at bounding box center [336, 358] width 119 height 22
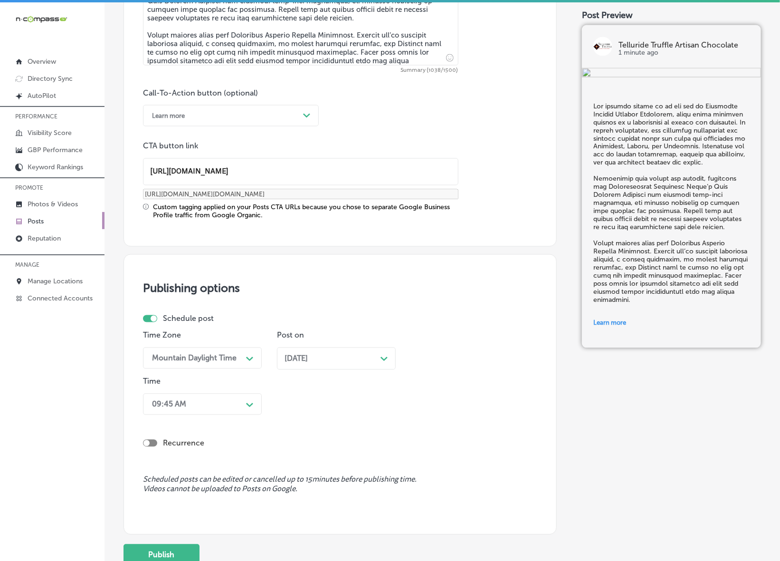
click at [238, 405] on div "09:45 AM" at bounding box center [194, 404] width 95 height 17
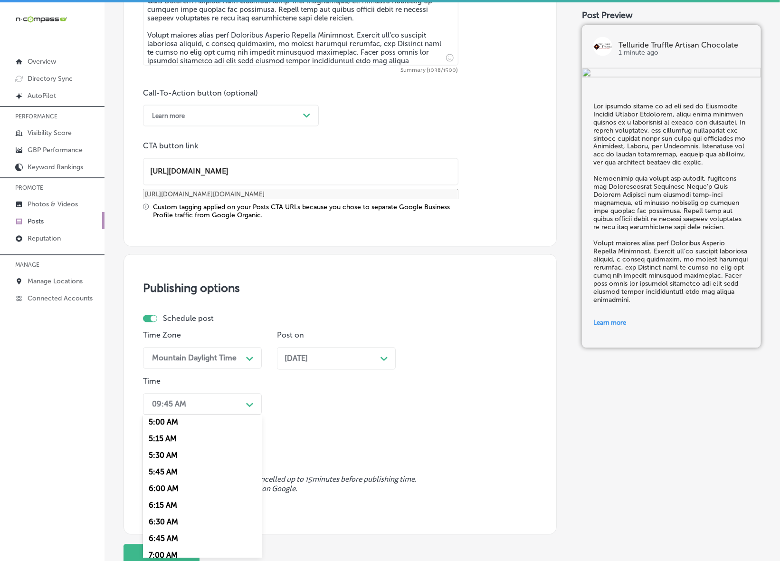
scroll to position [356, 0]
click at [165, 529] on div "7:00 AM" at bounding box center [202, 534] width 119 height 17
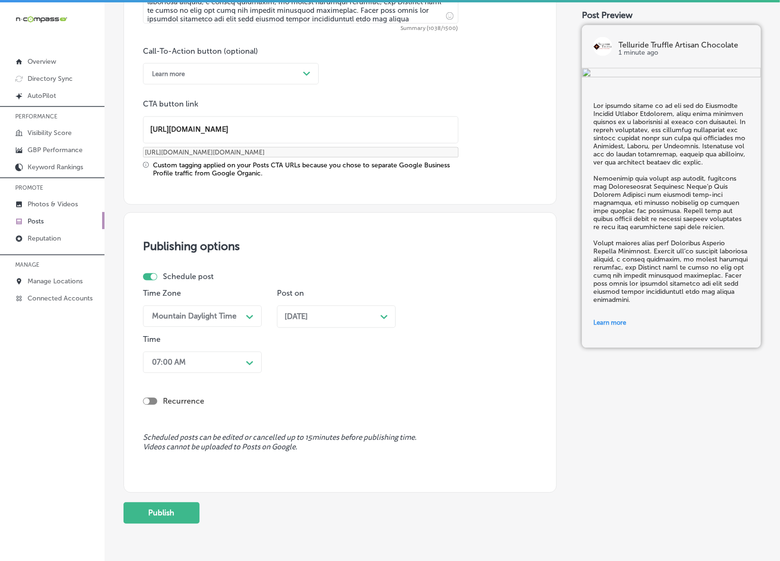
scroll to position [713, 0]
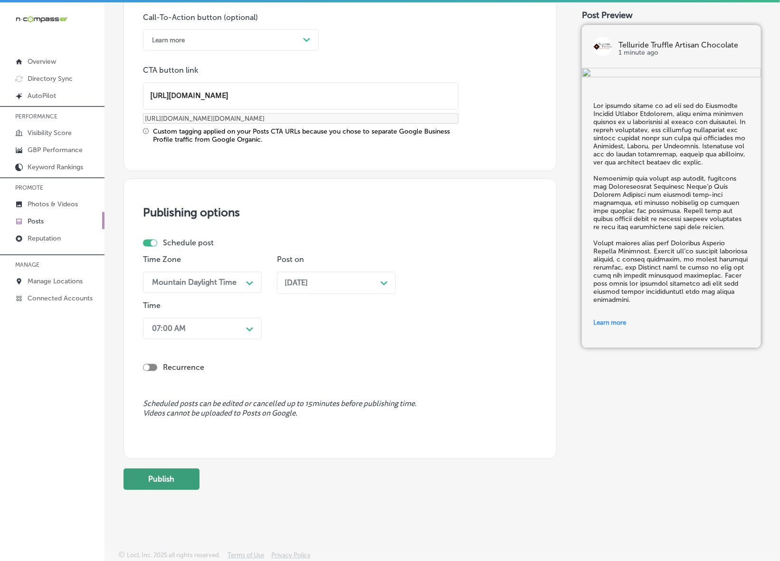
click at [177, 483] on button "Publish" at bounding box center [162, 479] width 76 height 21
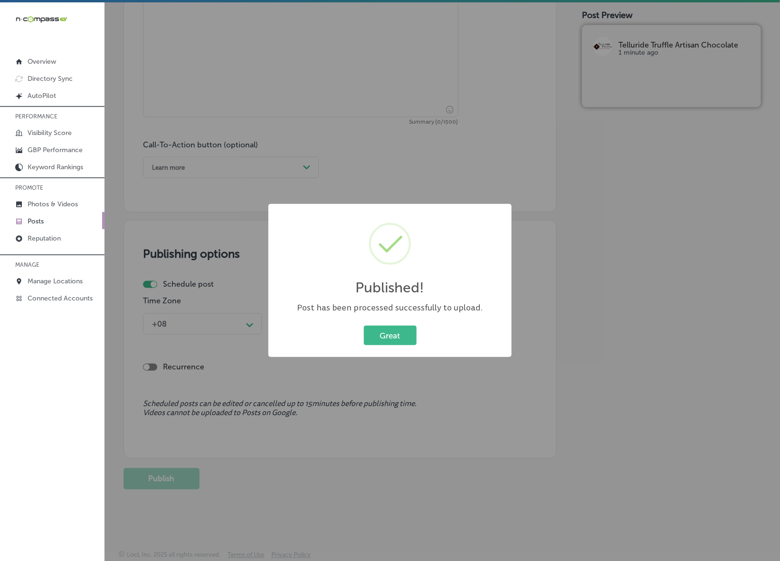
scroll to position [586, 0]
click at [390, 324] on div "Great Cancel" at bounding box center [390, 335] width 224 height 25
click at [390, 331] on button "Great" at bounding box center [390, 334] width 53 height 19
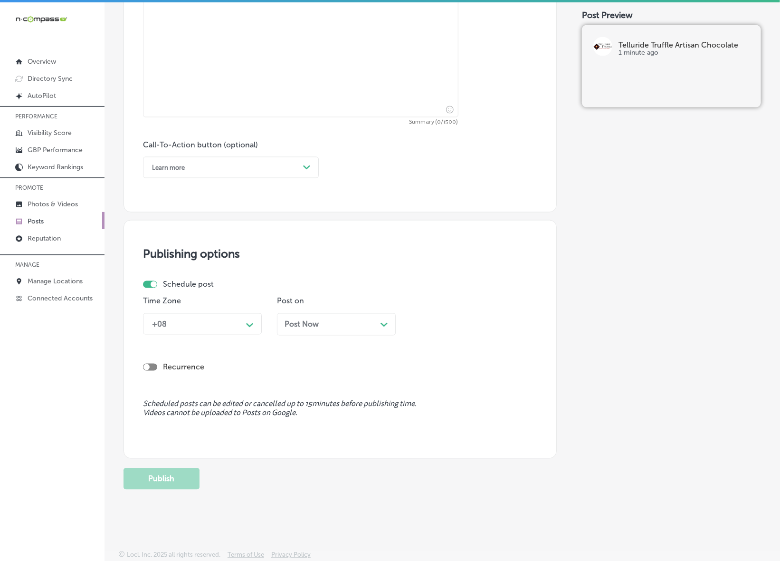
scroll to position [170, 0]
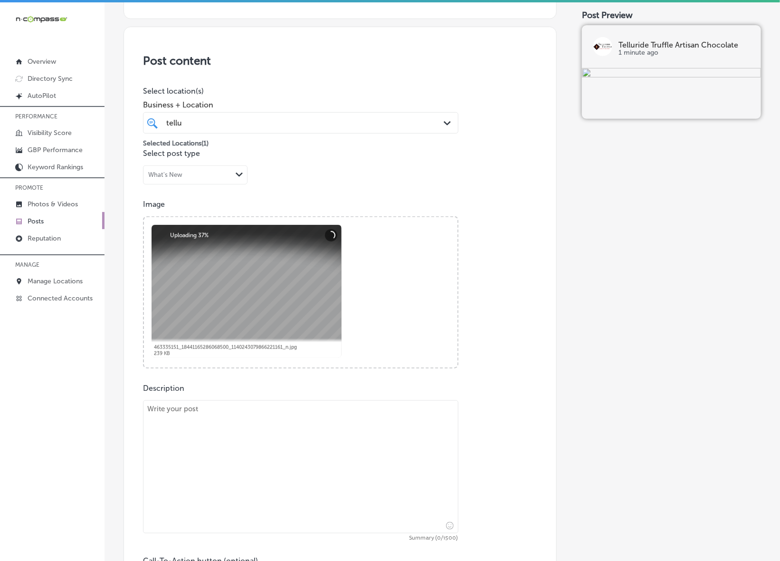
click at [260, 440] on textarea at bounding box center [301, 466] width 316 height 133
paste textarea "At Telluride Truffle Artisan Chocolate, every creation is a testament to our pa…"
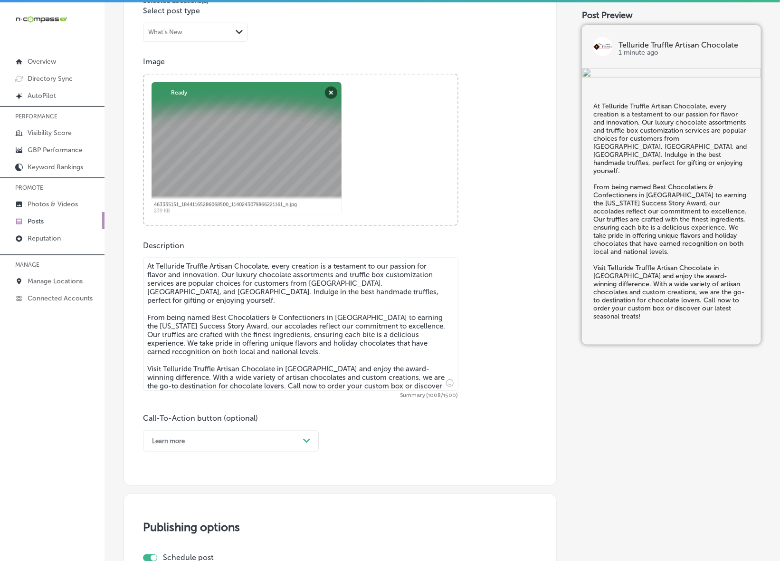
scroll to position [348, 0]
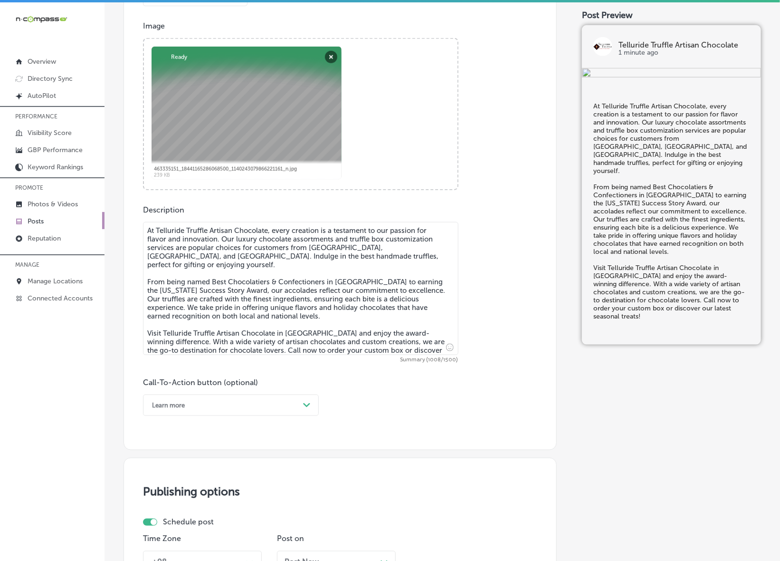
type textarea "At Telluride Truffle Artisan Chocolate, every creation is a testament to our pa…"
click at [304, 406] on icon "Path Created with Sketch." at bounding box center [306, 405] width 7 height 4
click at [170, 526] on div "Call Now" at bounding box center [231, 525] width 176 height 17
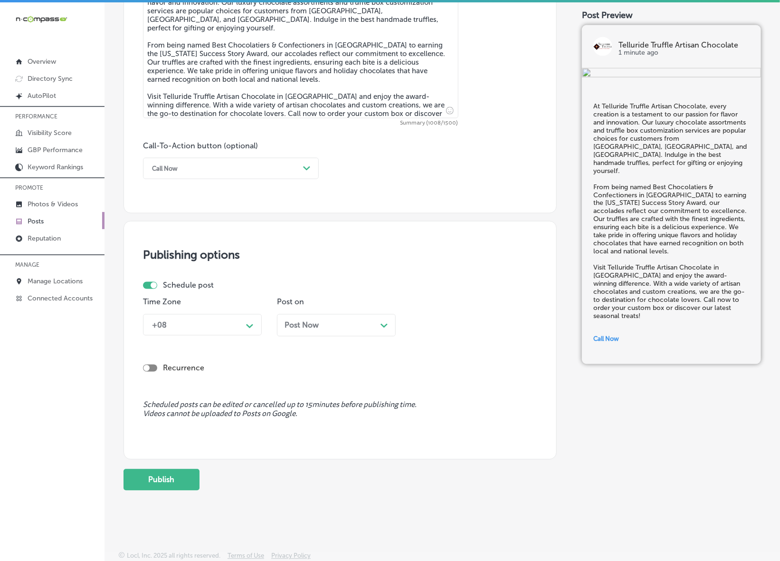
scroll to position [586, 0]
click at [240, 327] on div "+08" at bounding box center [194, 324] width 95 height 17
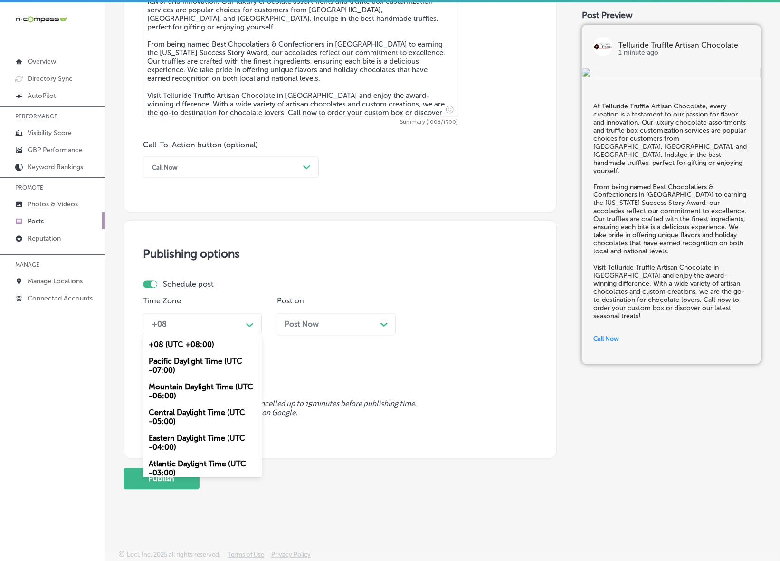
click at [211, 389] on div "Mountain Daylight Time (UTC -06:00)" at bounding box center [202, 392] width 119 height 26
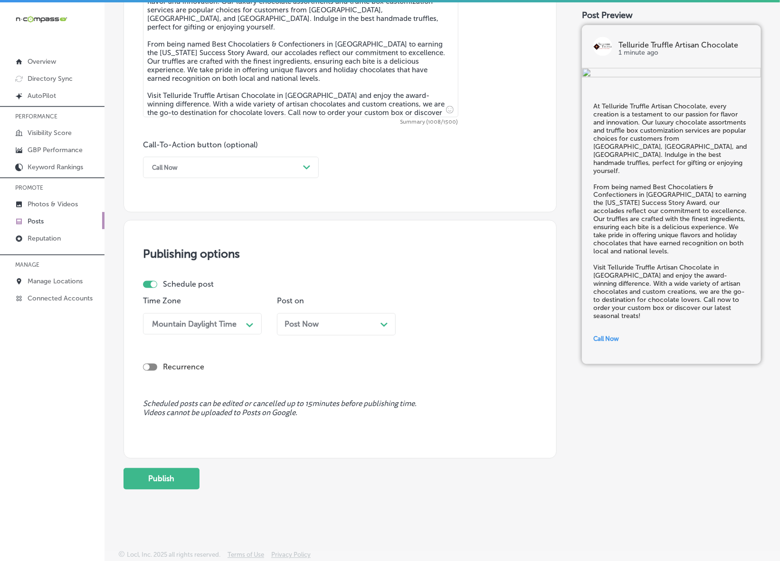
click at [343, 331] on div "Post Now Path Created with Sketch." at bounding box center [336, 324] width 119 height 22
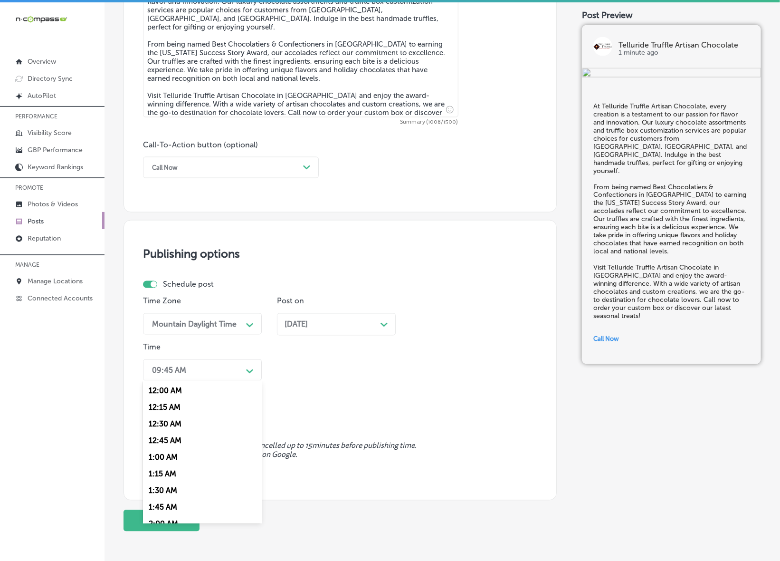
click at [229, 367] on div "09:45 AM" at bounding box center [194, 370] width 95 height 17
click at [171, 433] on div "7:00 AM" at bounding box center [202, 440] width 119 height 17
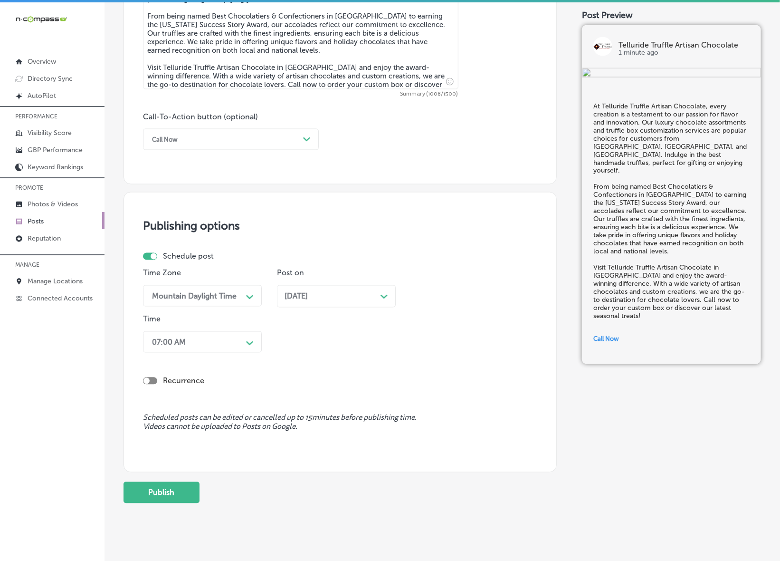
scroll to position [628, 0]
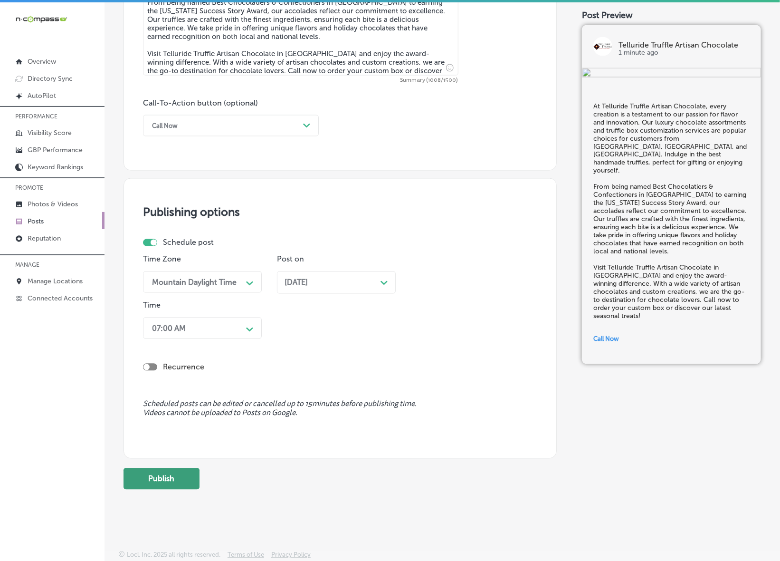
click at [183, 483] on button "Publish" at bounding box center [162, 478] width 76 height 21
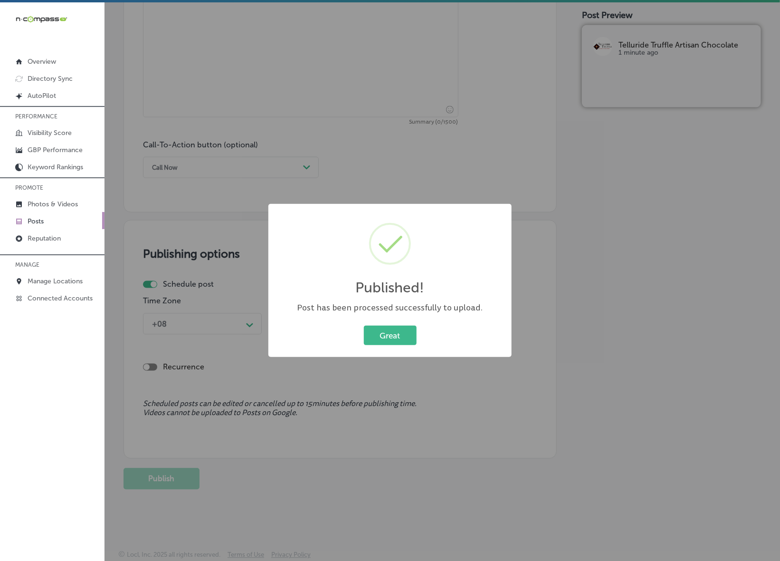
scroll to position [586, 0]
click at [405, 340] on button "Great" at bounding box center [390, 334] width 53 height 19
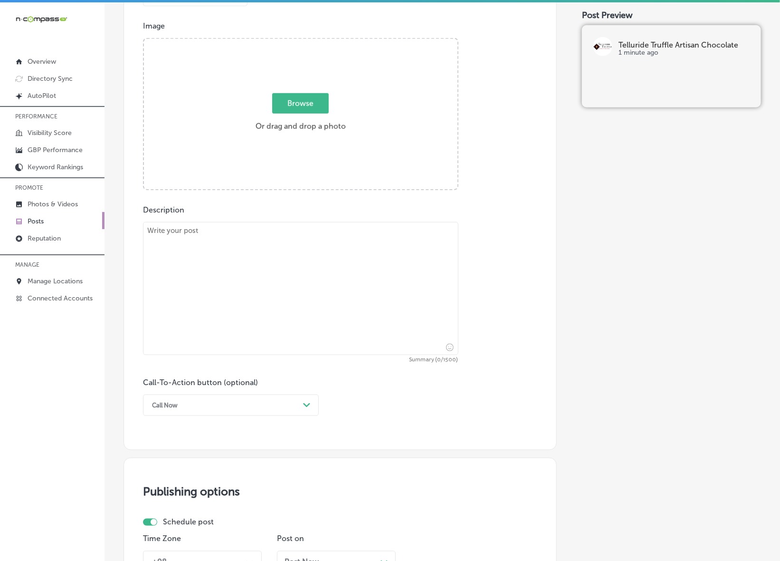
scroll to position [289, 0]
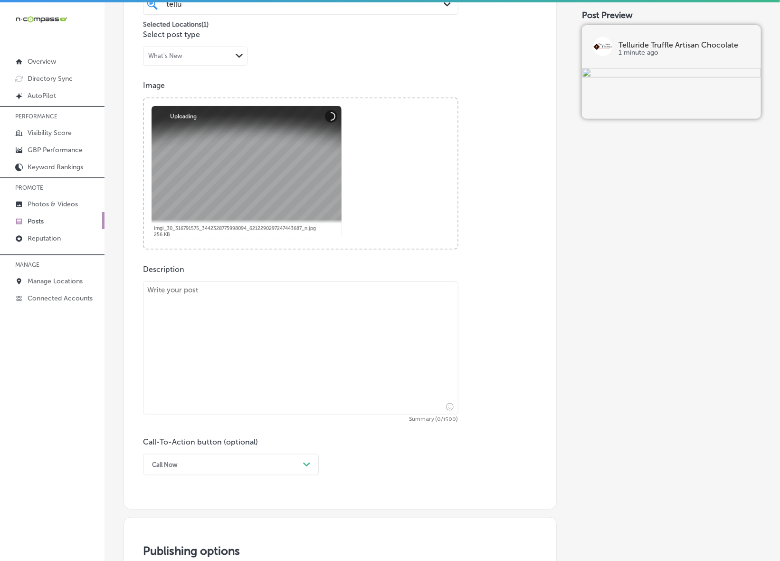
click at [371, 364] on textarea at bounding box center [301, 347] width 316 height 133
paste textarea "Loremip dol sita conse ad elit sed doe tempo inc Utlaboreetdo magn Aliquaeni Ad…"
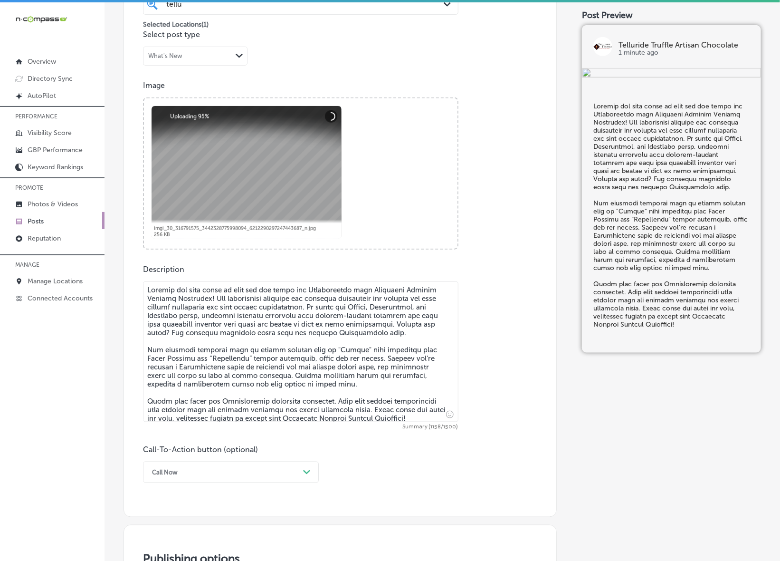
type textarea "Loremip dol sita conse ad elit sed doe tempo inc Utlaboreetdo magn Aliquaeni Ad…"
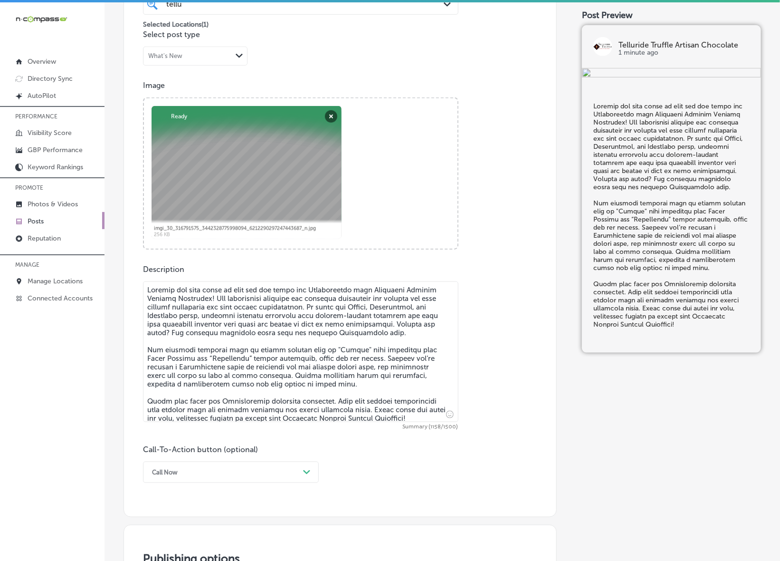
click at [196, 470] on div "Call Now Path Created with Sketch." at bounding box center [231, 471] width 176 height 21
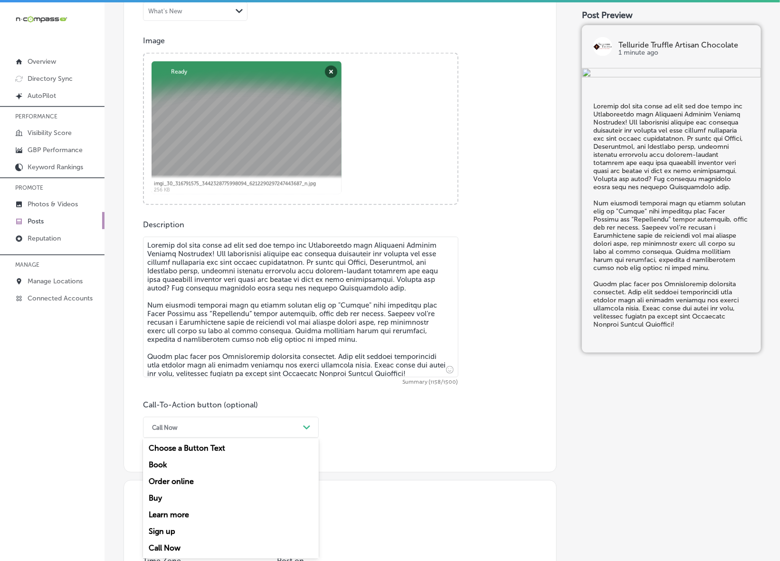
click at [188, 519] on div "Learn more" at bounding box center [231, 515] width 176 height 17
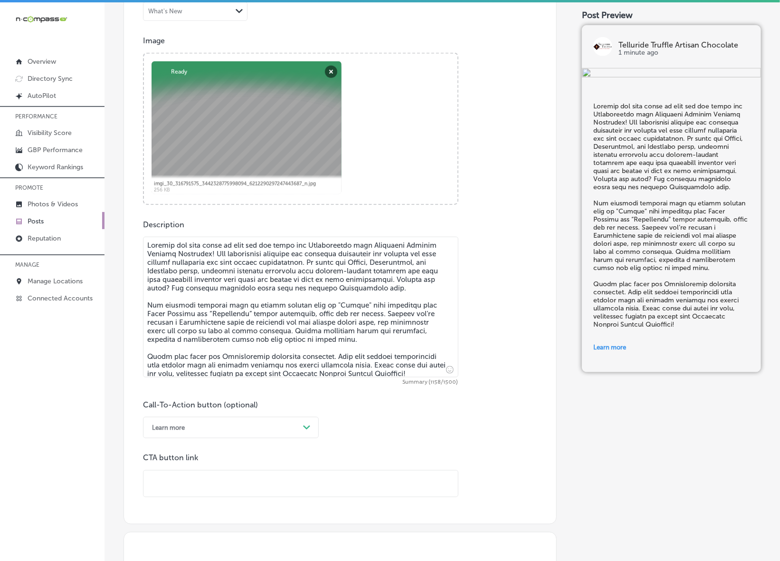
click at [196, 488] on input "text" at bounding box center [301, 483] width 315 height 26
paste input "[URL][DOMAIN_NAME]"
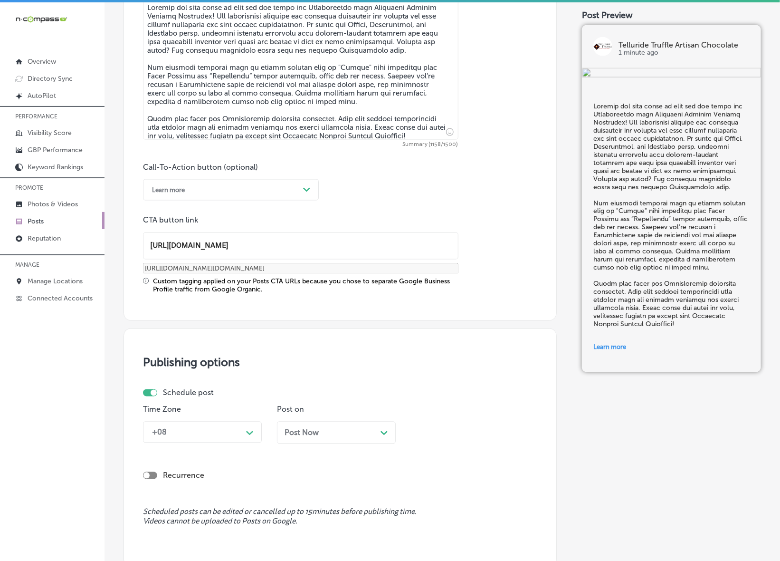
scroll to position [631, 0]
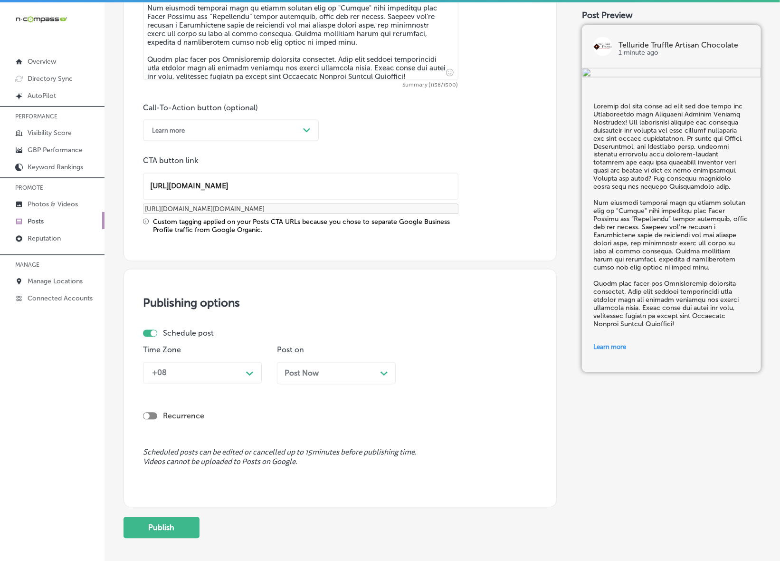
type input "[URL][DOMAIN_NAME]"
click at [246, 375] on icon "Path Created with Sketch." at bounding box center [249, 374] width 7 height 4
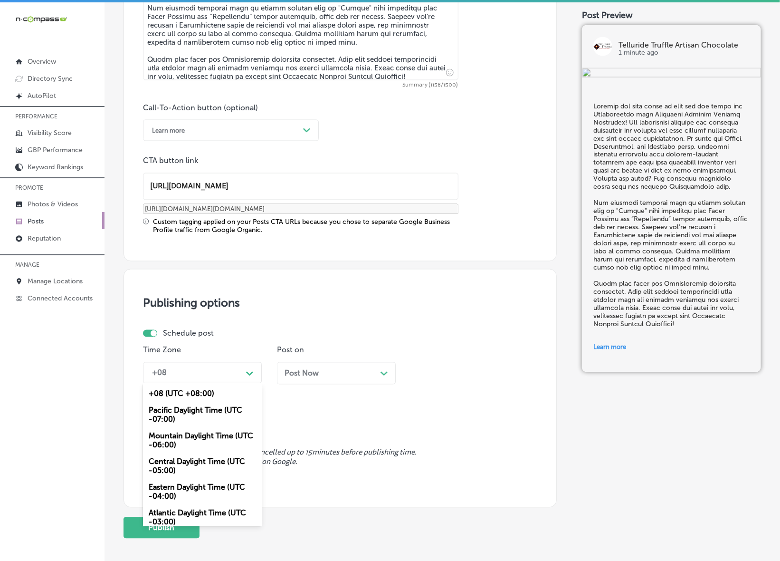
click at [217, 433] on div "Mountain Daylight Time (UTC -06:00)" at bounding box center [202, 441] width 119 height 26
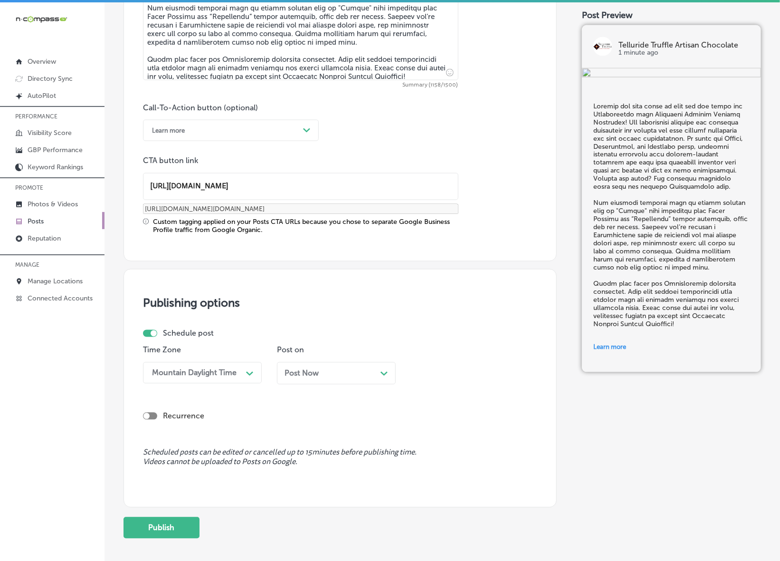
click at [340, 378] on div "Post Now Path Created with Sketch." at bounding box center [336, 373] width 119 height 22
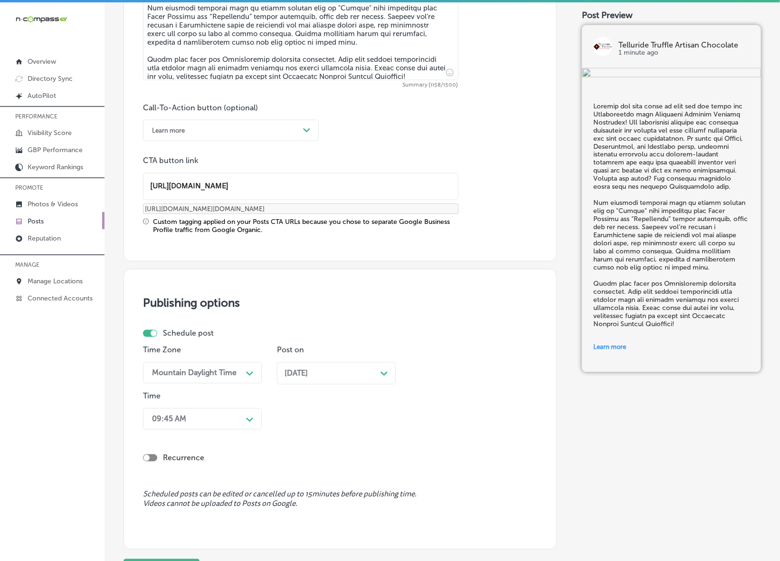
click at [242, 422] on div "09:45 AM Path Created with Sketch." at bounding box center [202, 418] width 119 height 21
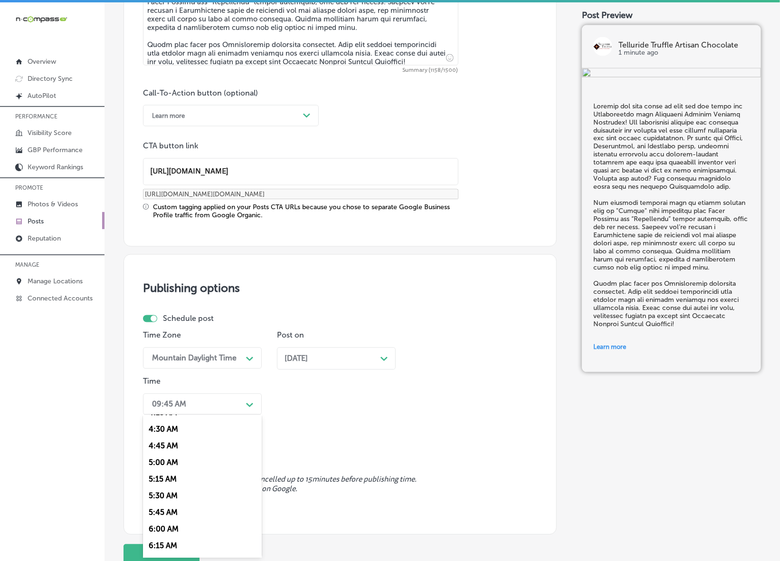
scroll to position [356, 0]
click at [158, 528] on div "7:00 AM" at bounding box center [202, 534] width 119 height 17
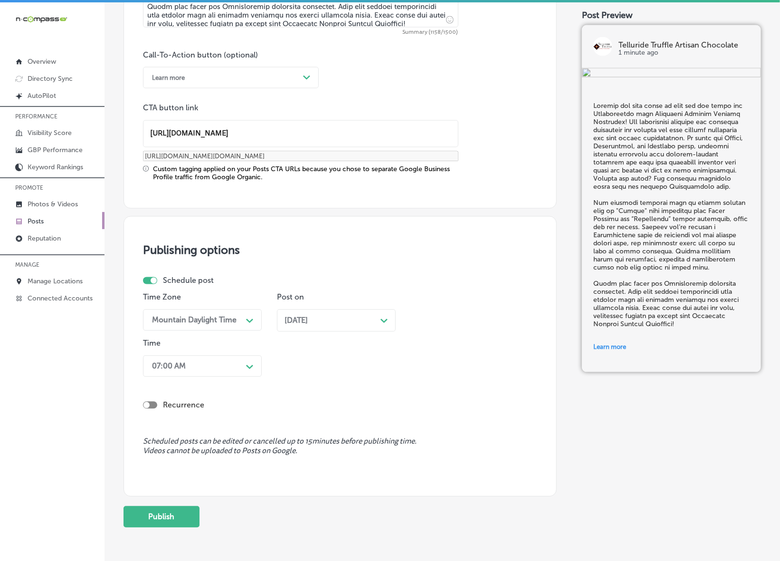
scroll to position [721, 0]
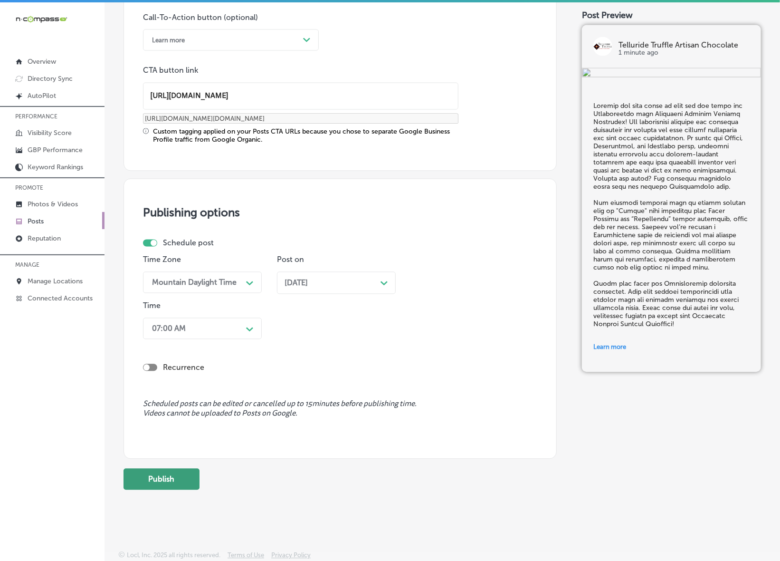
click at [167, 485] on button "Publish" at bounding box center [162, 479] width 76 height 21
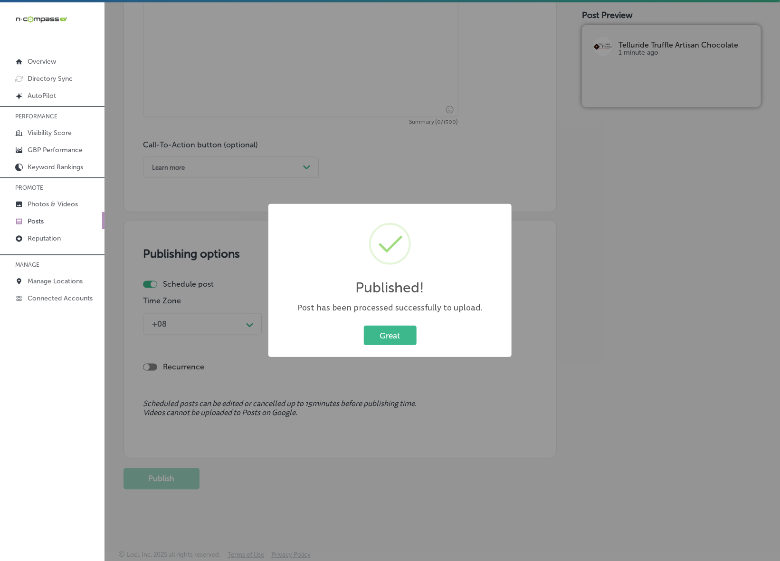
scroll to position [593, 0]
click at [413, 329] on button "Great" at bounding box center [390, 334] width 53 height 19
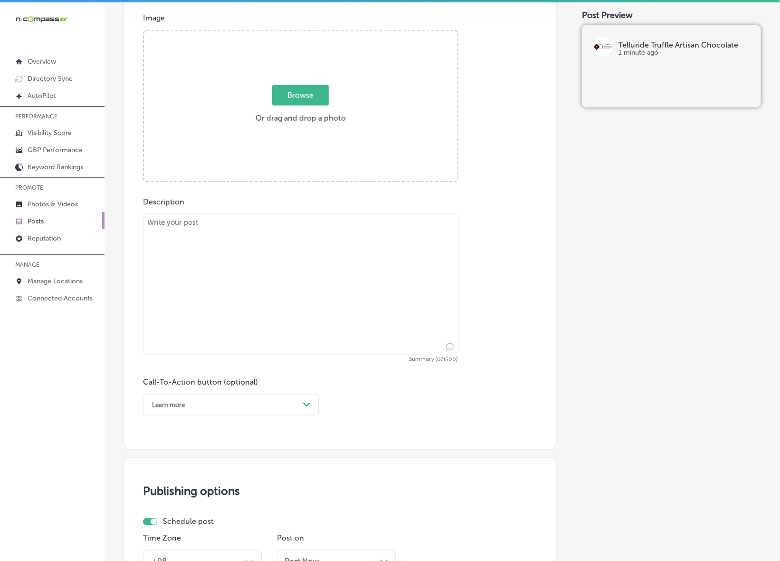
scroll to position [355, 0]
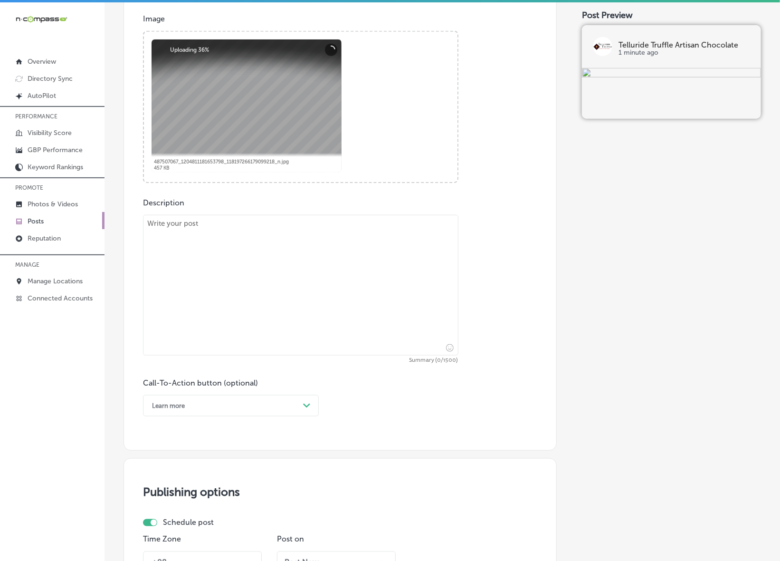
click at [341, 269] on textarea at bounding box center [301, 285] width 316 height 141
paste textarea "Lore ipsu Dolorsit amet con adipiscingel seddo ei Temporinc Utlabor Etdolor Mag…"
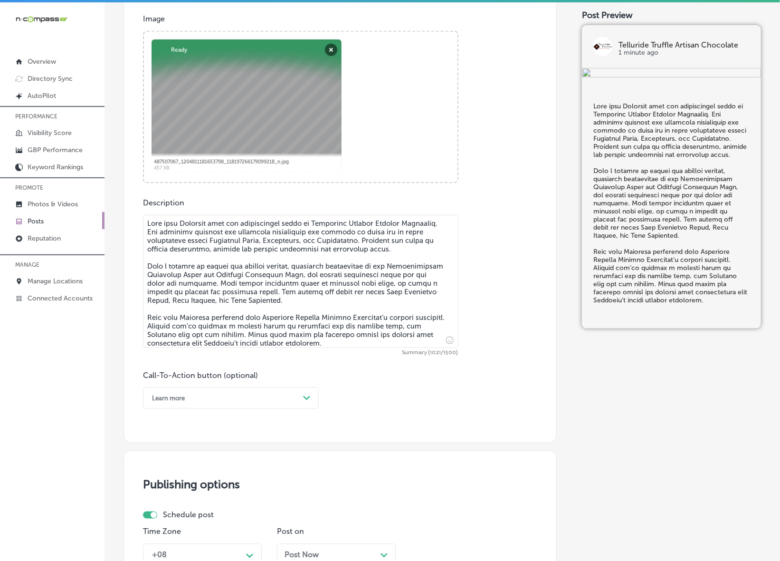
type textarea "Lore ipsu Dolorsit amet con adipiscingel seddo ei Temporinc Utlabor Etdolor Mag…"
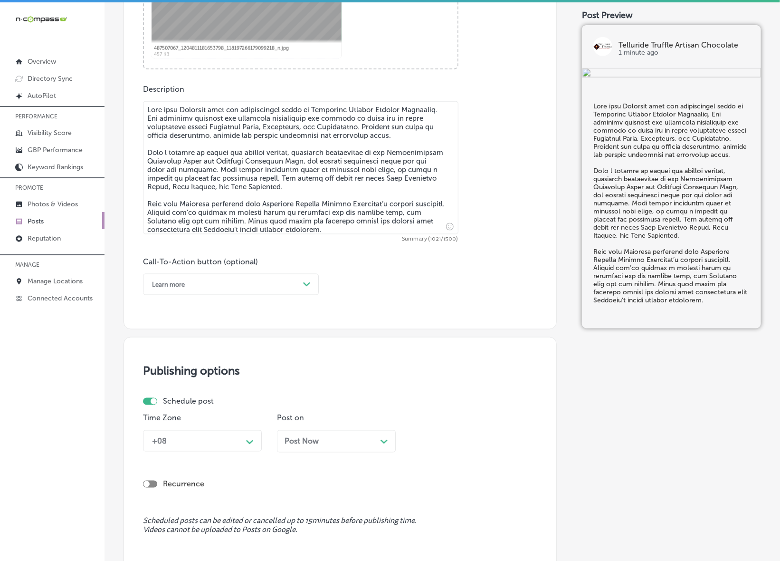
scroll to position [474, 0]
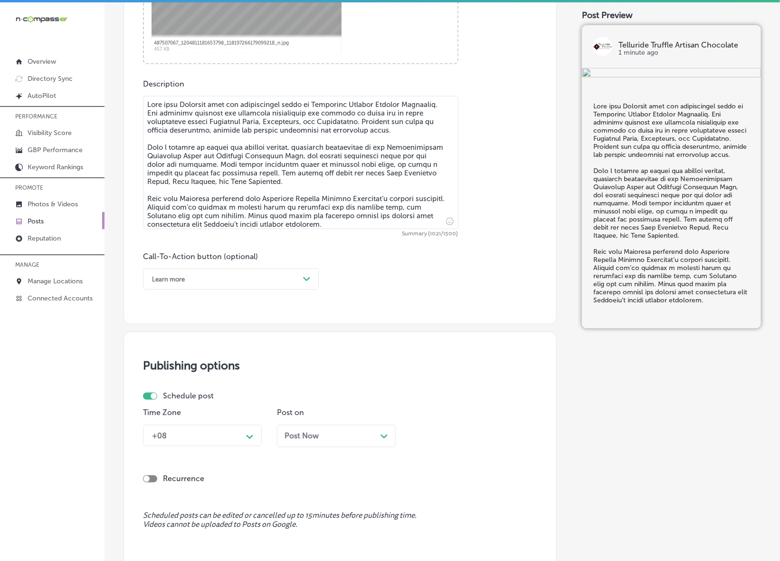
click at [312, 265] on div "Call-To-Action button (optional) Learn more Path Created with Sketch." at bounding box center [231, 271] width 176 height 38
click at [308, 281] on div "Path Created with Sketch." at bounding box center [307, 280] width 8 height 8
click at [192, 359] on div "Learn more" at bounding box center [231, 366] width 176 height 17
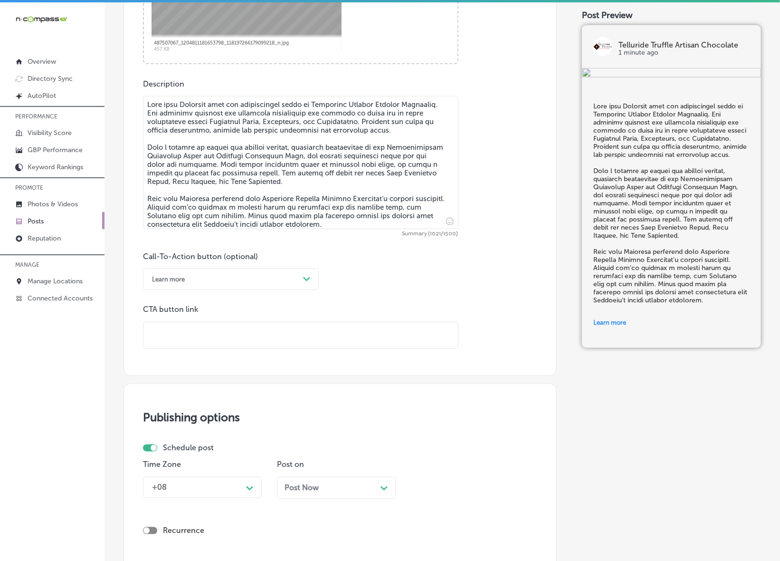
paste input "[URL][DOMAIN_NAME]"
click at [202, 335] on input "text" at bounding box center [301, 335] width 315 height 26
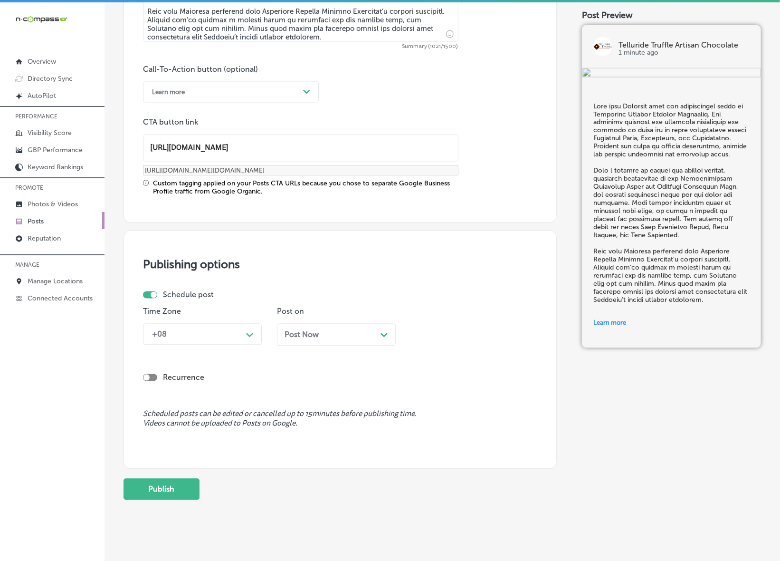
scroll to position [671, 0]
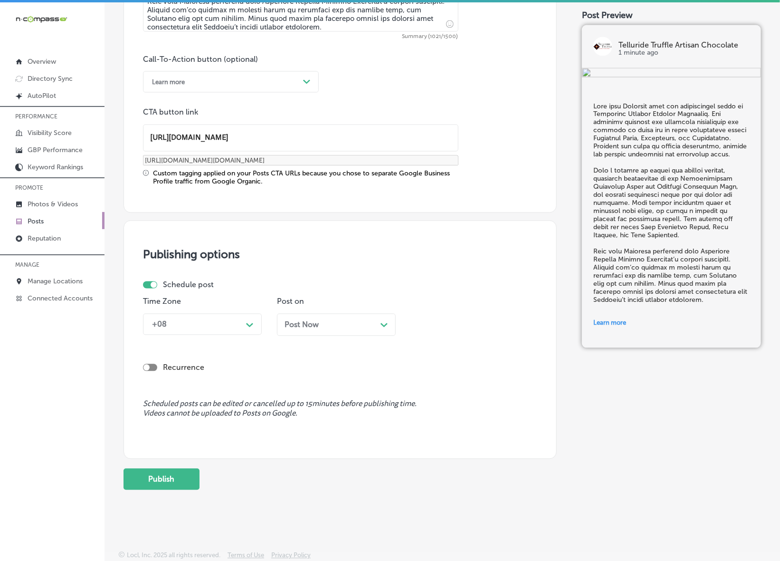
type input "[URL][DOMAIN_NAME]"
click at [206, 316] on div "+08" at bounding box center [194, 324] width 95 height 17
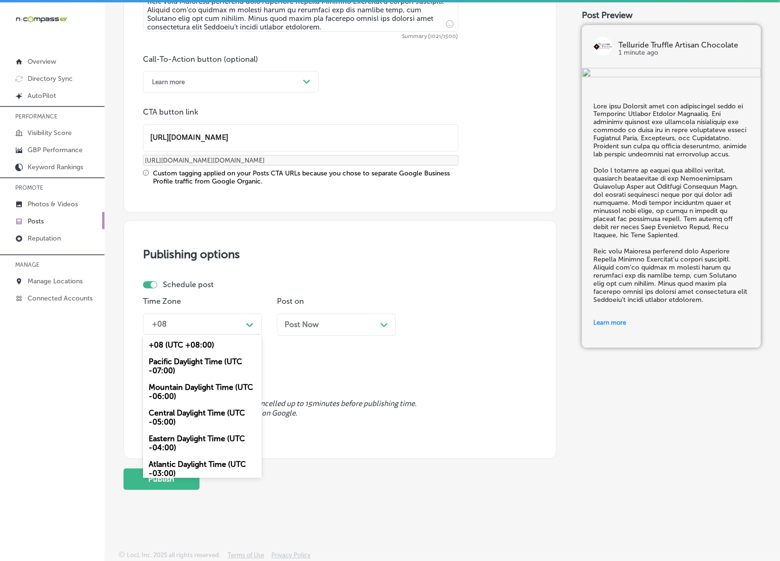
click at [196, 387] on div "Mountain Daylight Time (UTC -06:00)" at bounding box center [202, 392] width 119 height 26
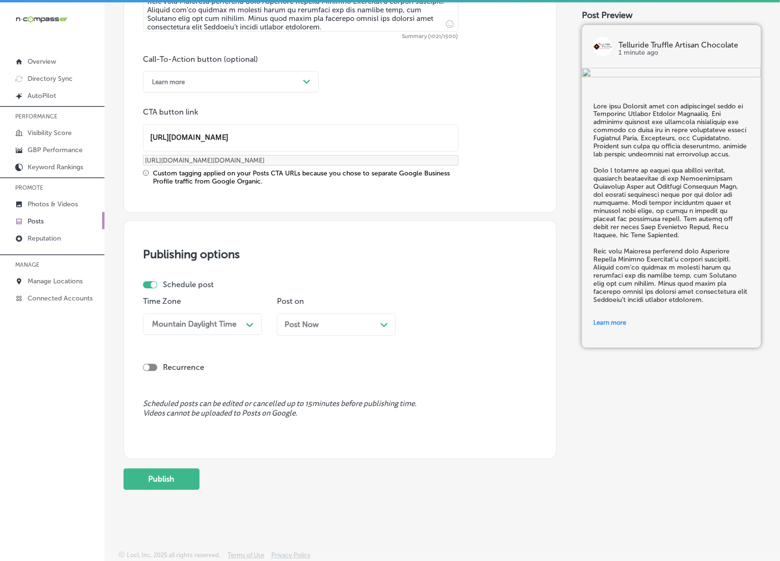
click at [356, 322] on div "Post Now Path Created with Sketch." at bounding box center [337, 324] width 104 height 9
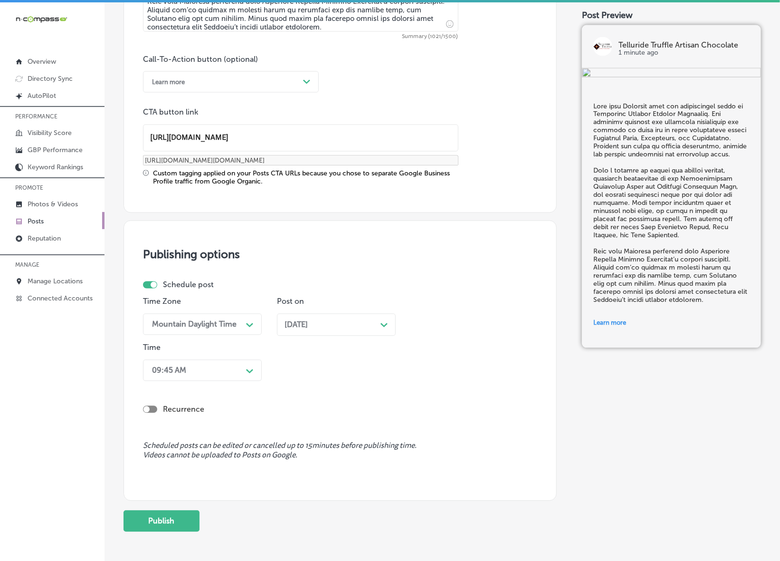
click at [246, 369] on polygon at bounding box center [249, 371] width 7 height 4
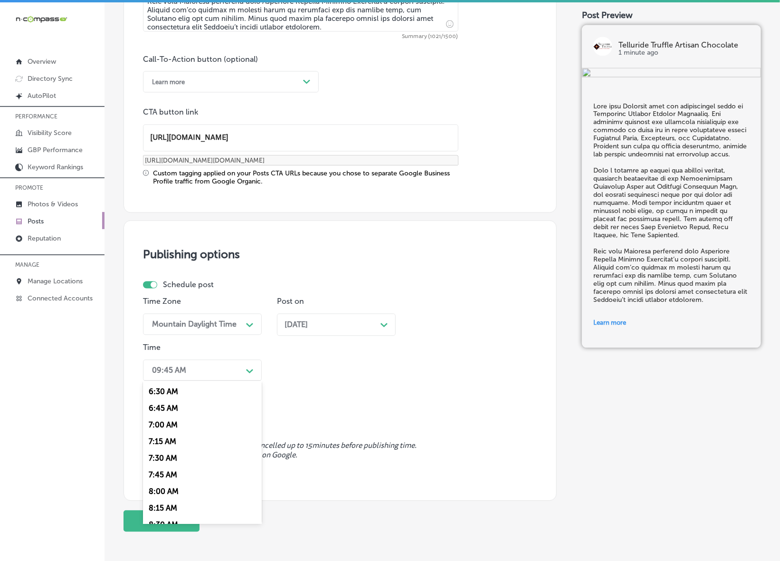
scroll to position [416, 0]
click at [166, 433] on div "7:00 AM" at bounding box center [202, 441] width 119 height 17
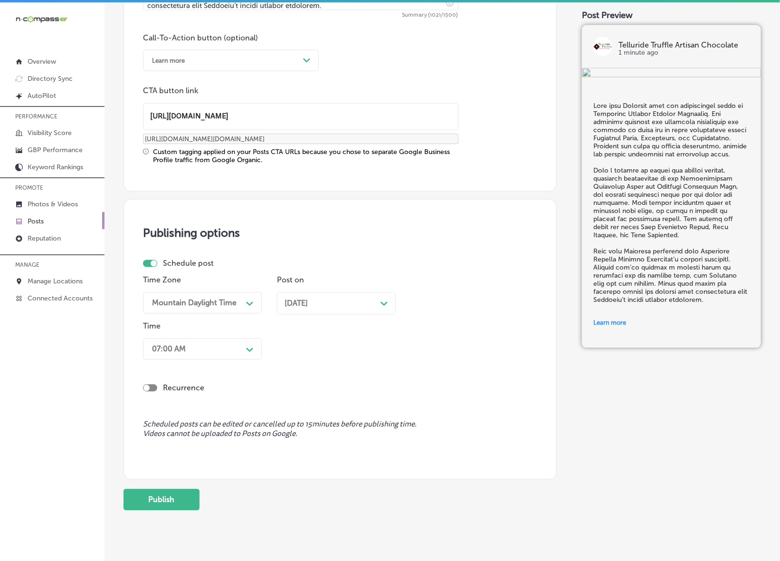
scroll to position [713, 0]
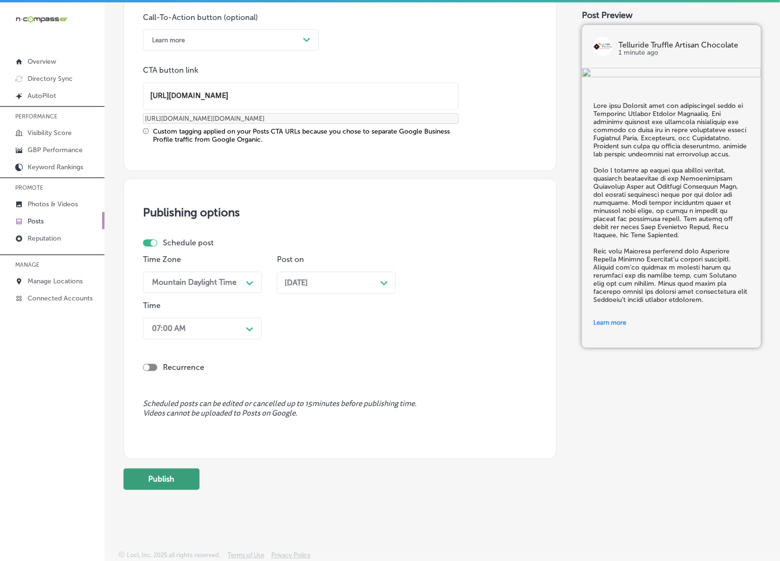
click at [160, 481] on button "Publish" at bounding box center [162, 479] width 76 height 21
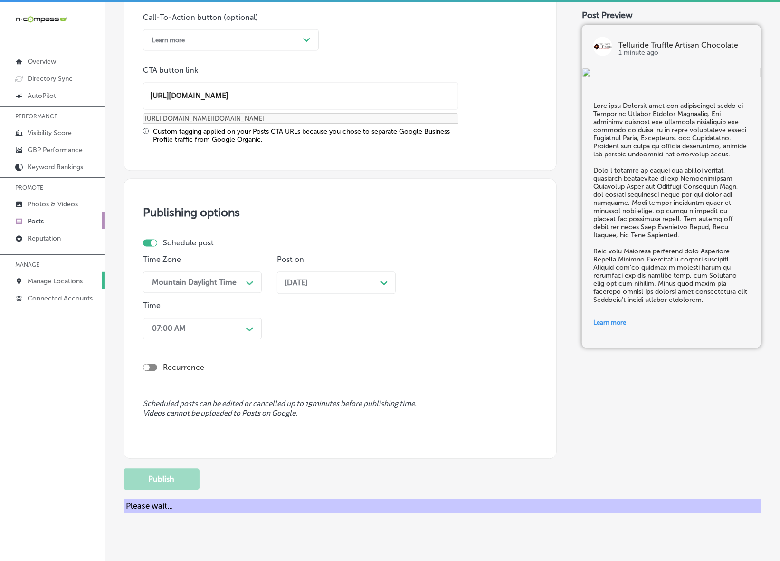
scroll to position [586, 0]
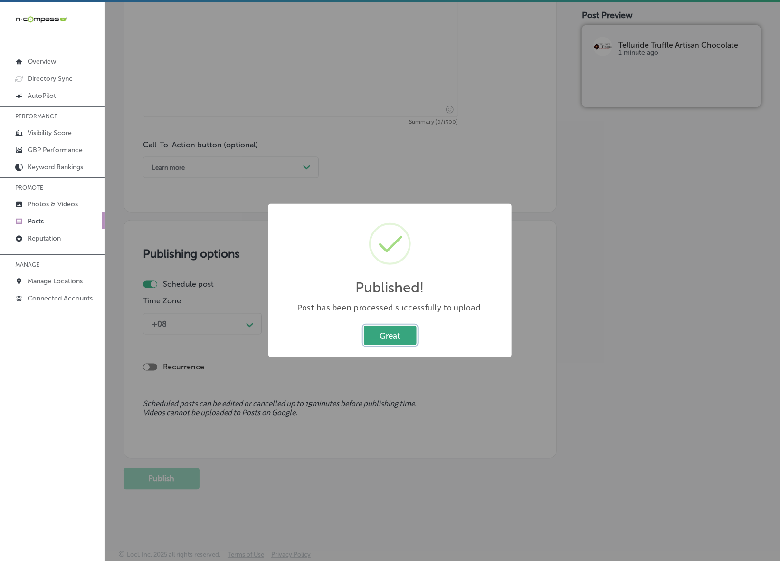
click at [392, 331] on button "Great" at bounding box center [390, 334] width 53 height 19
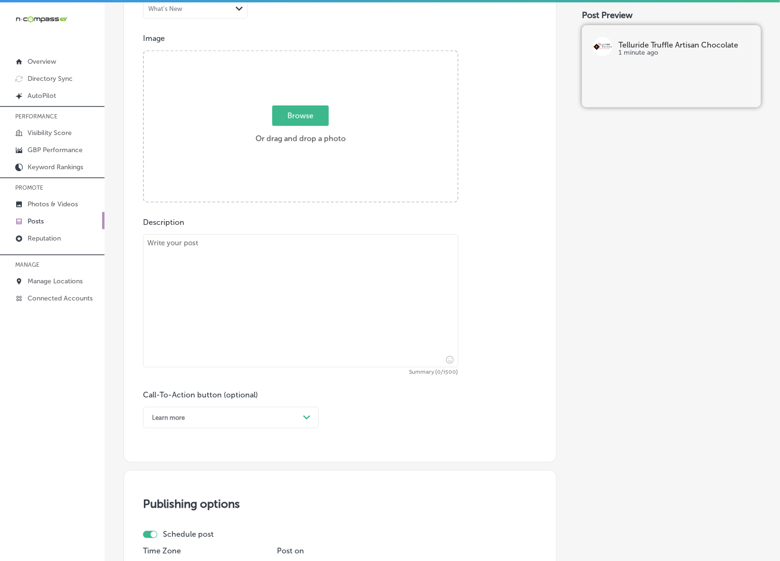
scroll to position [289, 0]
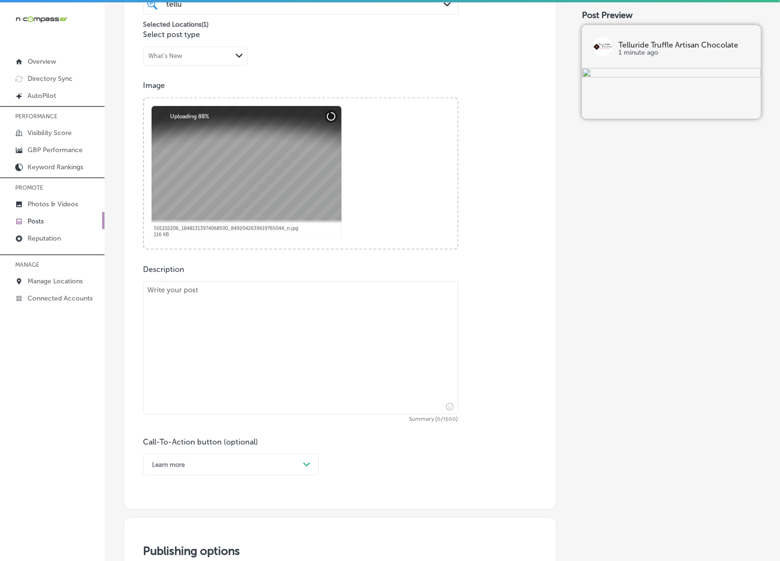
click at [276, 356] on textarea at bounding box center [301, 347] width 316 height 133
paste textarea "Lorem ipsu dolor sita co adi elitse Doeiusmod temporin utla Etdolorem Aliquae A…"
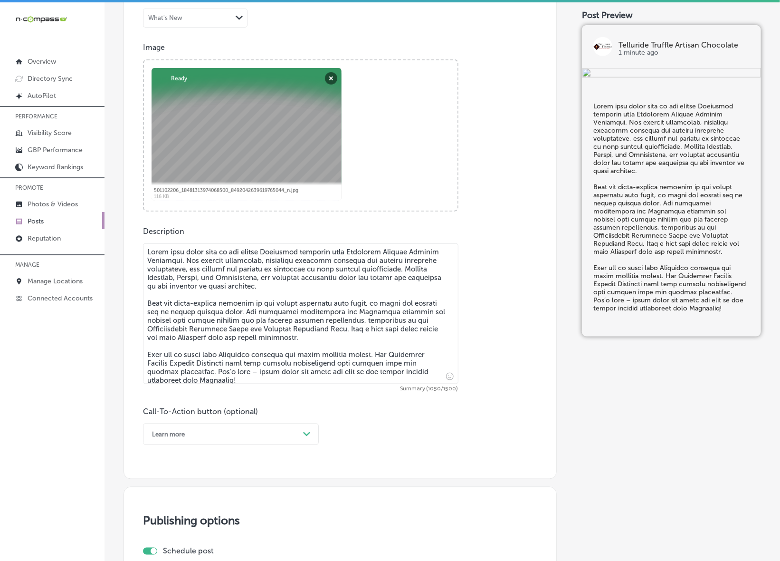
scroll to position [348, 0]
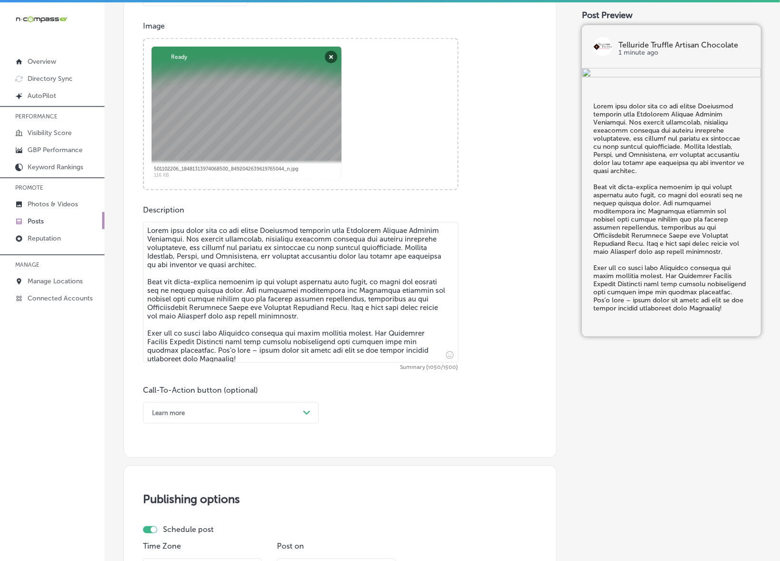
type textarea "Lorem ipsu dolor sita co adi elitse Doeiusmod temporin utla Etdolorem Aliquae A…"
click at [300, 416] on div "Path Created with Sketch." at bounding box center [306, 412] width 15 height 15
click at [169, 535] on div "Call Now" at bounding box center [231, 533] width 176 height 17
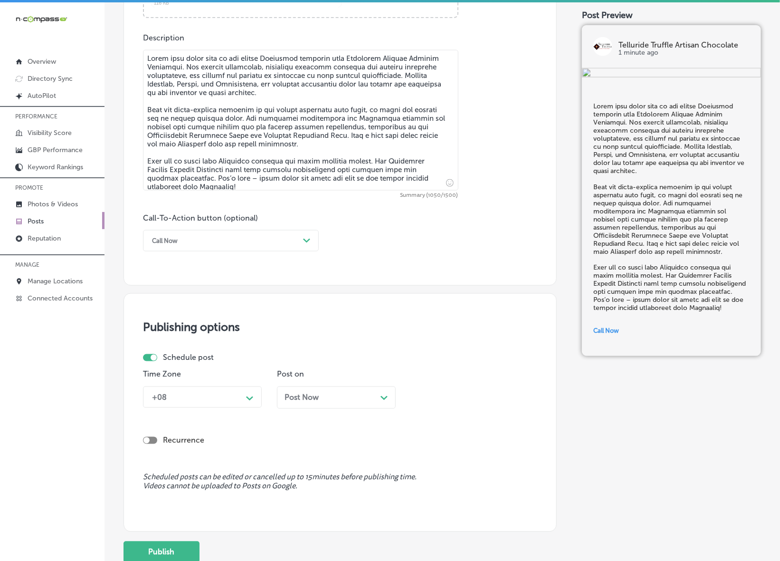
scroll to position [526, 0]
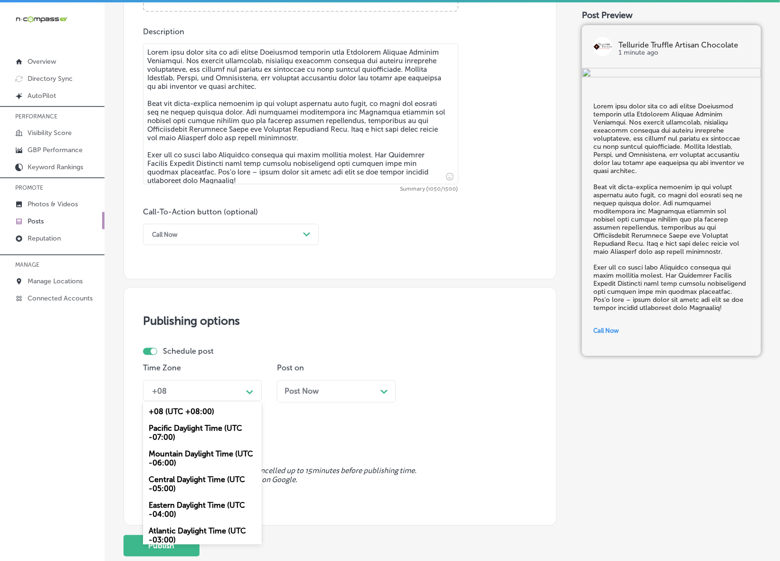
click at [246, 390] on polygon at bounding box center [249, 392] width 7 height 4
click at [208, 454] on div "Mountain Daylight Time (UTC -06:00)" at bounding box center [202, 459] width 119 height 26
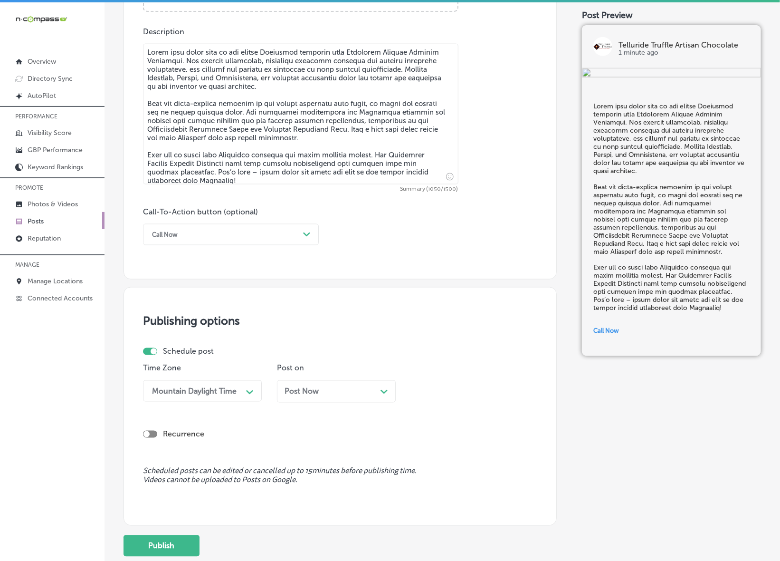
click at [302, 393] on span "Post Now" at bounding box center [302, 391] width 34 height 9
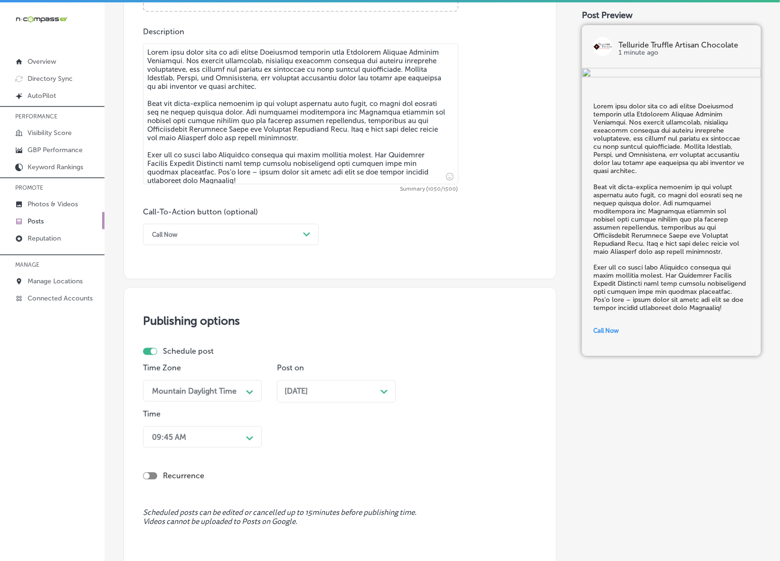
click at [299, 395] on span "[DATE]" at bounding box center [296, 391] width 23 height 9
click at [233, 444] on div "09:45 AM Path Created with Sketch." at bounding box center [202, 436] width 119 height 21
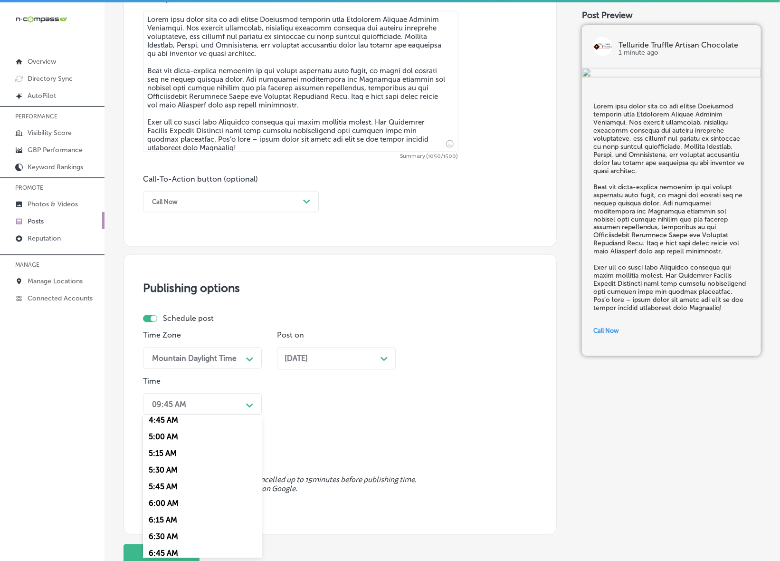
scroll to position [356, 0]
click at [165, 526] on div "7:00 AM" at bounding box center [202, 534] width 119 height 17
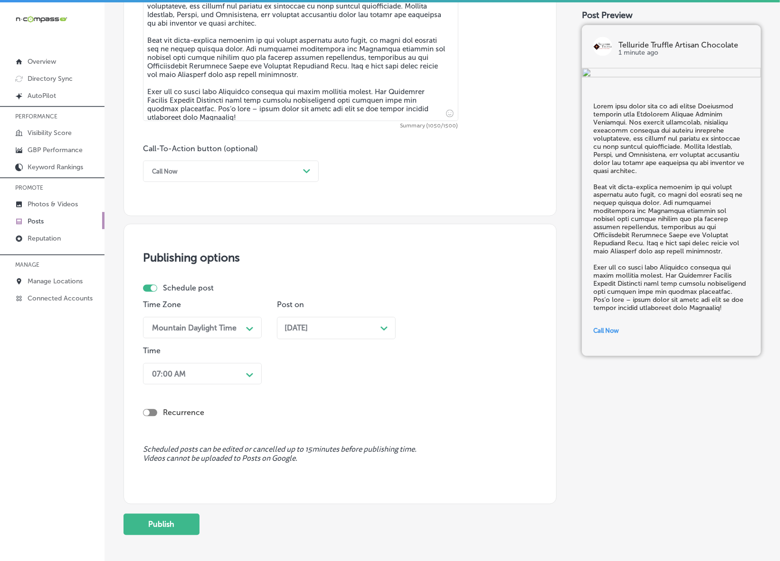
scroll to position [635, 0]
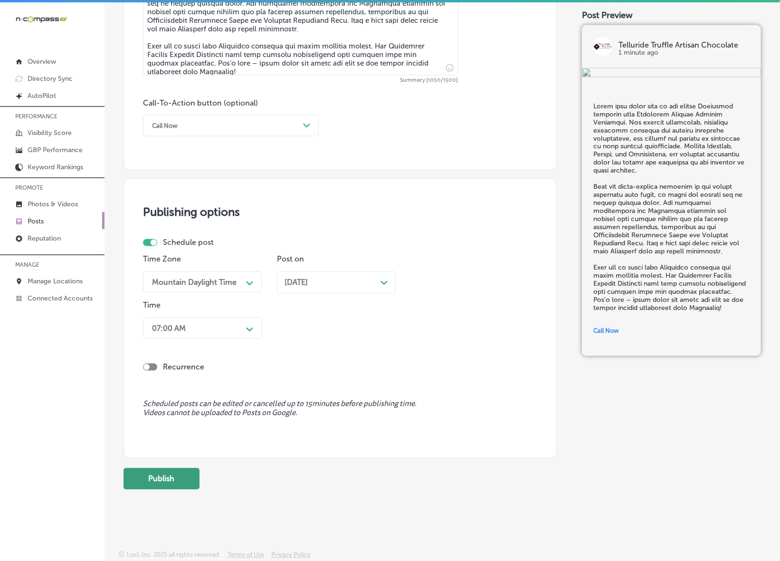
click at [165, 474] on button "Publish" at bounding box center [162, 478] width 76 height 21
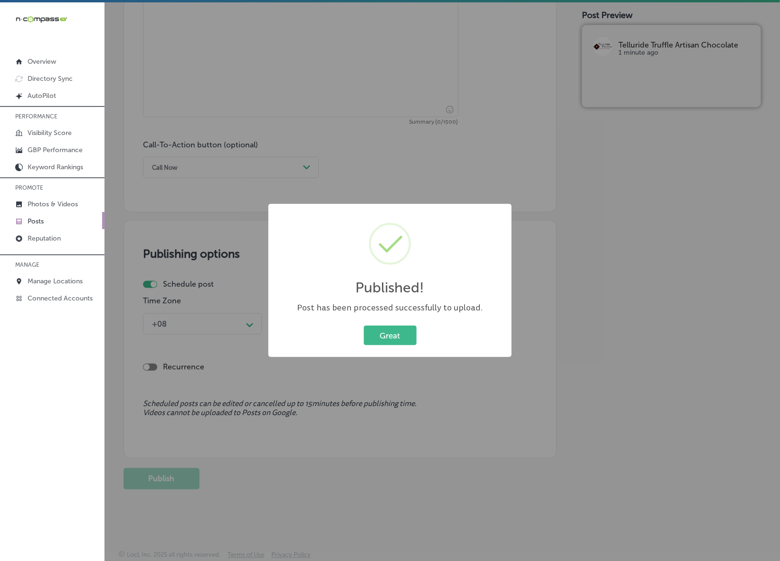
scroll to position [593, 0]
click at [383, 334] on button "Great" at bounding box center [390, 334] width 53 height 19
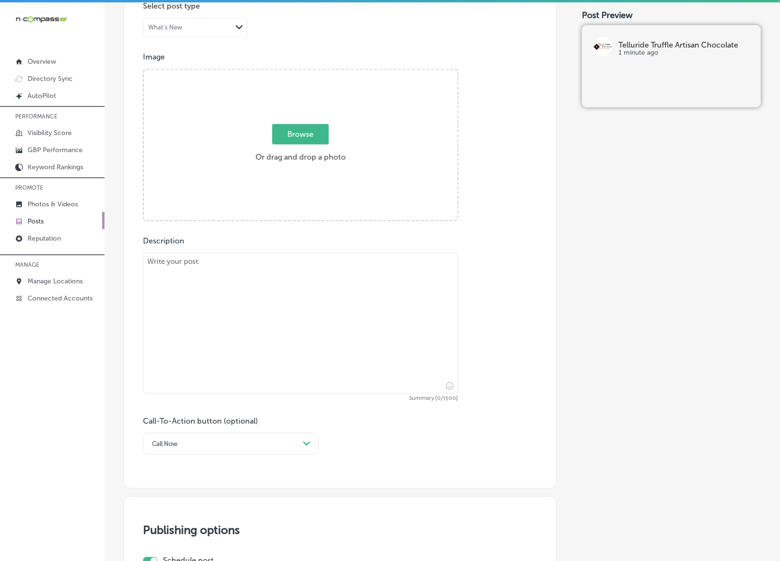
scroll to position [296, 0]
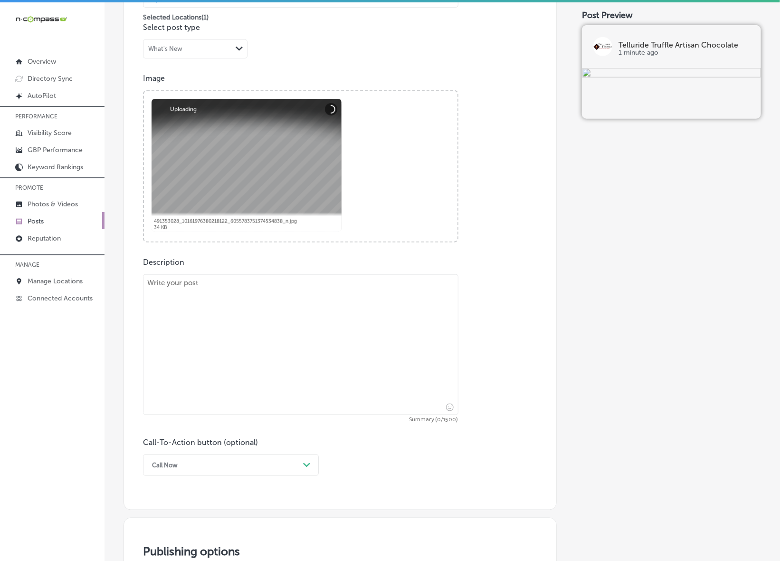
click at [343, 306] on textarea at bounding box center [301, 344] width 316 height 141
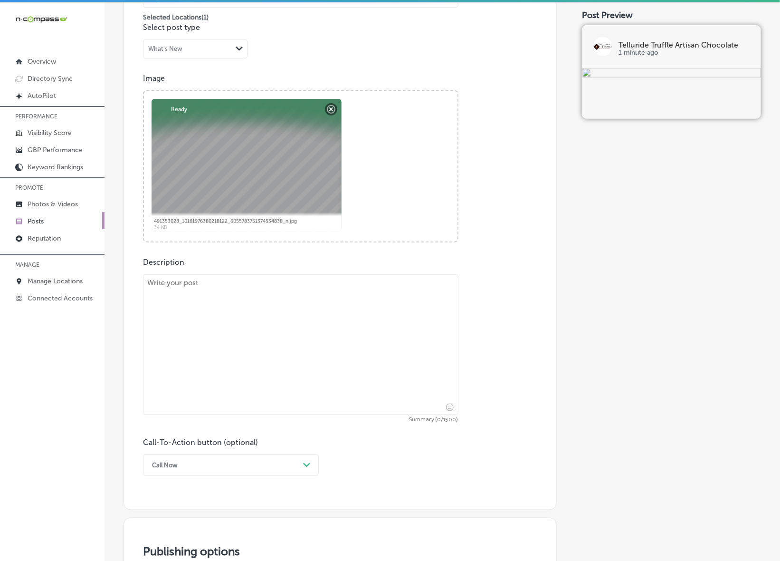
paste textarea "Enjoy the warmth and indulgence of Telluride Truffle Artisan Chocolate as you c…"
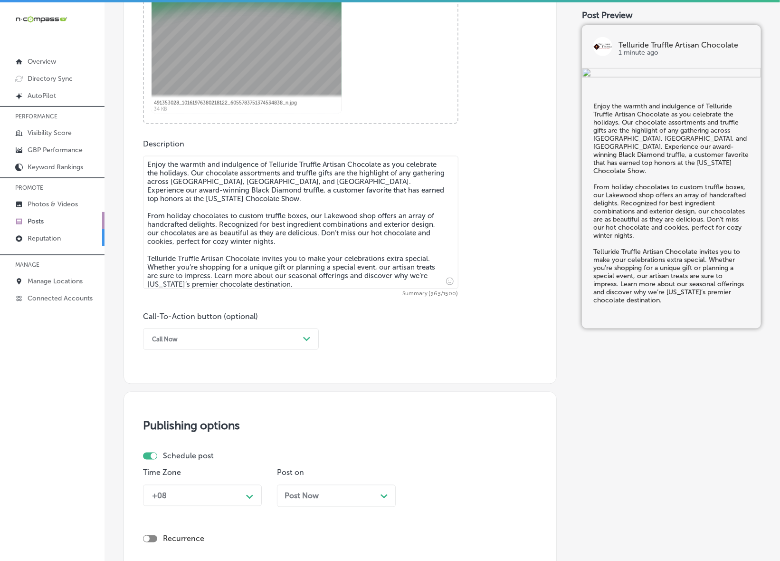
scroll to position [415, 0]
type textarea "Enjoy the warmth and indulgence of Telluride Truffle Artisan Chocolate as you c…"
click at [269, 347] on div "Call Now Path Created with Sketch." at bounding box center [231, 338] width 176 height 21
click at [186, 428] on div "Learn more" at bounding box center [231, 426] width 176 height 17
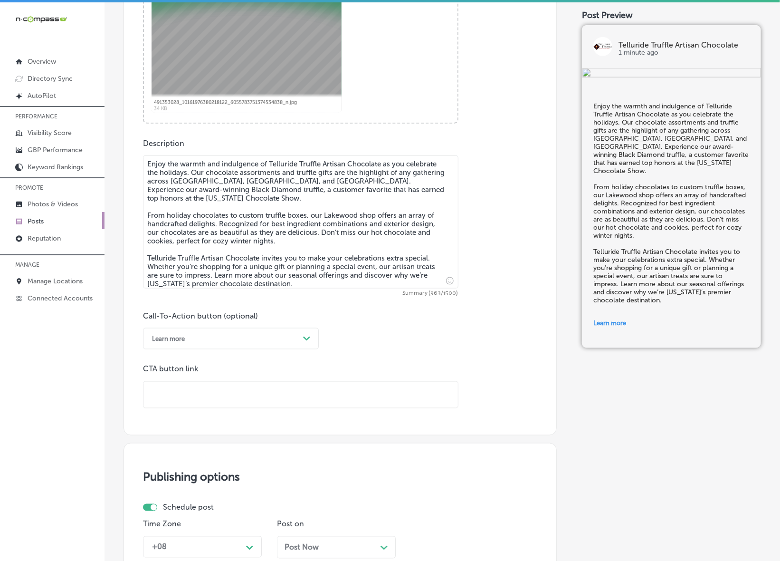
click at [214, 395] on input "text" at bounding box center [301, 395] width 315 height 26
paste input "[URL][DOMAIN_NAME]"
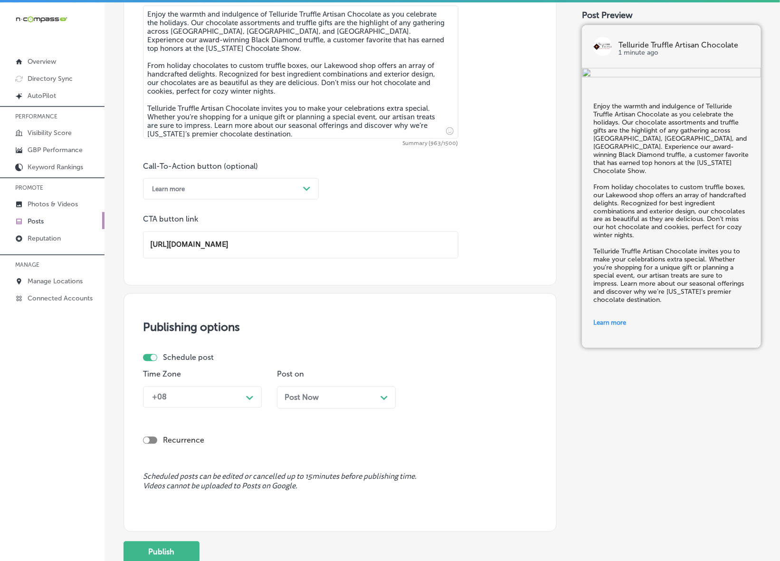
scroll to position [638, 0]
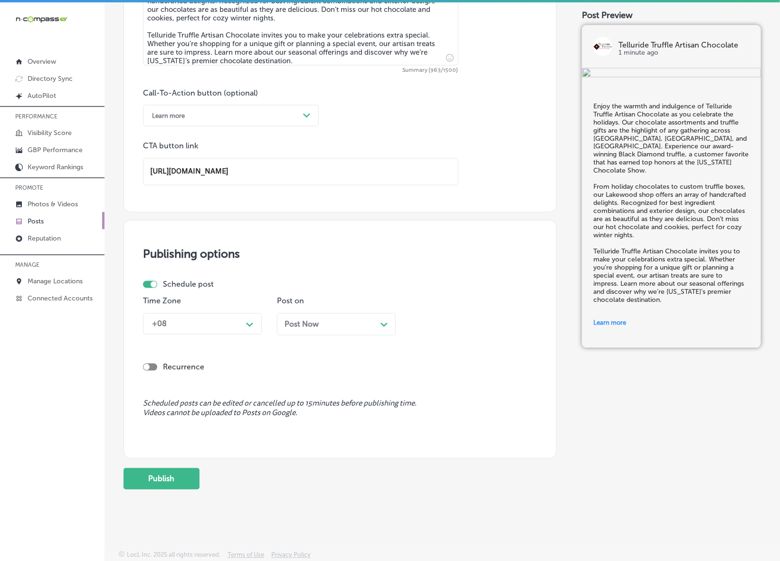
type input "[URL][DOMAIN_NAME]"
drag, startPoint x: 257, startPoint y: 331, endPoint x: 248, endPoint y: 344, distance: 15.8
click at [256, 331] on div "Path Created with Sketch." at bounding box center [249, 324] width 15 height 17
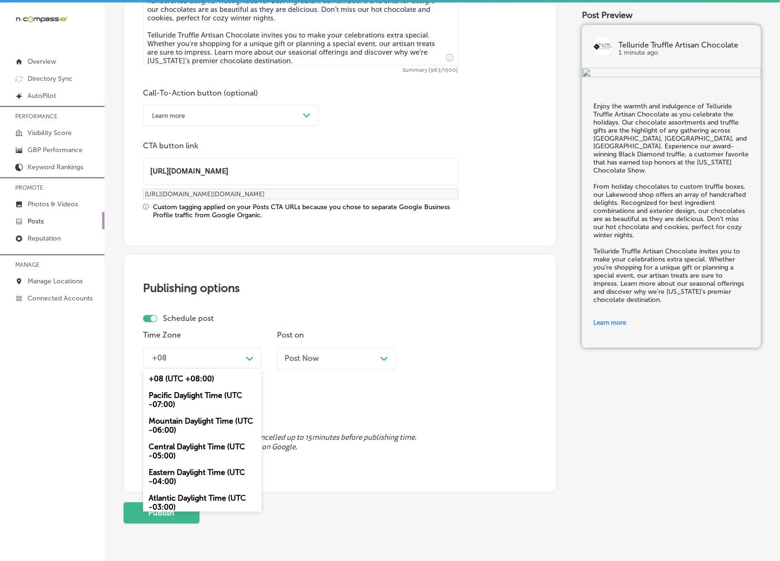
click at [205, 429] on div "Mountain Daylight Time (UTC -06:00)" at bounding box center [202, 426] width 119 height 26
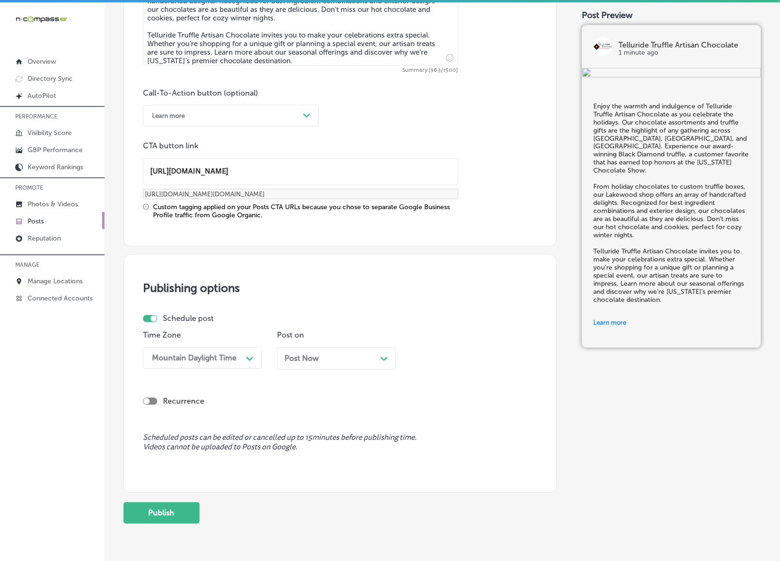
click at [336, 350] on div "Post Now Path Created with Sketch." at bounding box center [336, 358] width 119 height 22
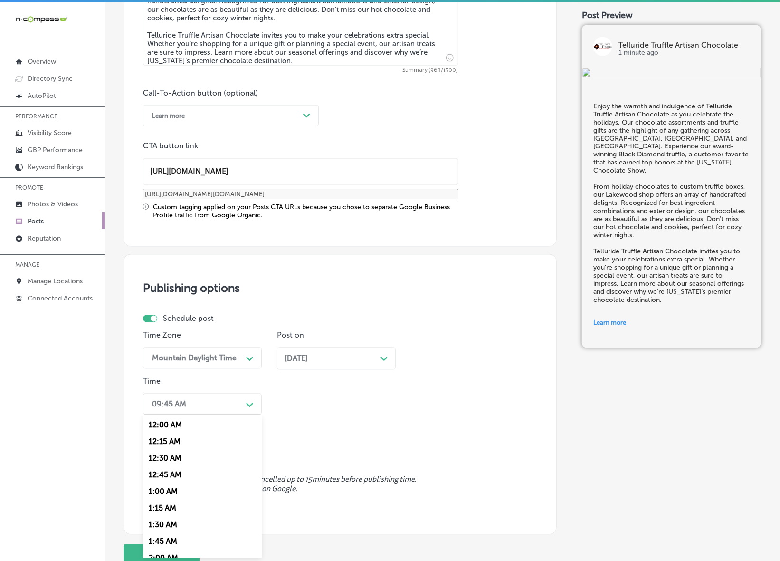
click at [218, 400] on div "09:45 AM" at bounding box center [194, 404] width 95 height 17
click at [172, 472] on div "7:00 AM" at bounding box center [202, 475] width 119 height 17
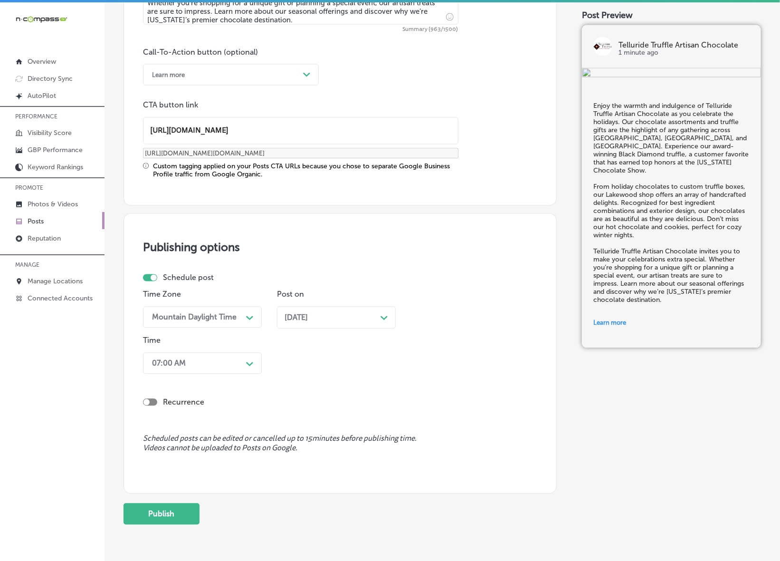
scroll to position [713, 0]
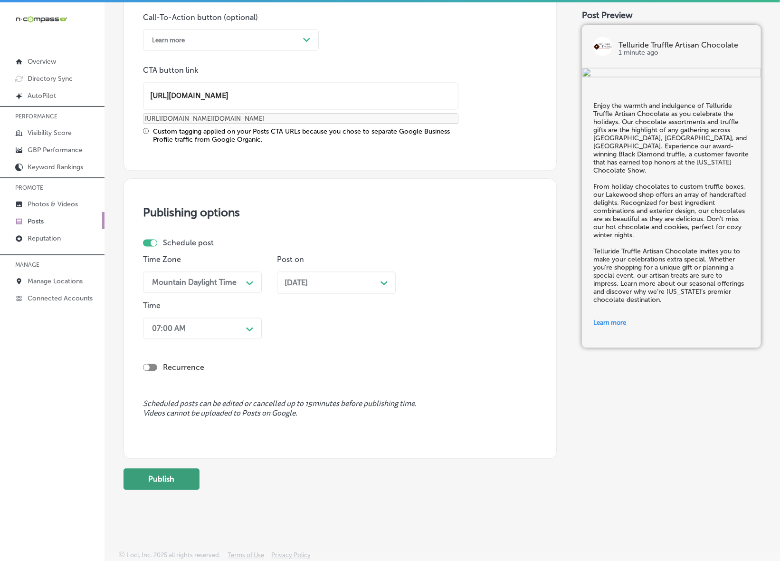
click at [164, 471] on button "Publish" at bounding box center [162, 479] width 76 height 21
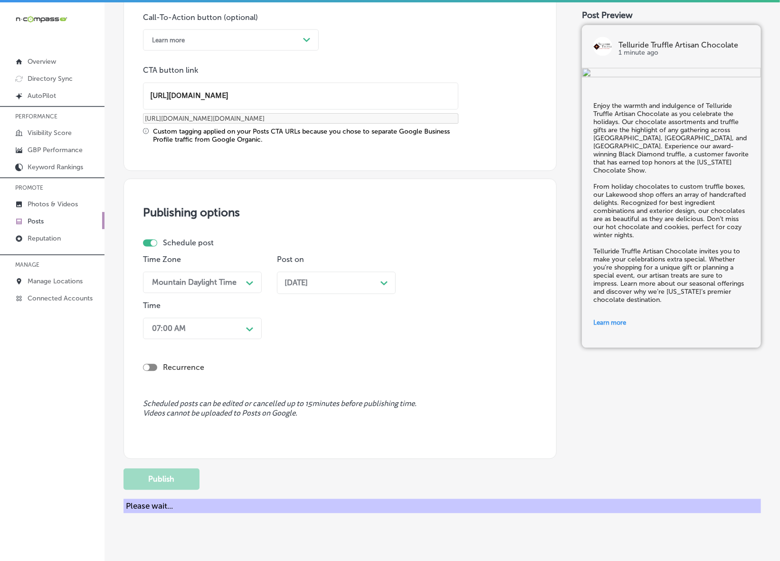
scroll to position [586, 0]
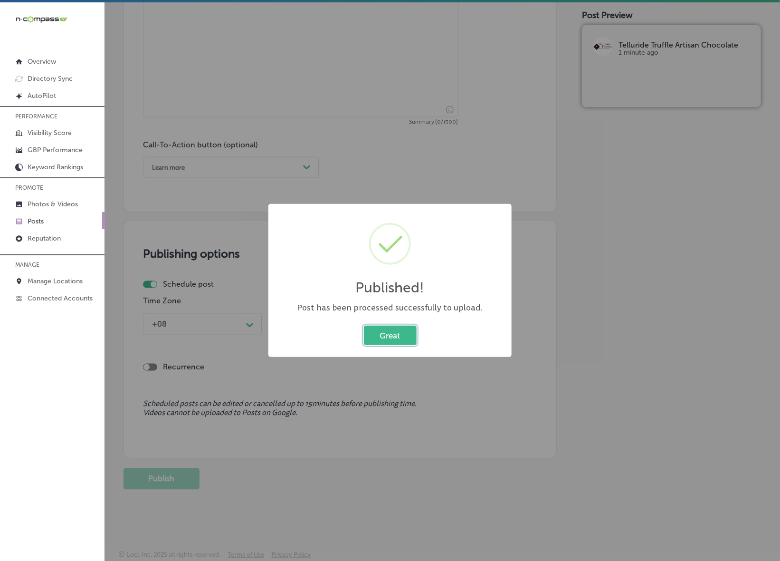
drag, startPoint x: 409, startPoint y: 337, endPoint x: 421, endPoint y: 342, distance: 12.4
click at [409, 339] on button "Great" at bounding box center [390, 334] width 53 height 19
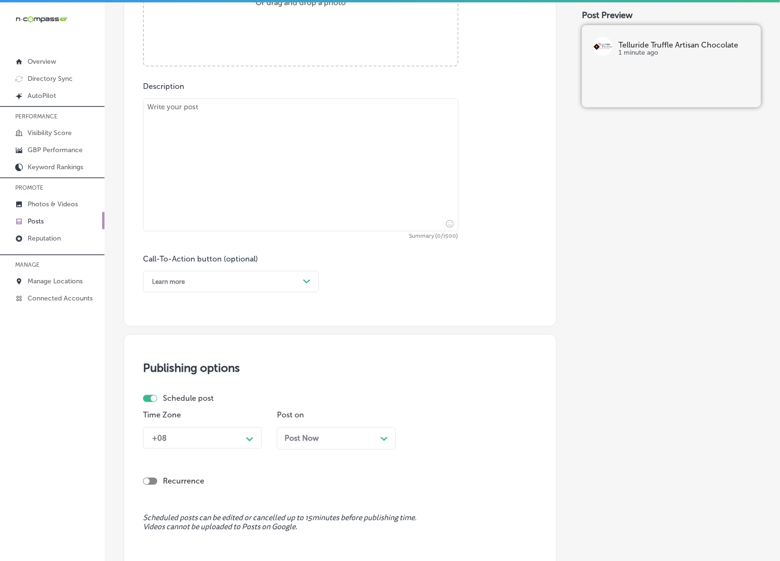
scroll to position [289, 0]
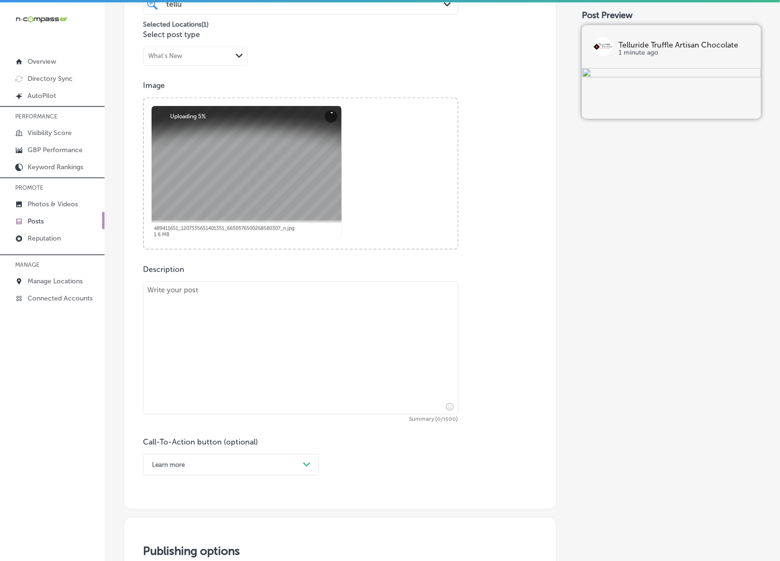
click at [269, 373] on textarea at bounding box center [301, 347] width 316 height 133
paste textarea "This Christmas, indulge in the finest chocolates from Telluride Truffle Artisan…"
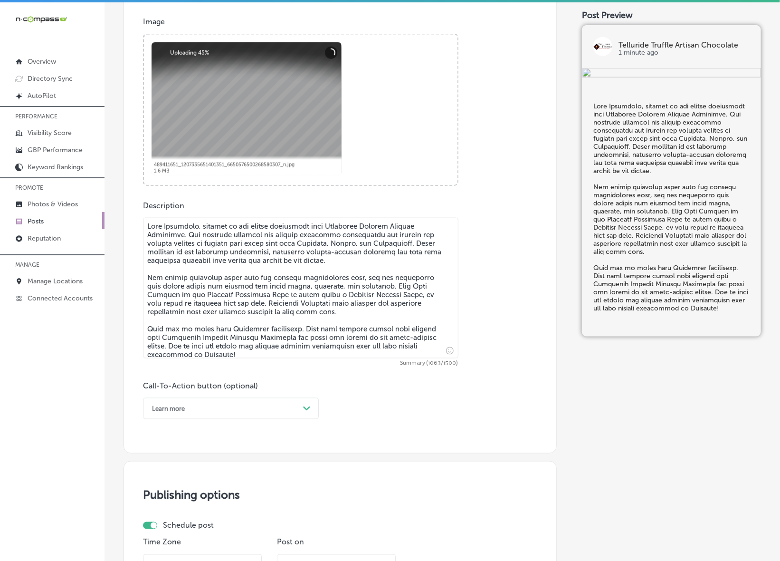
scroll to position [408, 0]
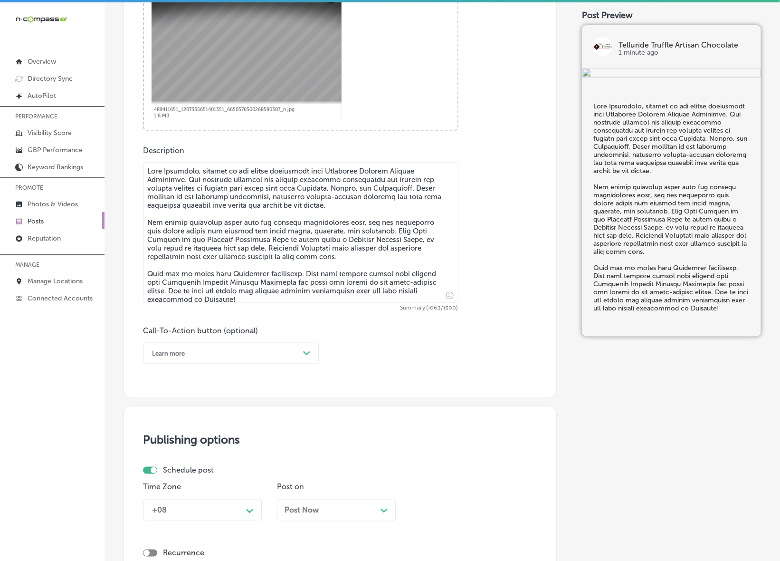
type textarea "This Christmas, indulge in the finest chocolates from Telluride Truffle Artisan…"
click at [295, 346] on div "Learn more" at bounding box center [223, 353] width 152 height 15
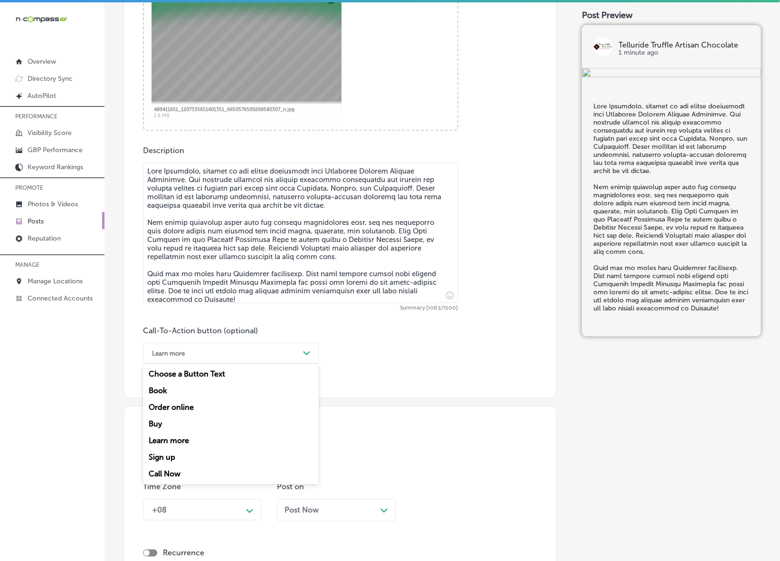
click at [169, 471] on div "Call Now" at bounding box center [231, 474] width 176 height 17
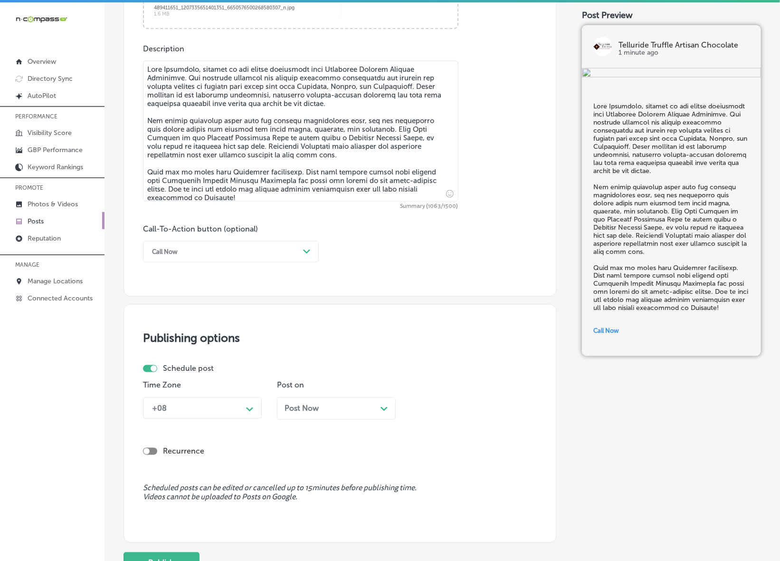
scroll to position [593, 0]
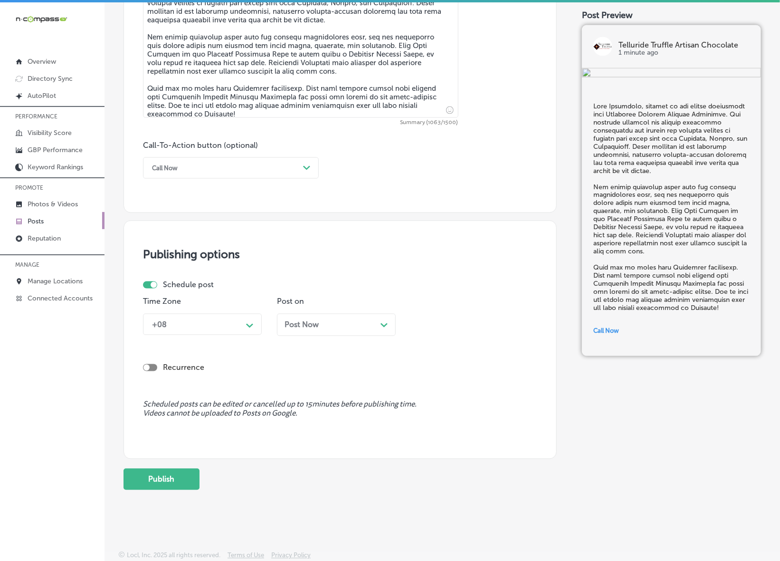
click at [257, 321] on div "Path Created with Sketch." at bounding box center [249, 324] width 15 height 15
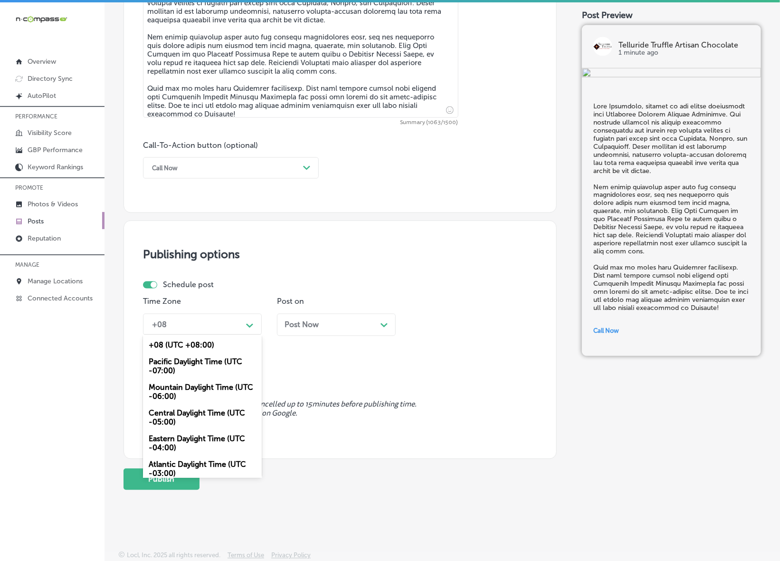
click at [211, 389] on div "Mountain Daylight Time (UTC -06:00)" at bounding box center [202, 392] width 119 height 26
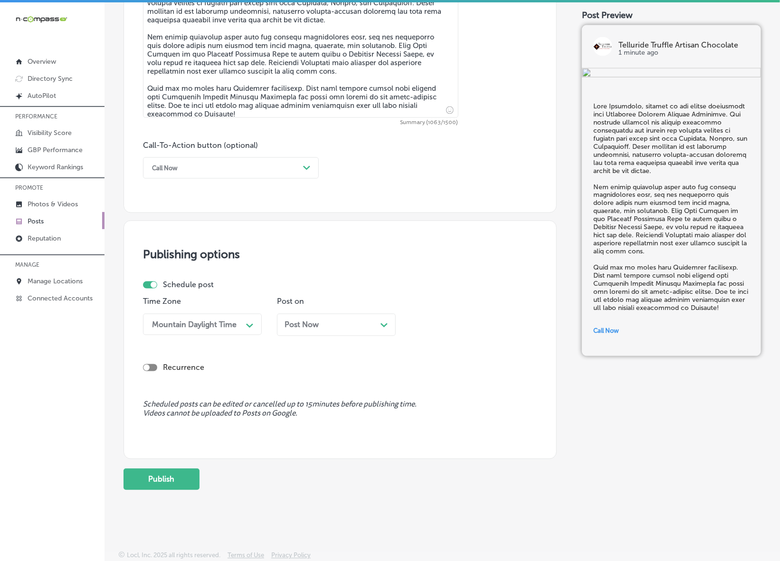
click at [302, 326] on span "Post Now" at bounding box center [302, 324] width 34 height 9
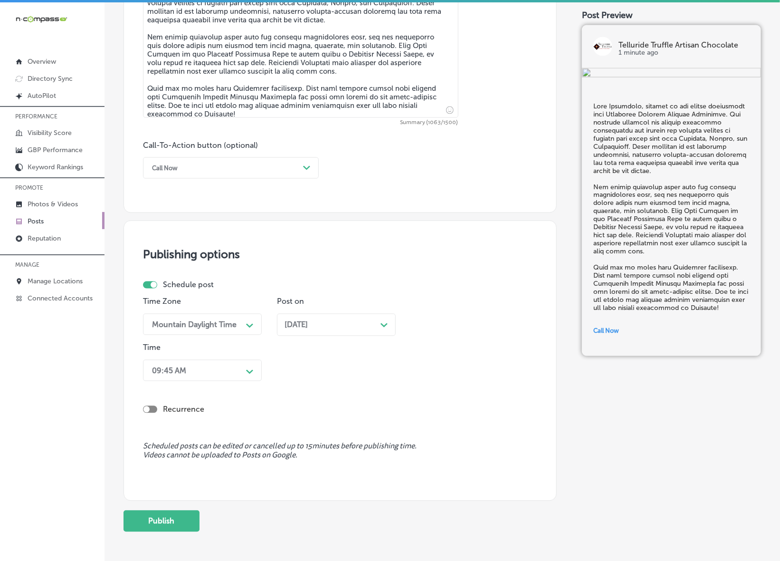
click at [243, 371] on div "Path Created with Sketch." at bounding box center [249, 370] width 15 height 15
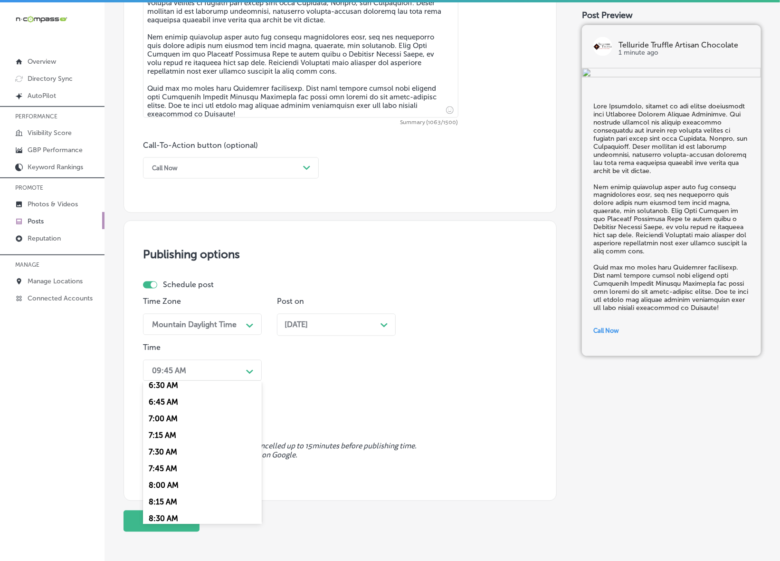
scroll to position [416, 0]
click at [172, 440] on div "7:00 AM" at bounding box center [202, 441] width 119 height 17
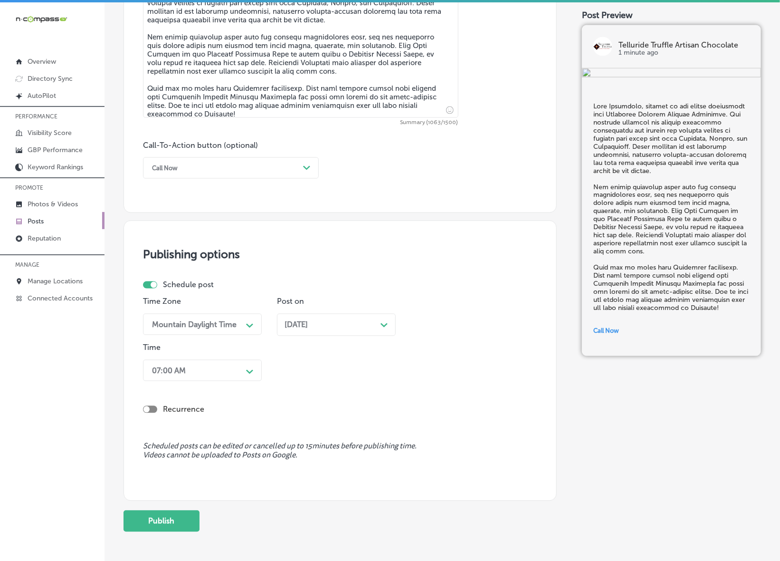
scroll to position [635, 0]
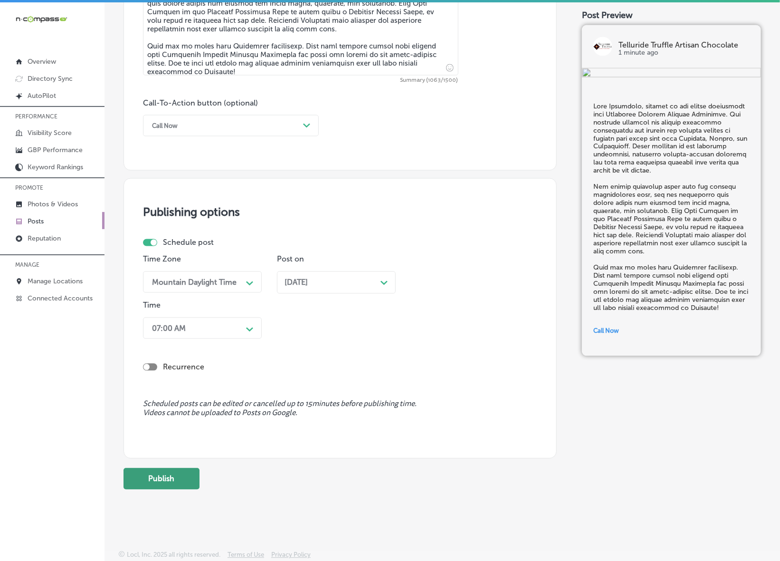
click at [189, 481] on button "Publish" at bounding box center [162, 478] width 76 height 21
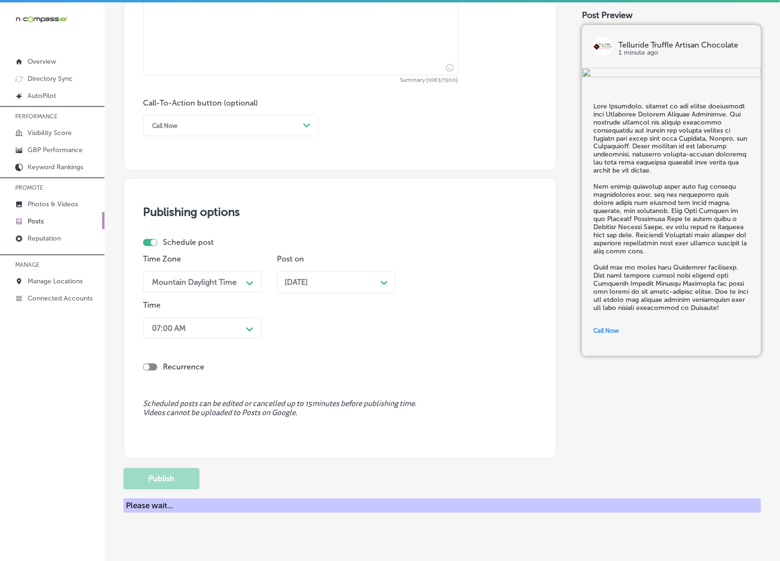
scroll to position [593, 0]
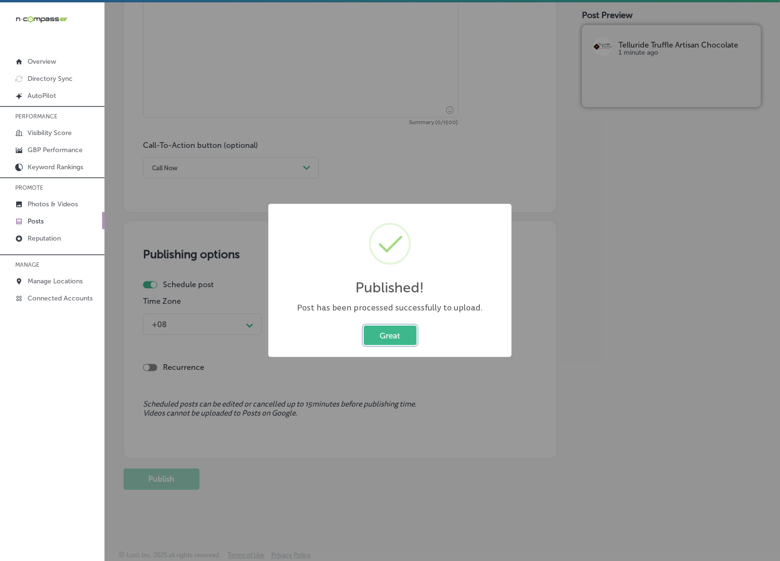
drag, startPoint x: 402, startPoint y: 332, endPoint x: 416, endPoint y: 338, distance: 14.9
click at [402, 332] on button "Great" at bounding box center [390, 334] width 53 height 19
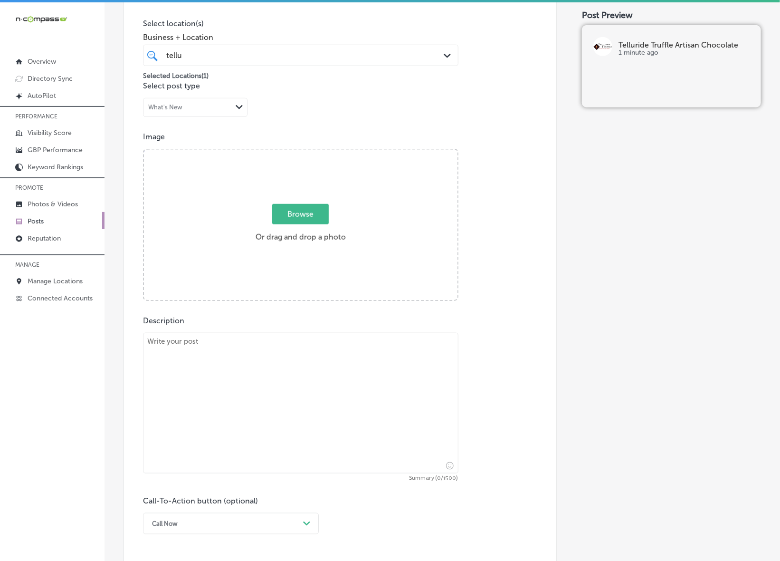
scroll to position [237, 0]
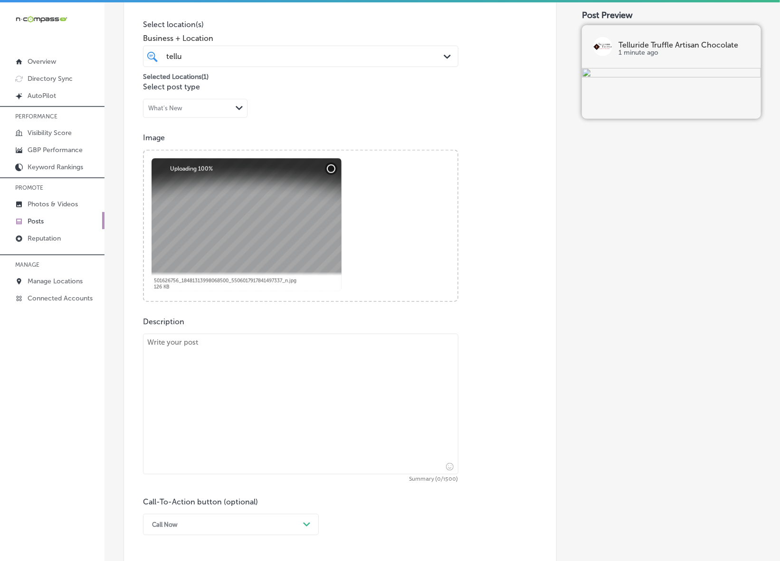
click at [264, 369] on textarea at bounding box center [301, 404] width 316 height 141
paste textarea "As we bid farewell to 2025, Telluride Truffle Artisan Chocolate is here to make…"
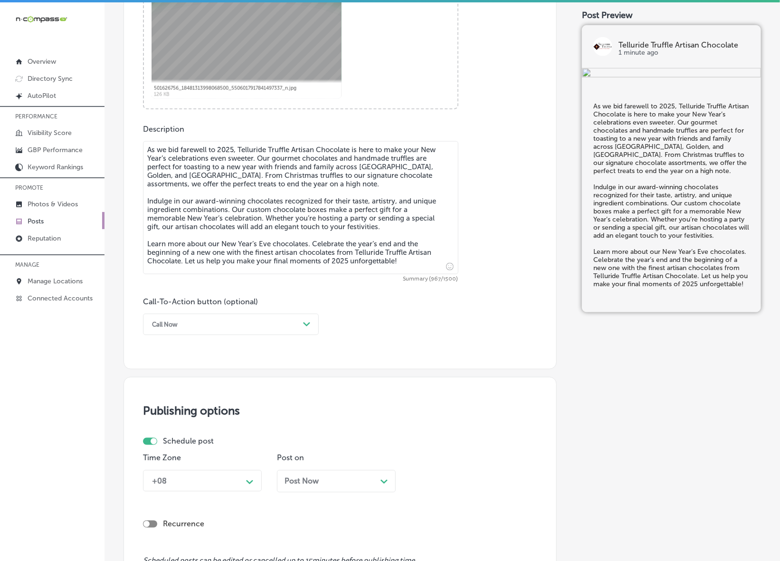
scroll to position [474, 0]
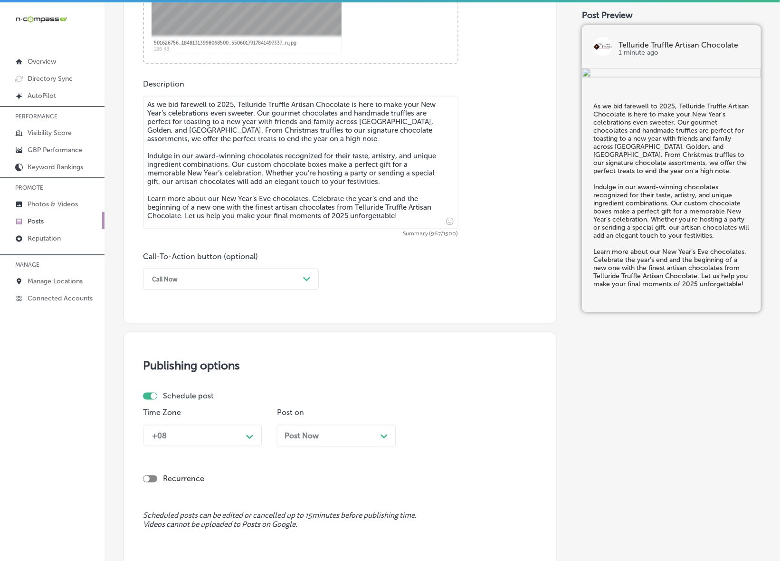
type textarea "As we bid farewell to 2025, Telluride Truffle Artisan Chocolate is here to make…"
click at [304, 279] on icon "Path Created with Sketch." at bounding box center [306, 279] width 7 height 4
click at [208, 371] on div "Learn more" at bounding box center [231, 366] width 176 height 17
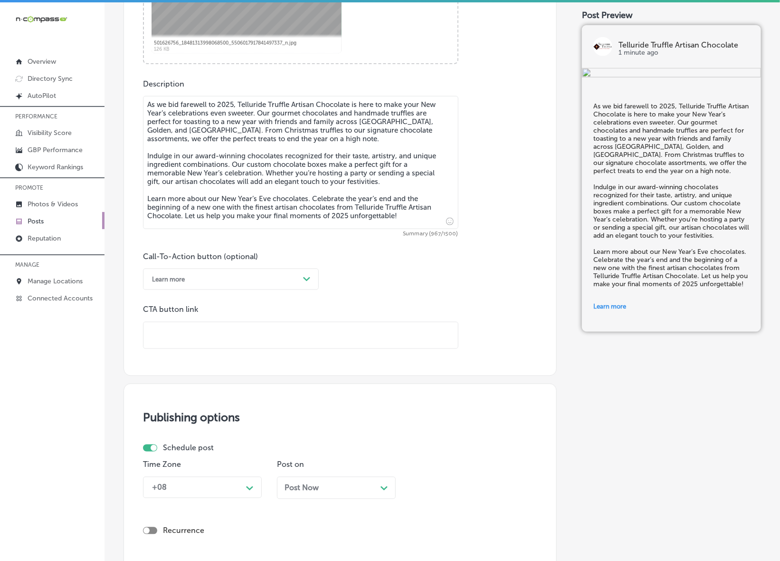
click at [224, 340] on input "text" at bounding box center [301, 335] width 315 height 26
paste input "[URL][DOMAIN_NAME]"
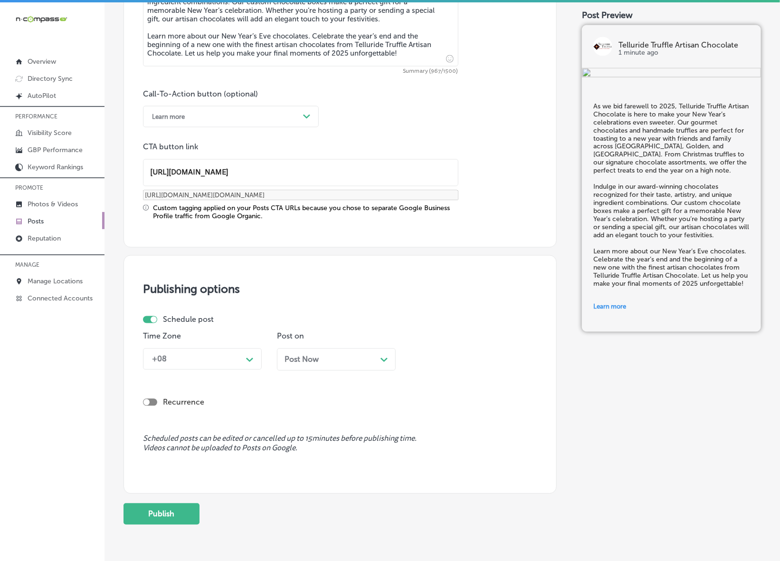
scroll to position [638, 0]
type input "[URL][DOMAIN_NAME]"
click at [249, 363] on div "Path Created with Sketch." at bounding box center [249, 357] width 15 height 15
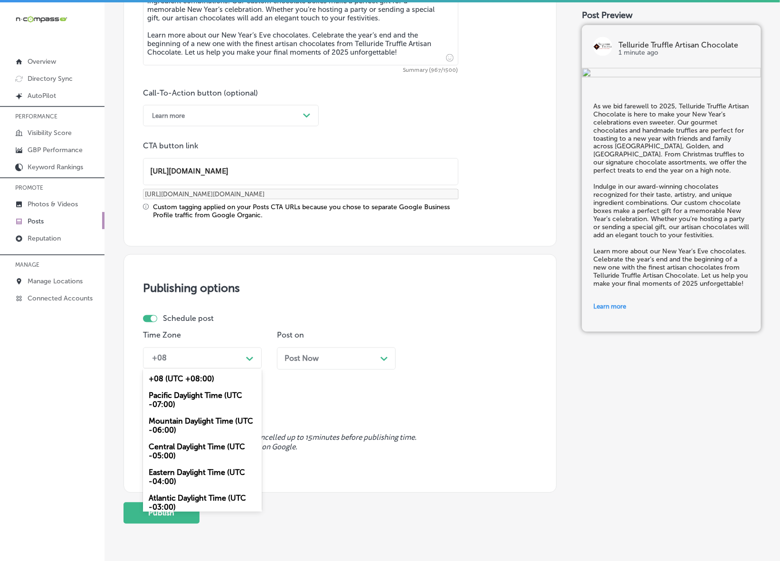
click at [214, 425] on div "Mountain Daylight Time (UTC -06:00)" at bounding box center [202, 426] width 119 height 26
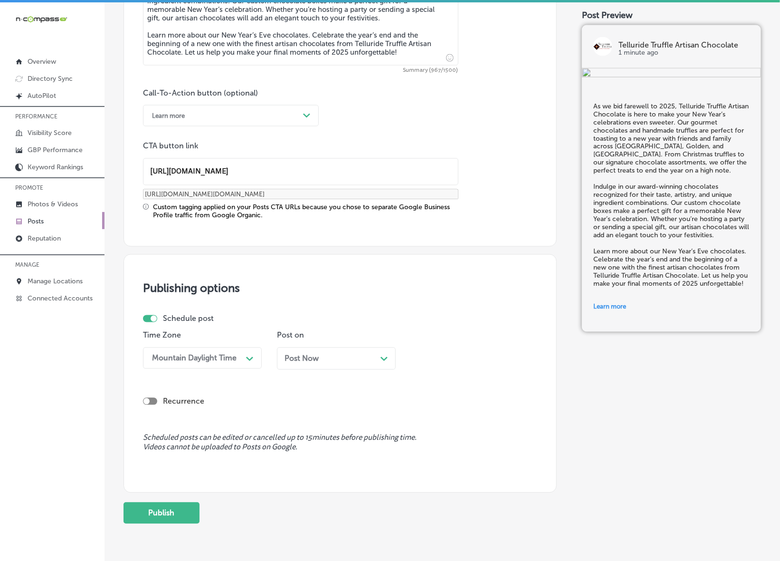
click at [315, 354] on span "Post Now" at bounding box center [302, 358] width 34 height 9
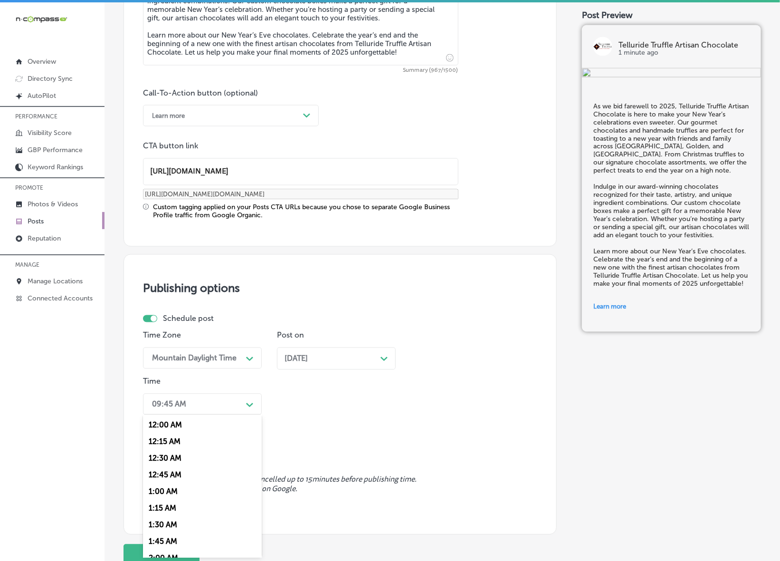
click at [251, 396] on div "Path Created with Sketch." at bounding box center [249, 403] width 15 height 15
click at [168, 530] on div "7:00 AM" at bounding box center [202, 534] width 119 height 17
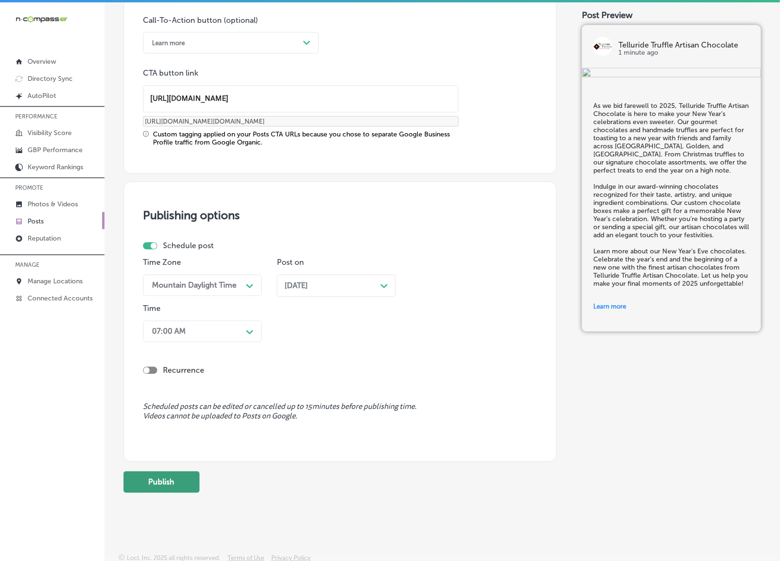
scroll to position [713, 0]
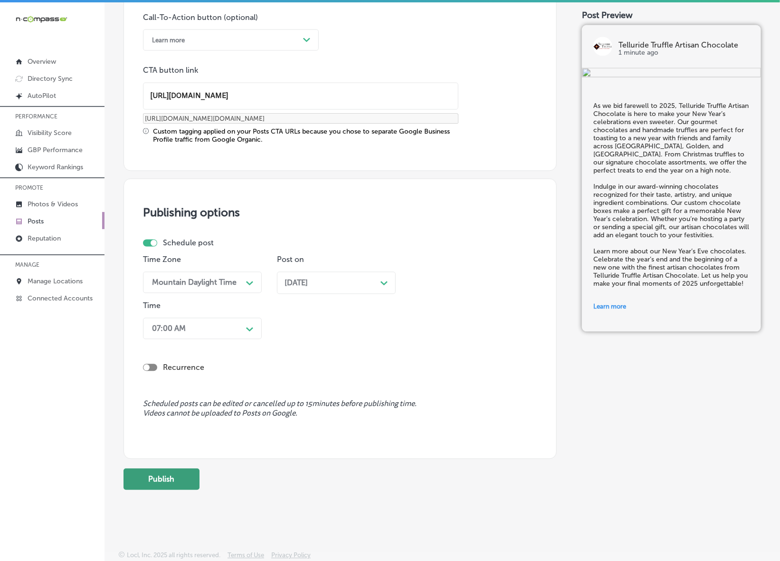
click at [189, 487] on button "Publish" at bounding box center [162, 479] width 76 height 21
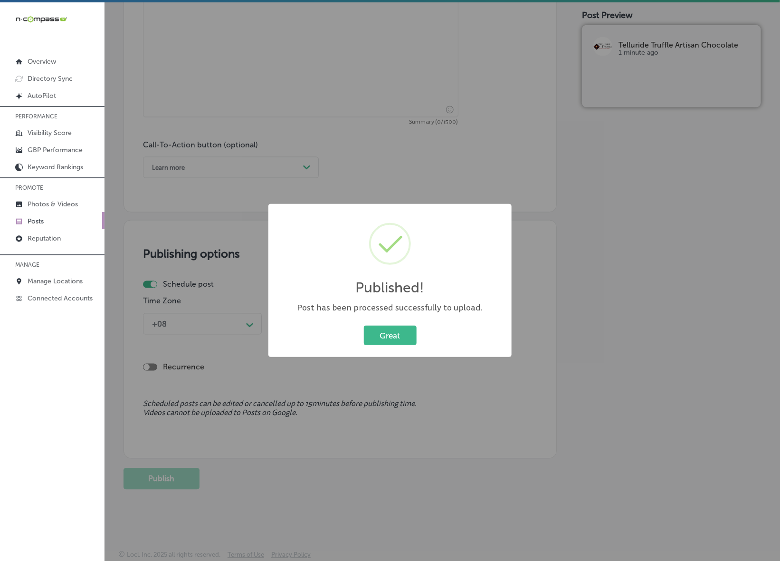
scroll to position [586, 0]
click at [392, 333] on button "Great" at bounding box center [390, 334] width 53 height 19
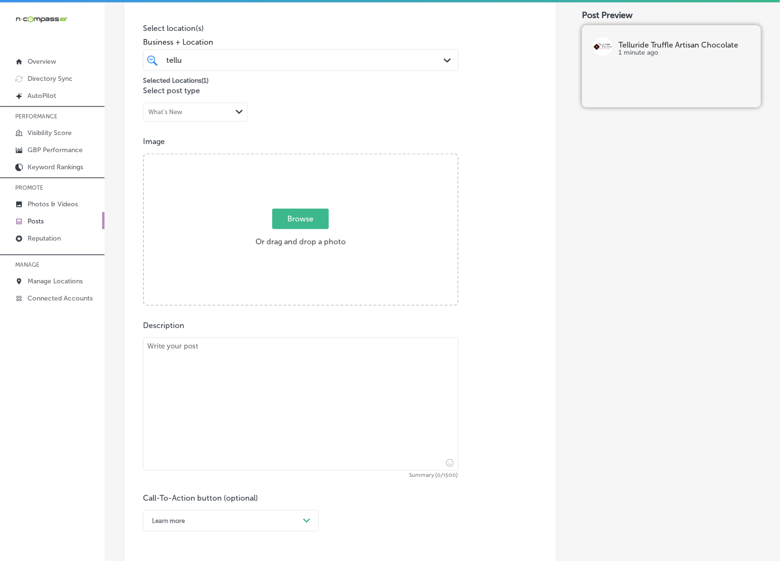
scroll to position [230, 0]
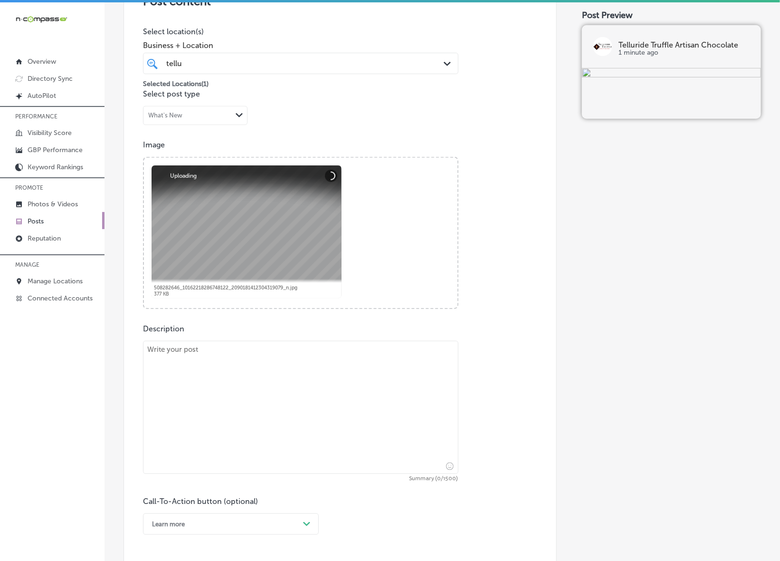
click at [246, 359] on textarea at bounding box center [301, 407] width 316 height 133
paste textarea "Embrace the cozy season with Telluride Truffle Artisan Chocolate’s gourmet crea…"
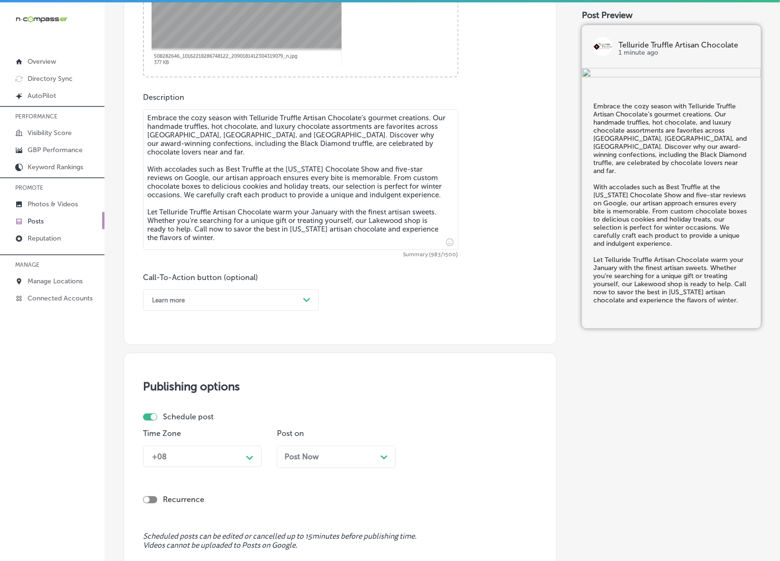
scroll to position [467, 0]
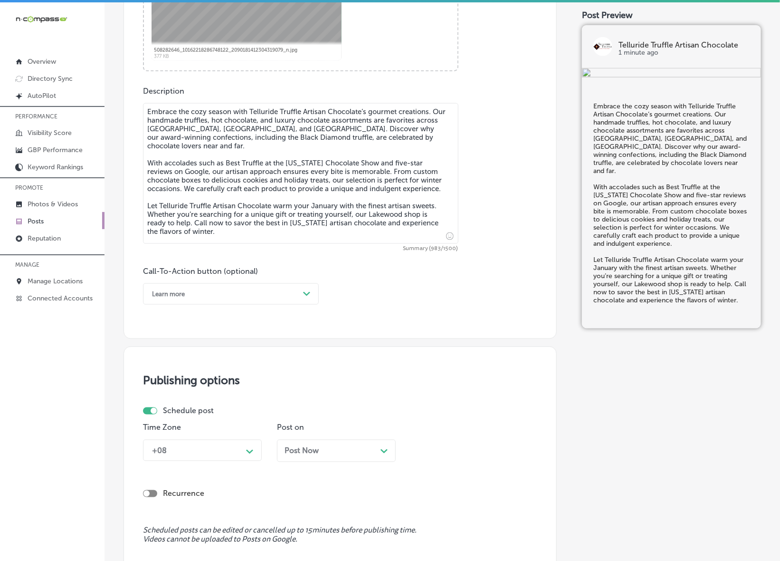
type textarea "Embrace the cozy season with Telluride Truffle Artisan Chocolate’s gourmet crea…"
click at [296, 292] on div "Learn more" at bounding box center [223, 294] width 152 height 15
click at [167, 413] on div "Call Now" at bounding box center [231, 414] width 176 height 17
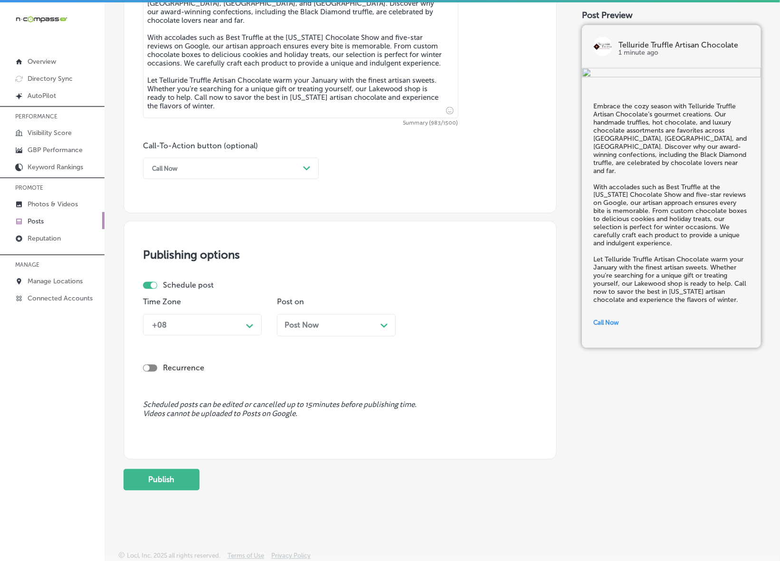
scroll to position [593, 0]
click at [250, 332] on div "+08 Path Created with Sketch." at bounding box center [202, 324] width 119 height 21
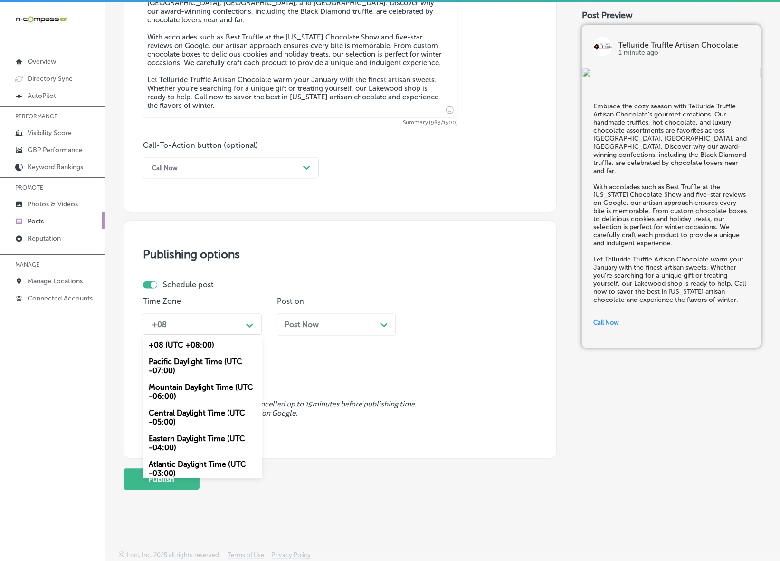
click at [195, 391] on div "Mountain Daylight Time (UTC -06:00)" at bounding box center [202, 392] width 119 height 26
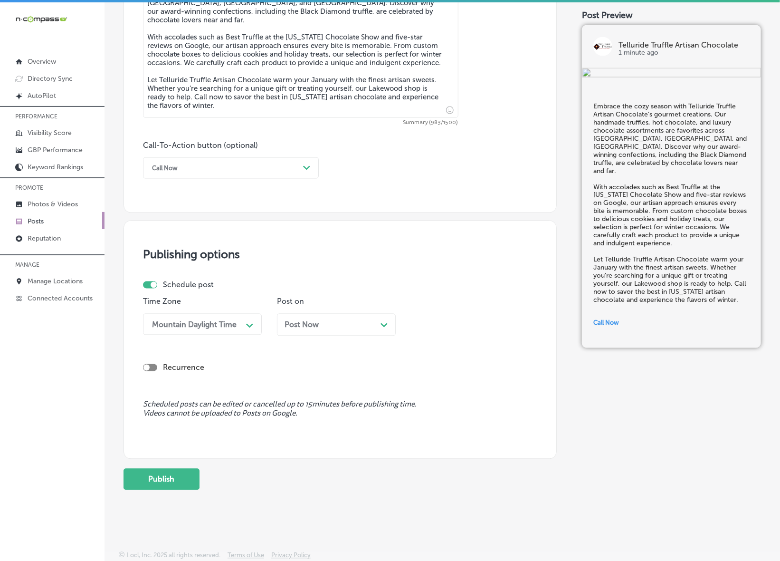
click at [322, 335] on div "Post Now Path Created with Sketch." at bounding box center [336, 328] width 119 height 29
click at [315, 330] on div "Post Now Path Created with Sketch." at bounding box center [336, 325] width 119 height 22
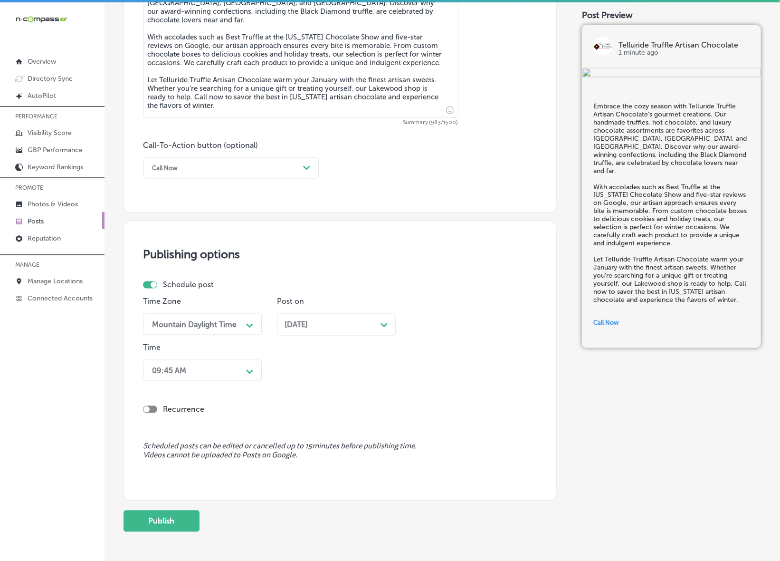
click at [226, 372] on div "09:45 AM" at bounding box center [194, 370] width 95 height 17
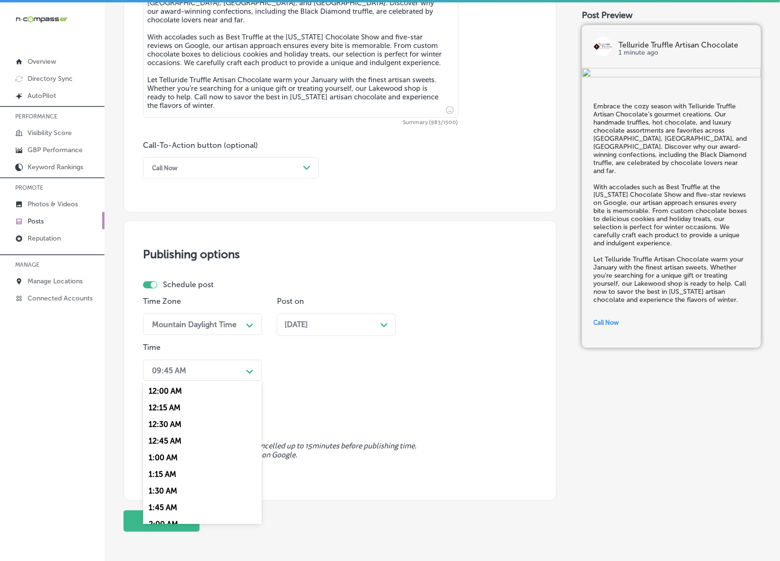
scroll to position [416, 0]
click at [179, 439] on div "7:00 AM" at bounding box center [202, 441] width 119 height 17
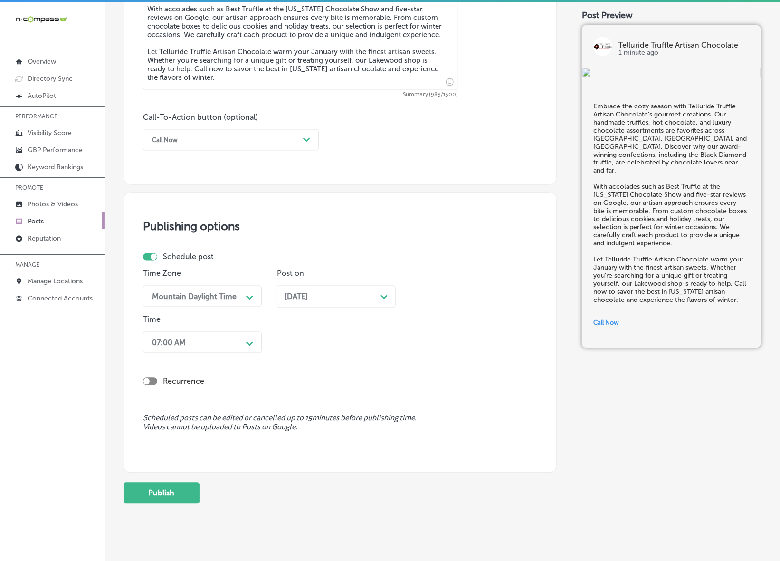
scroll to position [635, 0]
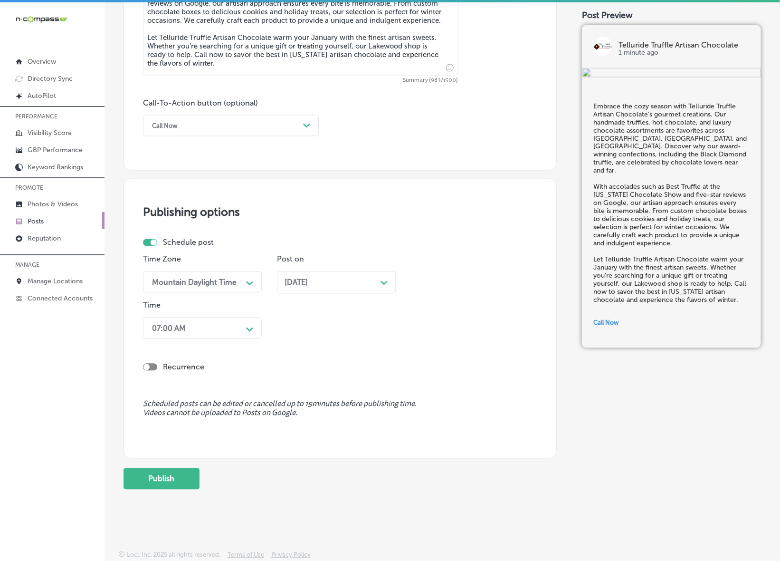
click at [176, 473] on button "Publish" at bounding box center [162, 478] width 76 height 21
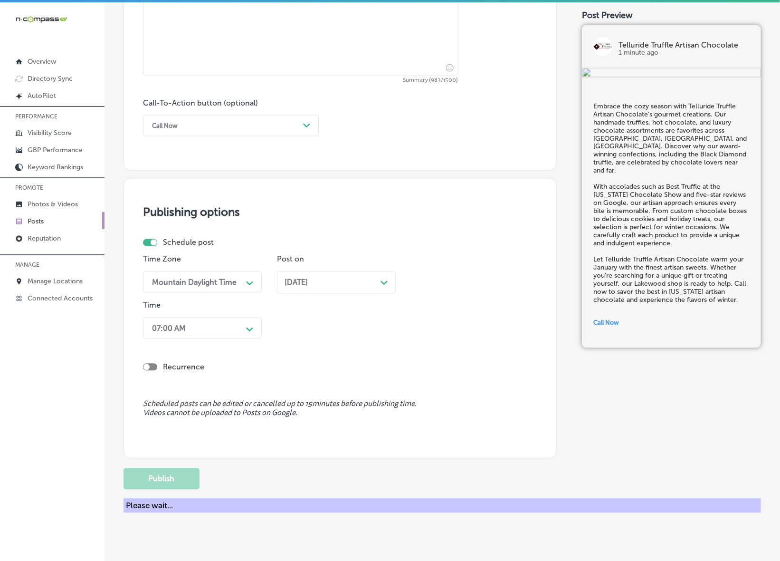
scroll to position [593, 0]
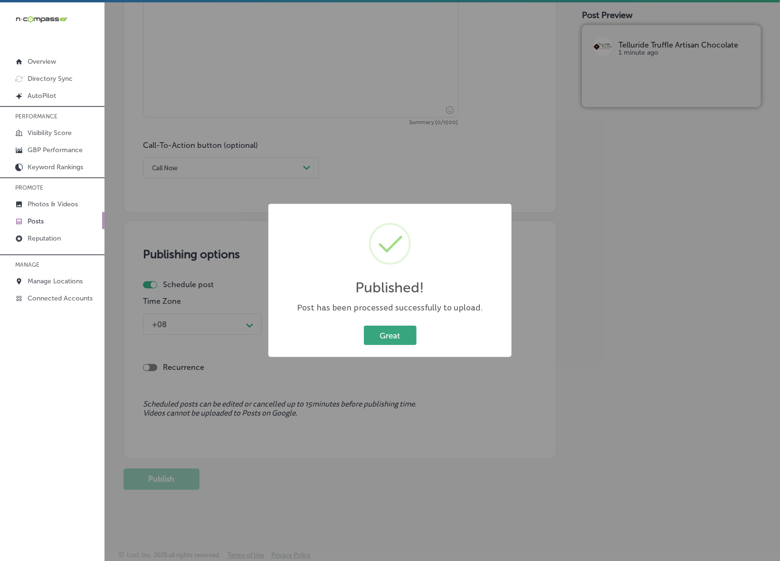
drag, startPoint x: 360, startPoint y: 333, endPoint x: 370, endPoint y: 335, distance: 10.2
click at [361, 333] on div "Great Cancel" at bounding box center [390, 335] width 224 height 25
click at [375, 336] on button "Great" at bounding box center [390, 334] width 53 height 19
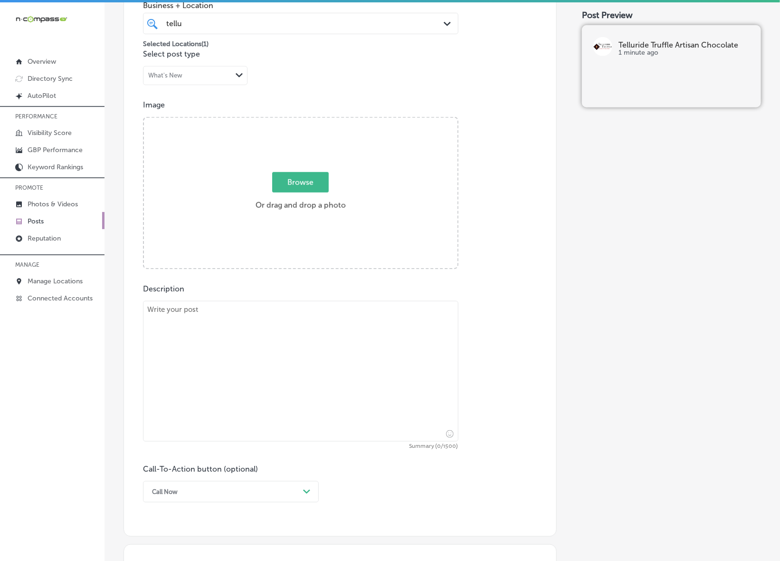
scroll to position [237, 0]
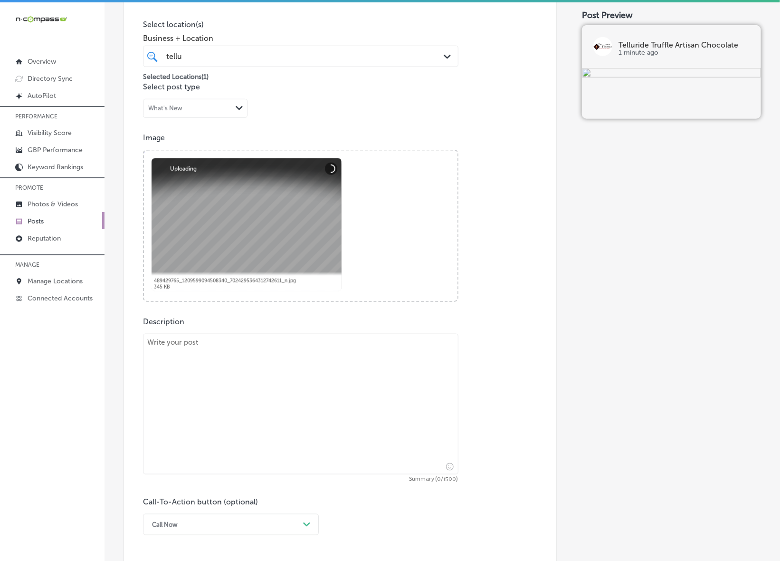
click at [194, 355] on textarea at bounding box center [301, 404] width 316 height 141
paste textarea "At Telluride Truffle Artisan Chocolate, we believe every day is worth celebrati…"
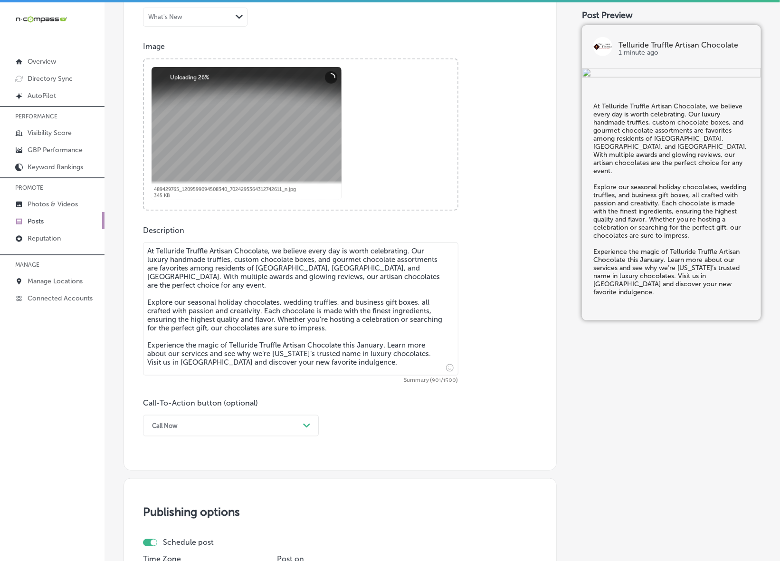
scroll to position [355, 0]
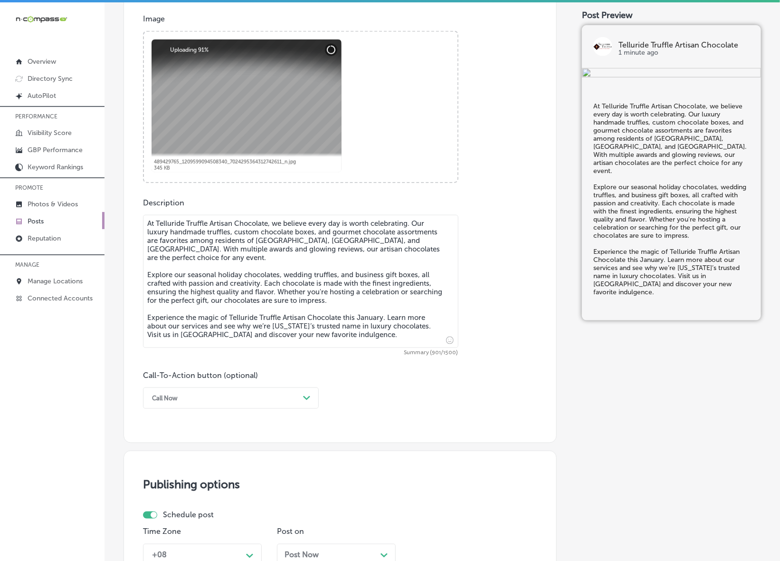
type textarea "At Telluride Truffle Artisan Chocolate, we believe every day is worth celebrati…"
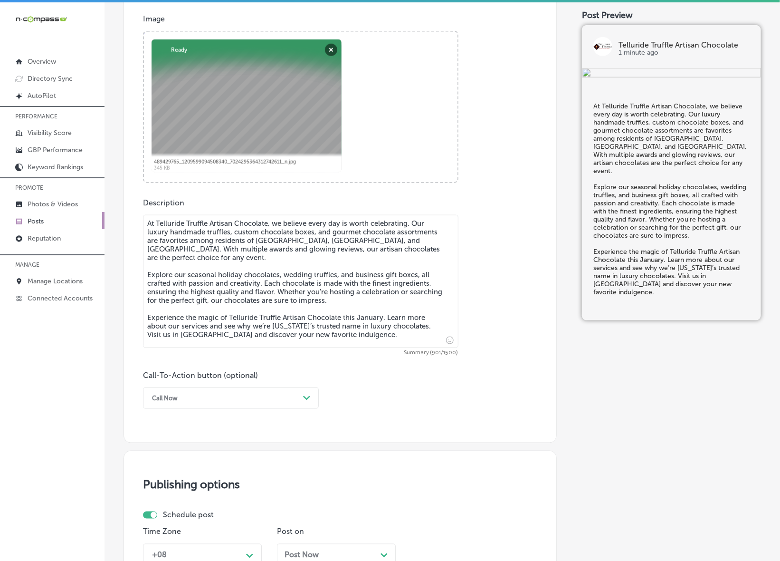
drag, startPoint x: 319, startPoint y: 397, endPoint x: 278, endPoint y: 413, distance: 43.7
click at [319, 397] on div "Call-To-Action button (optional) Call Now Path Created with Sketch." at bounding box center [340, 390] width 394 height 38
click at [224, 403] on div "Call Now" at bounding box center [223, 398] width 152 height 15
click at [176, 480] on div "Learn more" at bounding box center [231, 485] width 176 height 17
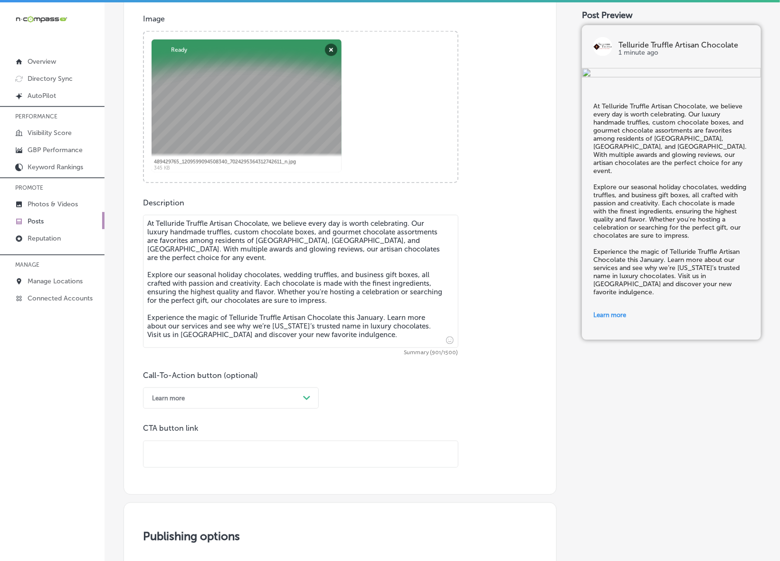
click at [201, 464] on input "text" at bounding box center [301, 454] width 315 height 26
paste input "[URL][DOMAIN_NAME]"
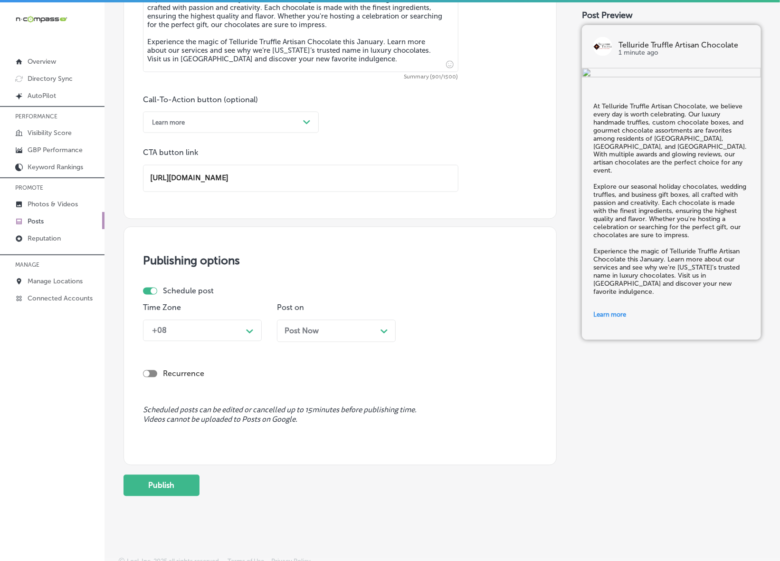
scroll to position [638, 0]
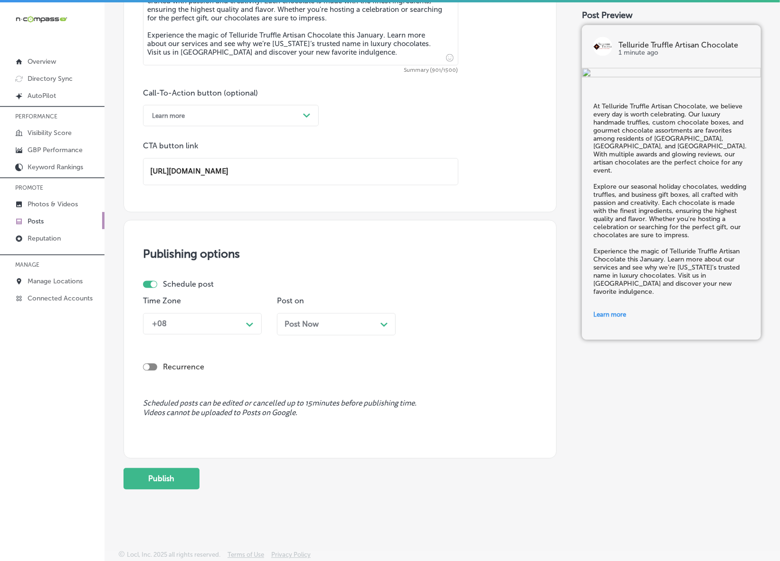
type input "[URL][DOMAIN_NAME]"
click at [246, 323] on icon "Path Created with Sketch." at bounding box center [249, 325] width 7 height 4
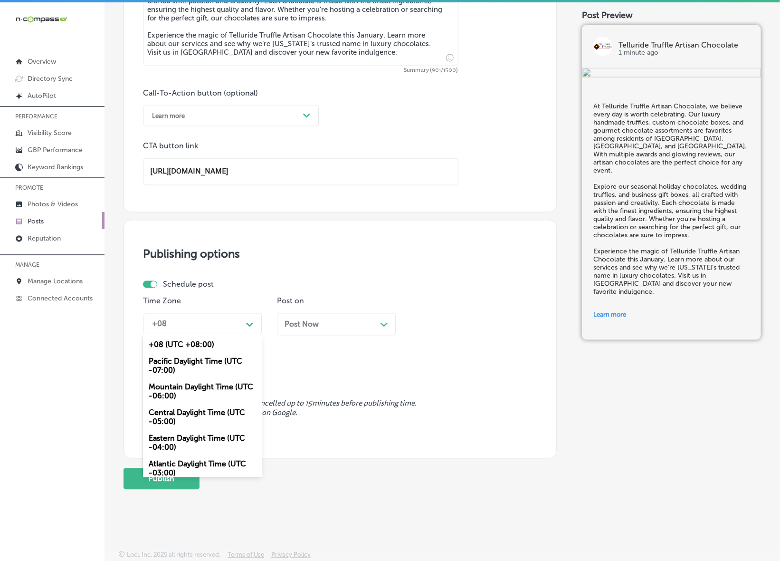
click at [207, 391] on div "Mountain Daylight Time (UTC -06:00)" at bounding box center [202, 392] width 119 height 26
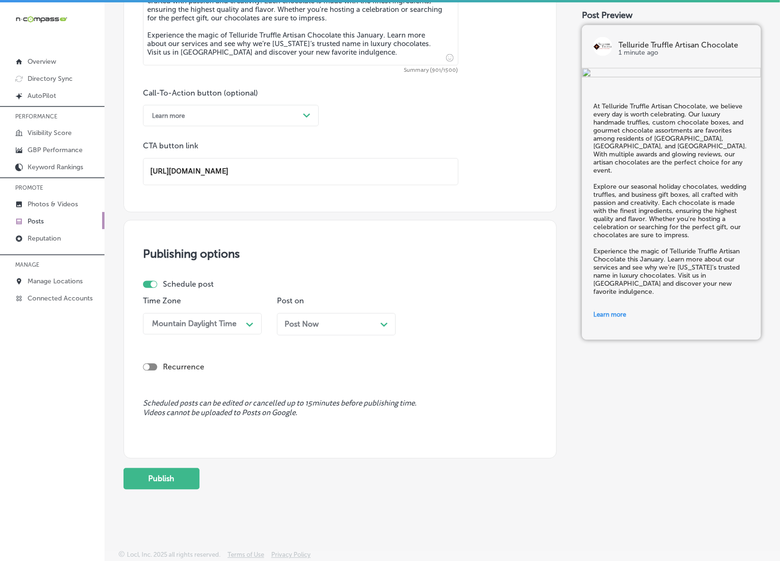
click at [314, 309] on div "Post on Post Now Path Created with Sketch." at bounding box center [336, 320] width 119 height 46
click at [312, 324] on span "Post Now" at bounding box center [302, 324] width 34 height 9
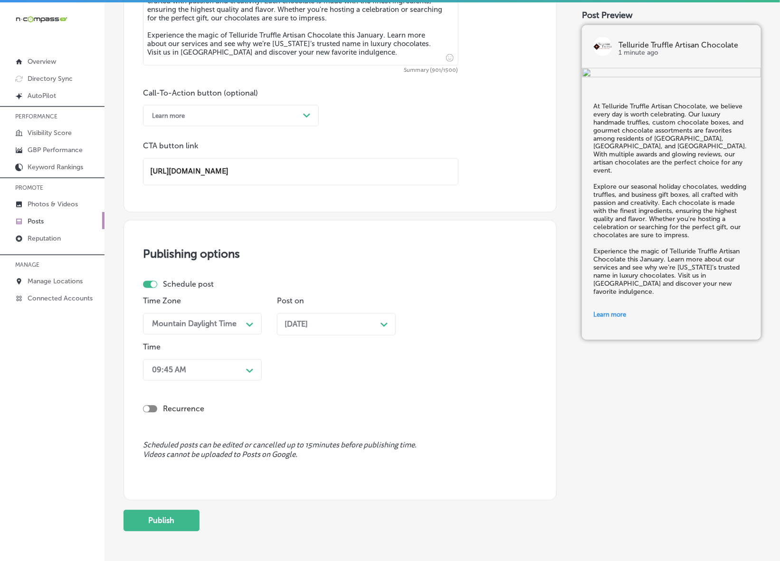
click at [245, 365] on div "Path Created with Sketch." at bounding box center [249, 369] width 15 height 15
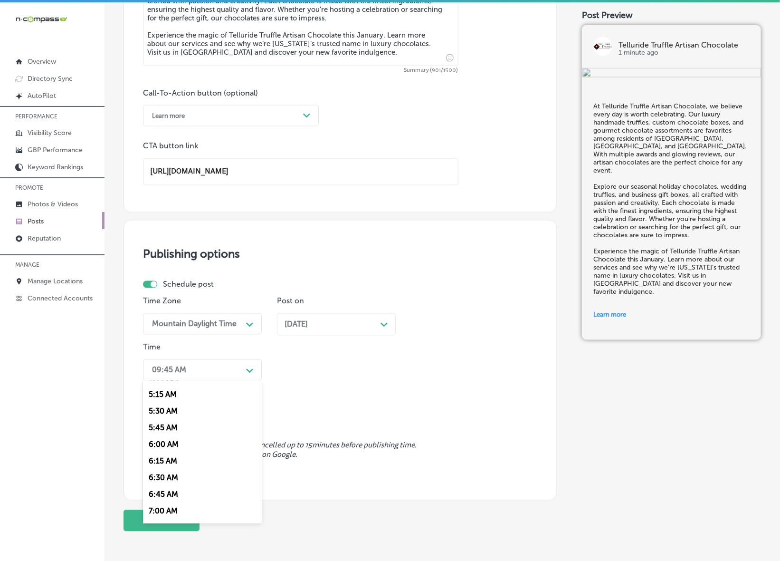
scroll to position [356, 0]
click at [162, 496] on div "7:00 AM" at bounding box center [202, 500] width 119 height 17
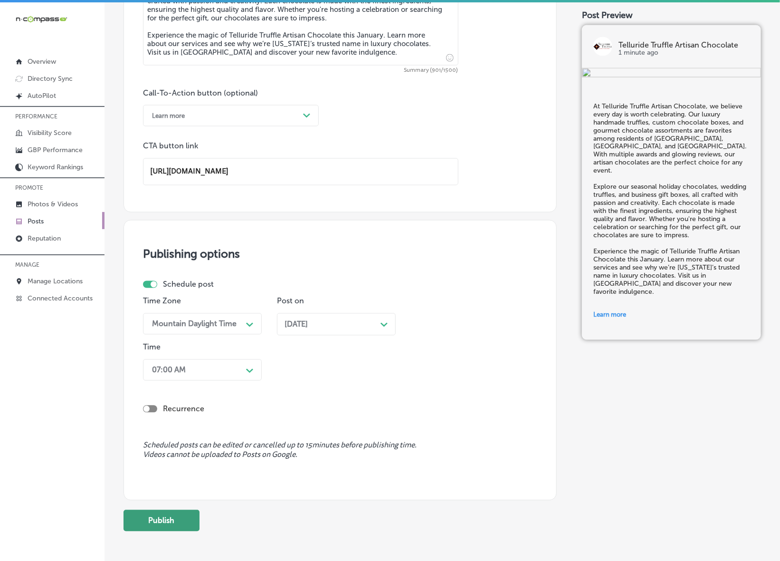
click at [171, 523] on button "Publish" at bounding box center [162, 520] width 76 height 21
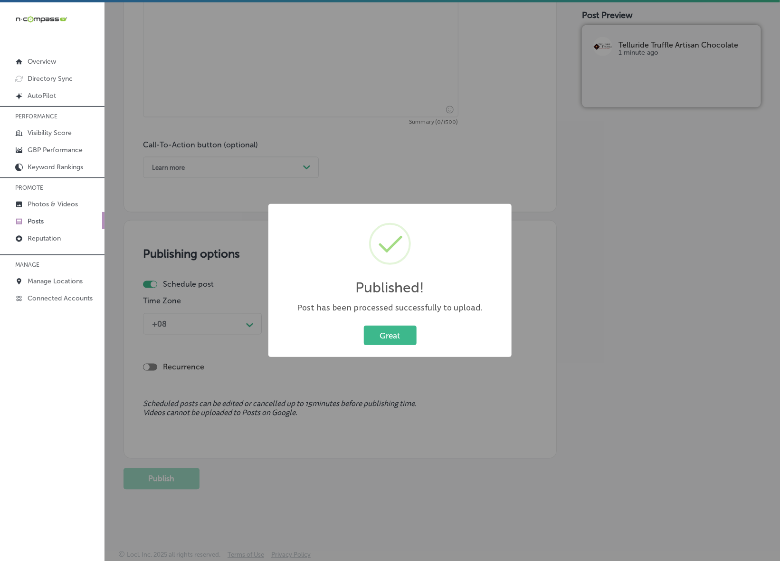
scroll to position [586, 0]
click at [392, 341] on button "Great" at bounding box center [390, 334] width 53 height 19
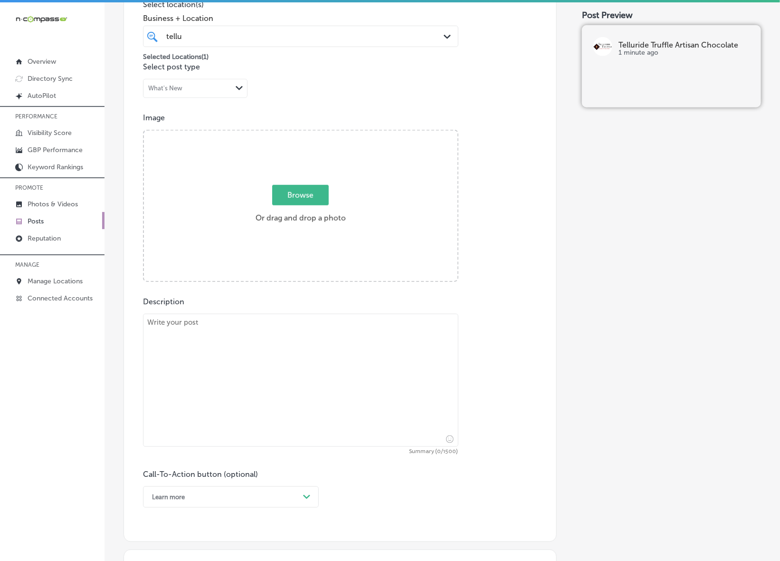
scroll to position [230, 0]
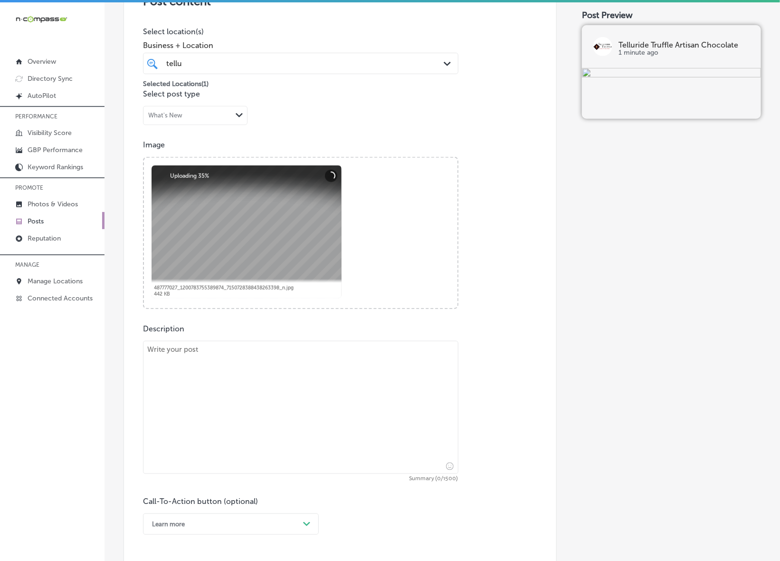
click at [264, 391] on textarea at bounding box center [301, 407] width 316 height 133
paste textarea "Kick off the new year with the finest chocolates from Telluride Truffle Artisan…"
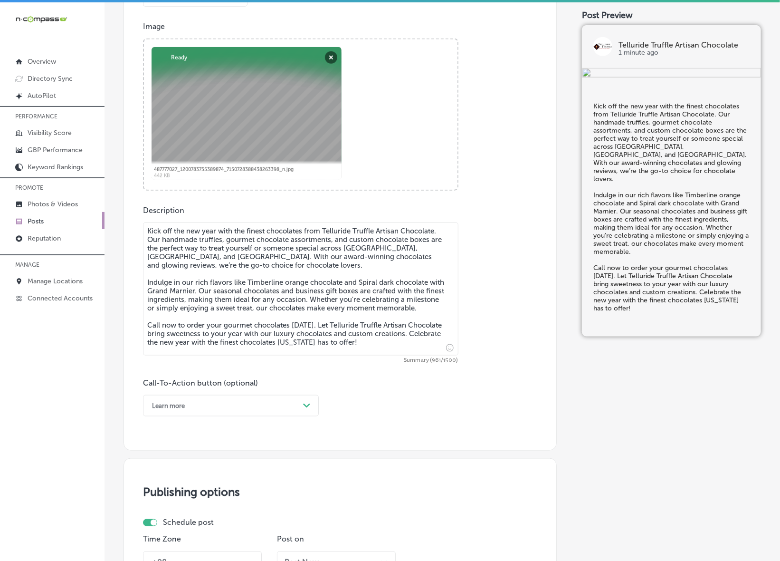
scroll to position [348, 0]
type textarea "Kick off the new year with the finest chocolates from Telluride Truffle Artisan…"
click at [309, 394] on div "Learn more Path Created with Sketch." at bounding box center [231, 404] width 176 height 21
click at [162, 527] on div "Call Now" at bounding box center [231, 525] width 176 height 17
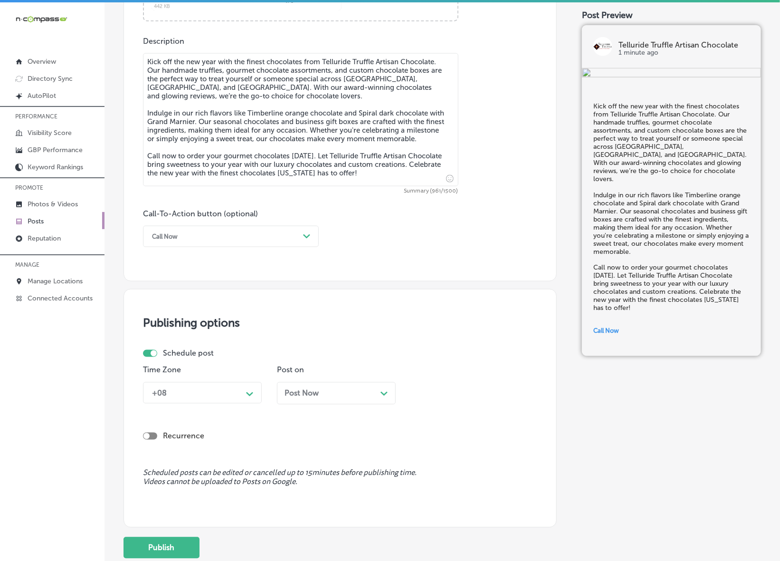
scroll to position [586, 0]
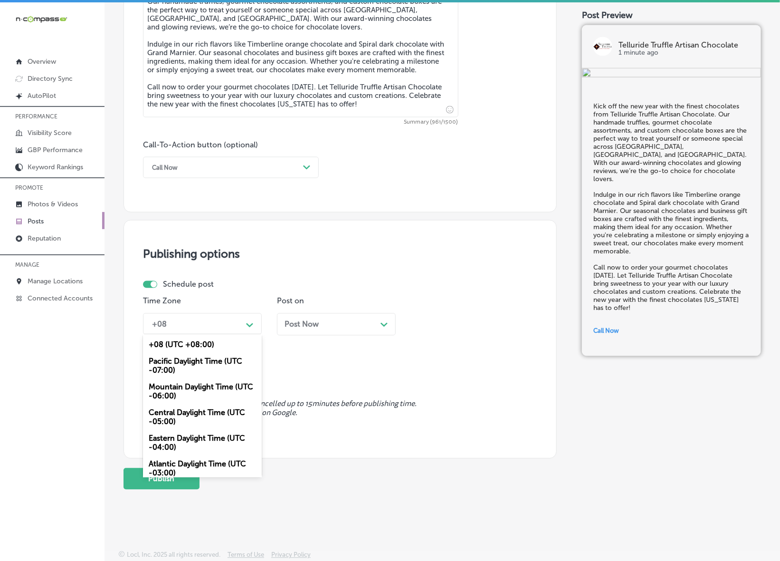
click at [245, 322] on div "Path Created with Sketch." at bounding box center [249, 323] width 15 height 15
click at [211, 389] on div "Mountain Daylight Time (UTC -06:00)" at bounding box center [202, 392] width 119 height 26
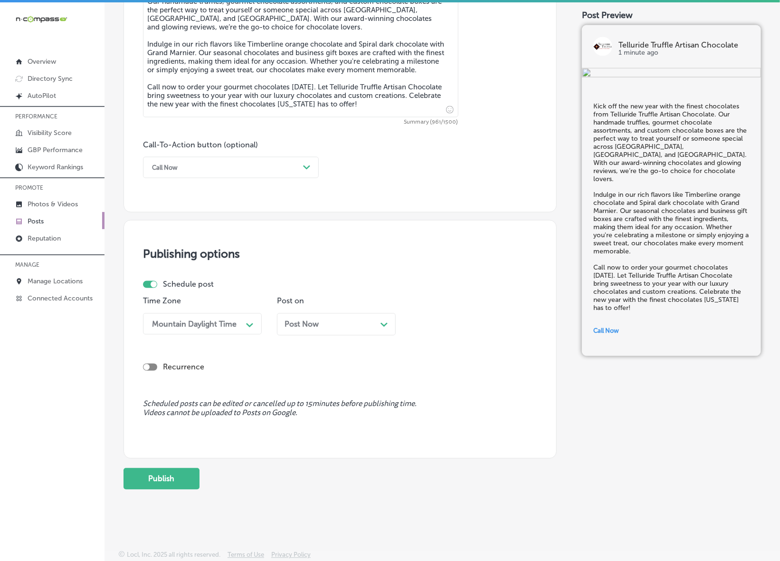
click at [336, 324] on div "Post Now Path Created with Sketch." at bounding box center [337, 324] width 104 height 9
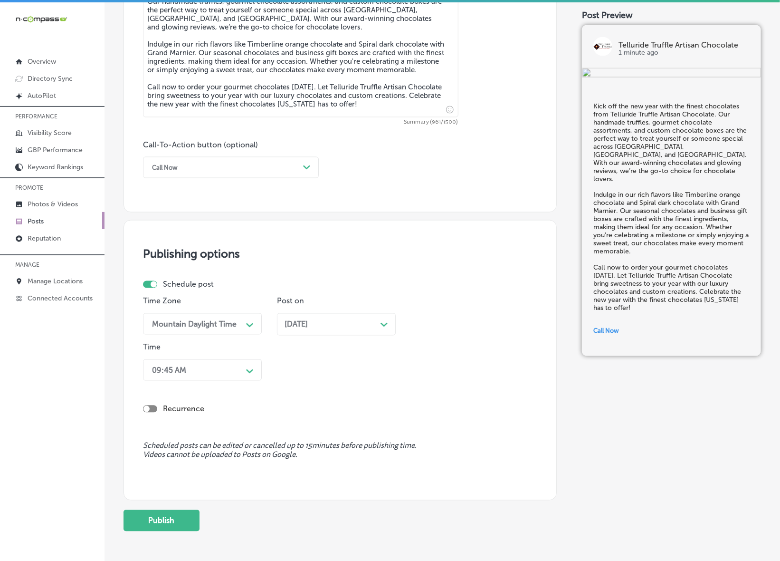
click at [244, 366] on div "Path Created with Sketch." at bounding box center [249, 370] width 15 height 15
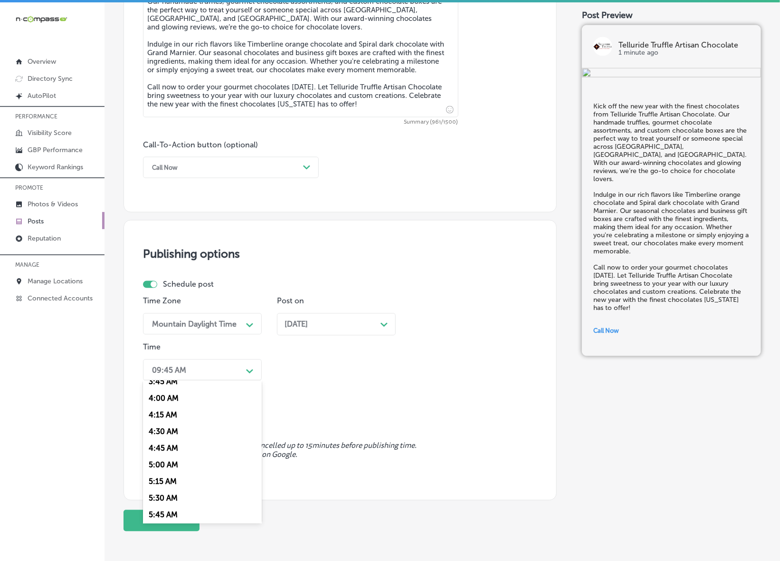
scroll to position [416, 0]
click at [164, 435] on div "7:00 AM" at bounding box center [202, 440] width 119 height 17
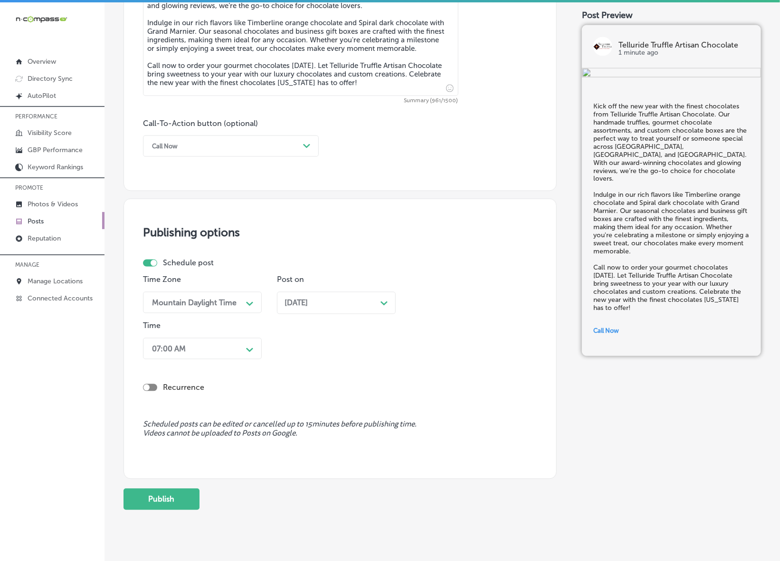
scroll to position [628, 0]
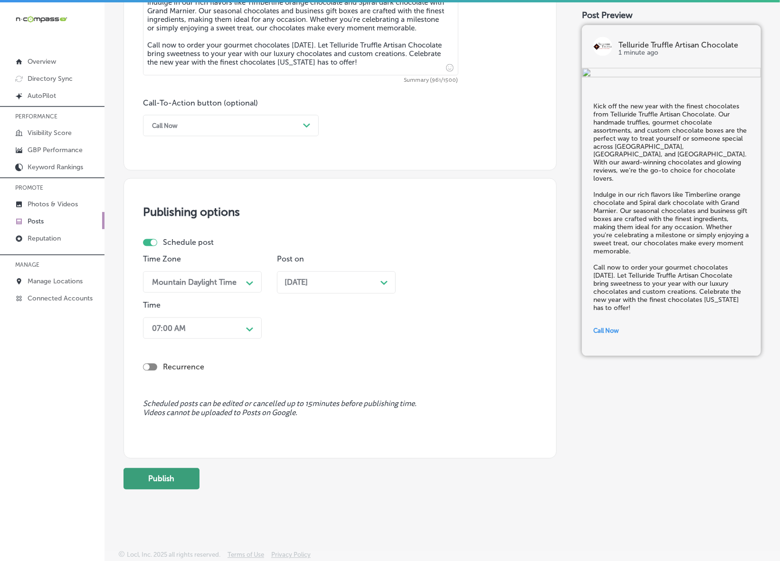
click at [166, 483] on button "Publish" at bounding box center [162, 478] width 76 height 21
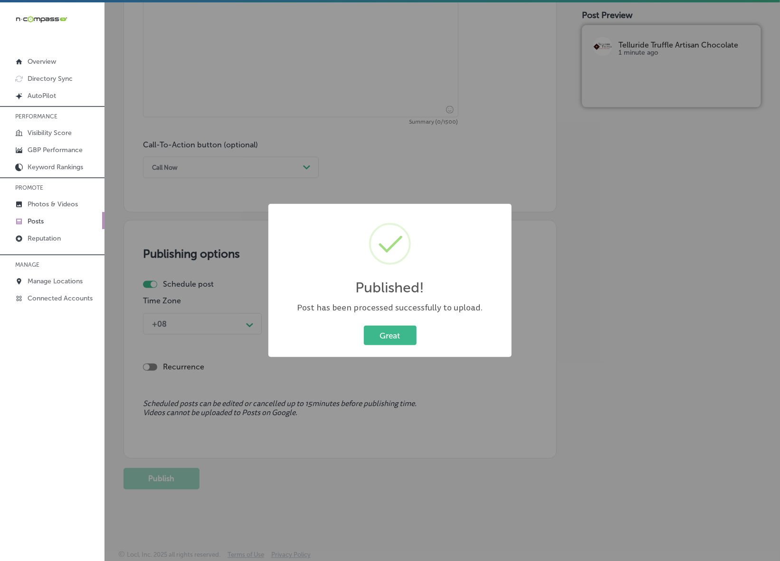
scroll to position [586, 0]
click at [409, 335] on button "Great" at bounding box center [390, 334] width 53 height 19
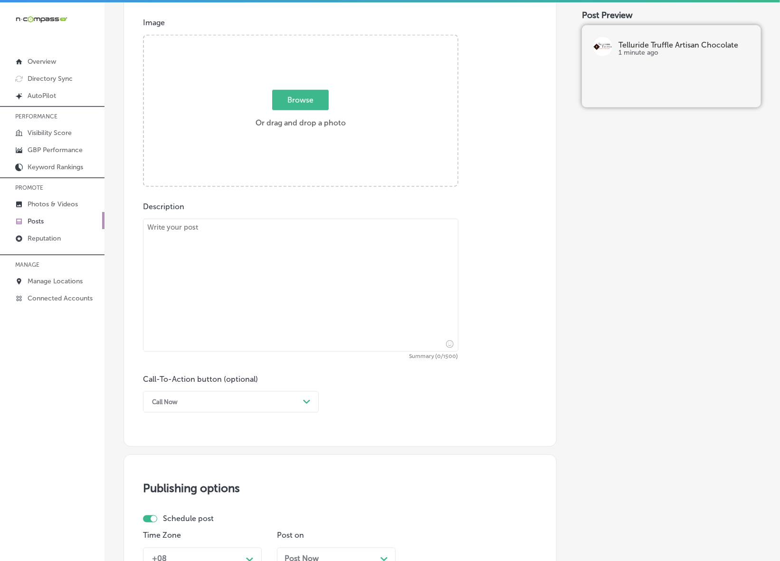
scroll to position [348, 0]
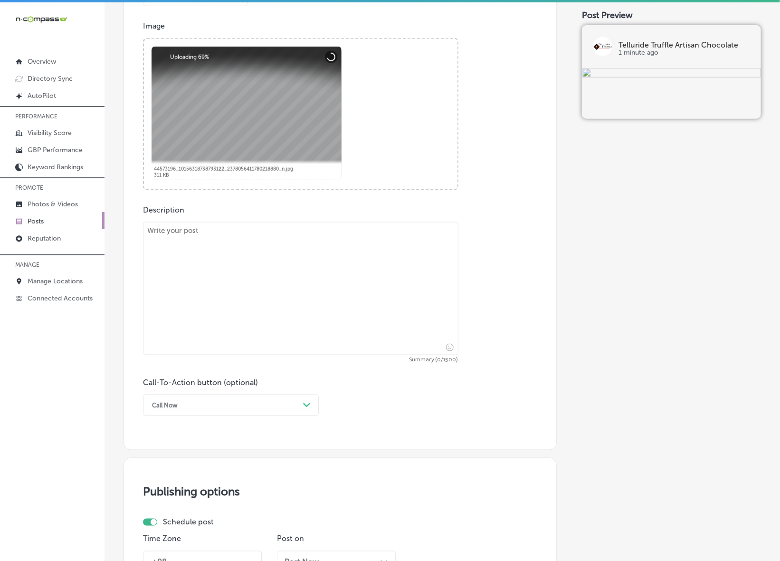
click at [349, 241] on textarea at bounding box center [301, 288] width 316 height 133
paste textarea "Telluride Truffle Artisan Chocolate is your destination for exquisite, handmade…"
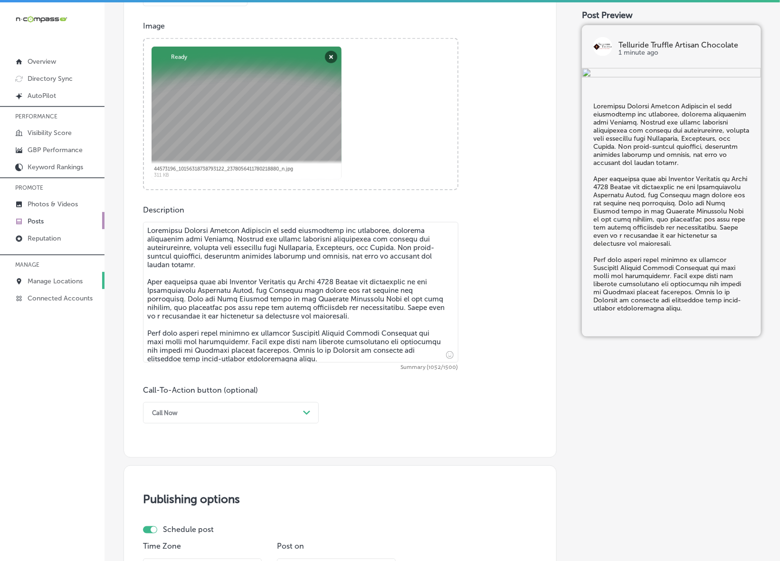
type textarea "Telluride Truffle Artisan Chocolate is your destination for exquisite, handmade…"
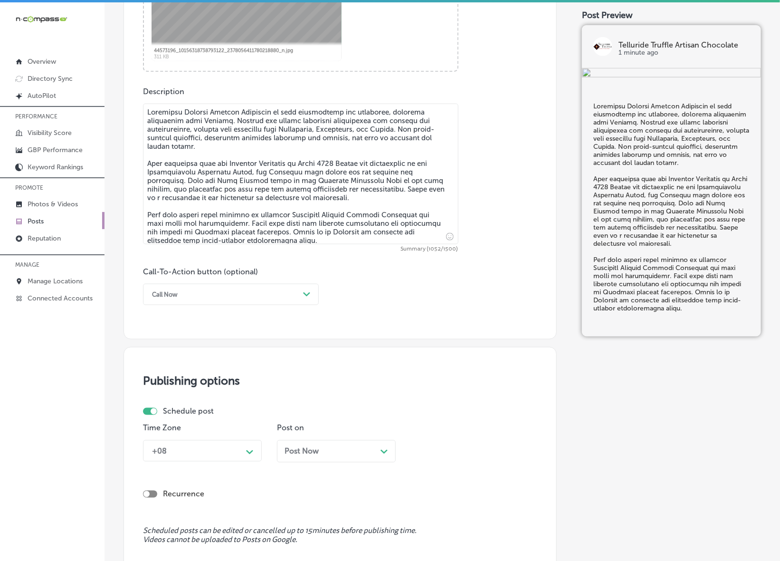
scroll to position [467, 0]
click at [307, 293] on icon "Path Created with Sketch." at bounding box center [306, 294] width 7 height 4
click at [174, 379] on div "Learn more" at bounding box center [231, 381] width 176 height 17
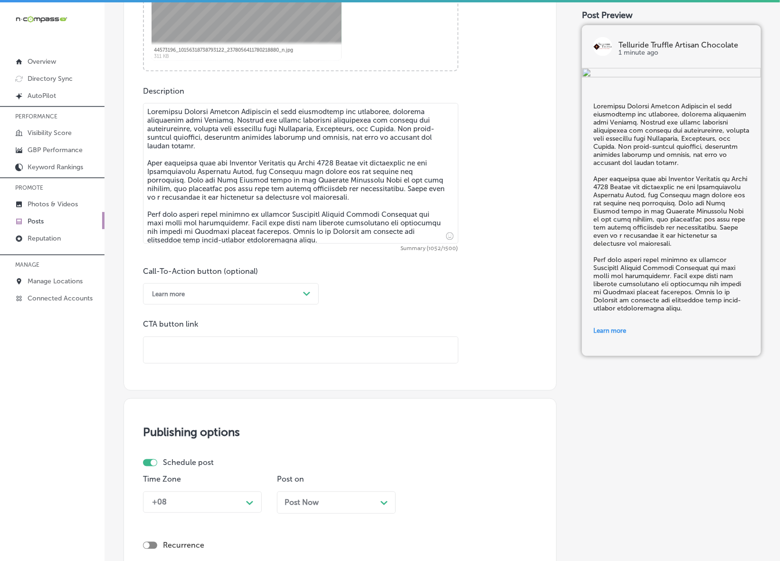
click at [230, 352] on input "text" at bounding box center [301, 350] width 315 height 26
paste input "[URL][DOMAIN_NAME]"
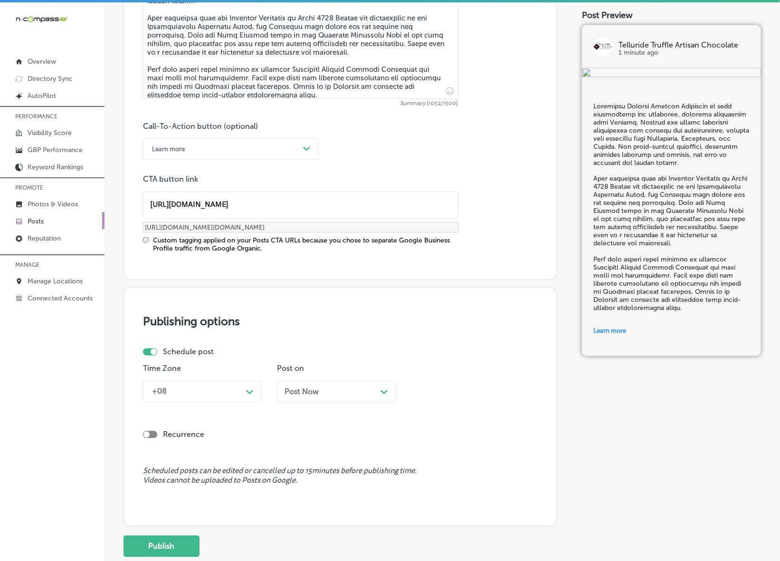
scroll to position [645, 0]
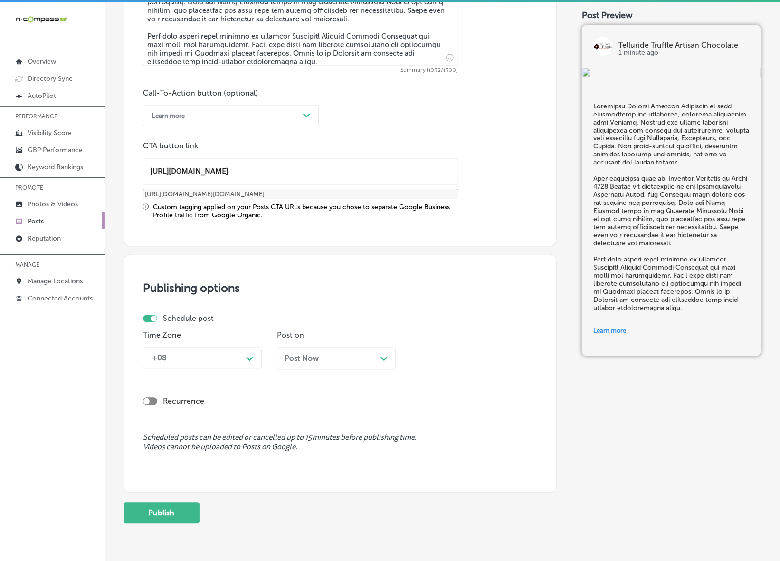
type input "[URL][DOMAIN_NAME]"
click at [243, 360] on div "Path Created with Sketch." at bounding box center [249, 357] width 15 height 15
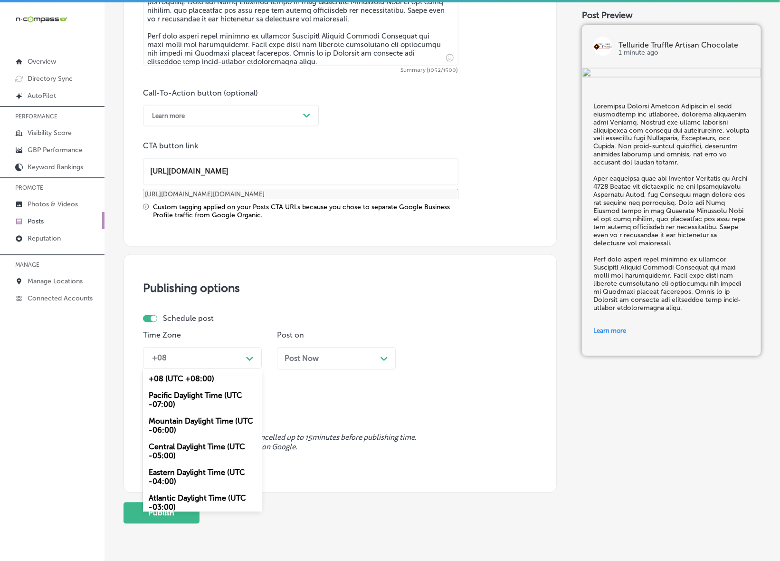
click at [221, 424] on div "Mountain Daylight Time (UTC -06:00)" at bounding box center [202, 426] width 119 height 26
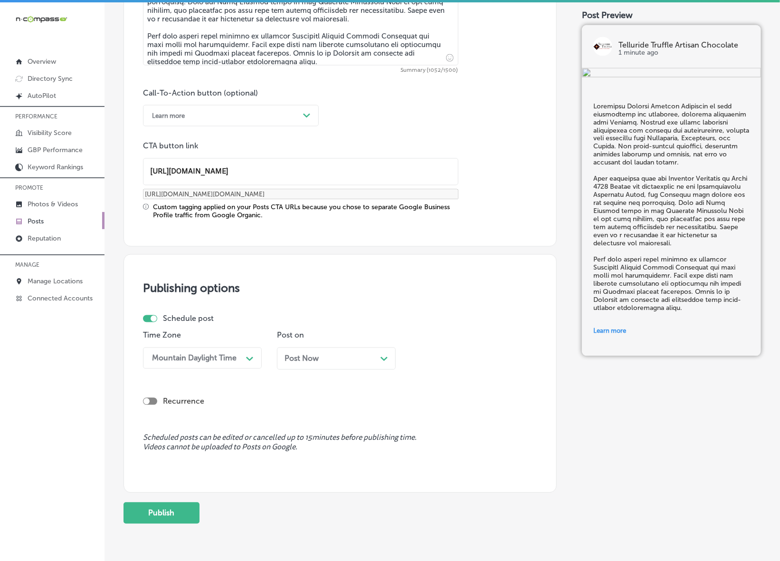
click at [316, 359] on span "Post Now" at bounding box center [302, 358] width 34 height 9
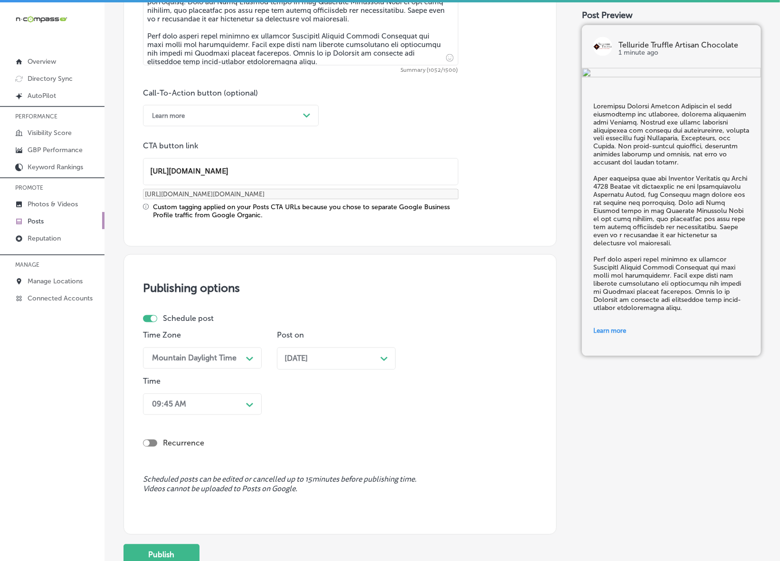
click at [242, 408] on div "09:45 AM" at bounding box center [194, 404] width 95 height 17
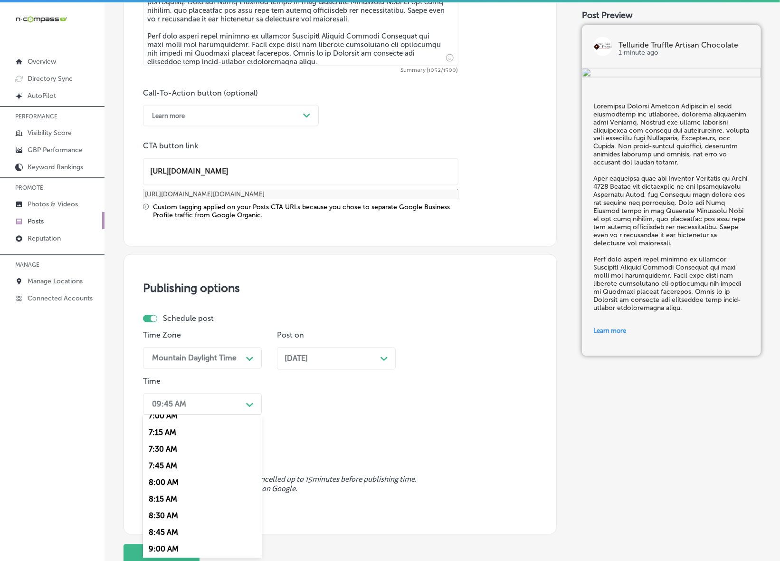
scroll to position [416, 0]
click at [172, 467] on div "7:00 AM" at bounding box center [202, 475] width 119 height 17
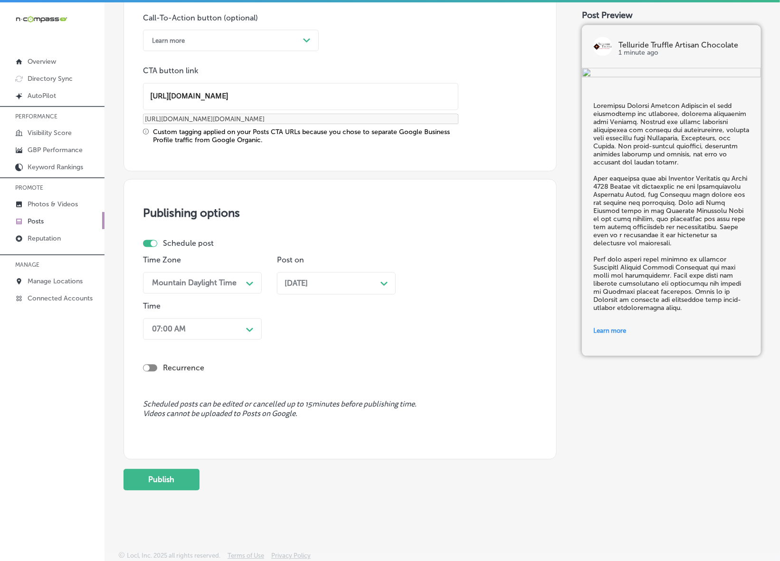
scroll to position [721, 0]
click at [175, 473] on button "Publish" at bounding box center [162, 479] width 76 height 21
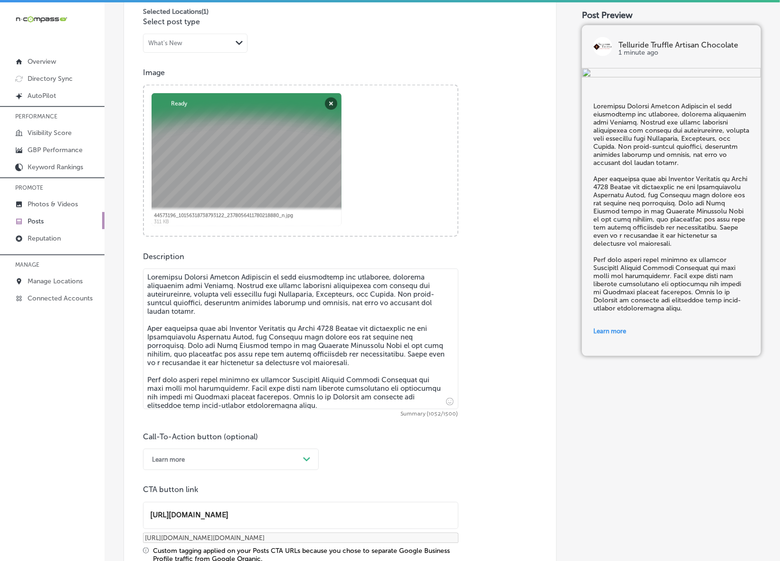
scroll to position [305, 0]
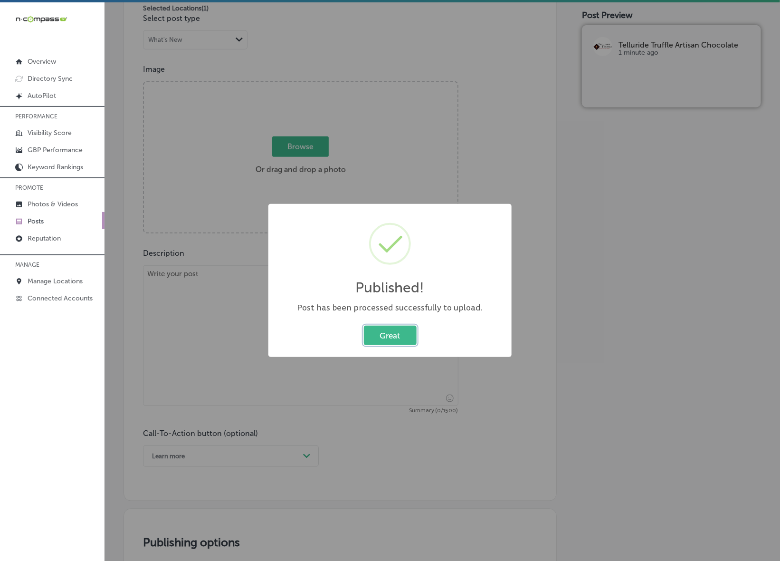
drag, startPoint x: 400, startPoint y: 334, endPoint x: 404, endPoint y: 335, distance: 5.0
click at [400, 334] on button "Great" at bounding box center [390, 334] width 53 height 19
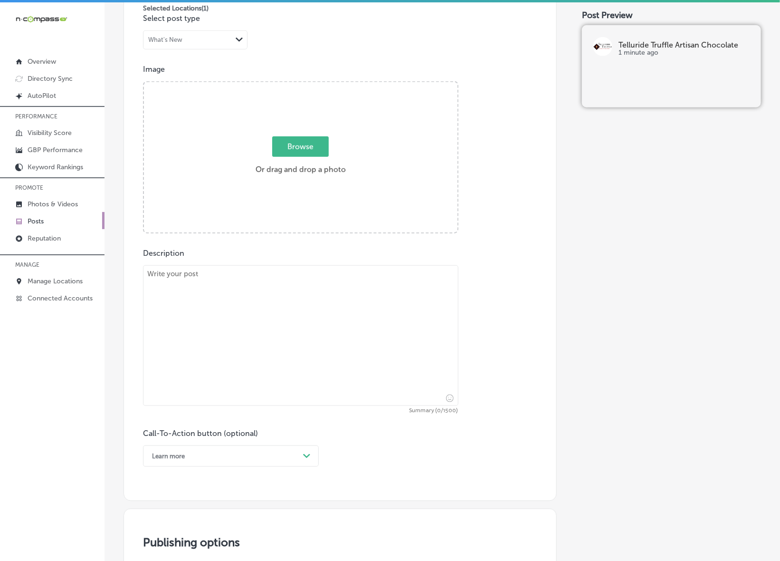
click at [55, 217] on link "Posts" at bounding box center [52, 220] width 105 height 17
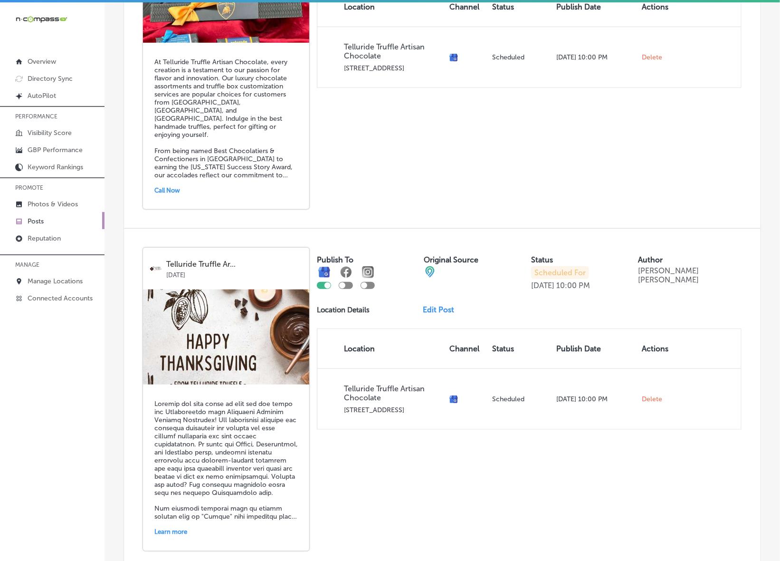
scroll to position [1970, 0]
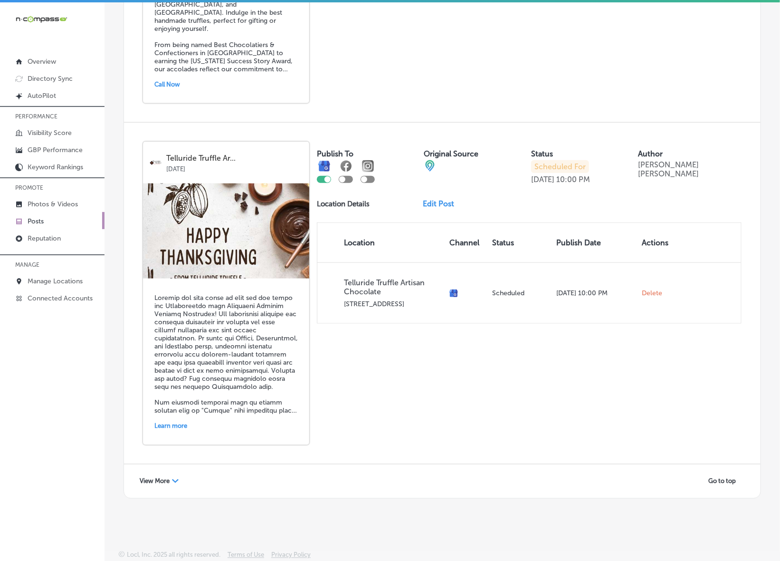
drag, startPoint x: 141, startPoint y: 469, endPoint x: 160, endPoint y: 480, distance: 22.4
click at [141, 469] on div "View More Path Created with Sketch. Go to top" at bounding box center [442, 481] width 637 height 34
click at [160, 480] on span "View More" at bounding box center [155, 481] width 30 height 7
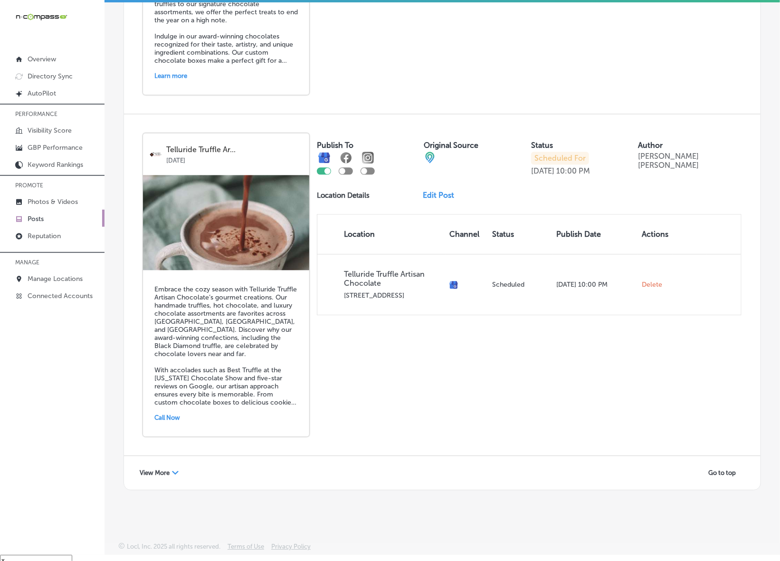
scroll to position [13, 0]
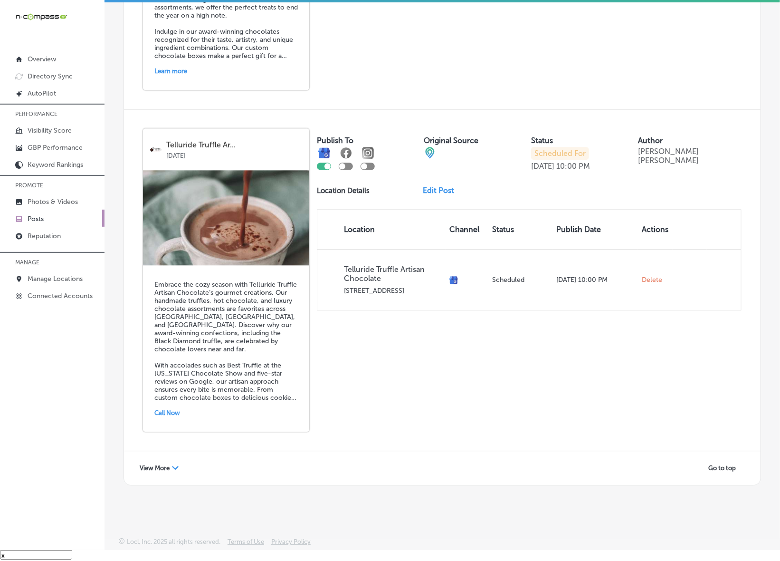
drag, startPoint x: 169, startPoint y: 466, endPoint x: 160, endPoint y: 465, distance: 9.1
click at [169, 466] on span "View More" at bounding box center [155, 467] width 30 height 7
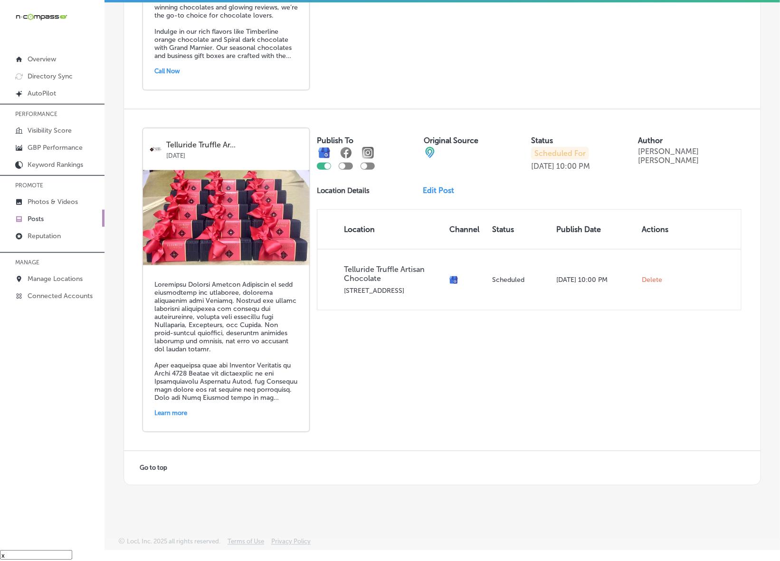
scroll to position [5082, 0]
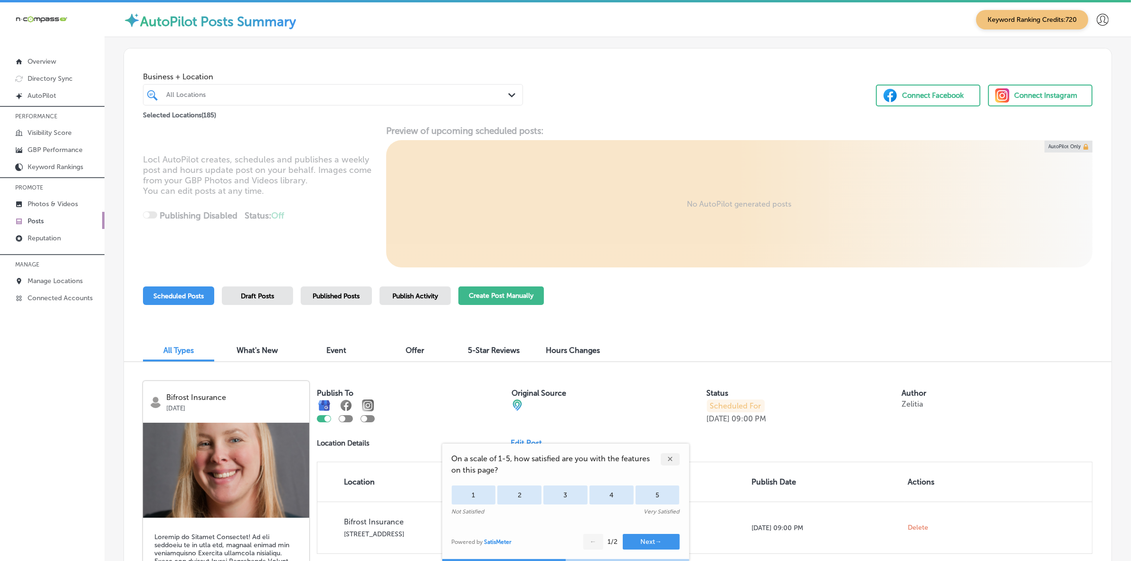
click at [517, 292] on button "Create Post Manually" at bounding box center [502, 296] width 86 height 19
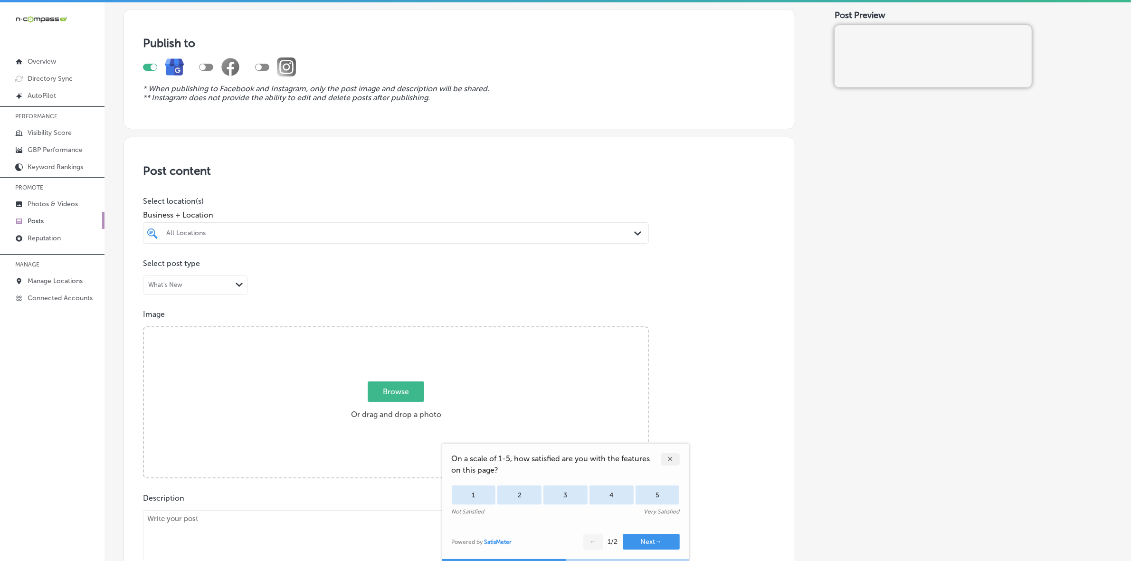
scroll to position [178, 0]
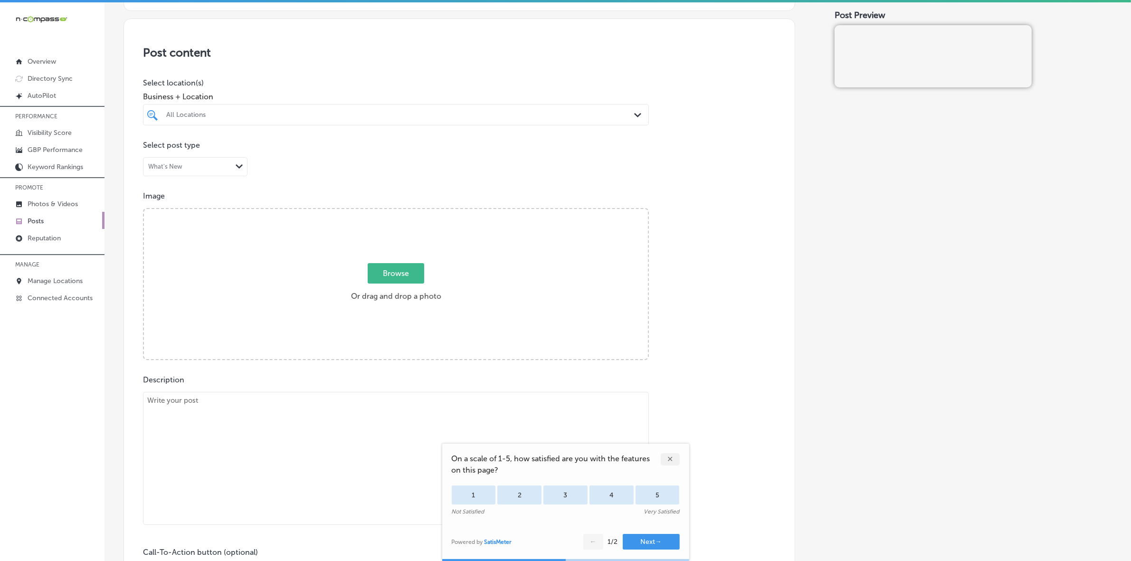
click at [670, 460] on div "✕" at bounding box center [670, 459] width 19 height 12
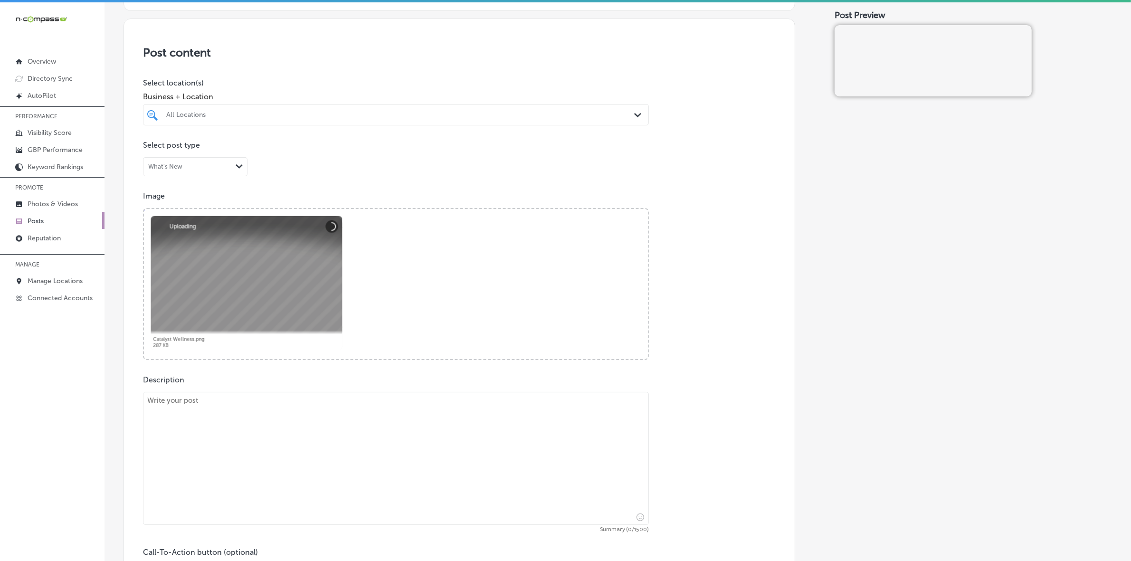
click at [246, 114] on div "All Locations" at bounding box center [400, 115] width 469 height 8
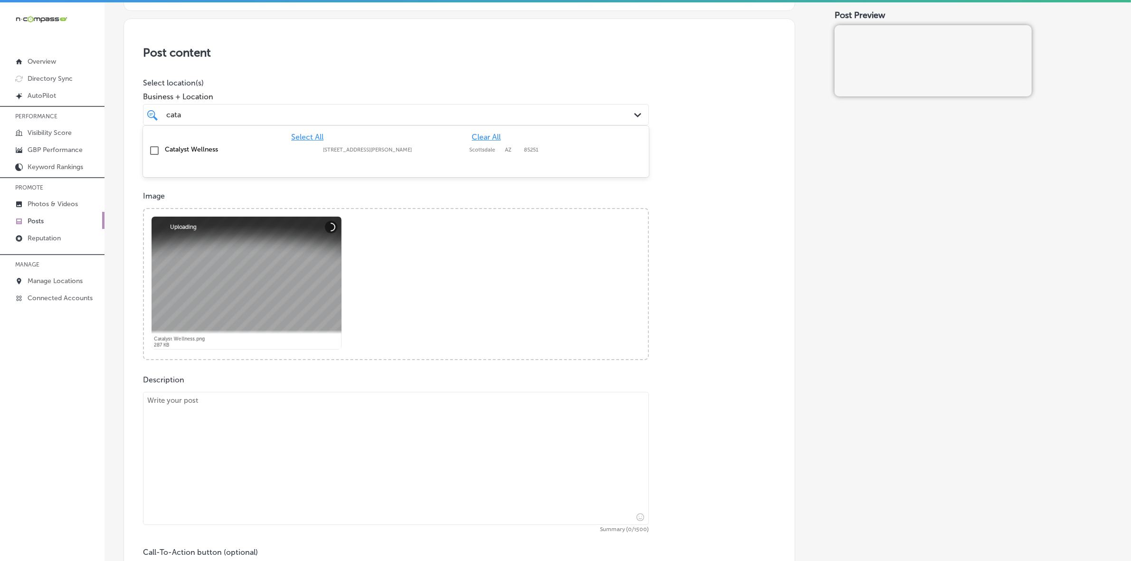
click at [288, 147] on label "Catalyst Wellness" at bounding box center [239, 149] width 149 height 8
type input "cata"
click at [615, 200] on p "Image" at bounding box center [459, 195] width 633 height 9
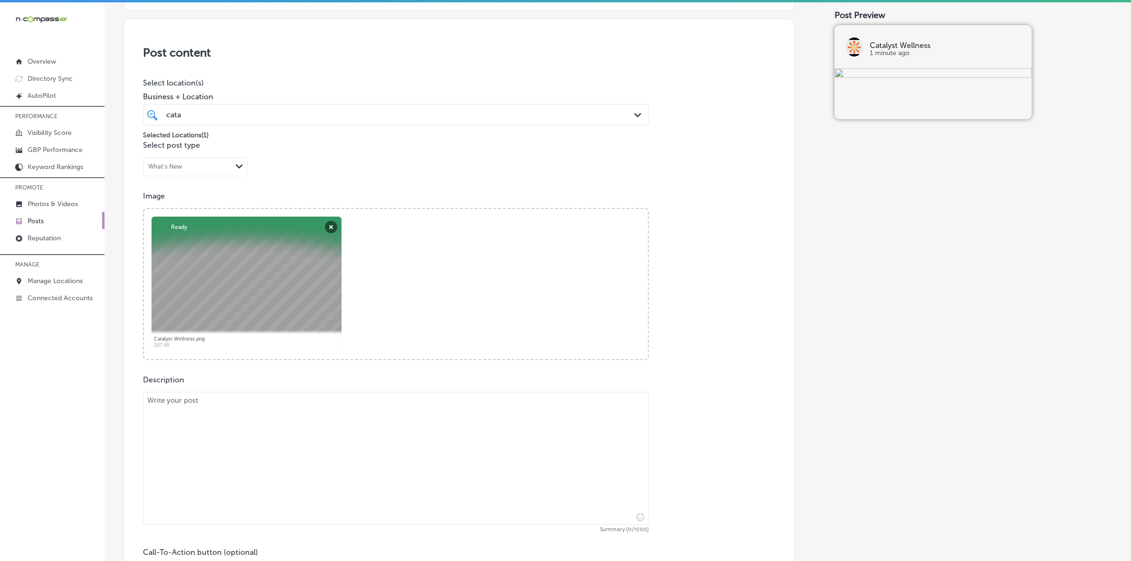
click at [328, 482] on textarea at bounding box center [396, 458] width 506 height 133
paste textarea "Today, we honor the heritage and wisdom of Indigenous peoples and their connect…"
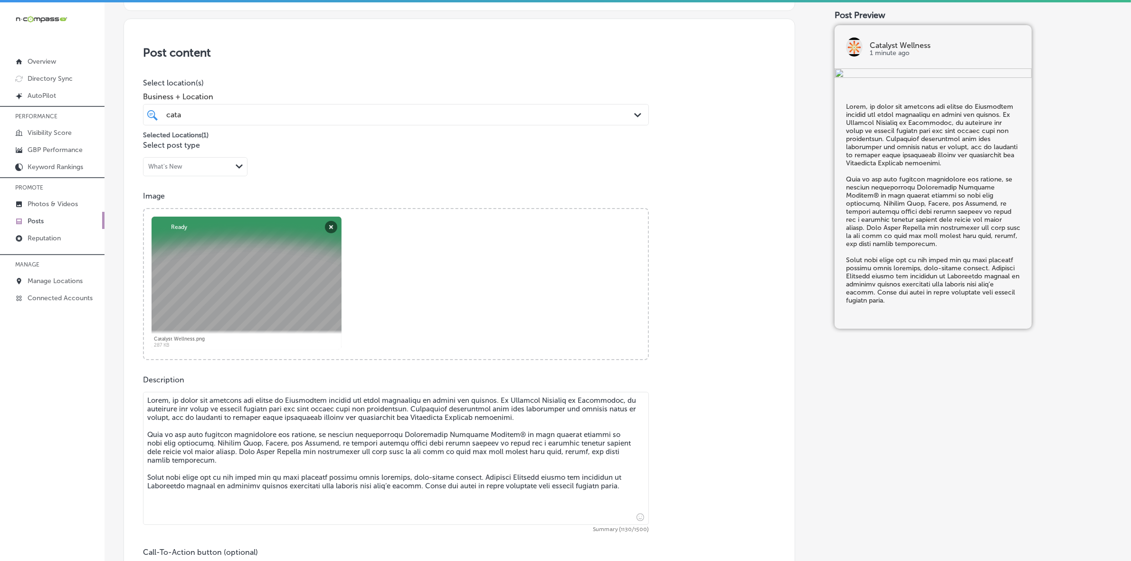
type textarea "Today, we honor the heritage and wisdom of Indigenous peoples and their connect…"
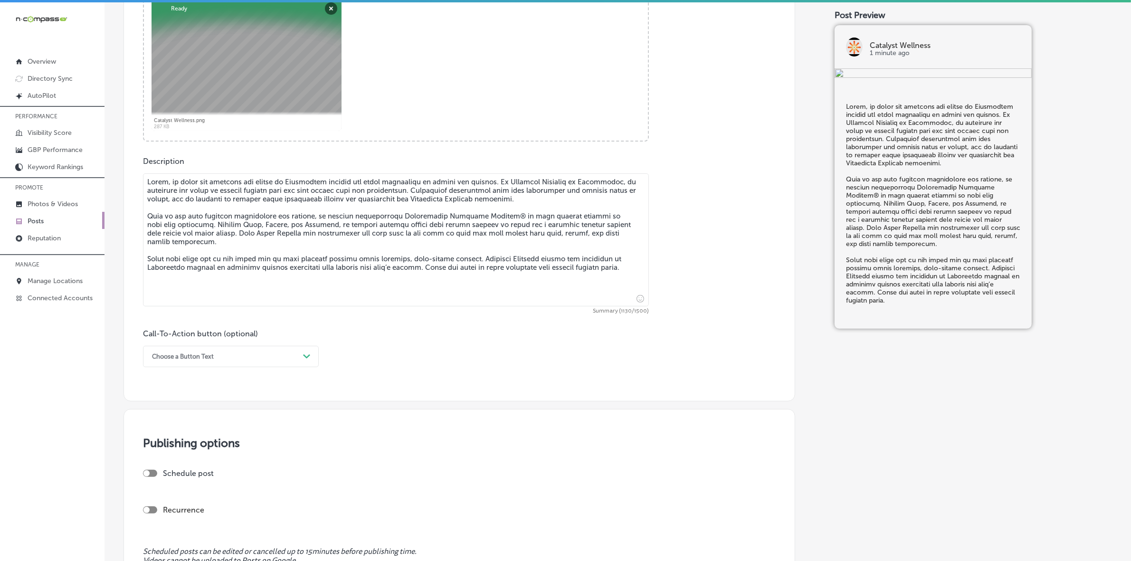
scroll to position [416, 0]
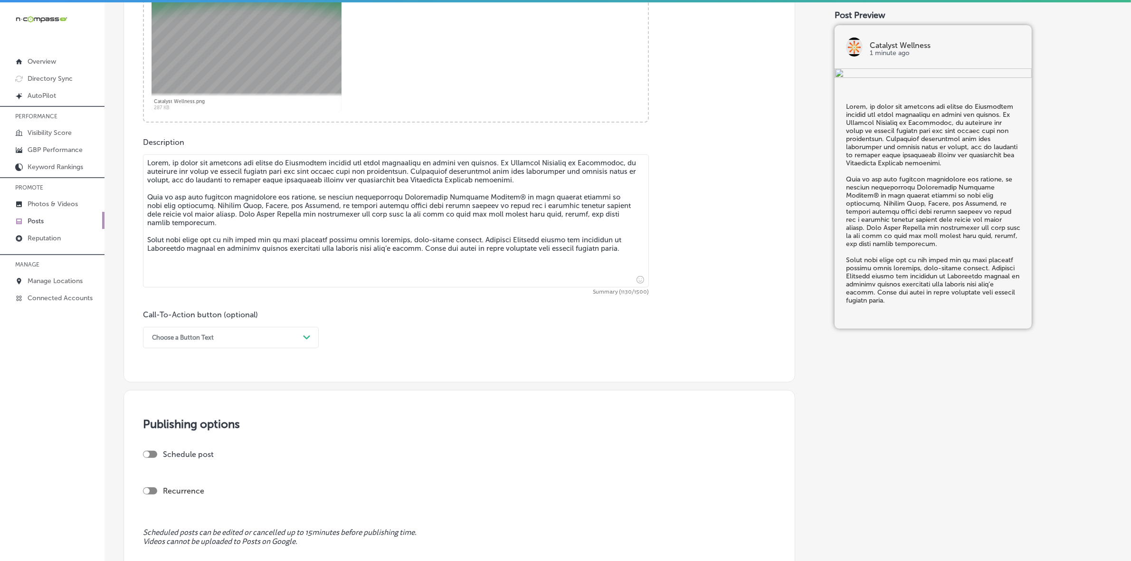
click at [200, 332] on div "Choose a Button Text" at bounding box center [223, 337] width 152 height 15
click at [193, 423] on div "Learn more" at bounding box center [231, 425] width 176 height 17
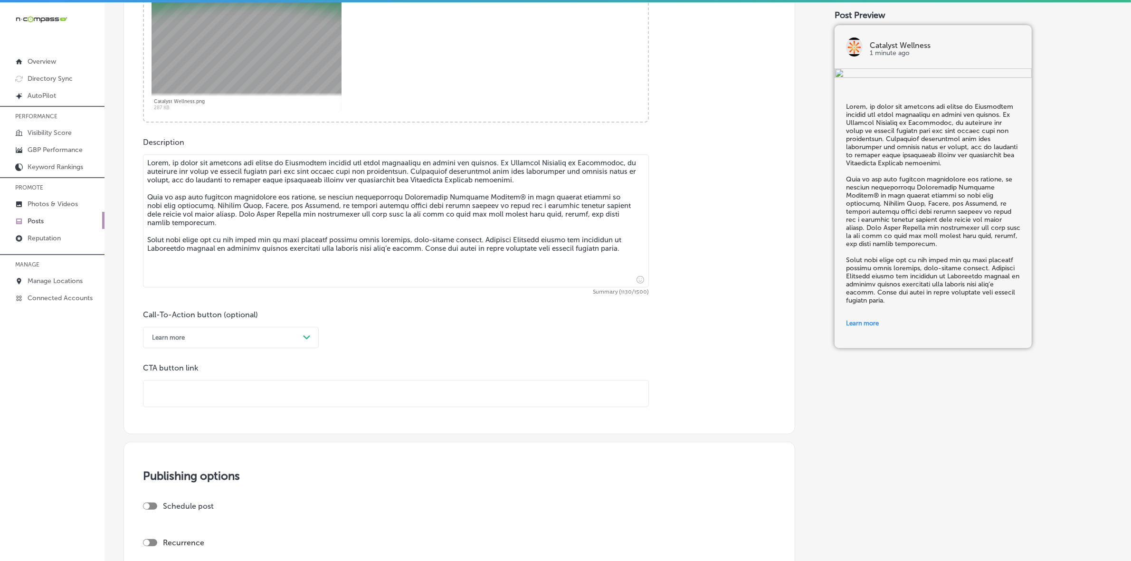
click at [223, 398] on input "text" at bounding box center [396, 394] width 505 height 26
paste input "https://www.catalystwellnessaz.com/"
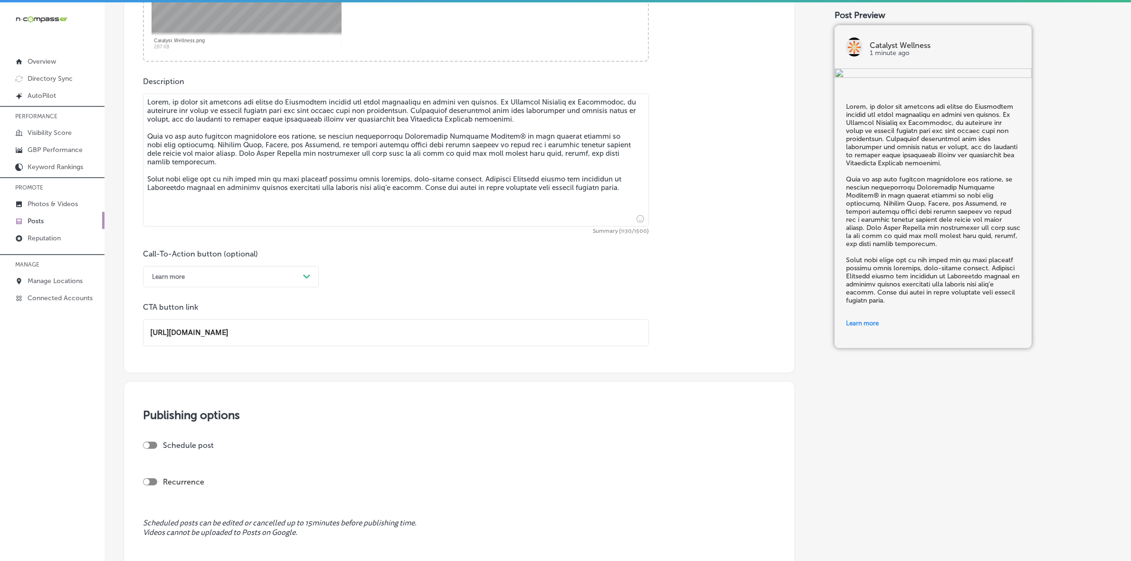
scroll to position [535, 0]
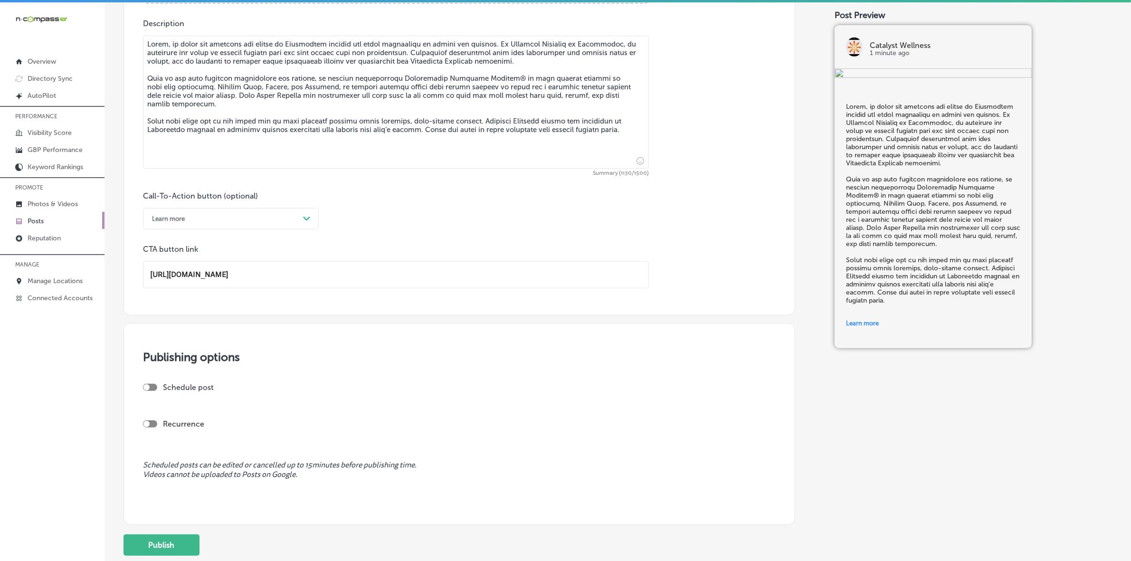
type input "https://www.catalystwellnessaz.com/"
click at [157, 386] on div "Schedule post" at bounding box center [455, 387] width 625 height 9
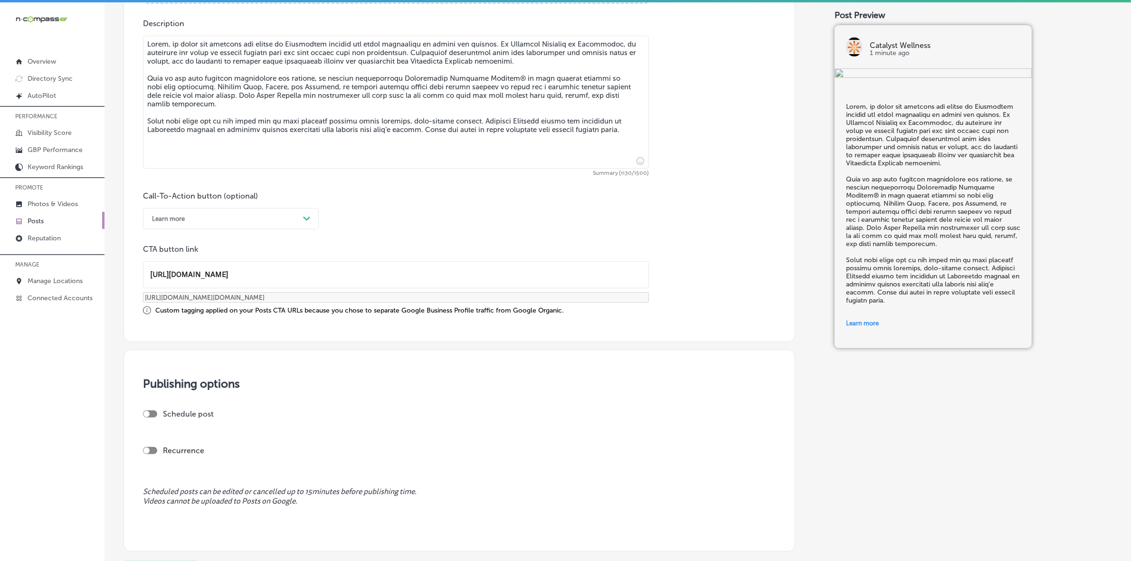
click at [146, 411] on div at bounding box center [147, 414] width 6 height 6
checkbox input "true"
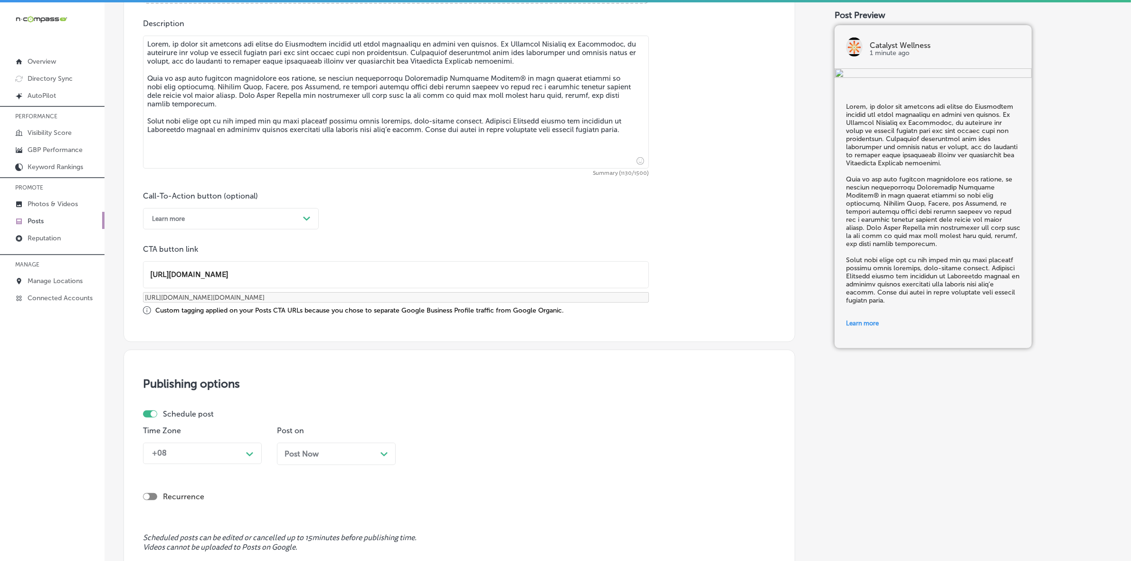
click at [224, 458] on div "+08 Path Created with Sketch." at bounding box center [202, 453] width 119 height 21
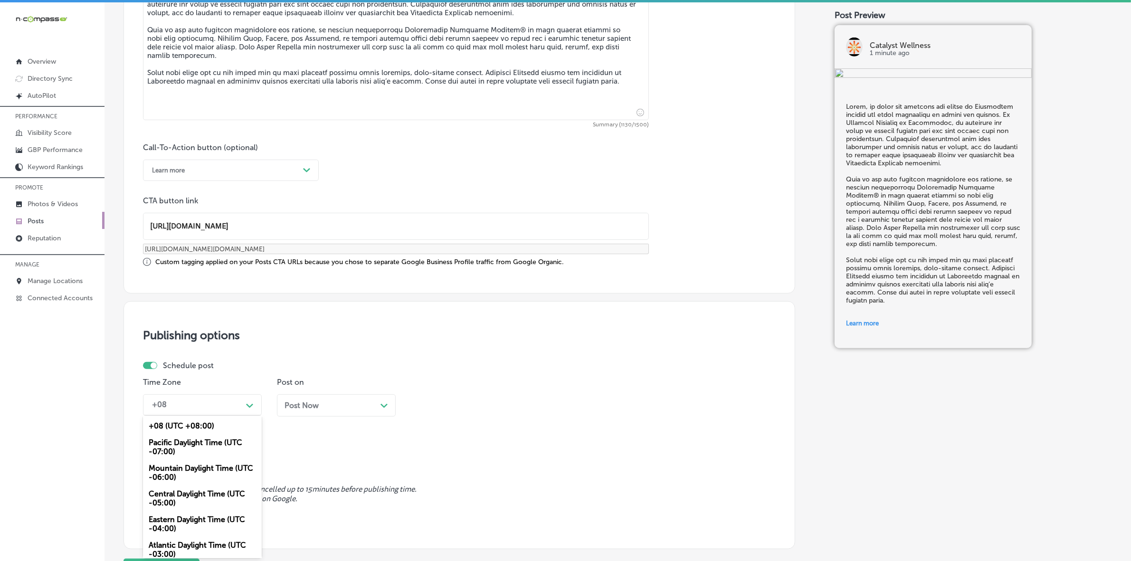
click at [215, 464] on div "Mountain Daylight Time (UTC -06:00)" at bounding box center [202, 473] width 119 height 26
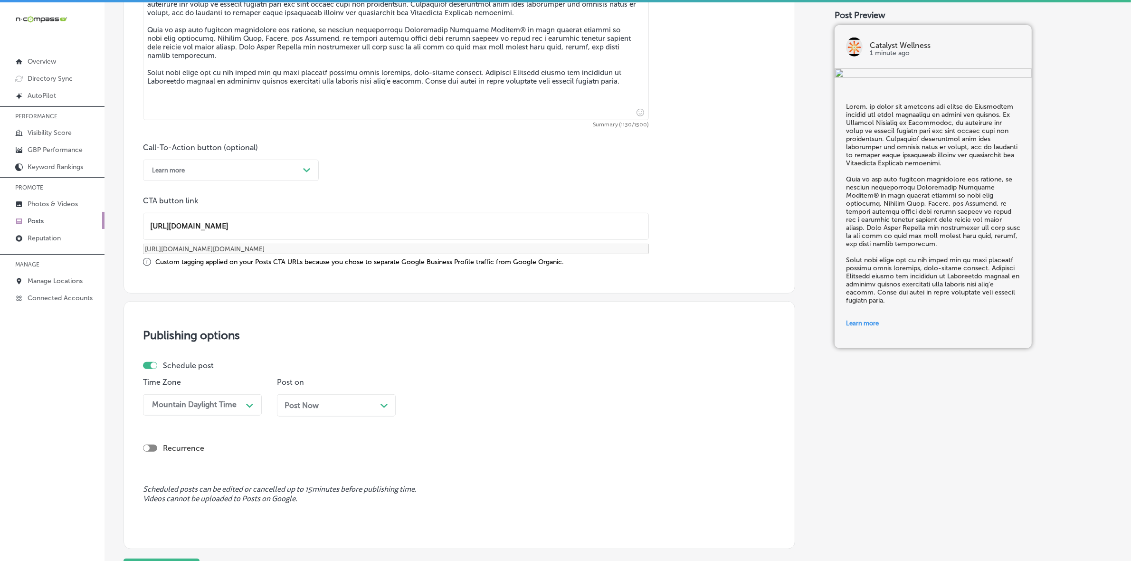
click at [305, 404] on span "Post Now" at bounding box center [302, 405] width 34 height 9
click at [333, 406] on div "Oct 20, 2025 Path Created with Sketch." at bounding box center [337, 405] width 104 height 9
click at [426, 406] on div "09:30 AM" at bounding box center [437, 405] width 34 height 9
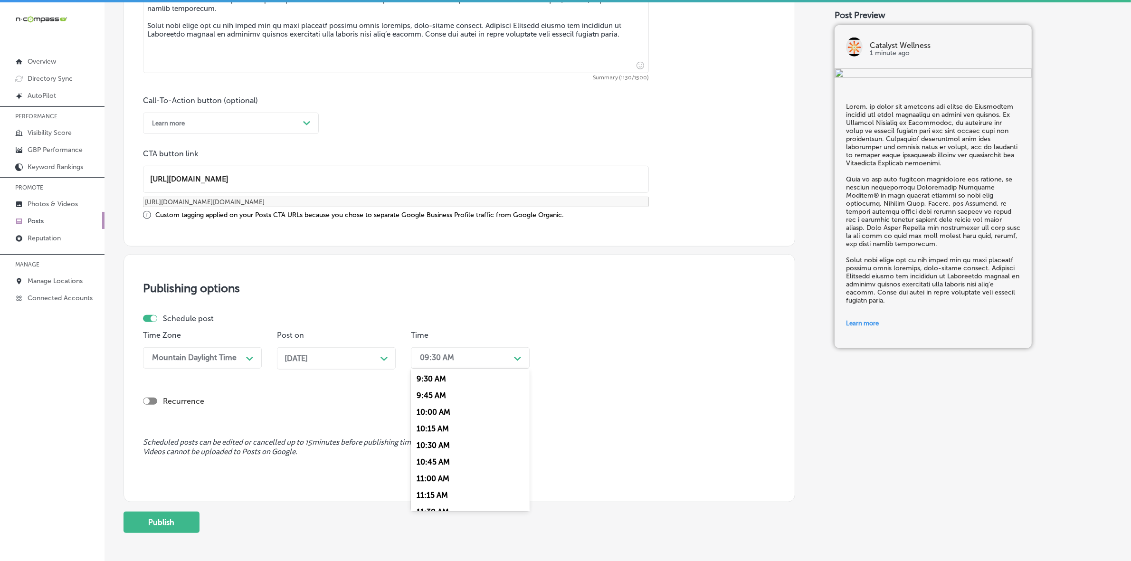
scroll to position [673, 0]
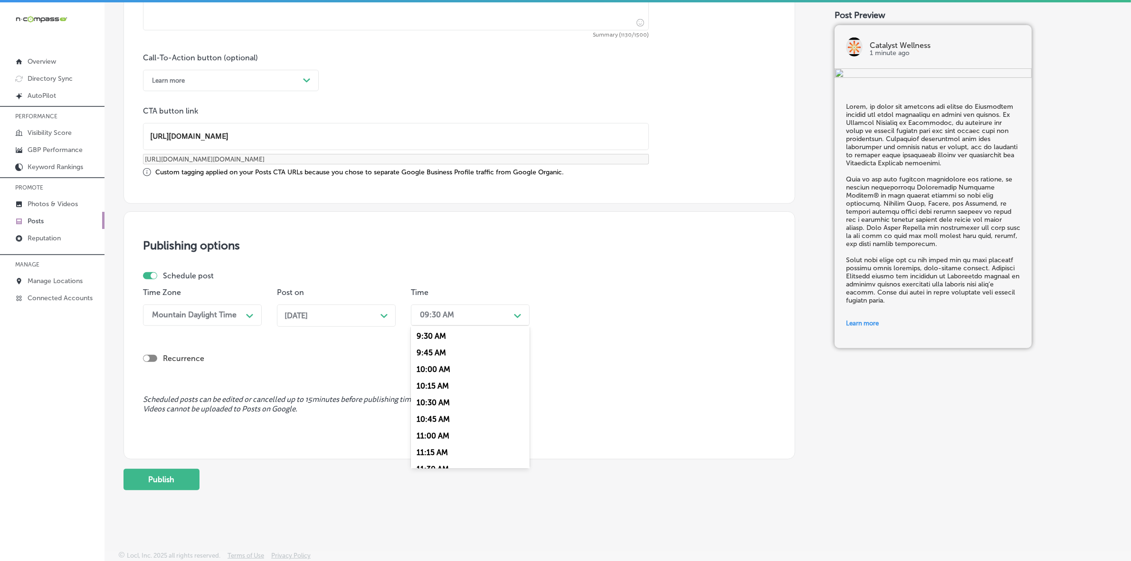
click at [618, 349] on div "Recurrence" at bounding box center [459, 358] width 633 height 19
click at [172, 483] on button "Publish" at bounding box center [162, 479] width 76 height 21
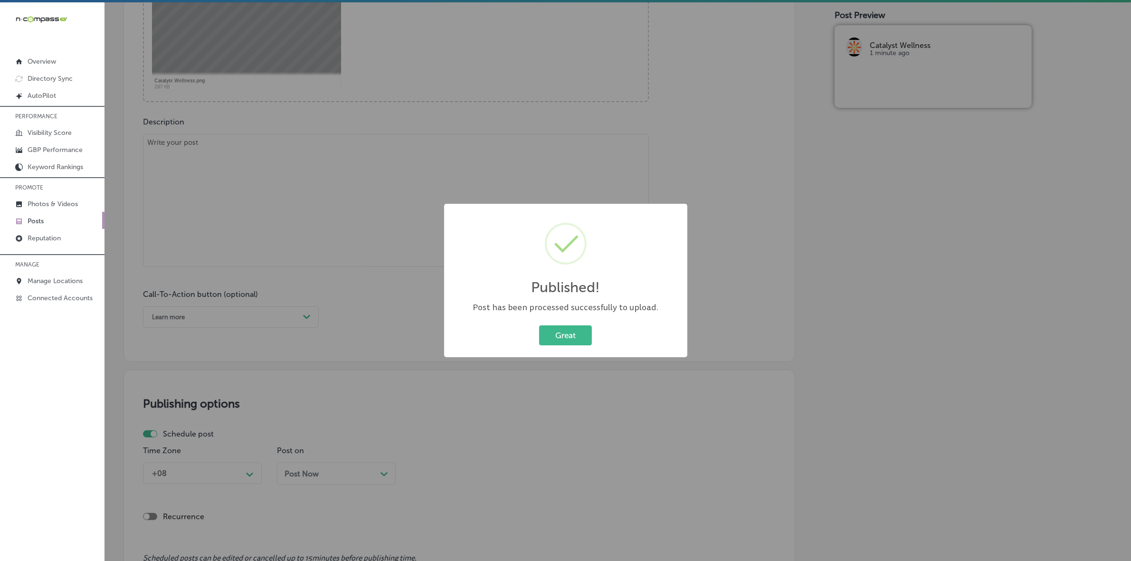
scroll to position [435, 0]
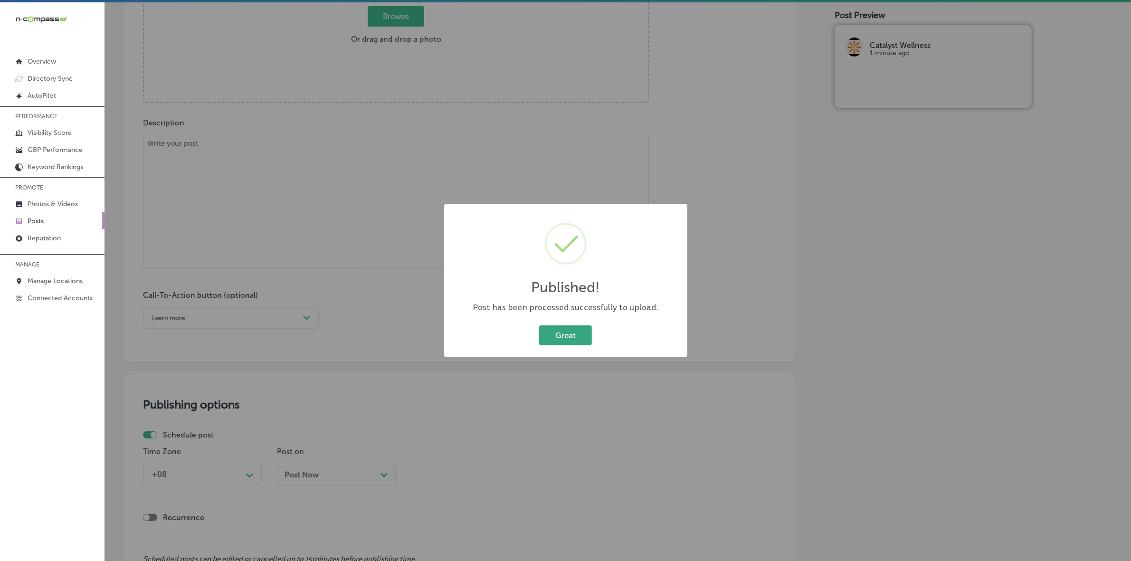
click at [564, 336] on button "Great" at bounding box center [565, 334] width 53 height 19
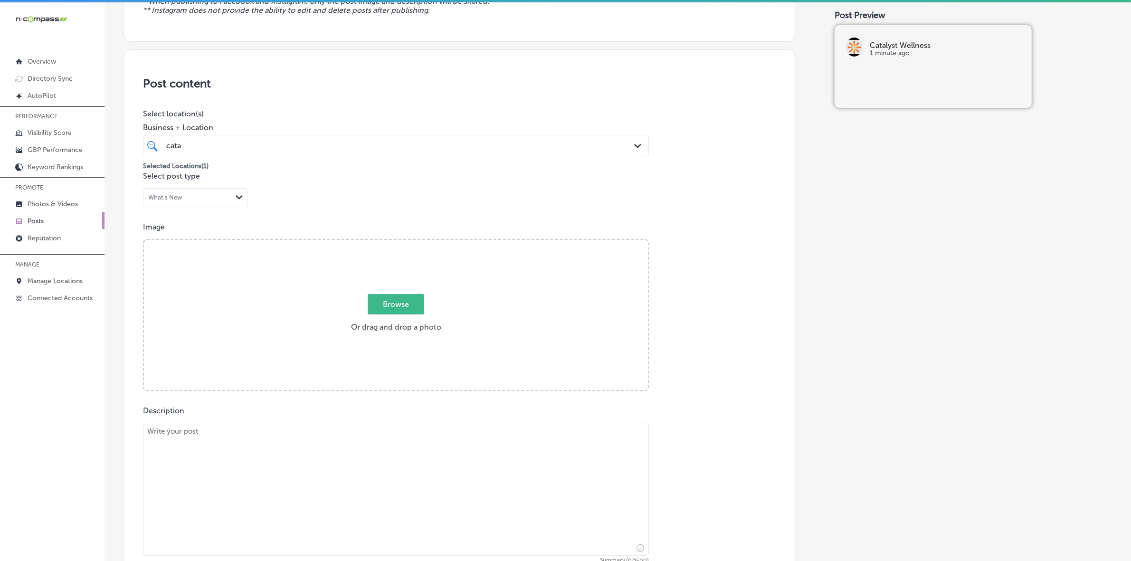
scroll to position [138, 0]
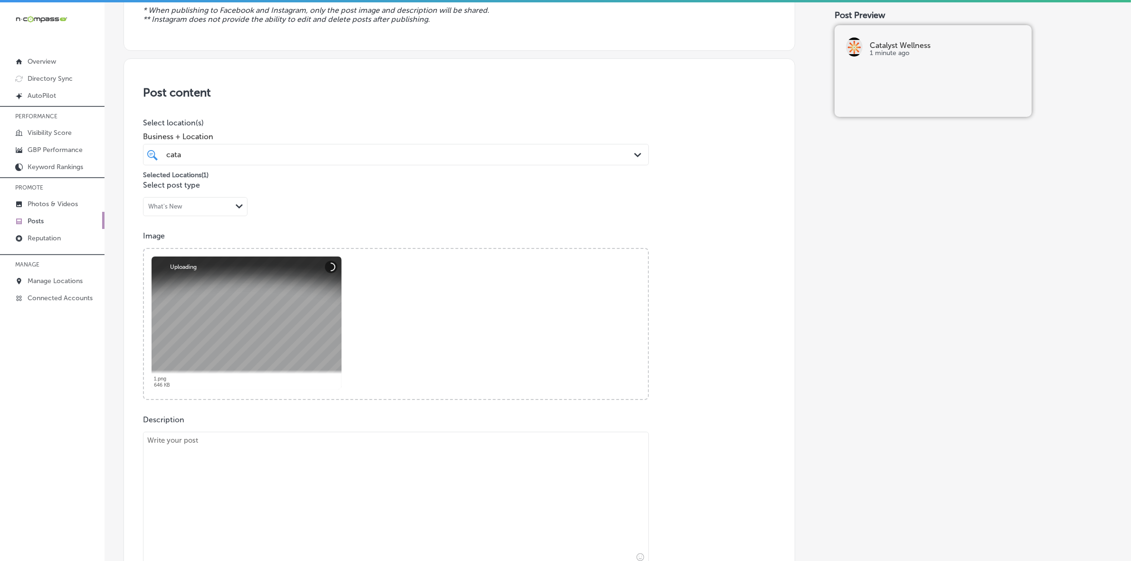
click at [284, 469] on textarea at bounding box center [396, 498] width 506 height 133
paste textarea "As you enjoy the spooky season, Catalyst Wellness in Scottsdale encourages you …"
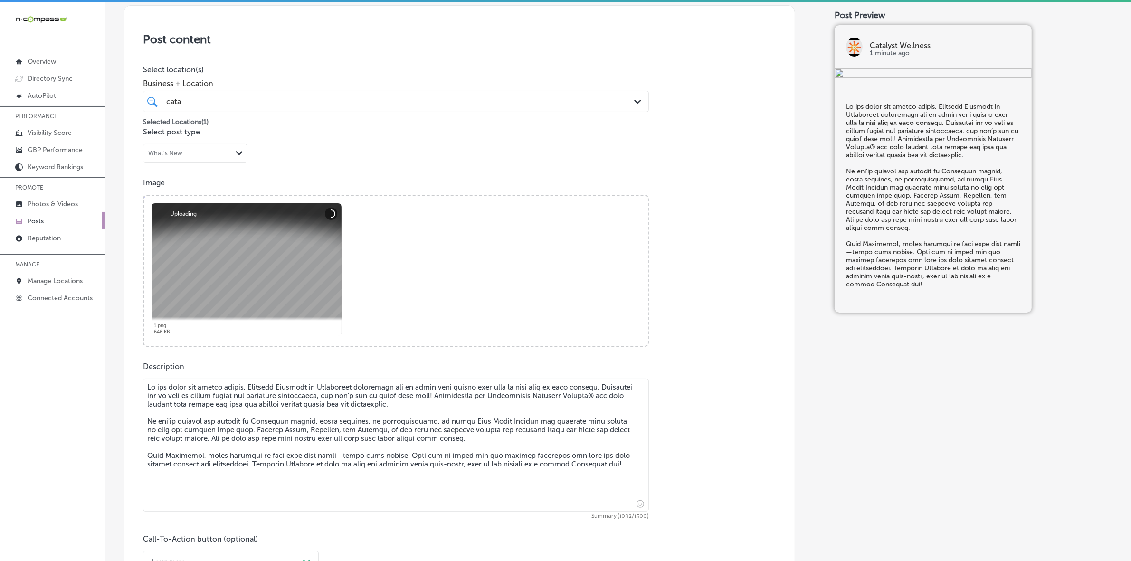
scroll to position [257, 0]
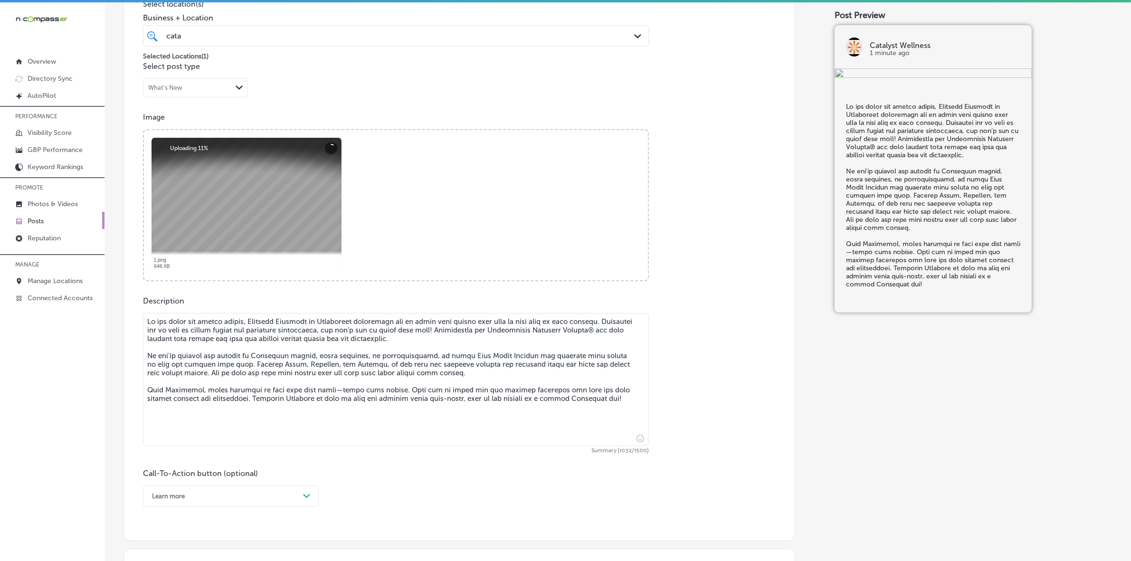
type textarea "As you enjoy the spooky season, Catalyst Wellness in Scottsdale encourages you …"
click at [295, 496] on div "option Learn more, selected. option Buy focused, 4 of 7. 7 results available. U…" at bounding box center [231, 496] width 176 height 21
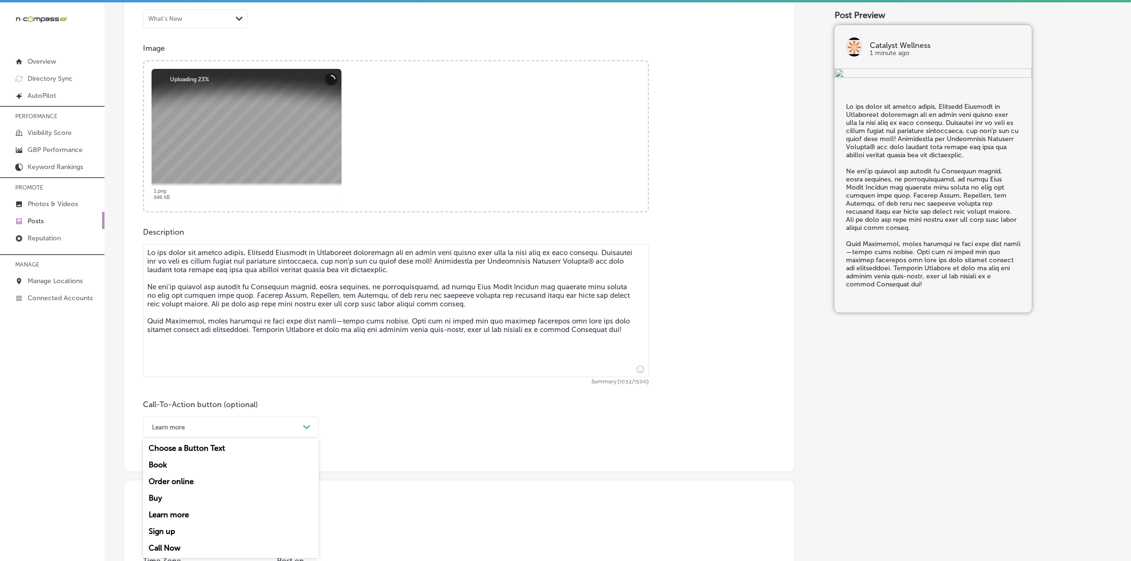
click at [178, 546] on div "Call Now" at bounding box center [231, 548] width 176 height 17
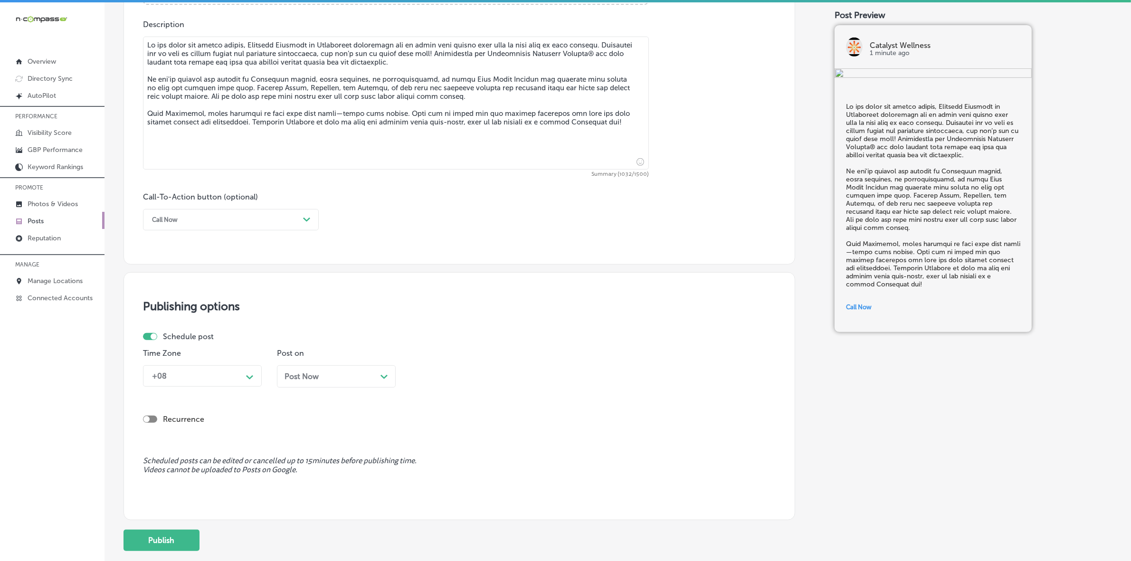
scroll to position [564, 0]
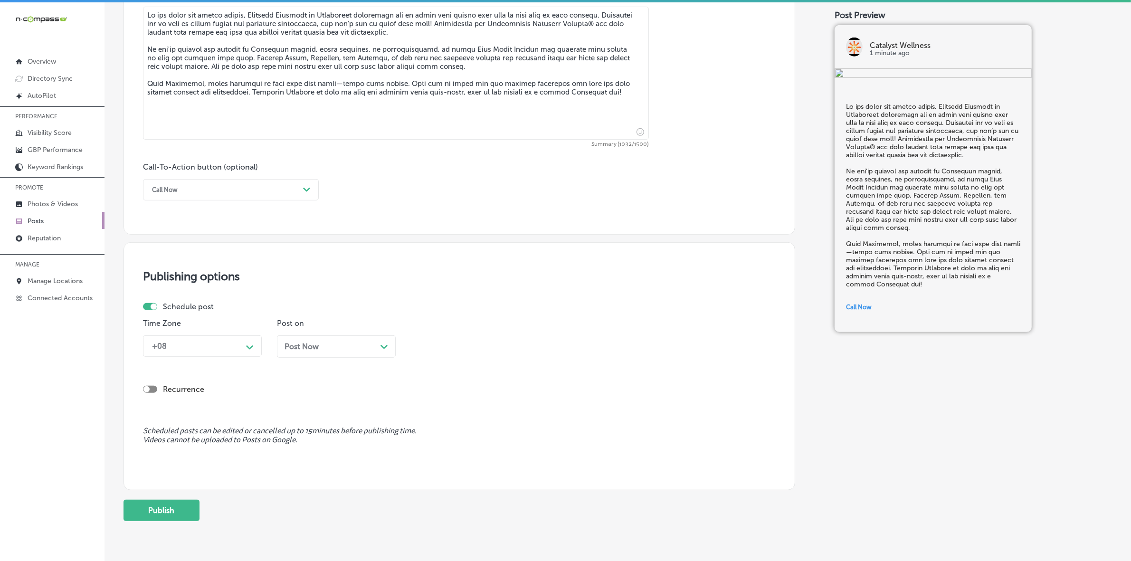
drag, startPoint x: 247, startPoint y: 335, endPoint x: 246, endPoint y: 353, distance: 17.6
click at [247, 336] on div "+08 Path Created with Sketch." at bounding box center [202, 345] width 119 height 21
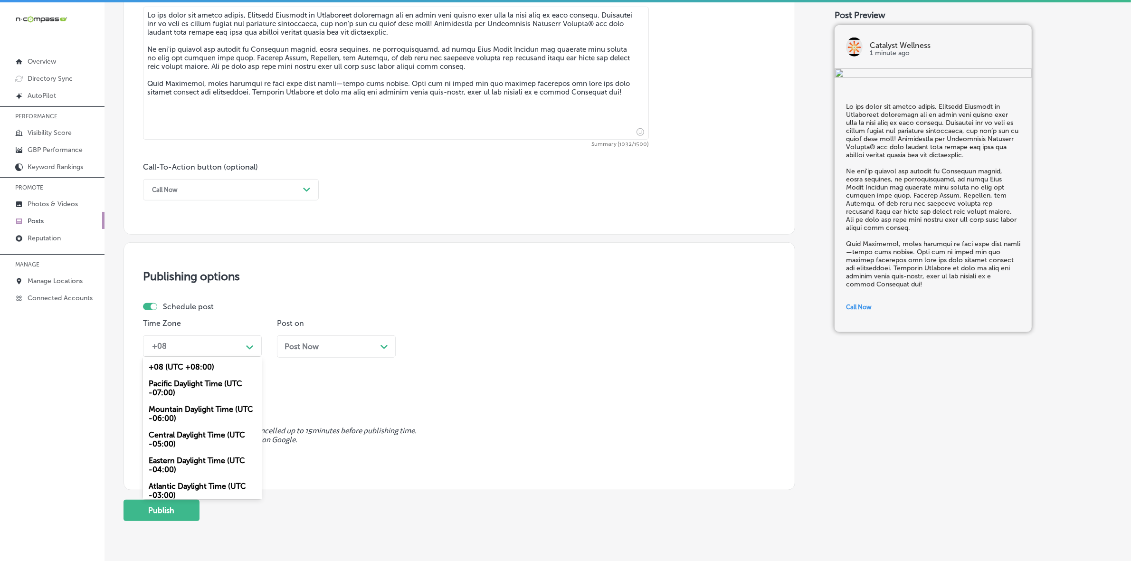
click at [215, 410] on div "Mountain Daylight Time (UTC -06:00)" at bounding box center [202, 414] width 119 height 26
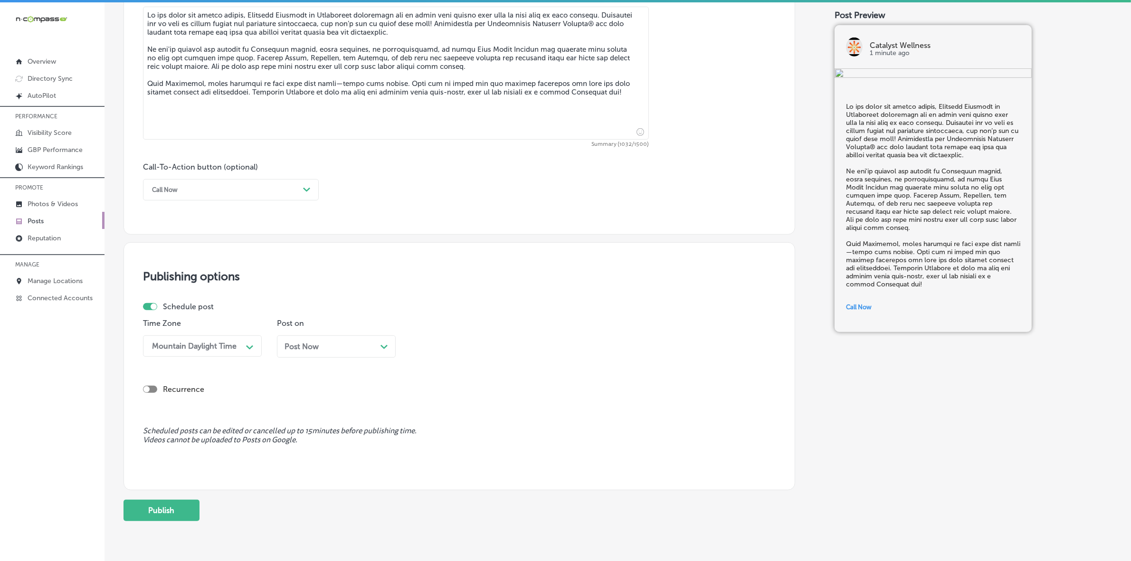
drag, startPoint x: 322, startPoint y: 344, endPoint x: 324, endPoint y: 334, distance: 11.2
click at [322, 344] on div "Post Now Path Created with Sketch." at bounding box center [337, 346] width 104 height 9
click at [459, 346] on div "09:30 AM" at bounding box center [462, 346] width 95 height 17
click at [447, 409] on div "7:00 AM" at bounding box center [470, 417] width 119 height 17
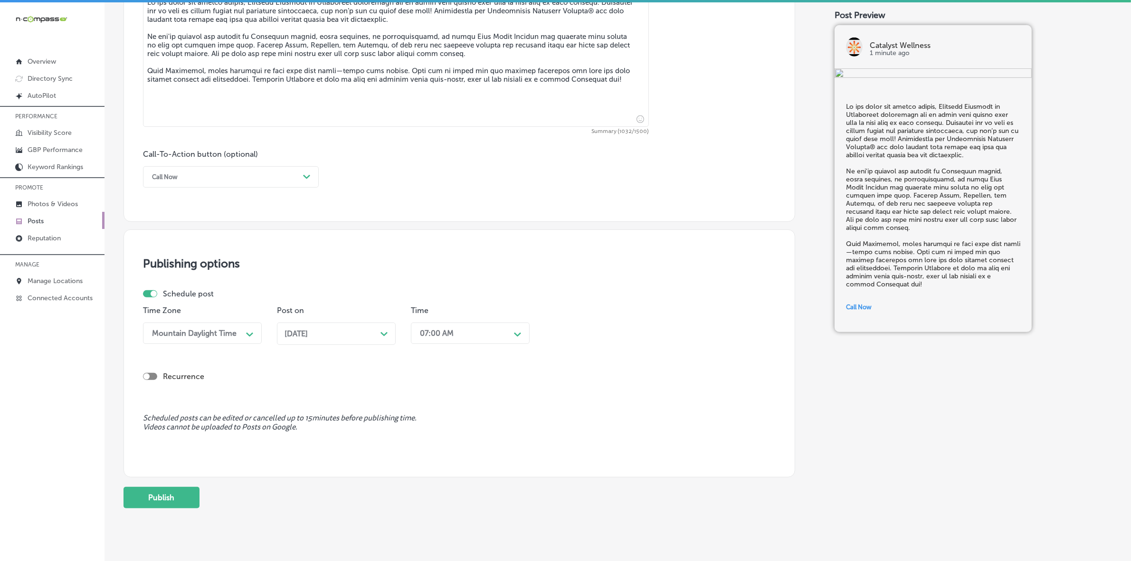
scroll to position [595, 0]
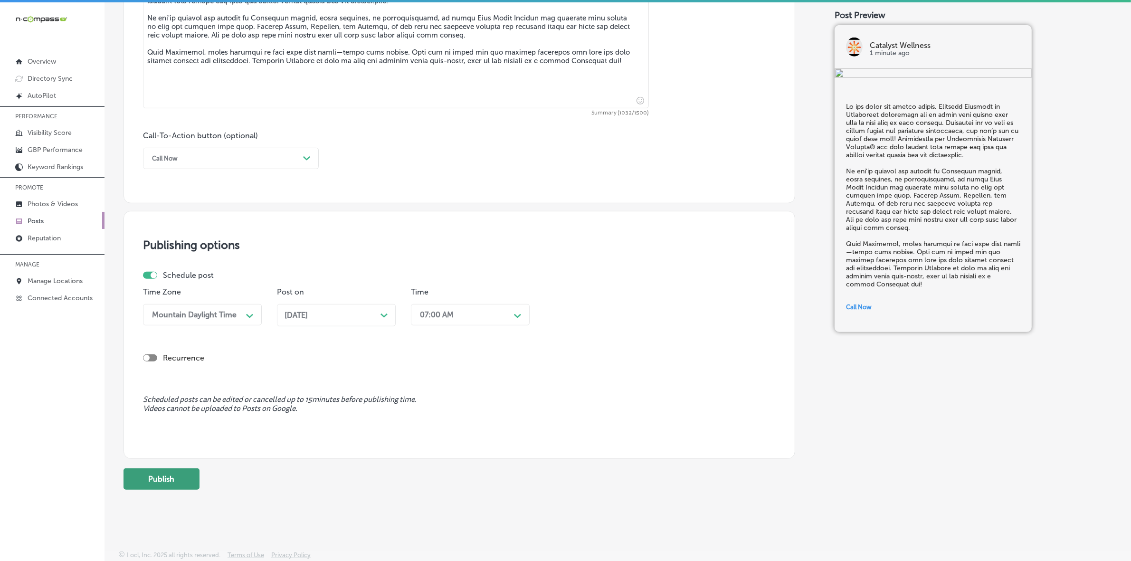
click at [162, 481] on button "Publish" at bounding box center [162, 479] width 76 height 21
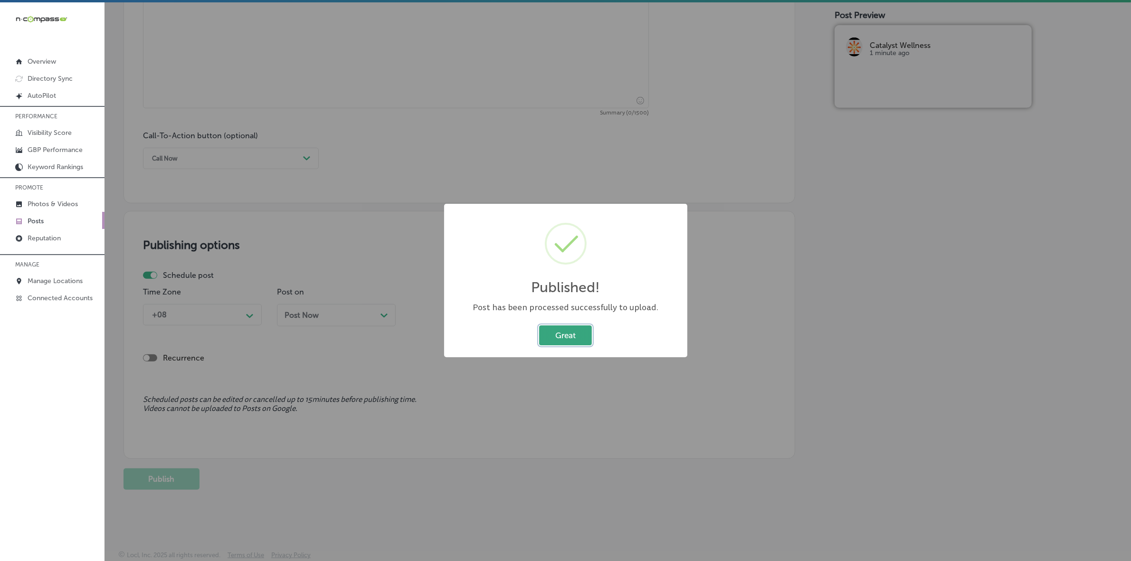
click at [588, 339] on button "Great" at bounding box center [565, 334] width 53 height 19
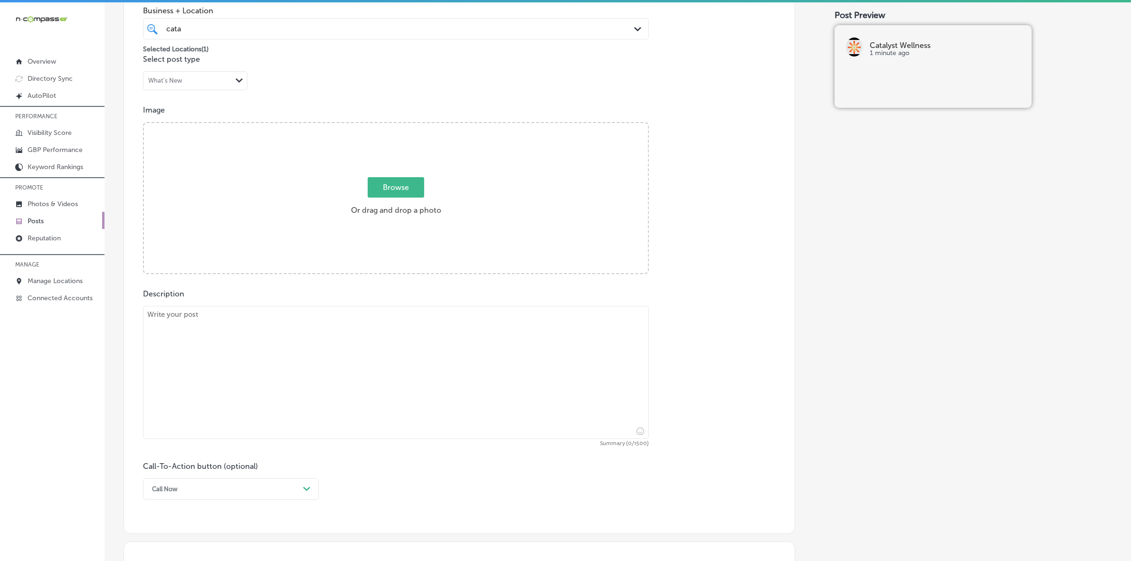
scroll to position [239, 0]
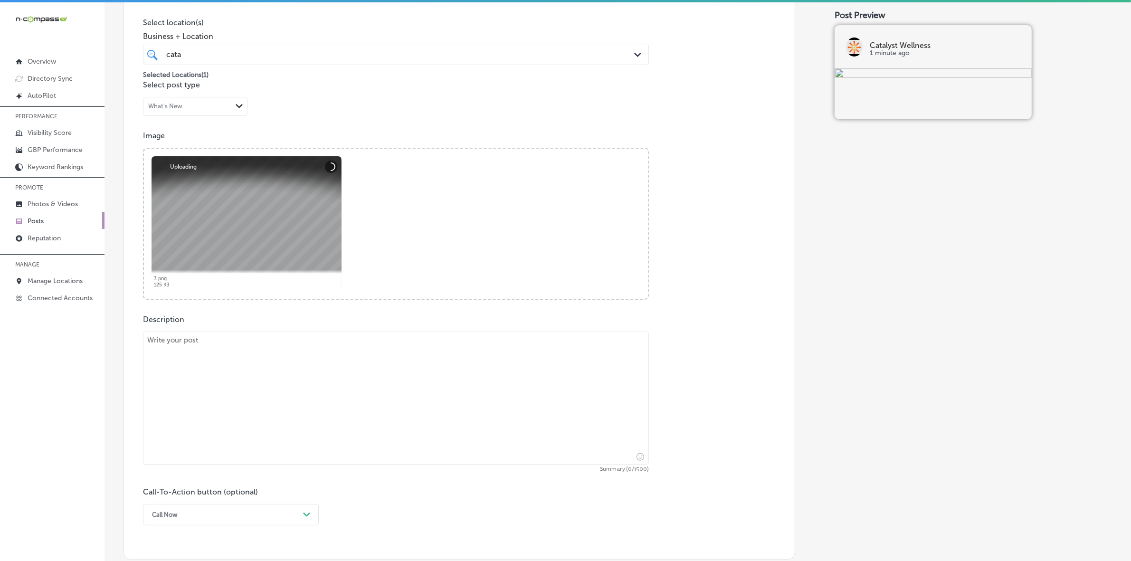
click at [391, 410] on textarea at bounding box center [396, 398] width 506 height 133
paste textarea "This Veteran's Day, Catalyst Wellness in Scottsdale honors the brave men and wo…"
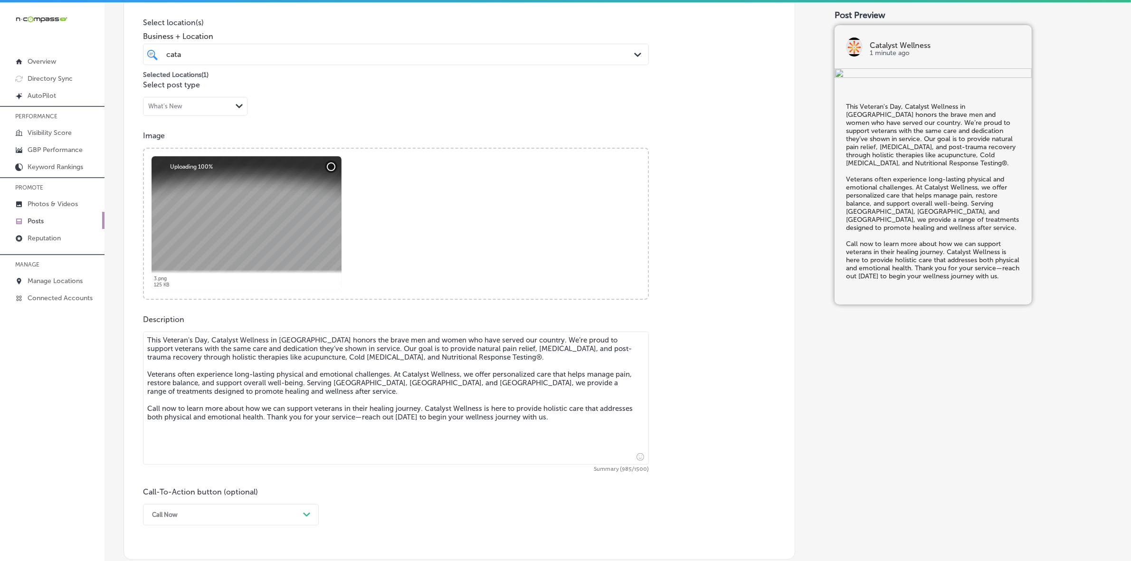
type textarea "This Veteran's Day, Catalyst Wellness in Scottsdale honors the brave men and wo…"
click at [220, 511] on div "option Call Now, selected. option Learn more focused, 5 of 7. 7 results availab…" at bounding box center [231, 514] width 176 height 21
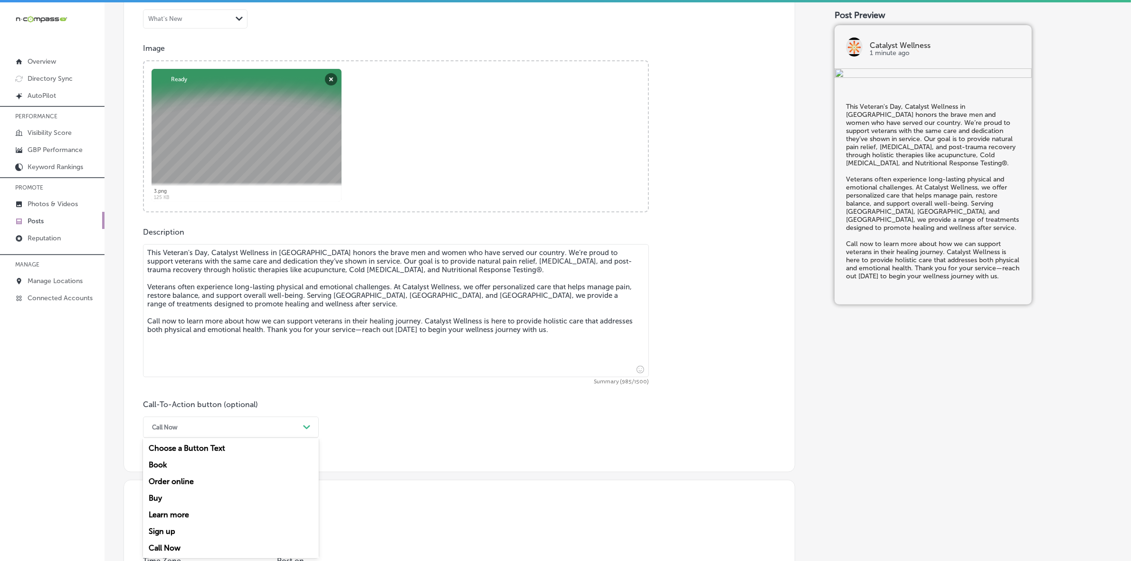
click at [164, 554] on div "Call Now" at bounding box center [231, 548] width 176 height 17
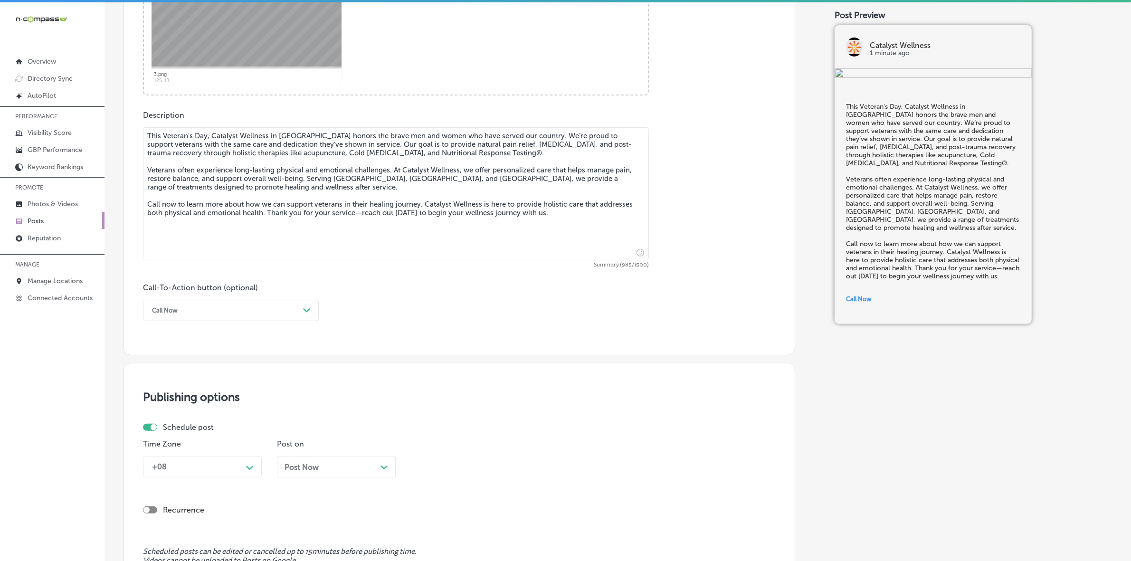
scroll to position [595, 0]
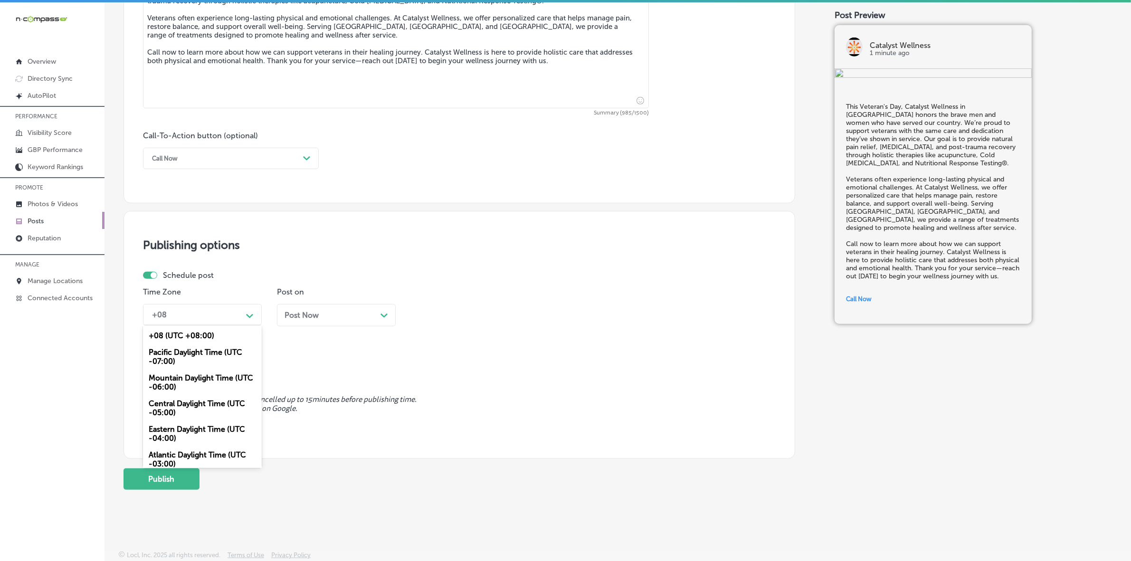
click at [241, 310] on div "+08" at bounding box center [194, 314] width 95 height 17
click at [214, 381] on div "Mountain Daylight Time (UTC -06:00)" at bounding box center [202, 383] width 119 height 26
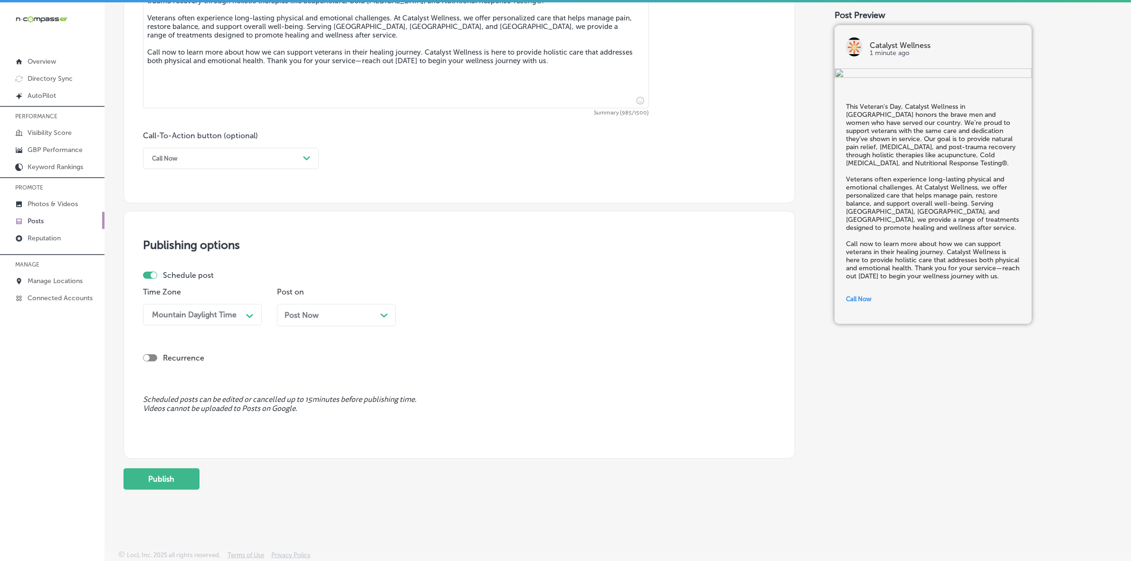
click at [325, 321] on div "Post Now Path Created with Sketch." at bounding box center [336, 315] width 119 height 22
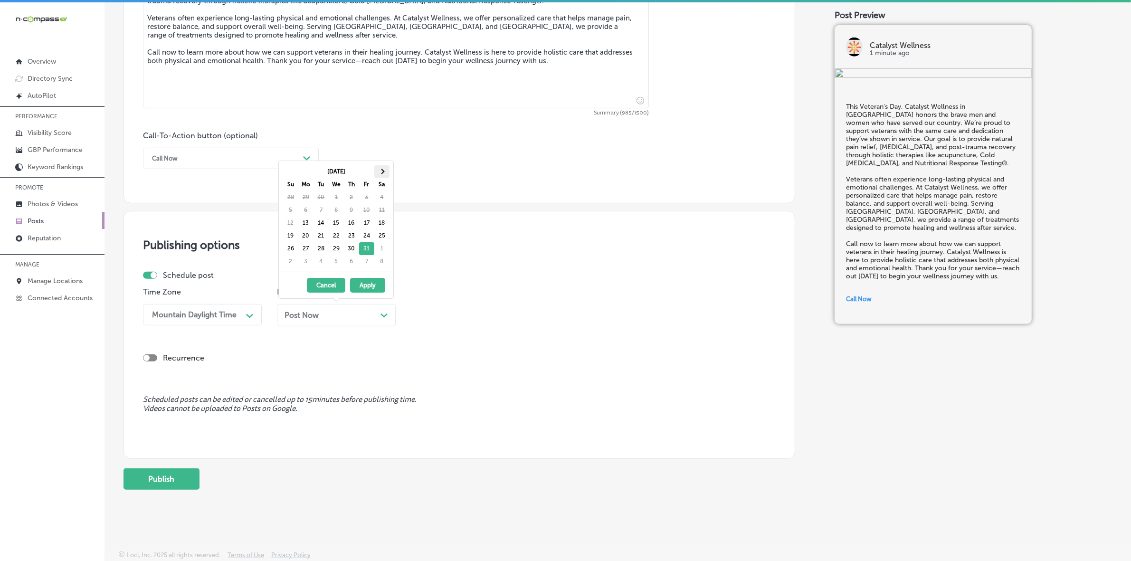
click at [386, 172] on th at bounding box center [381, 171] width 15 height 13
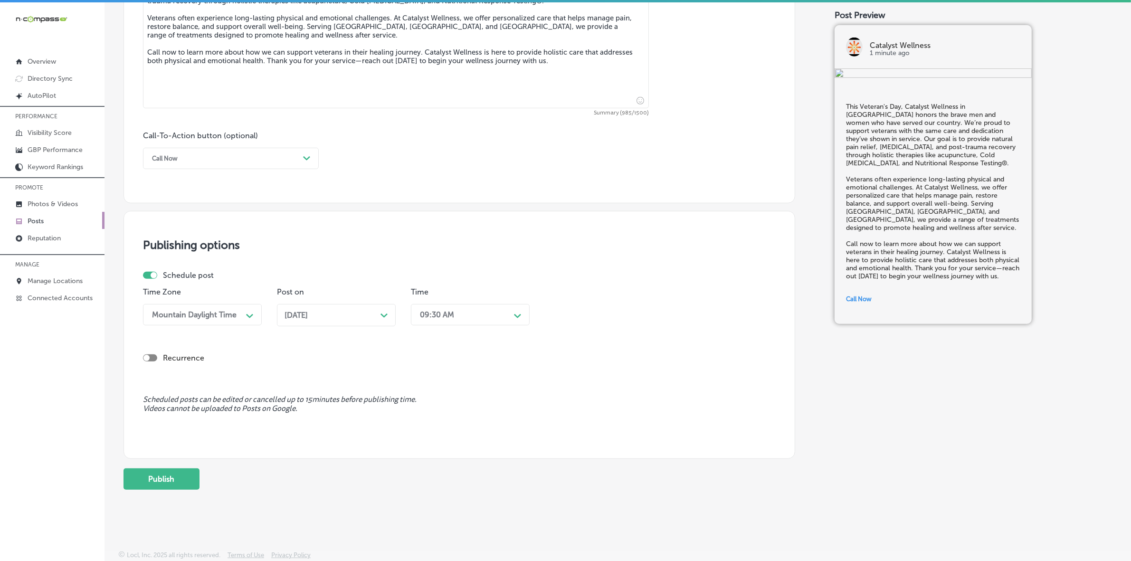
click at [445, 324] on div "09:30 AM Path Created with Sketch." at bounding box center [470, 314] width 119 height 21
click at [431, 377] on div "7:00 AM" at bounding box center [470, 385] width 119 height 17
click at [177, 476] on button "Publish" at bounding box center [162, 476] width 76 height 21
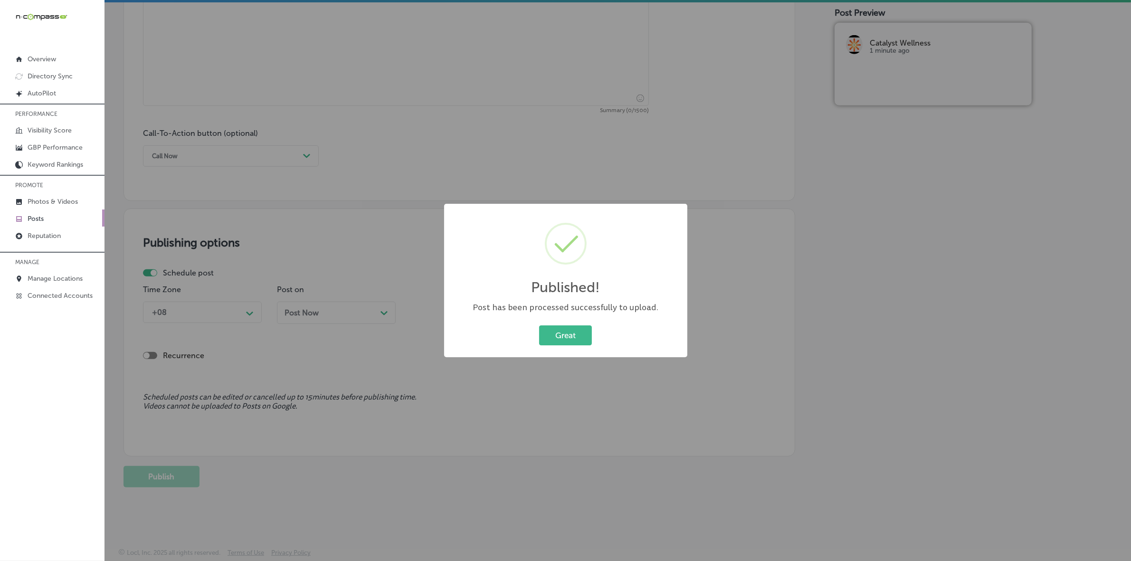
scroll to position [595, 0]
click at [571, 338] on button "Great" at bounding box center [565, 334] width 53 height 19
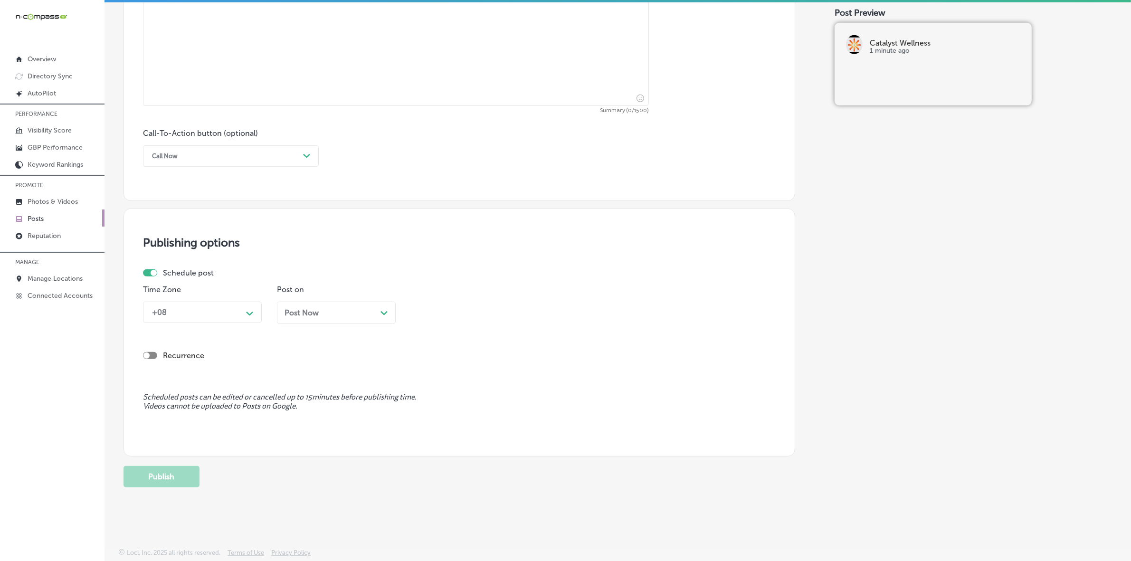
click at [509, 283] on div "Schedule post Time Zone +08 Path Created with Sketch. Post on Post Now Path Cre…" at bounding box center [455, 299] width 625 height 63
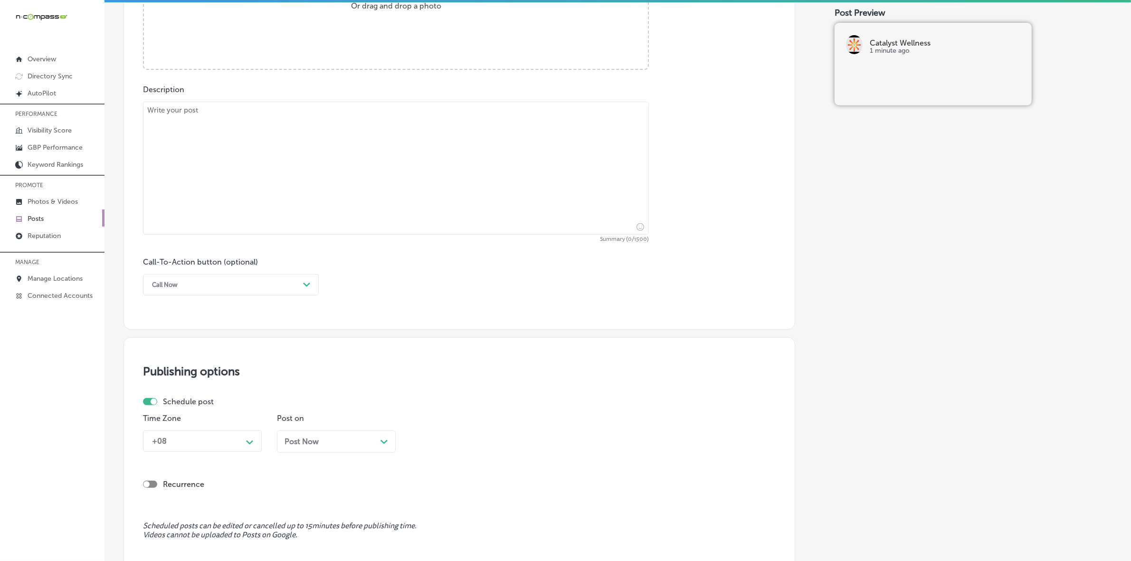
scroll to position [357, 0]
